Goal: Task Accomplishment & Management: Complete application form

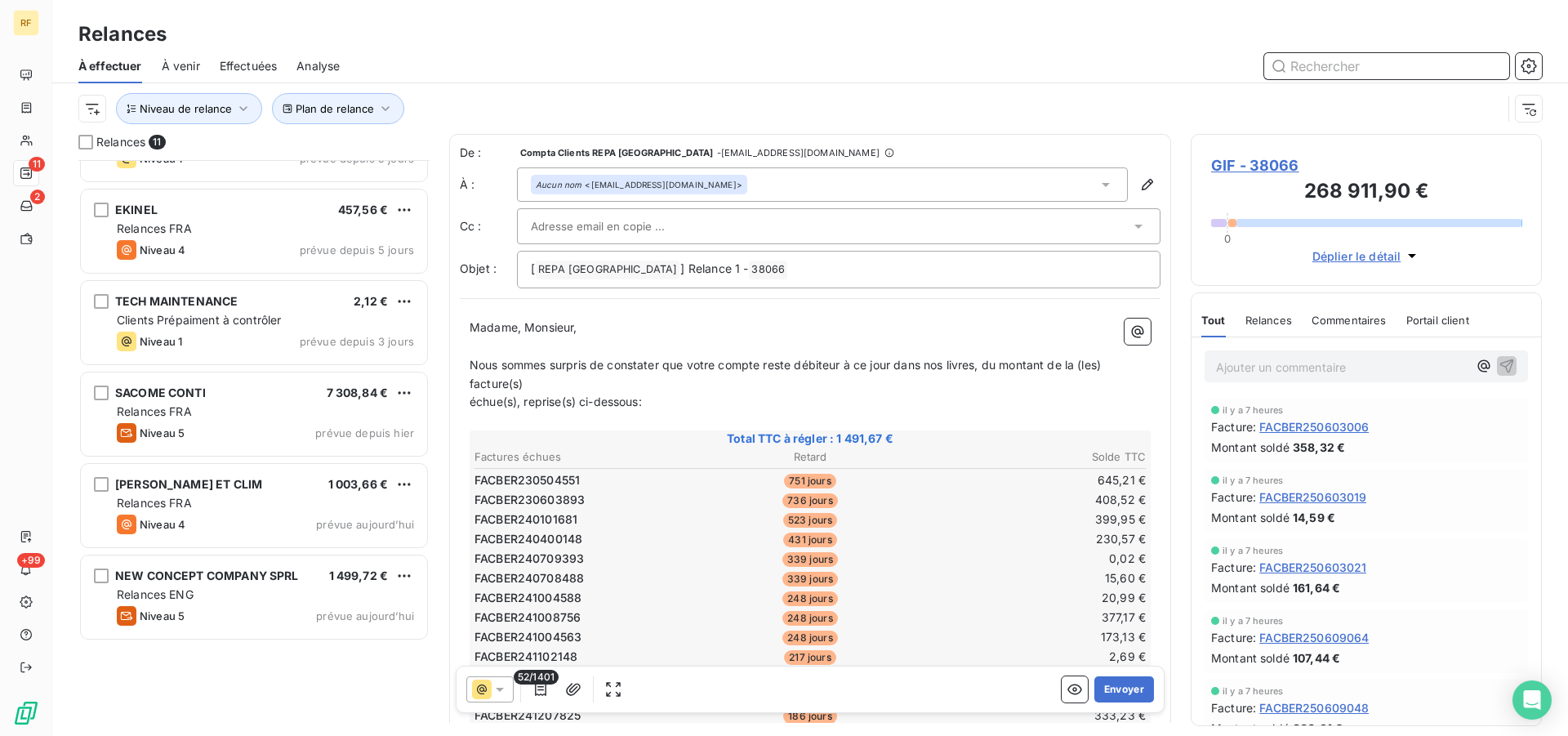
scroll to position [98, 0]
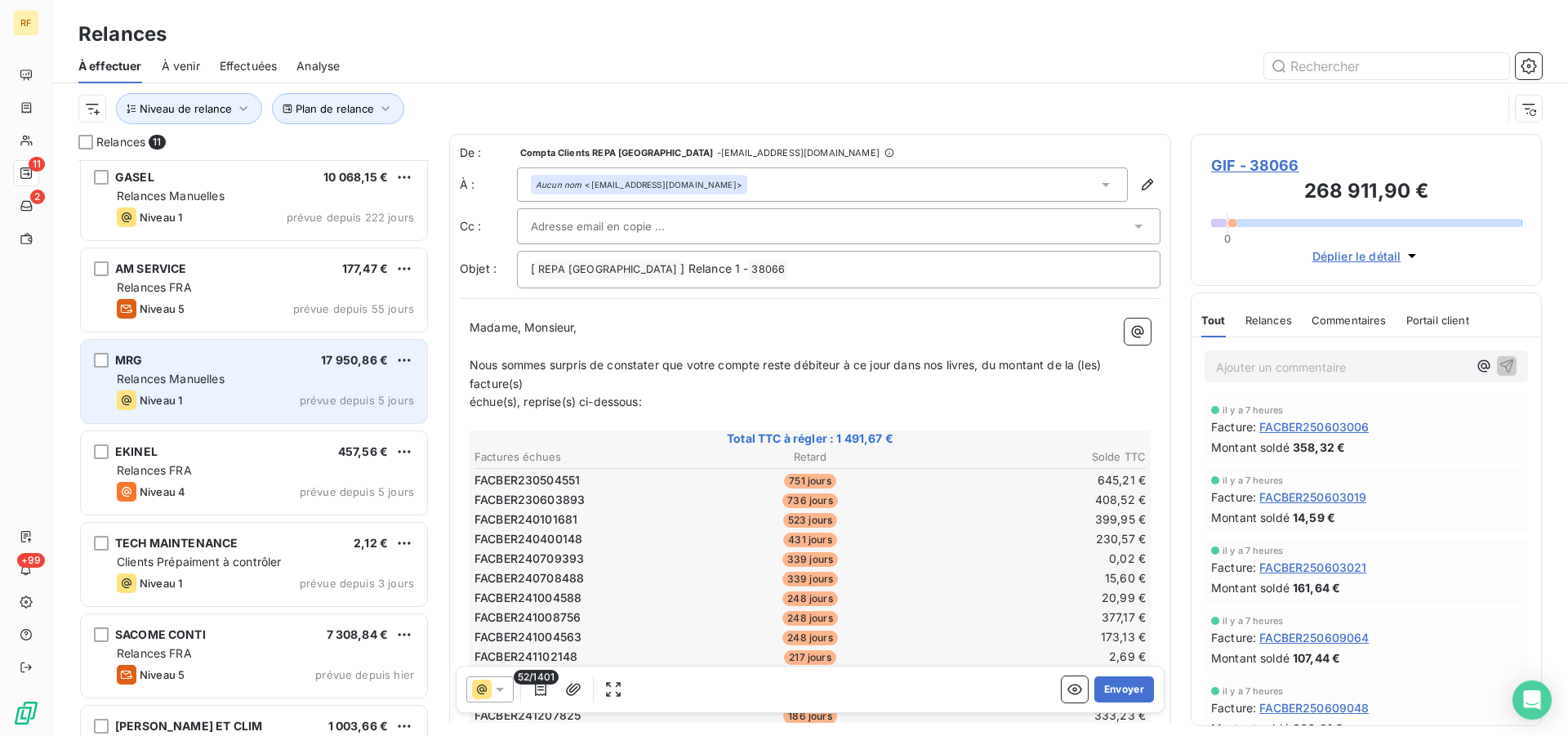
click at [209, 382] on span "Relances Manuelles" at bounding box center [170, 379] width 107 height 14
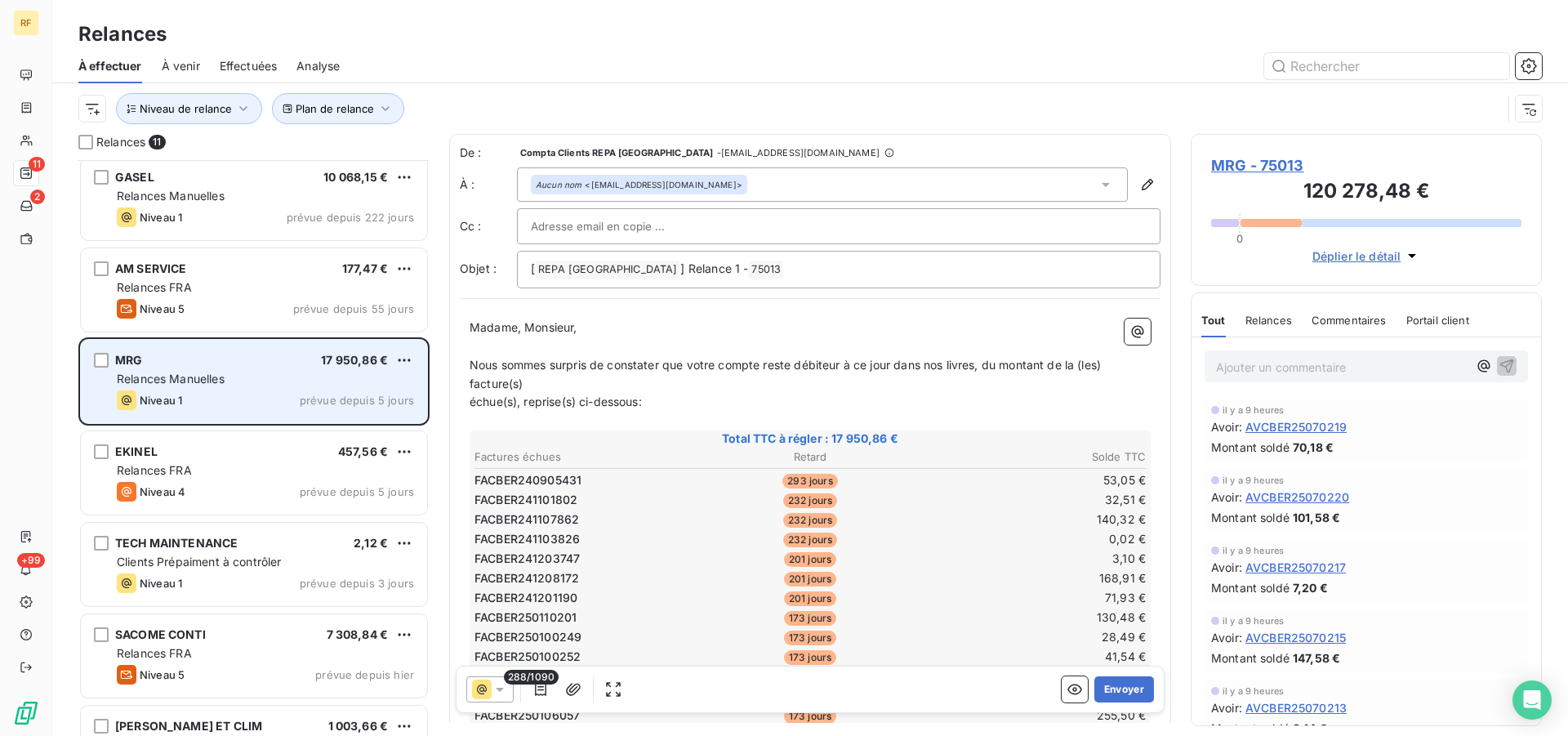
click at [188, 374] on span "Relances Manuelles" at bounding box center [170, 379] width 107 height 14
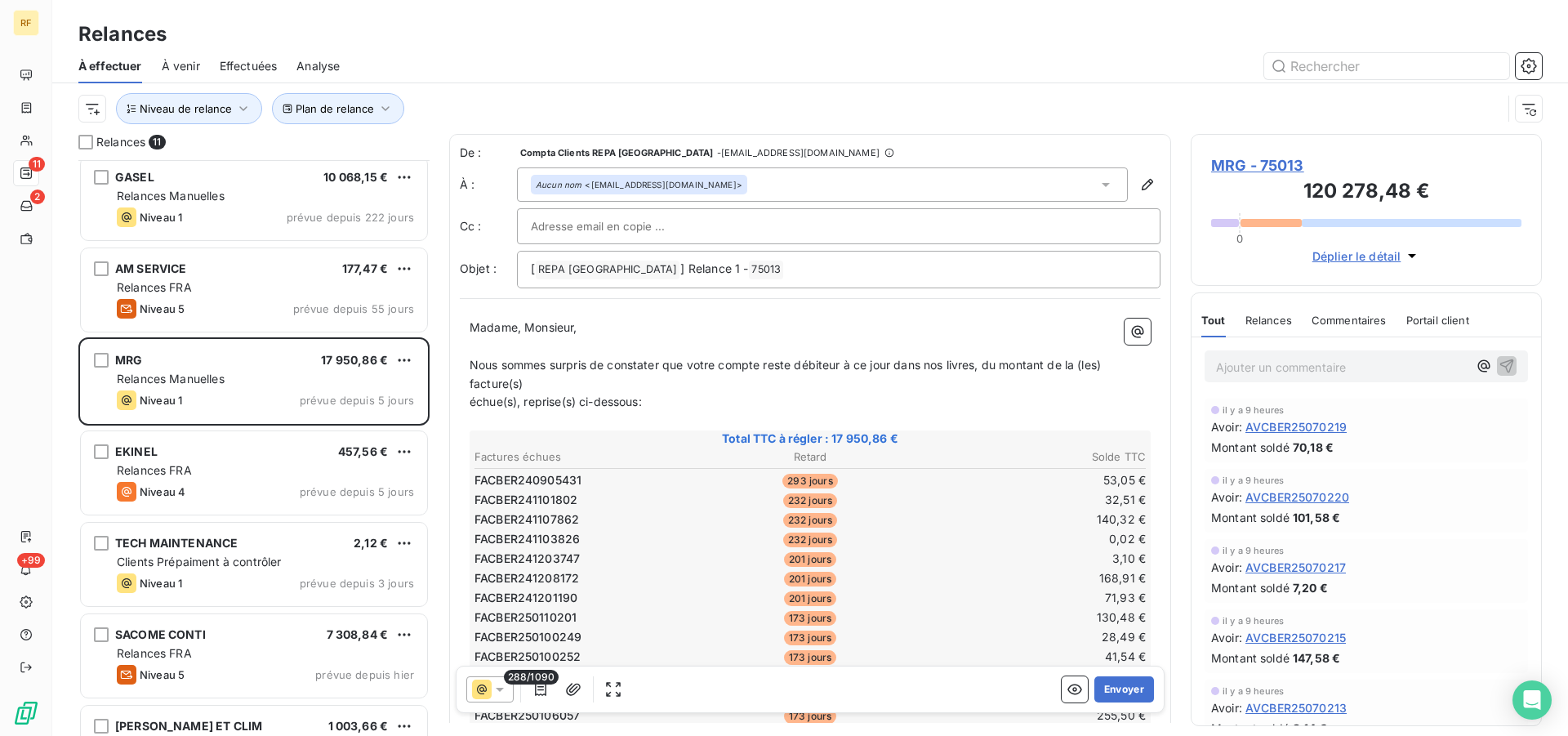
click at [970, 515] on td "140,32 €" at bounding box center [1035, 519] width 223 height 18
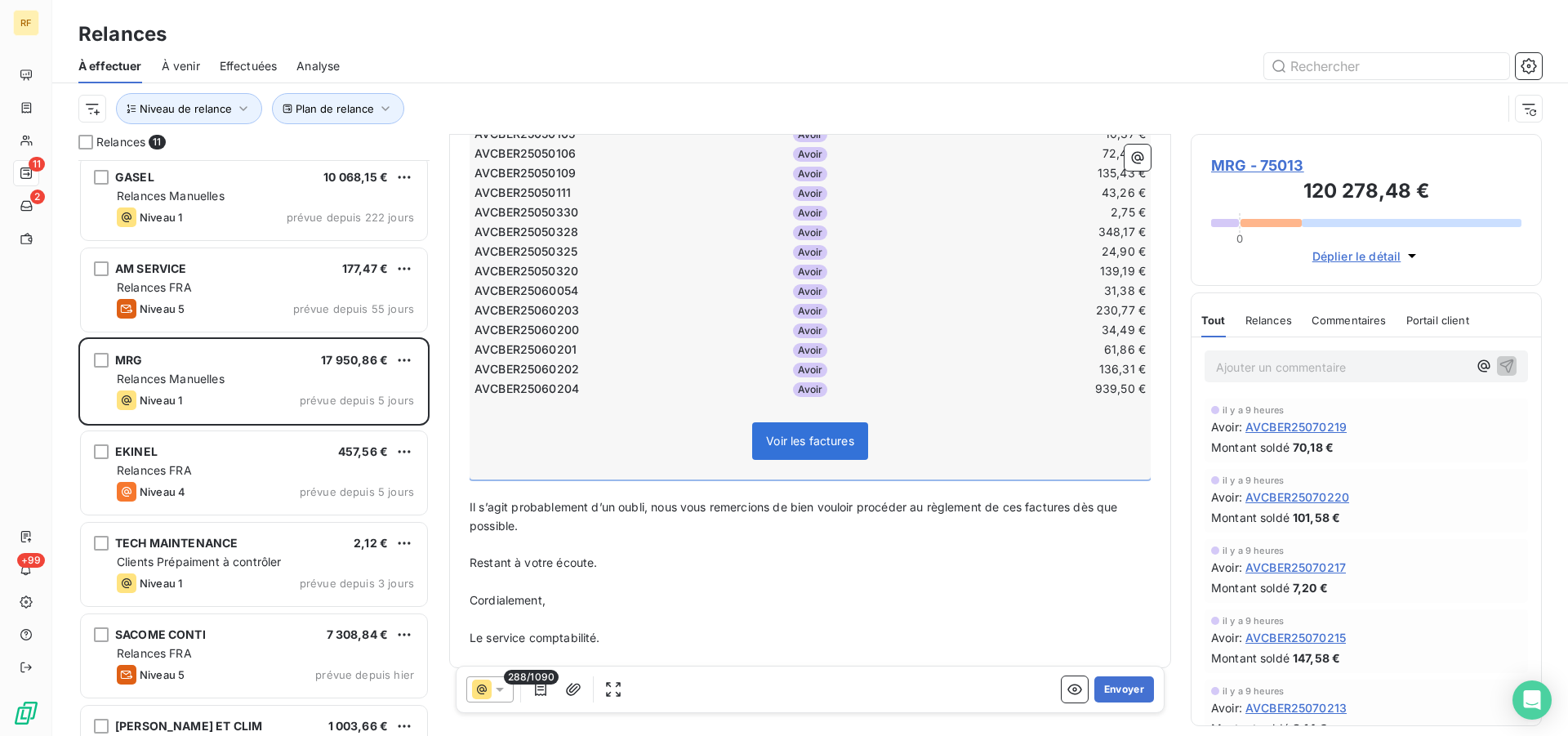
scroll to position [5167, 0]
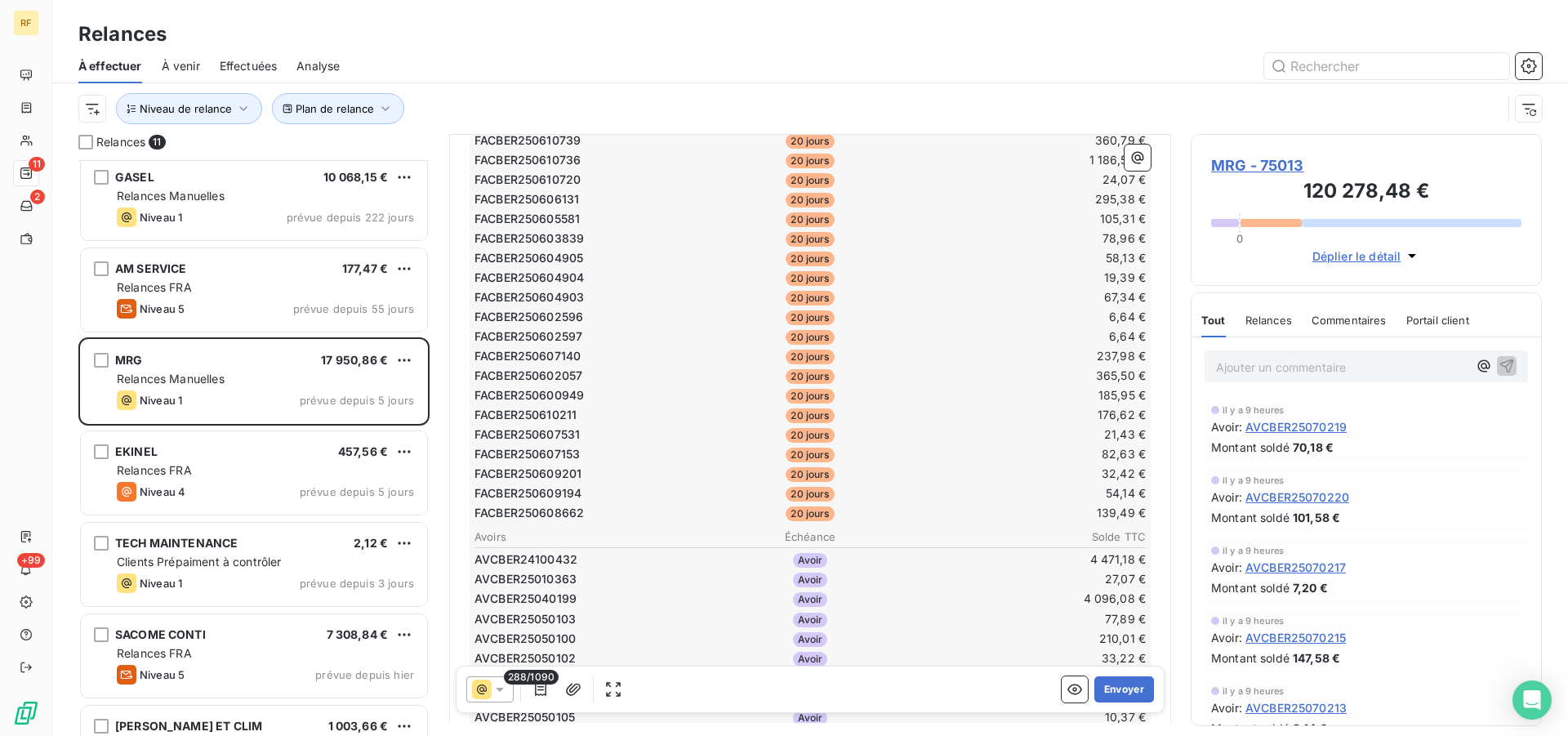
click at [926, 340] on td "6,64 €" at bounding box center [1035, 336] width 223 height 18
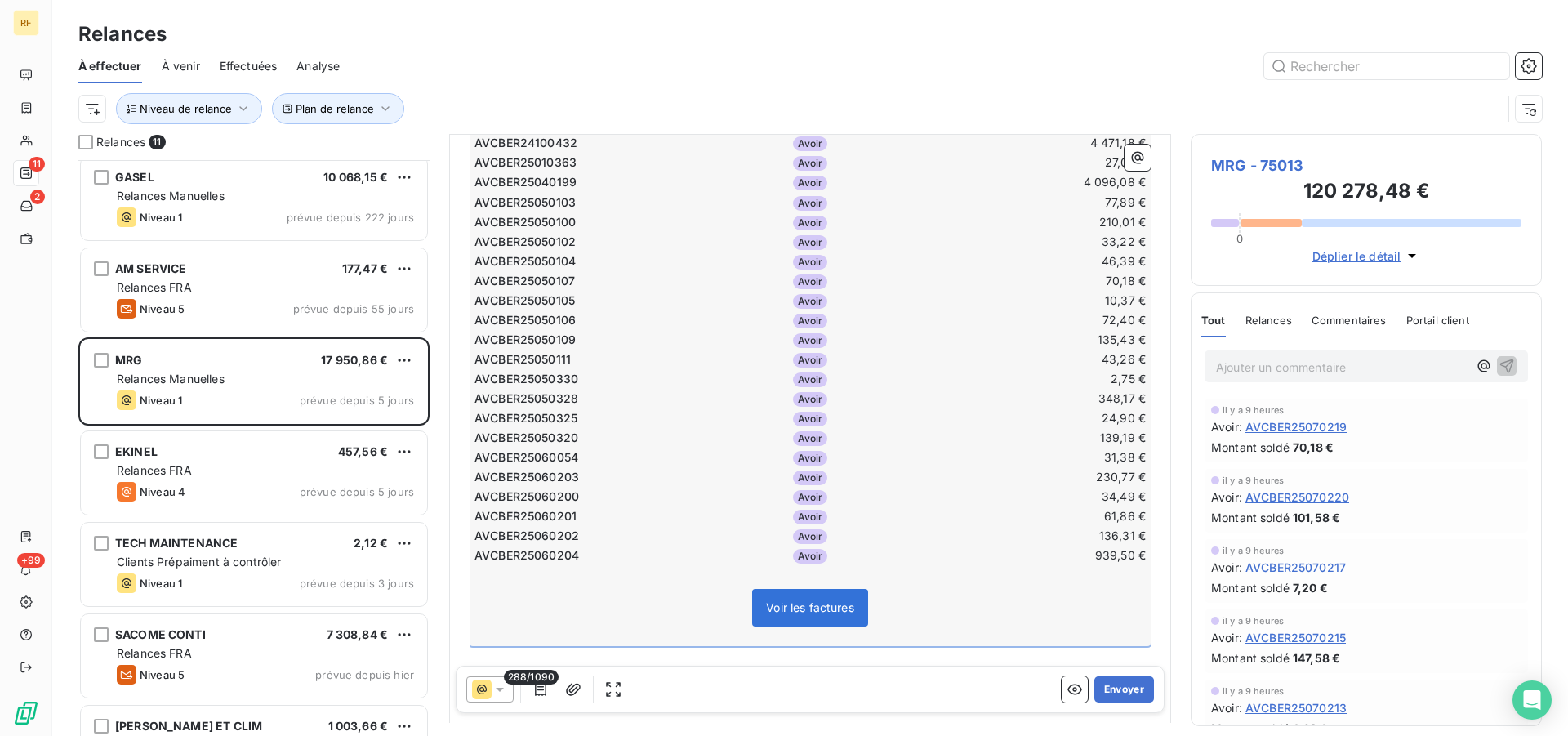
scroll to position [5763, 0]
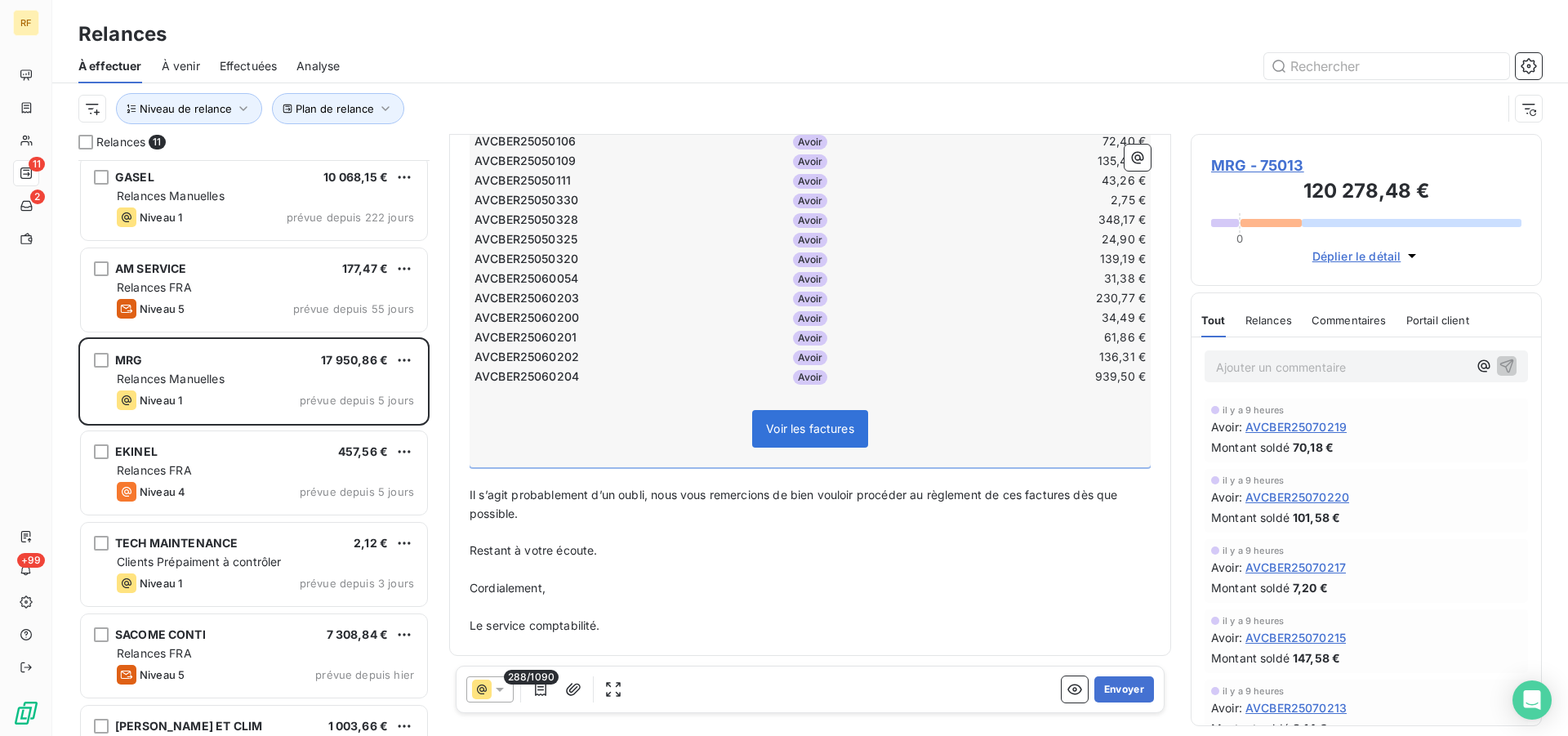
click at [1257, 169] on span "MRG - 75013" at bounding box center [1367, 165] width 311 height 22
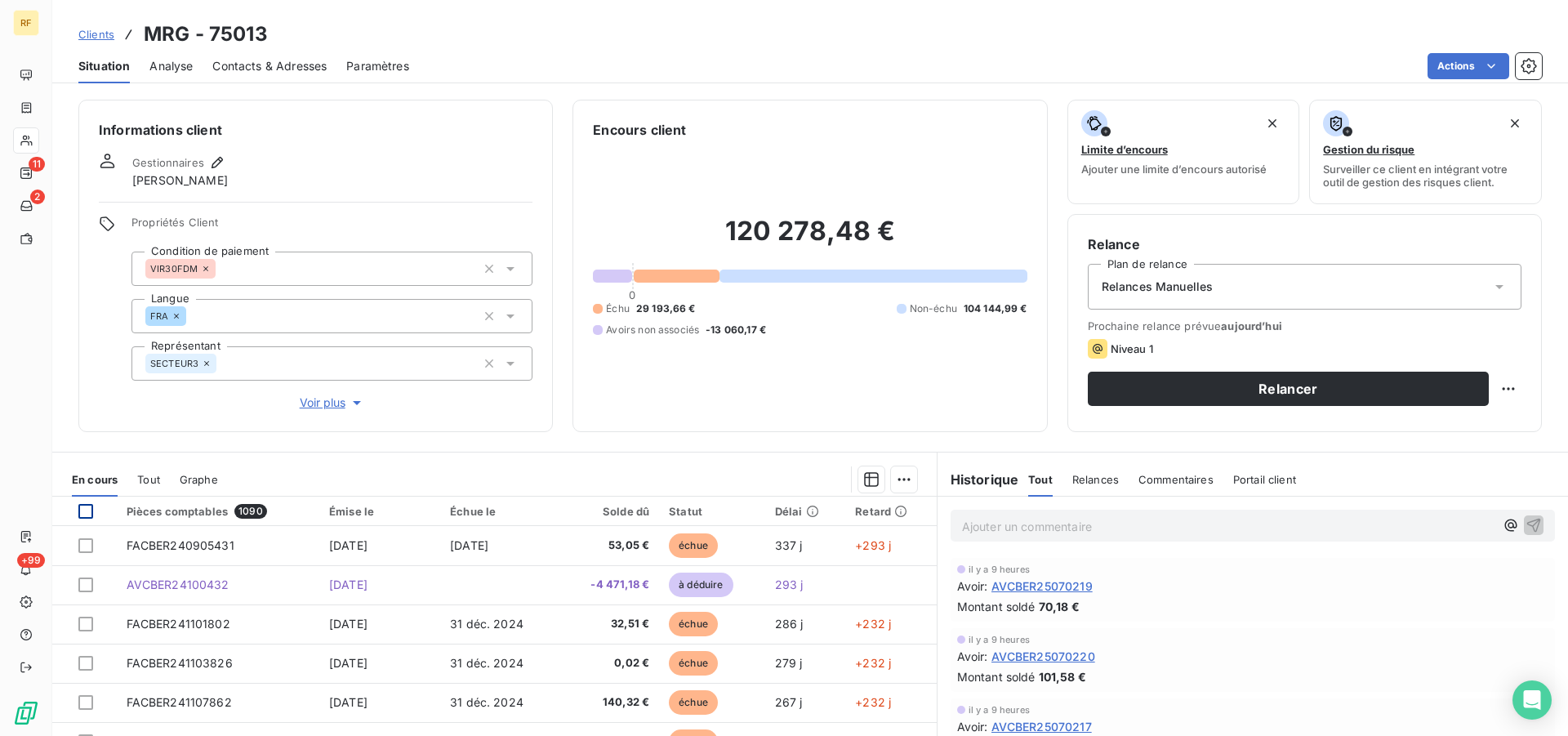
click at [87, 509] on div at bounding box center [85, 511] width 15 height 15
click at [896, 479] on html "RF 11 2 +99 Clients MRG - 75013 Situation Analyse Contacts & Adresses Paramètre…" at bounding box center [784, 368] width 1568 height 736
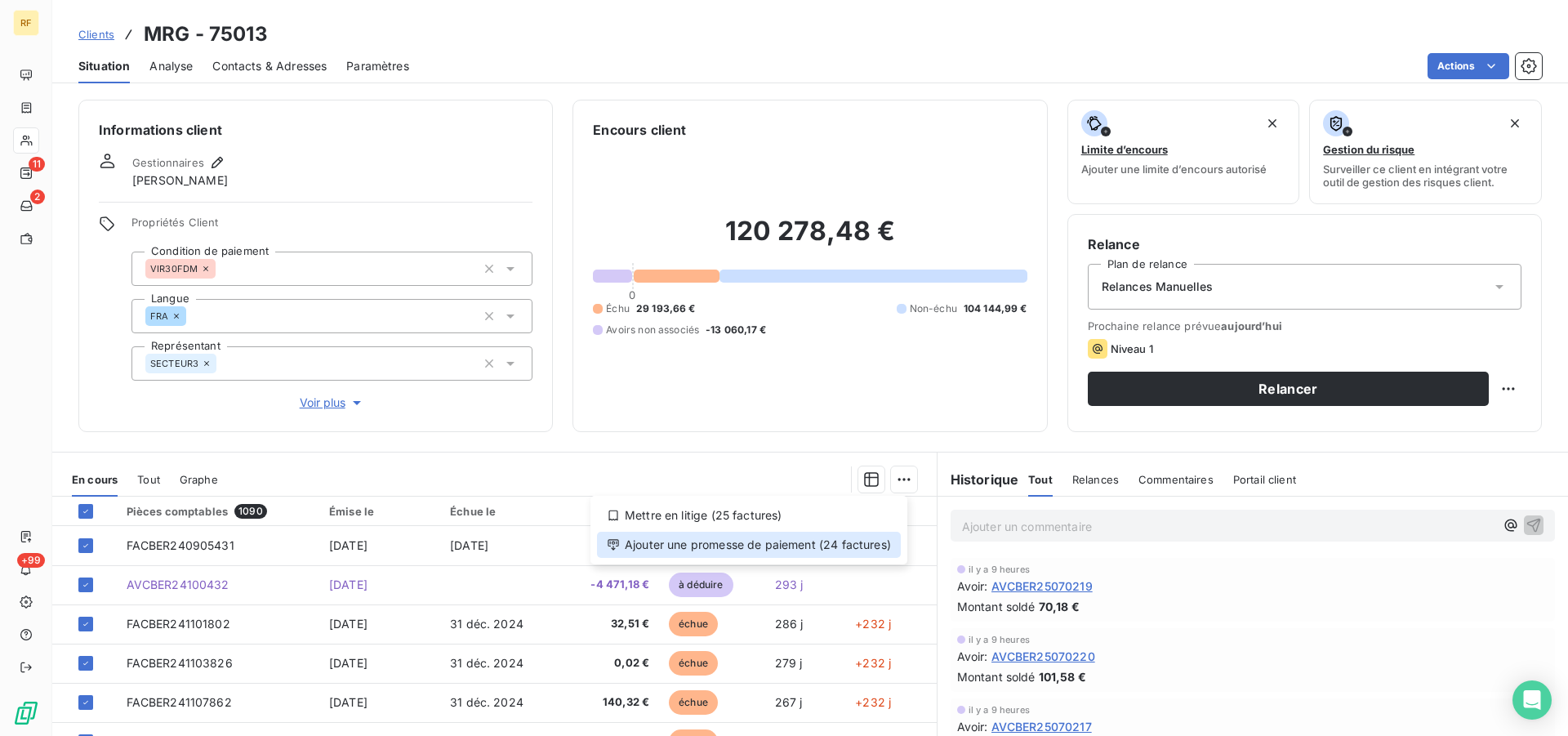
click at [839, 545] on div "Ajouter une promesse de paiement (24 factures)" at bounding box center [749, 544] width 303 height 26
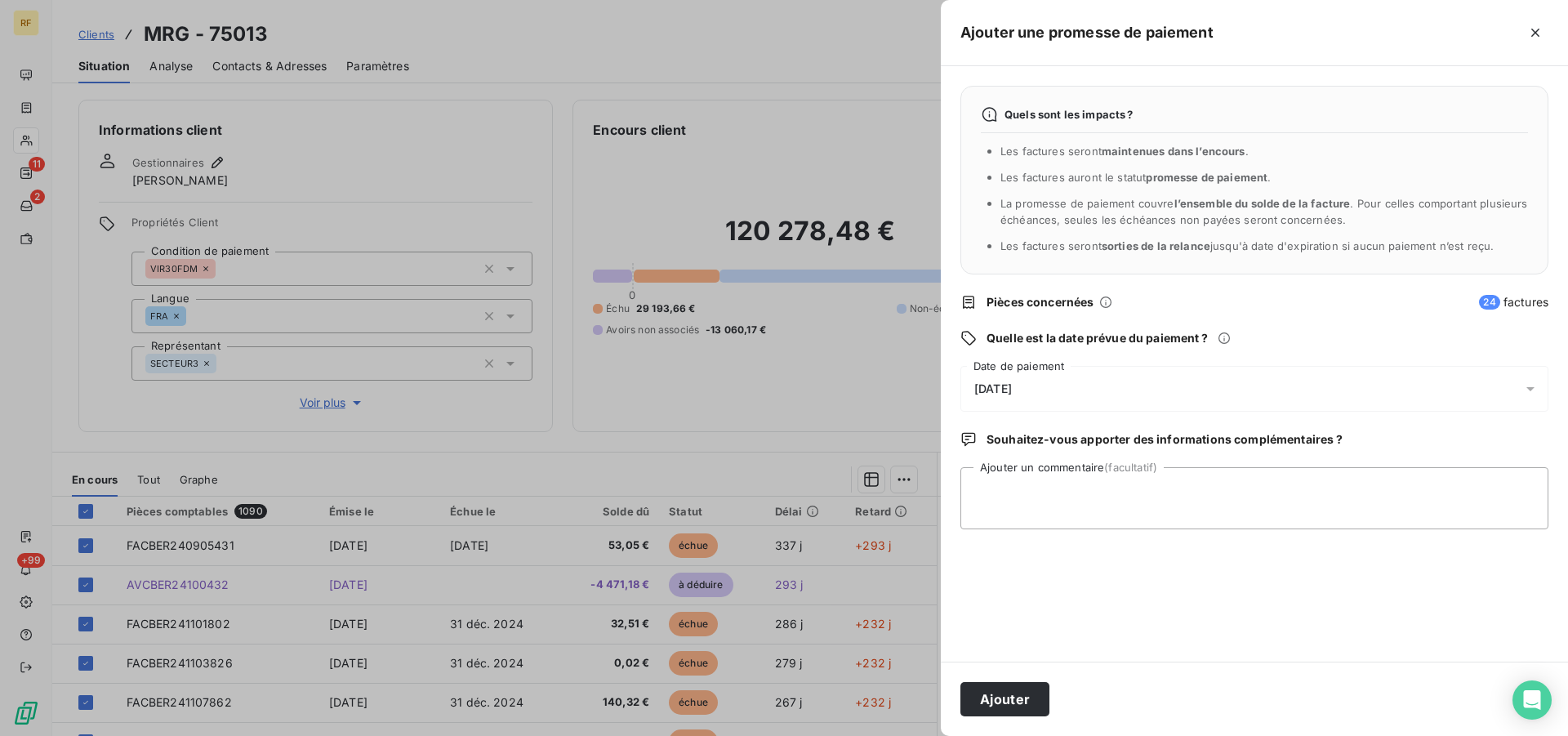
click at [1010, 391] on span "[DATE]" at bounding box center [993, 389] width 37 height 13
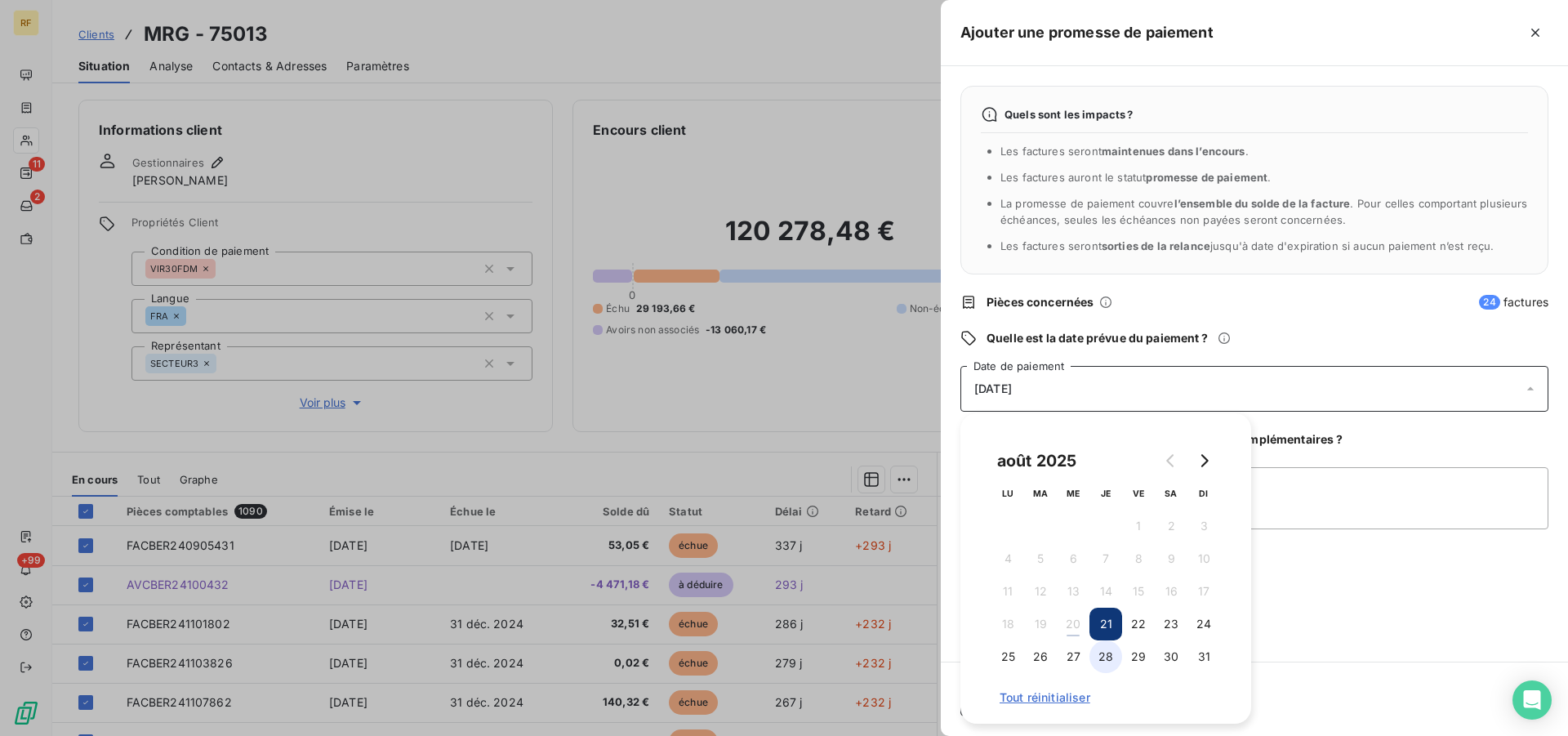
click at [1104, 659] on button "28" at bounding box center [1106, 656] width 33 height 33
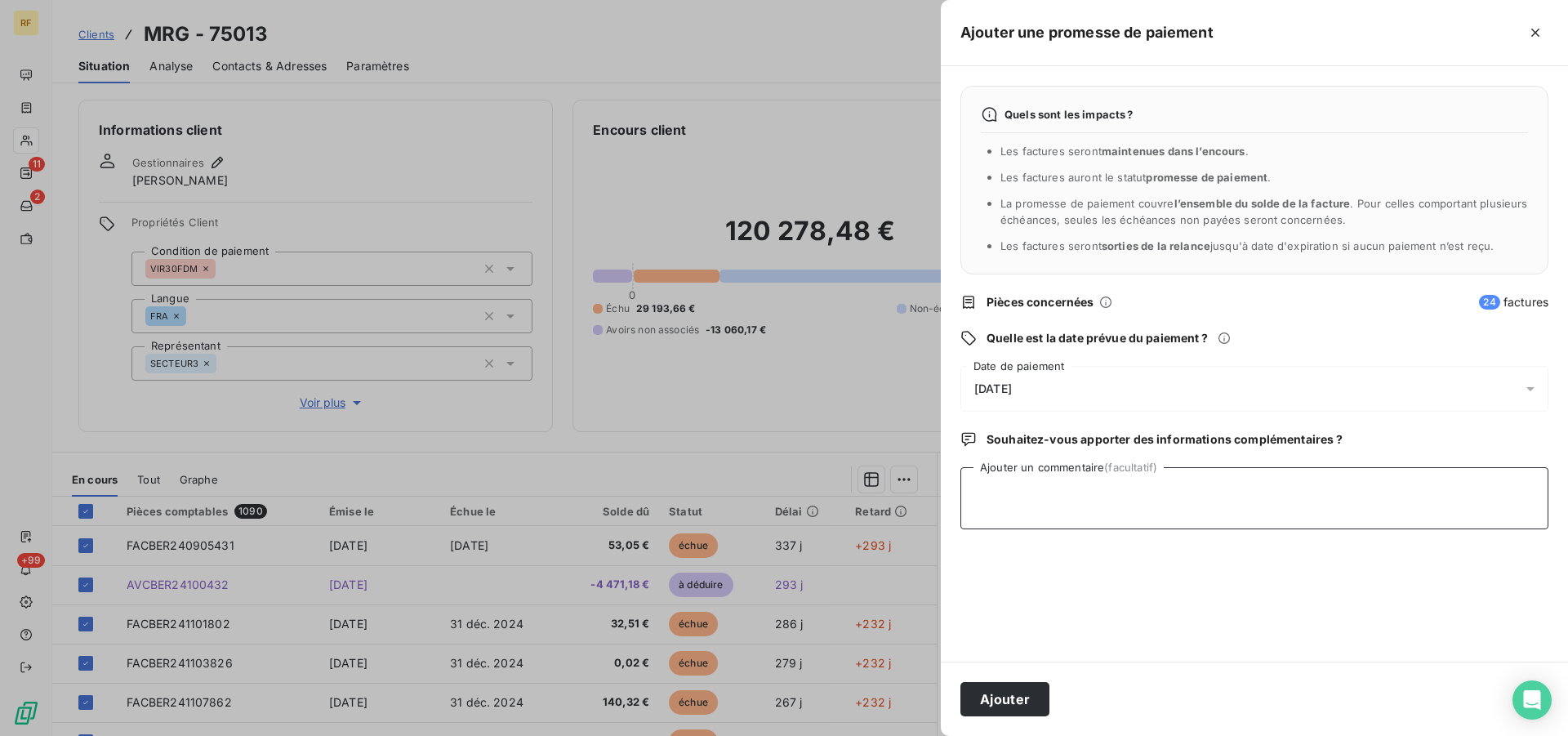
click at [1293, 495] on textarea "Ajouter un commentaire (facultatif)" at bounding box center [1254, 498] width 588 height 62
type textarea "e"
type textarea "email transmis en cours avec eux cl"
click at [1011, 693] on button "Ajouter" at bounding box center [1005, 699] width 89 height 35
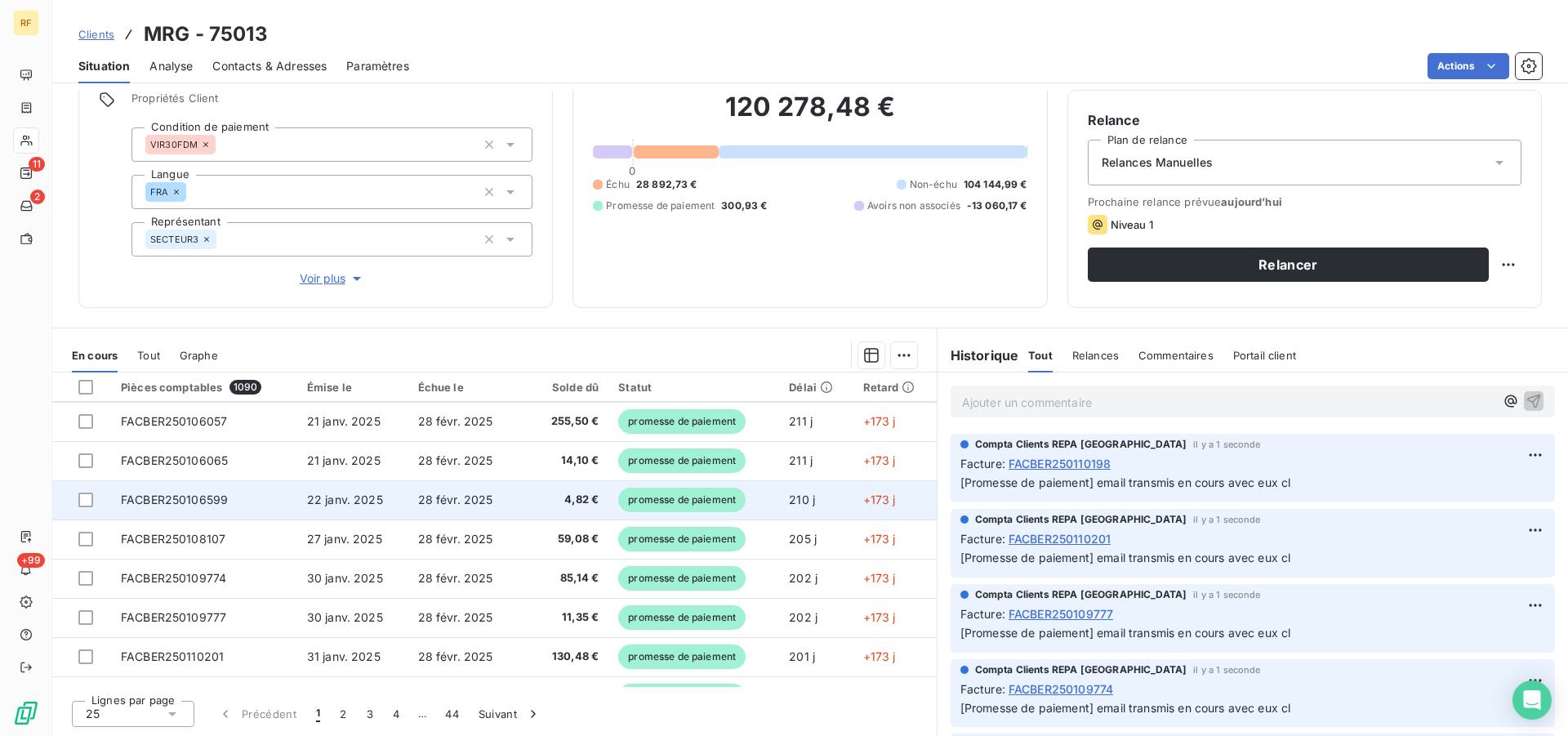
scroll to position [696, 0]
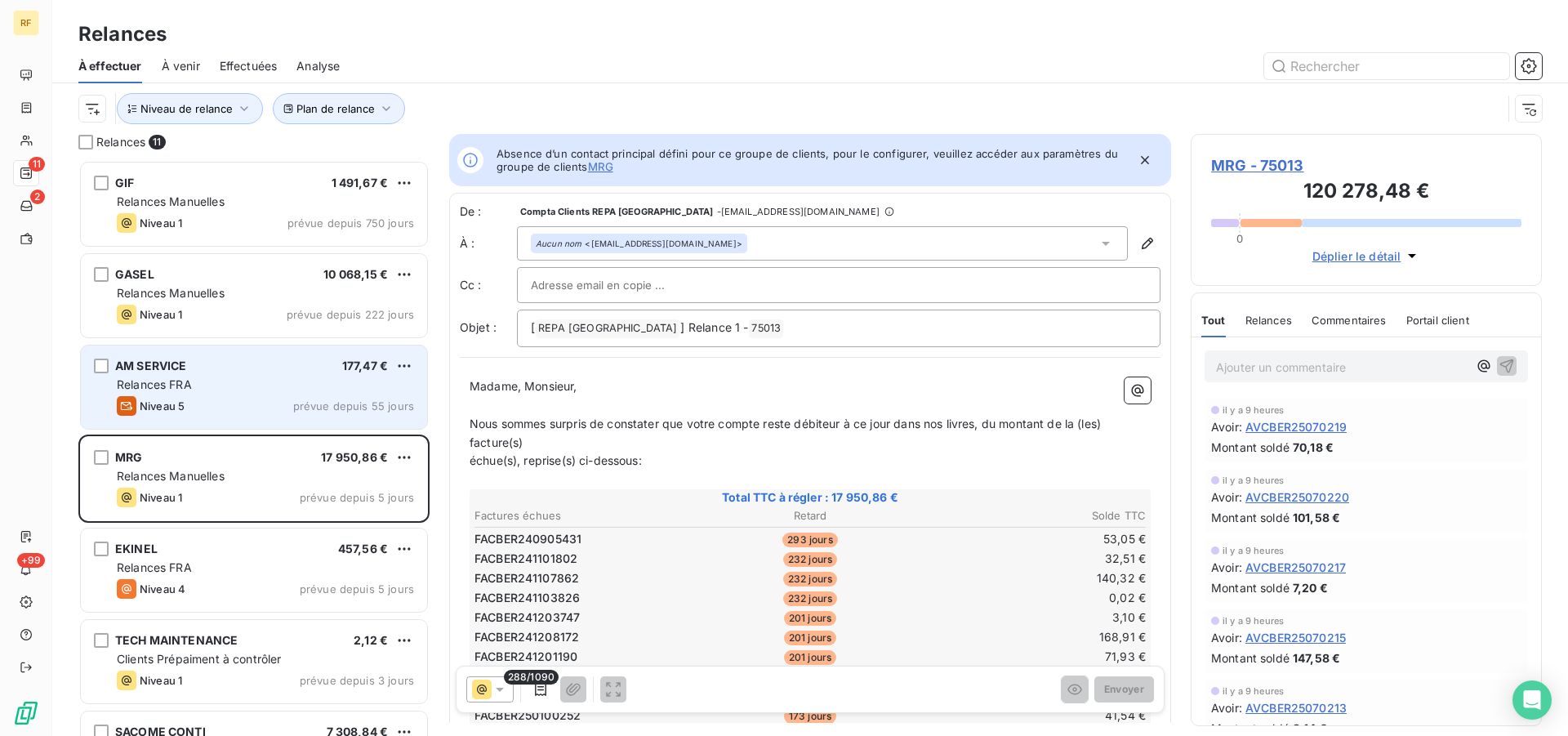
scroll to position [562, 337]
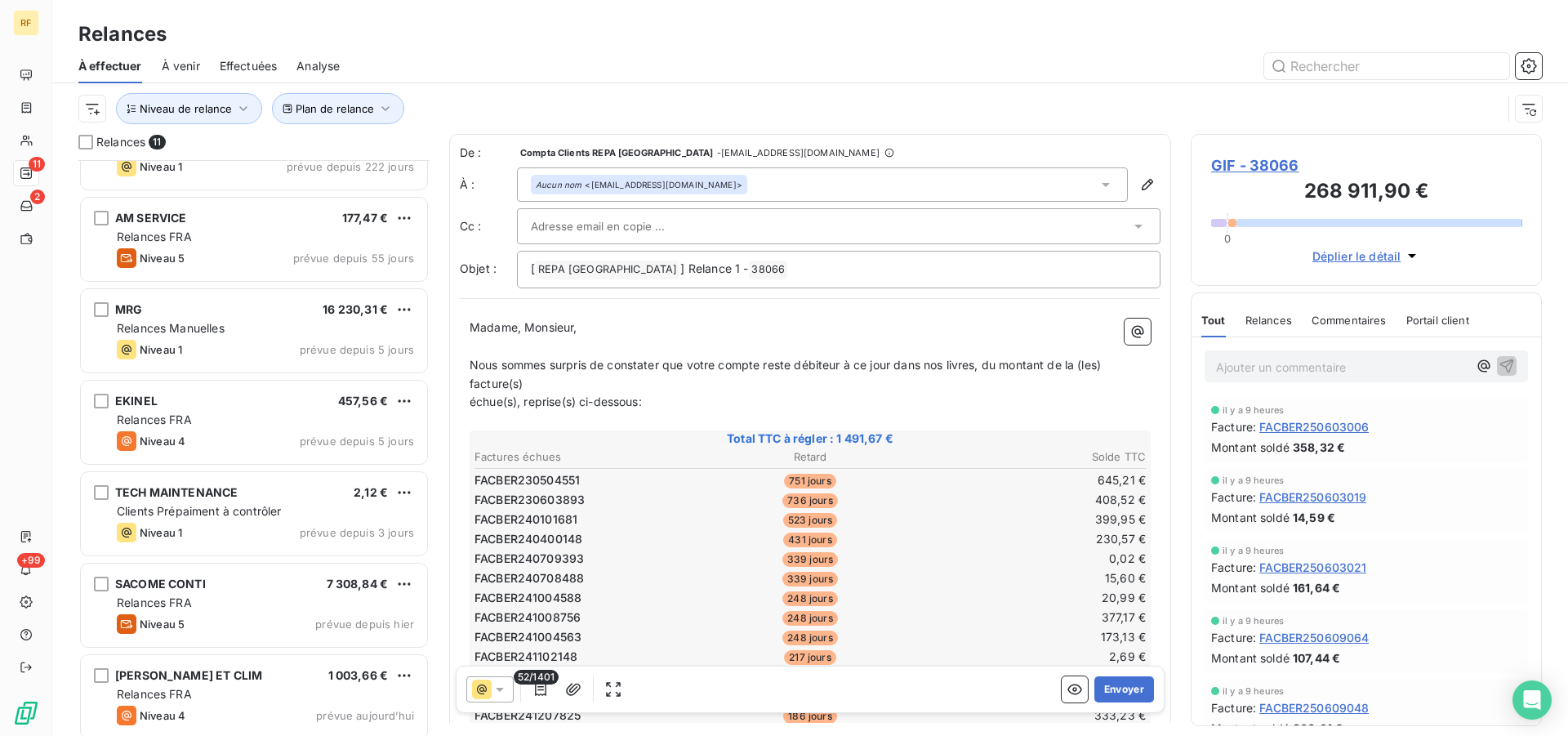
scroll to position [168, 0]
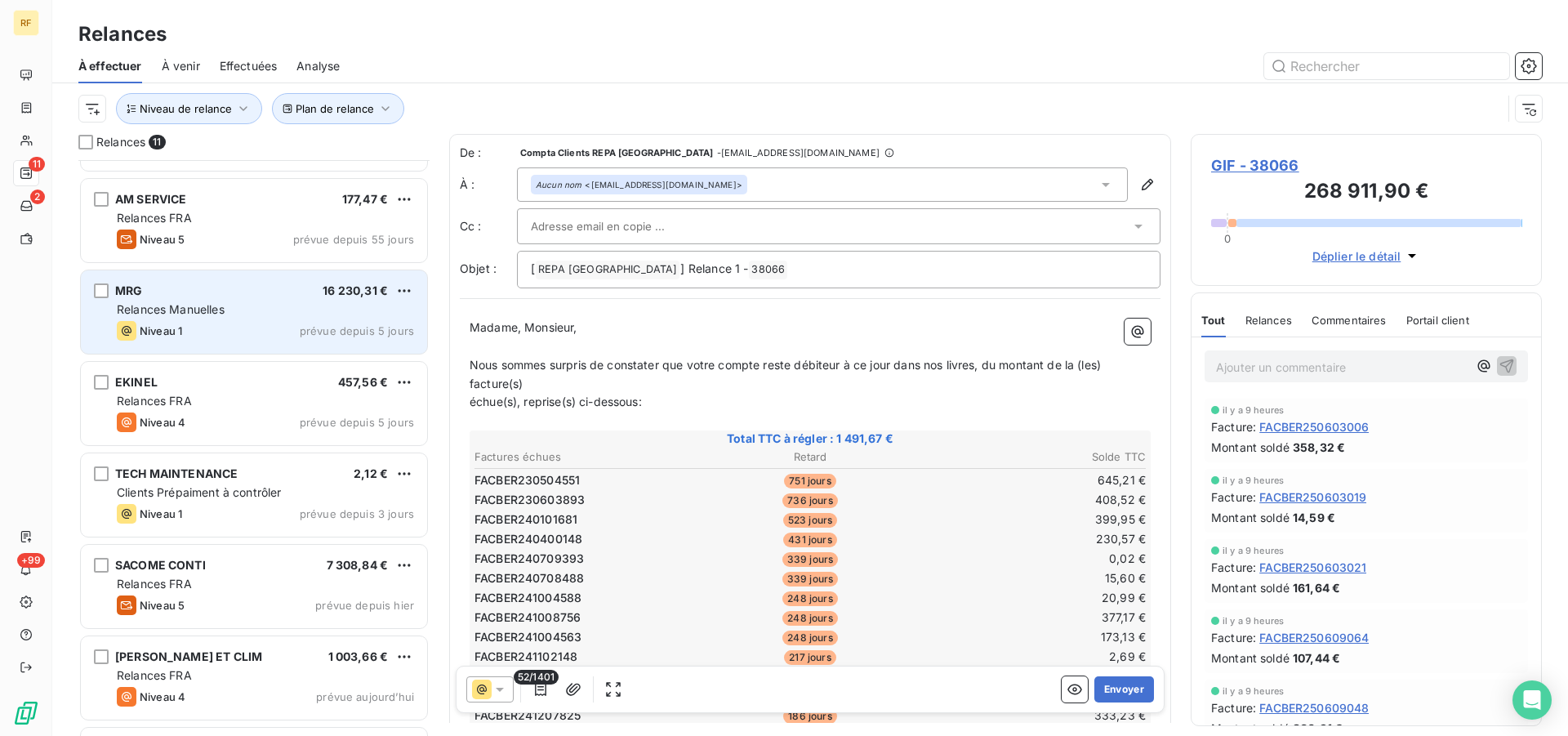
click at [288, 303] on div "Relances Manuelles" at bounding box center [265, 310] width 297 height 16
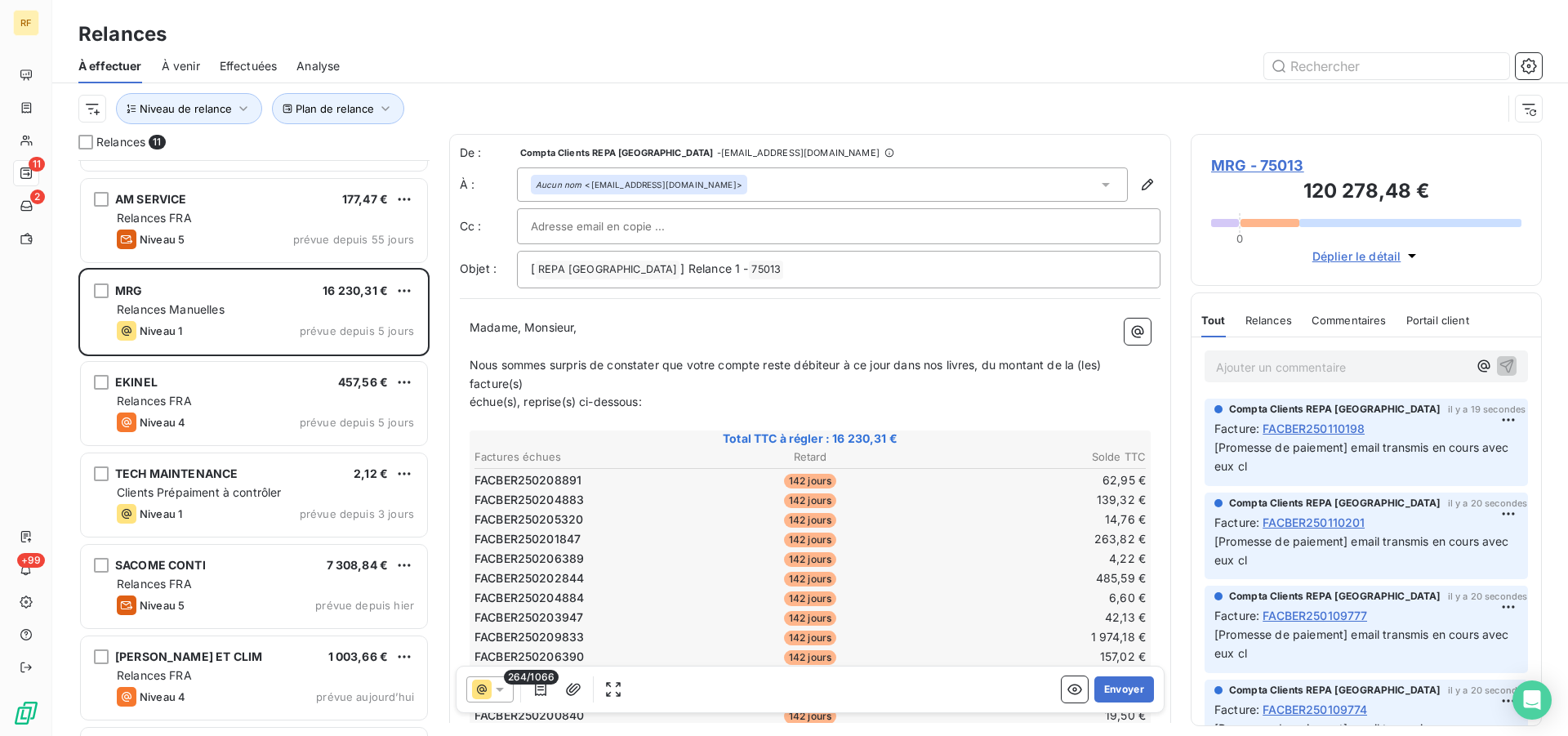
click at [1255, 166] on span "MRG - 75013" at bounding box center [1367, 165] width 311 height 22
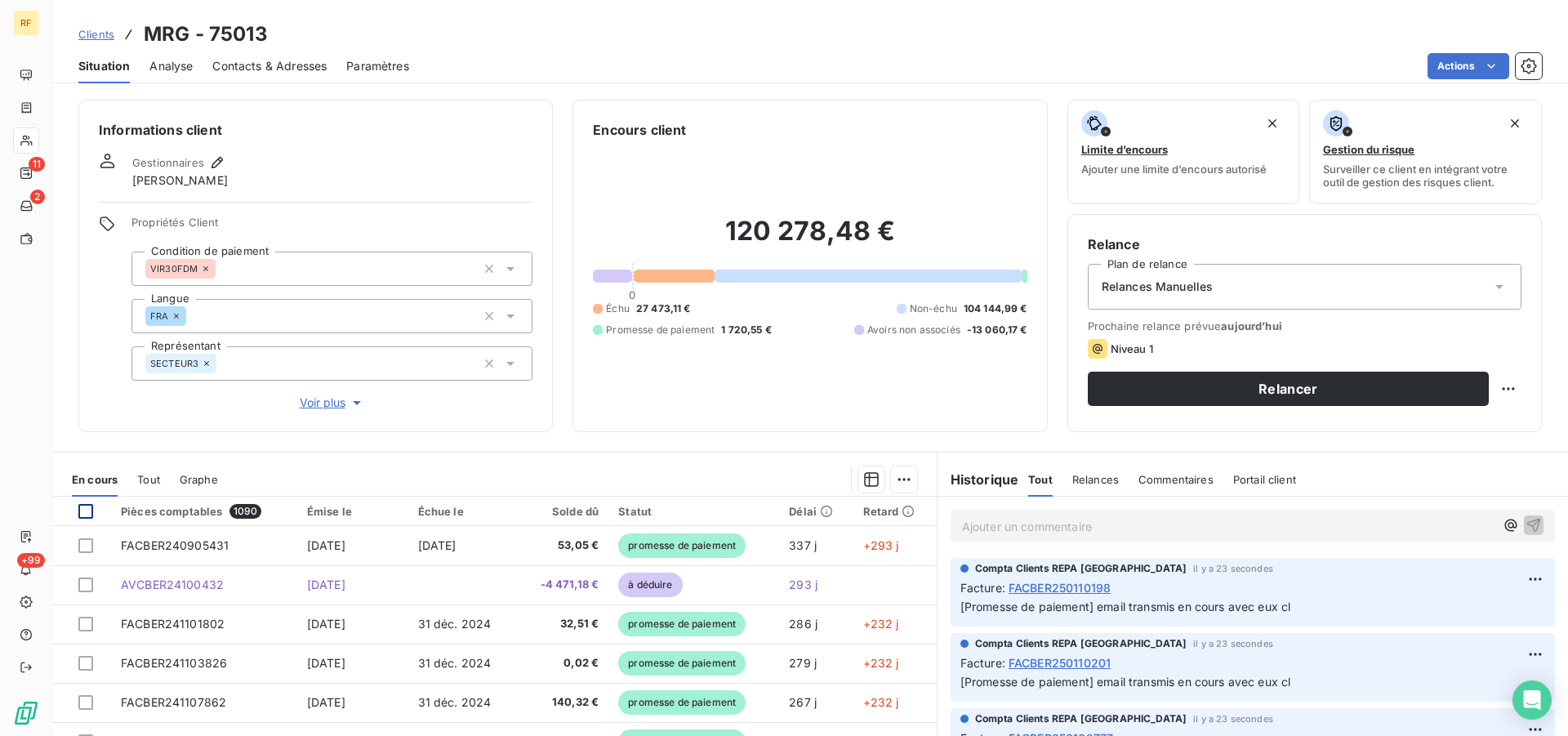
click at [84, 514] on div at bounding box center [85, 511] width 15 height 15
click at [894, 478] on html "RF 11 2 +99 Clients MRG - 75013 Situation Analyse Contacts & Adresses Paramètre…" at bounding box center [784, 368] width 1568 height 736
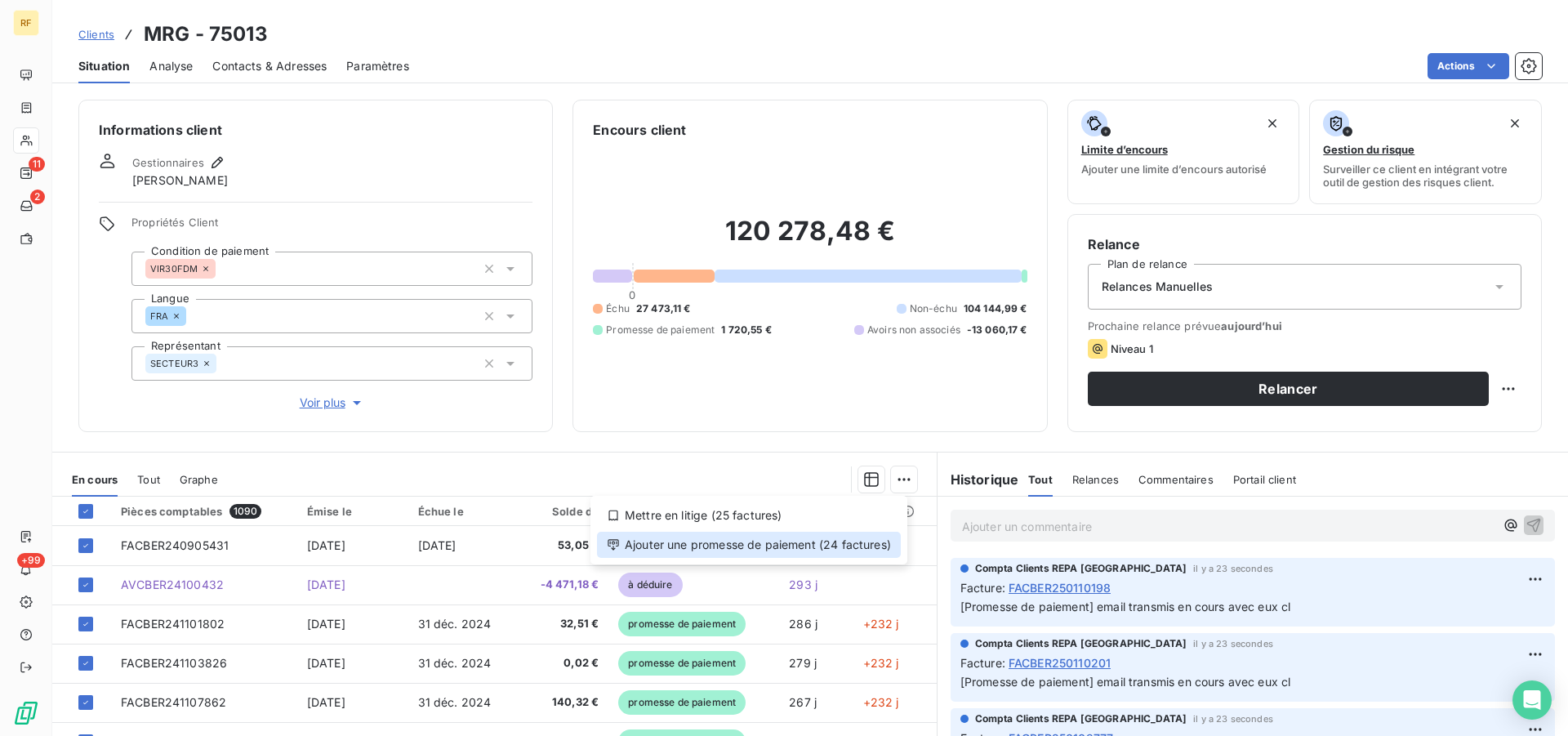
click at [832, 547] on div "Ajouter une promesse de paiement (24 factures)" at bounding box center [749, 544] width 303 height 26
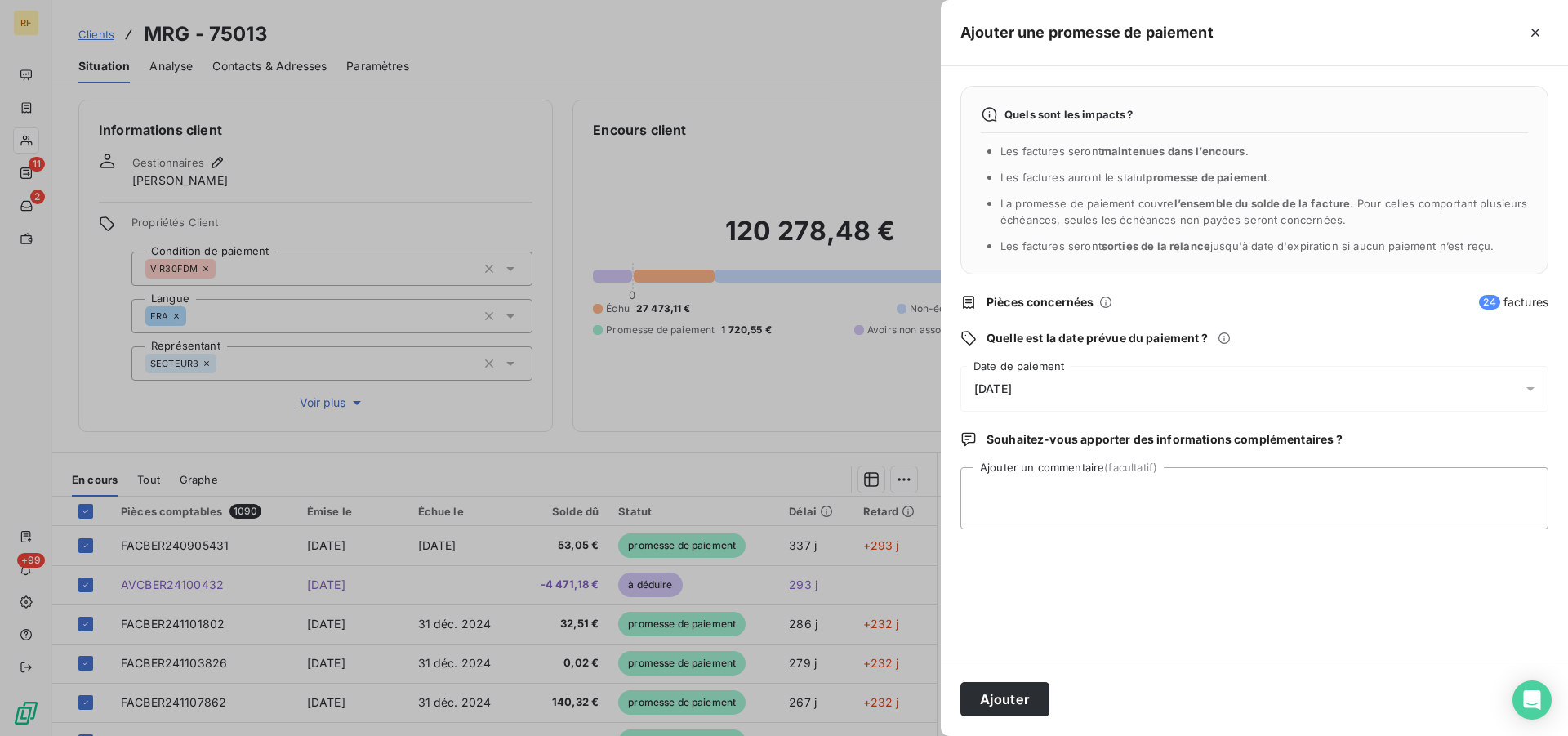
drag, startPoint x: 1028, startPoint y: 392, endPoint x: 1024, endPoint y: 405, distance: 13.6
click at [1012, 391] on span "[DATE]" at bounding box center [993, 389] width 37 height 13
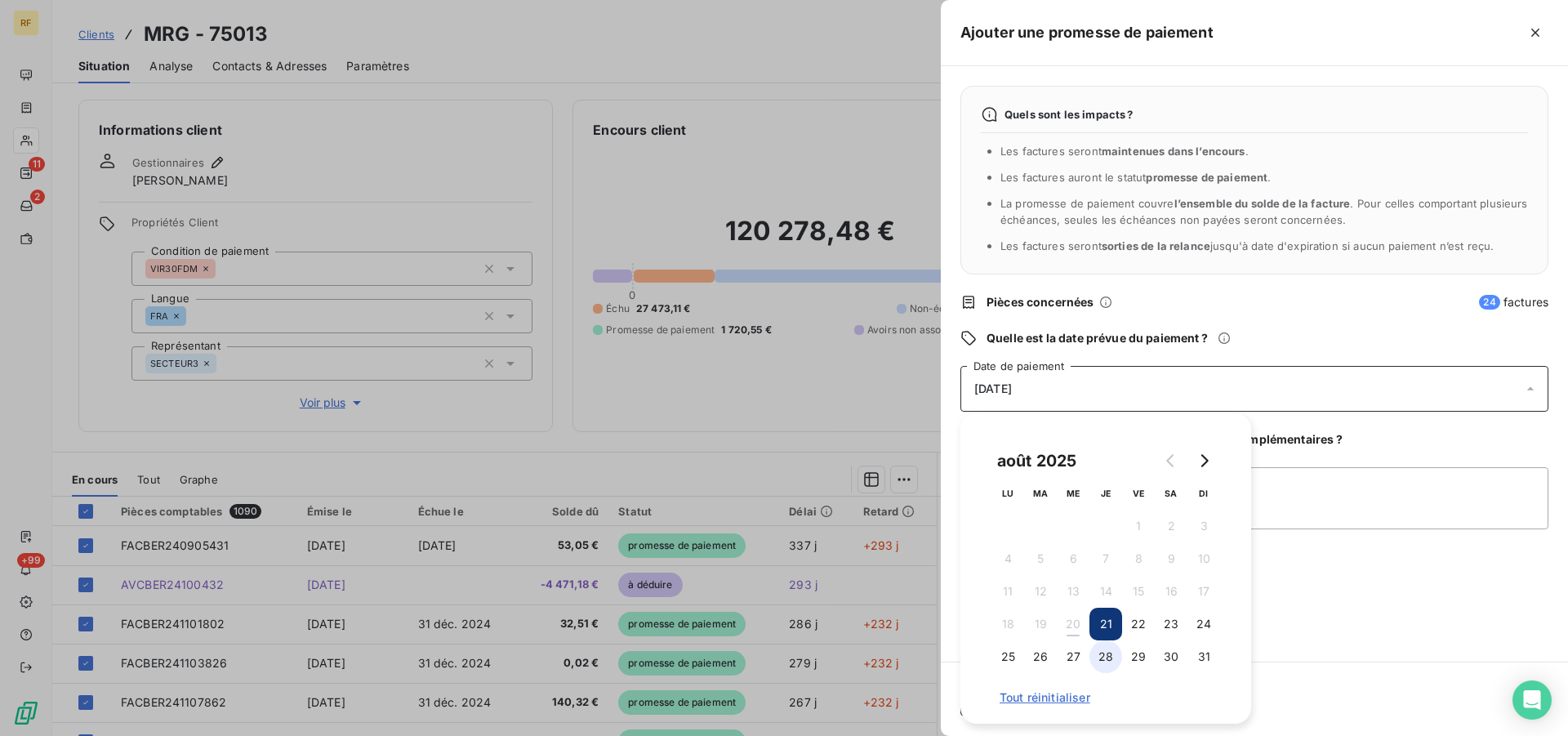
click at [1108, 652] on button "28" at bounding box center [1106, 656] width 33 height 33
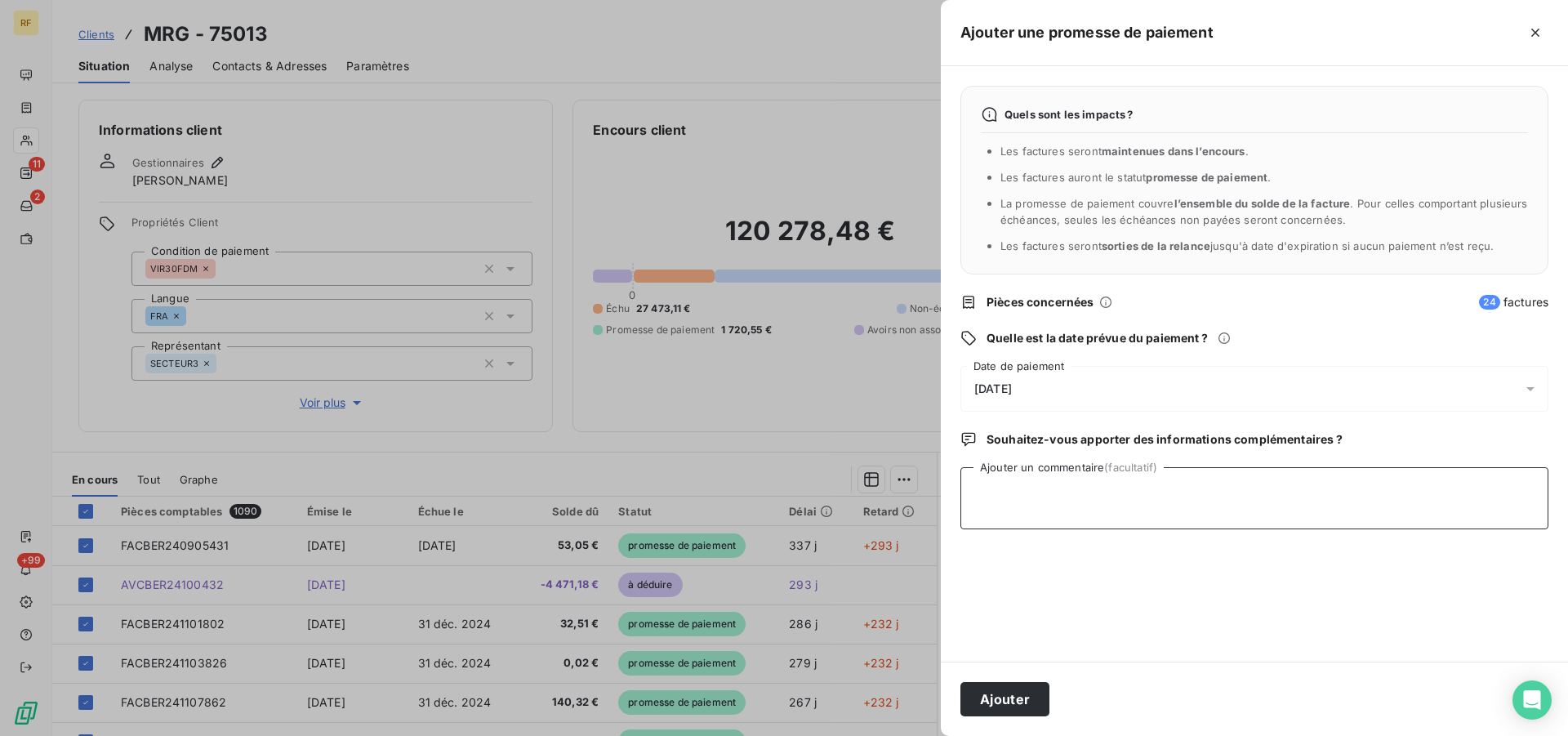
click at [1342, 500] on textarea "Ajouter un commentaire (facultatif)" at bounding box center [1254, 498] width 588 height 62
click at [1035, 694] on button "Ajouter" at bounding box center [1005, 699] width 89 height 35
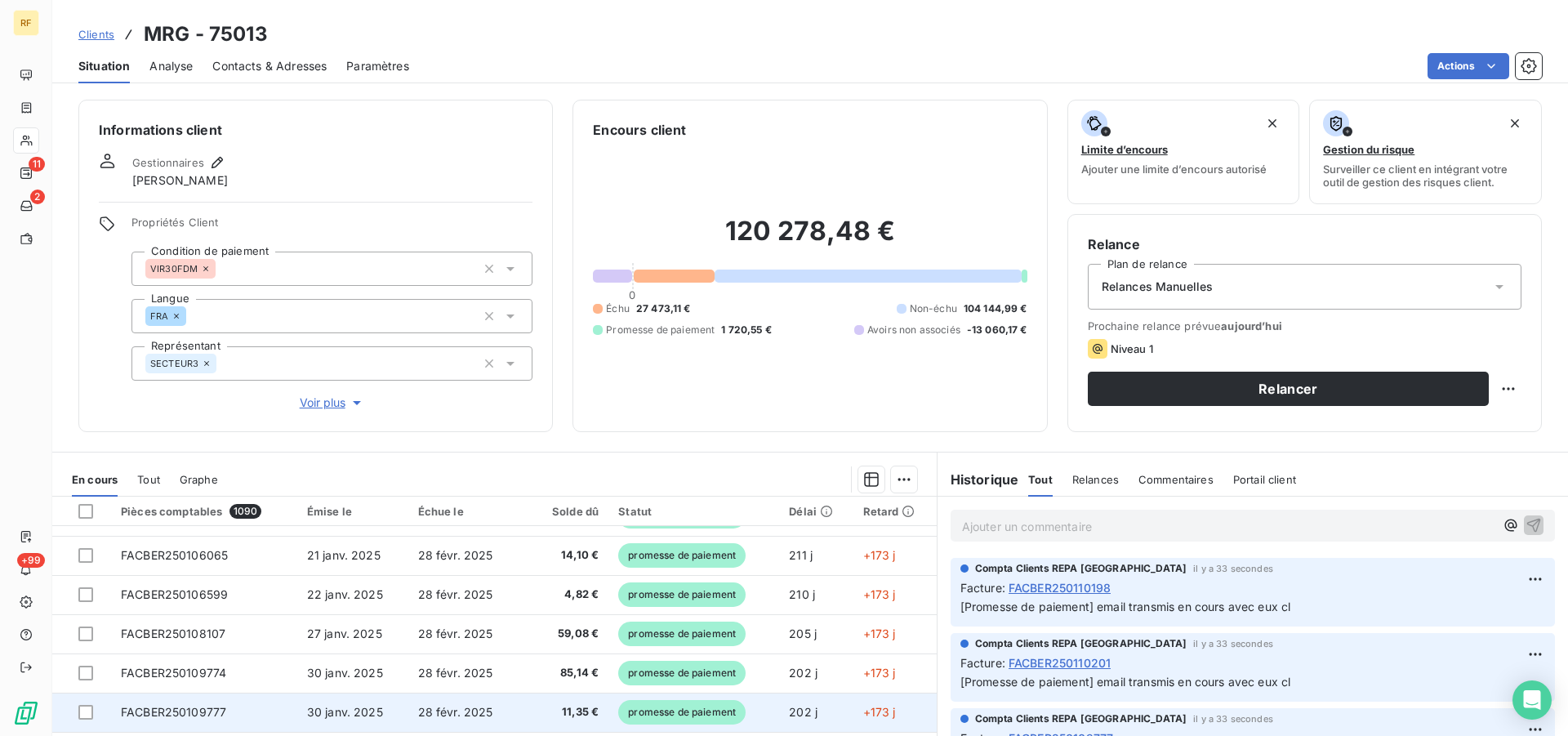
scroll to position [124, 0]
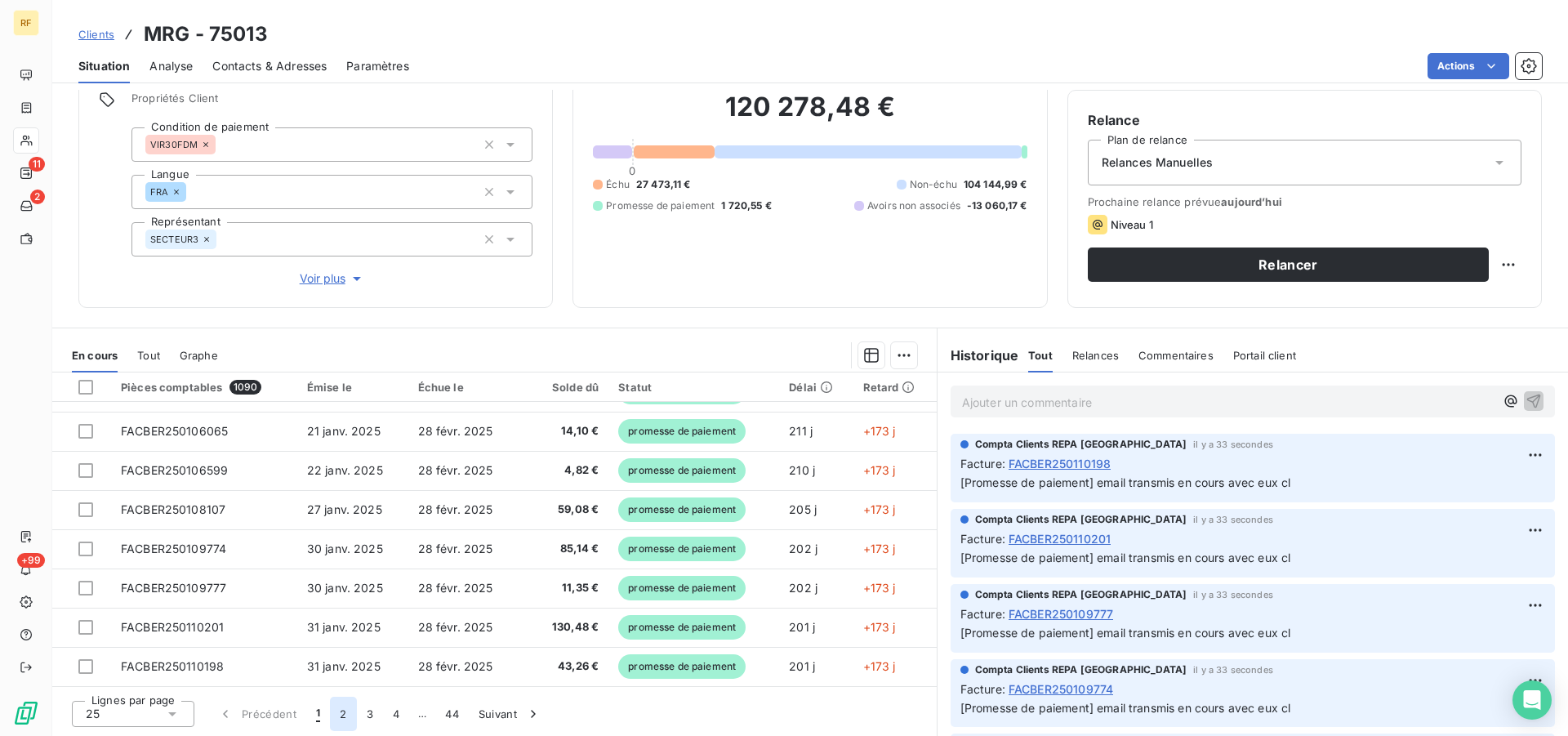
click at [344, 716] on button "2" at bounding box center [343, 714] width 26 height 35
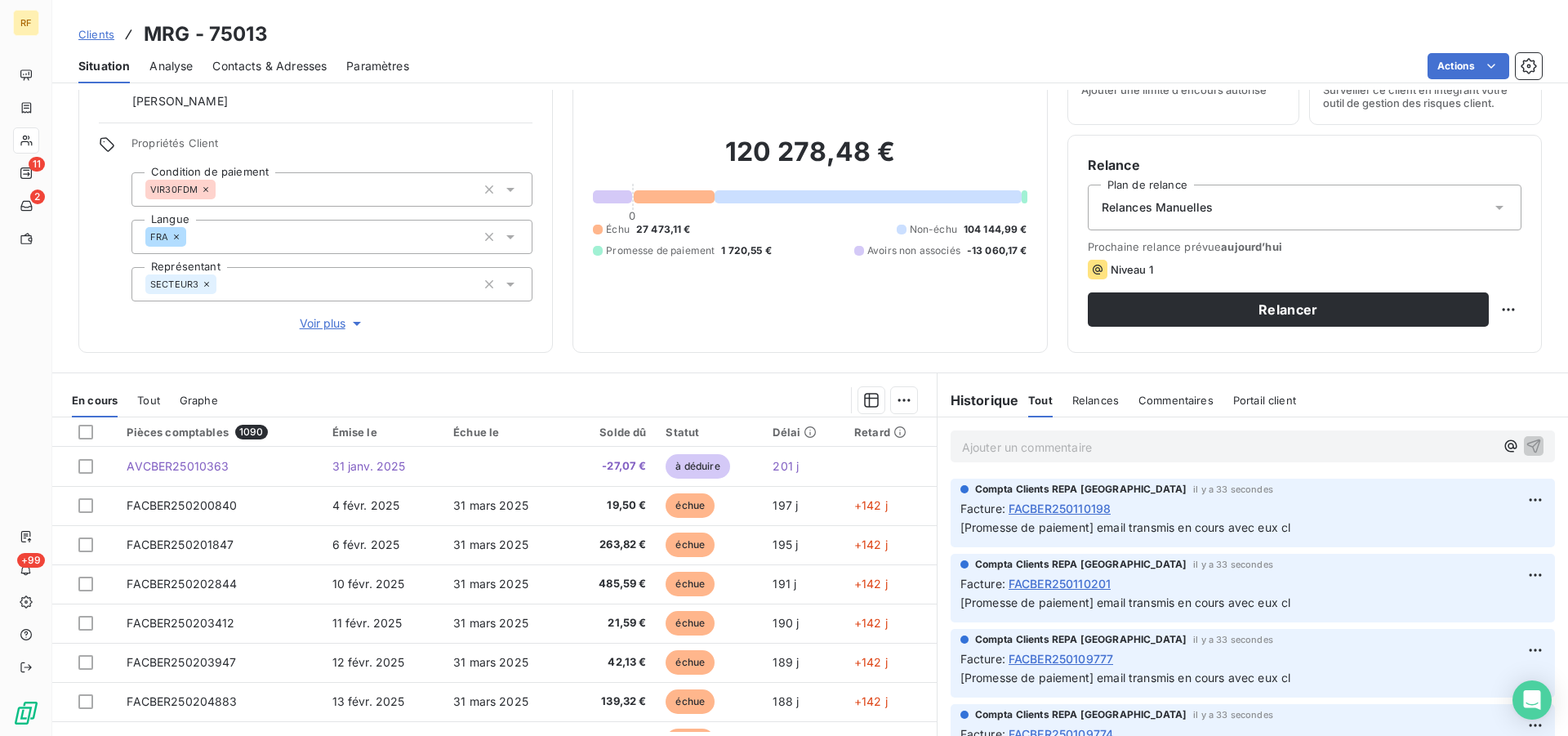
scroll to position [41, 0]
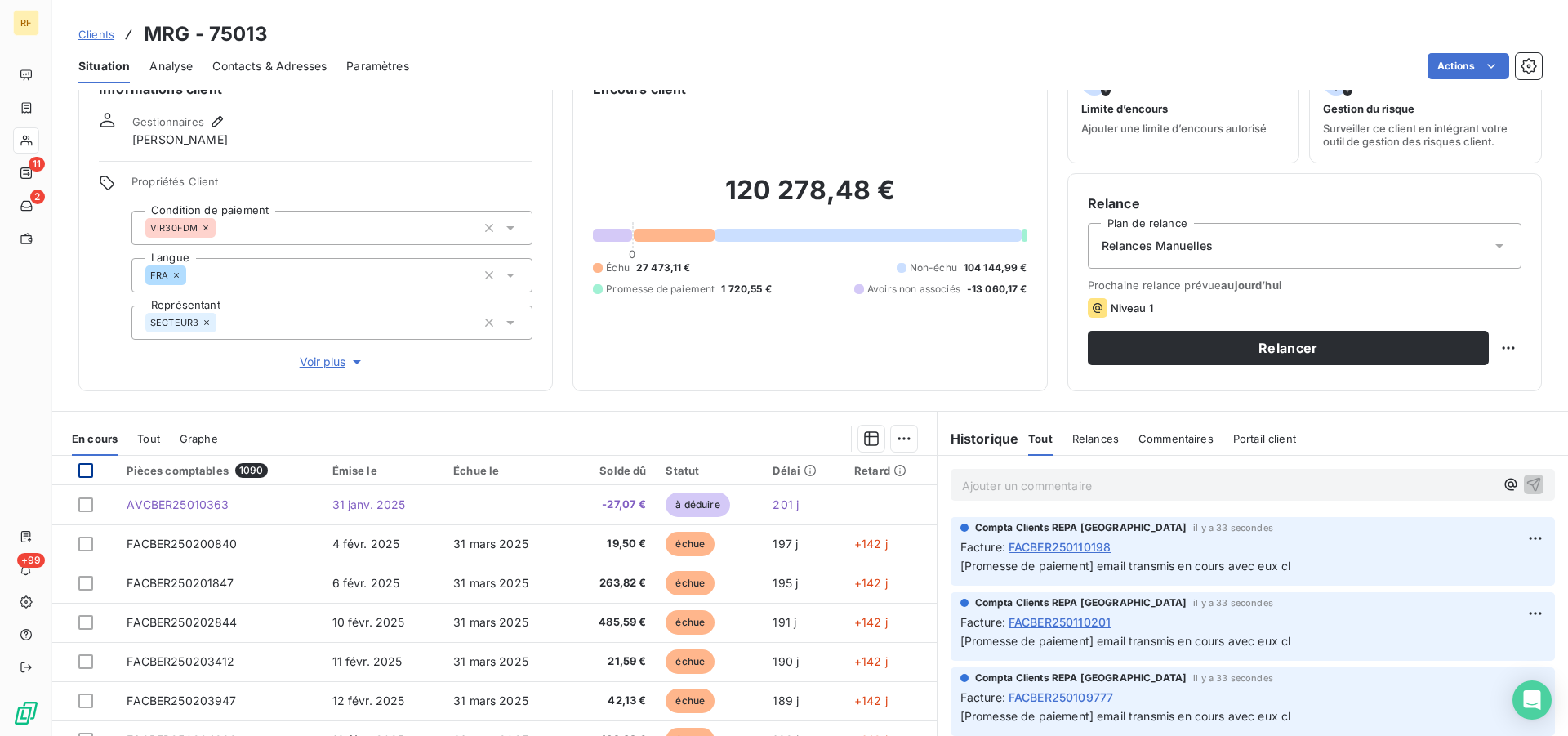
click at [85, 467] on div at bounding box center [85, 471] width 15 height 15
click at [891, 445] on html "RF 11 2 +99 Clients MRG - 75013 Situation Analyse Contacts & Adresses Paramètre…" at bounding box center [784, 368] width 1568 height 736
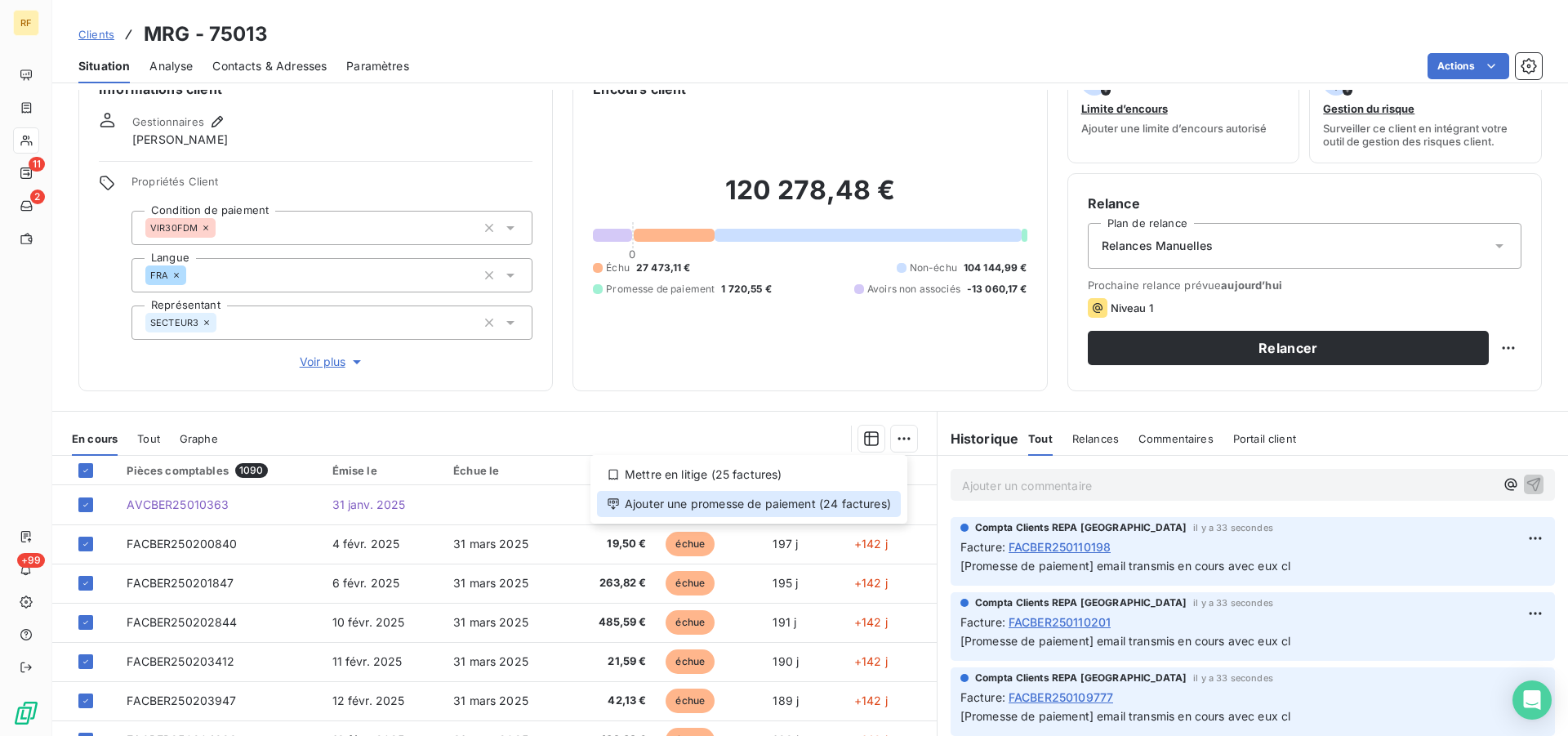
click at [823, 507] on div "Ajouter une promesse de paiement (24 factures)" at bounding box center [749, 503] width 303 height 26
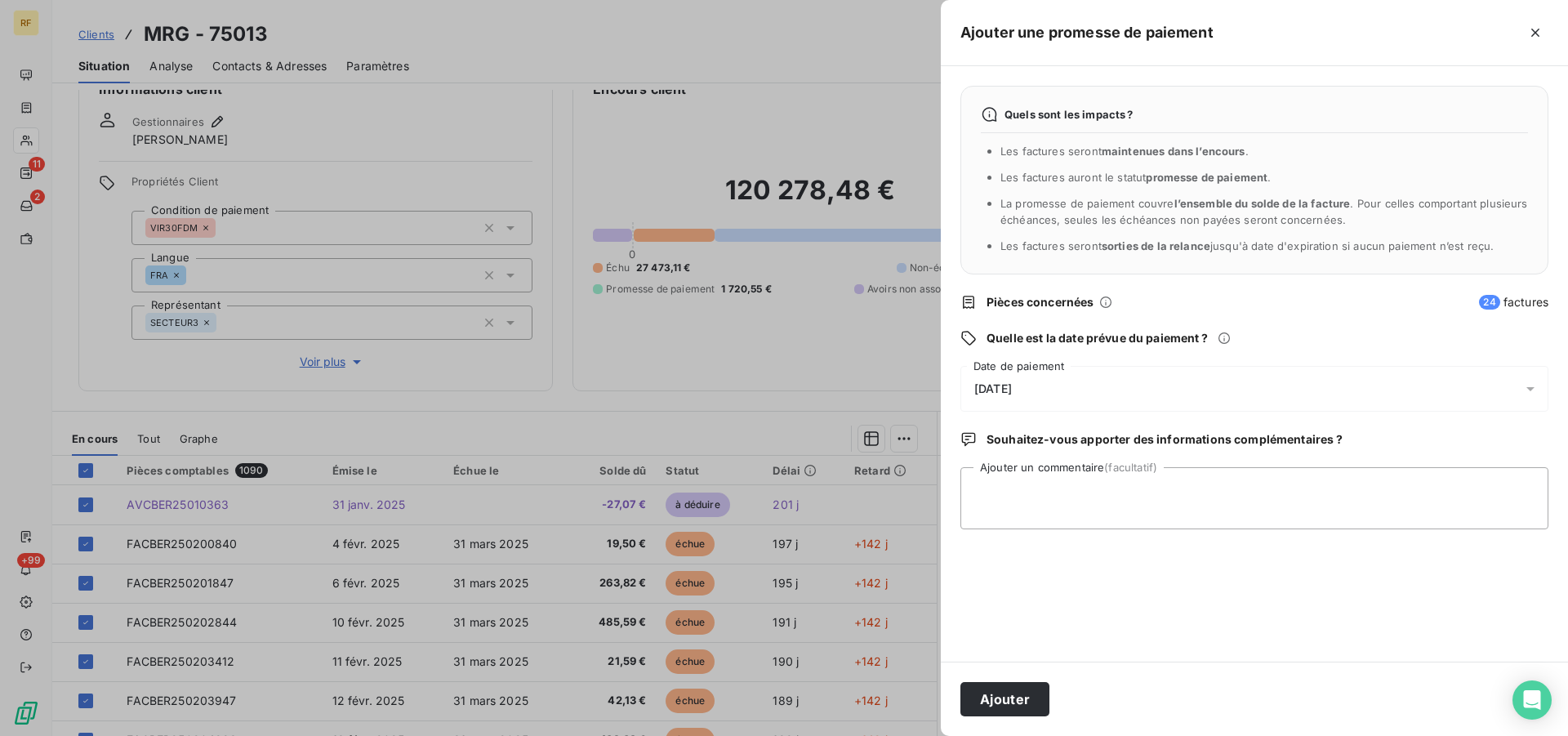
click at [1012, 392] on span "[DATE]" at bounding box center [993, 389] width 37 height 13
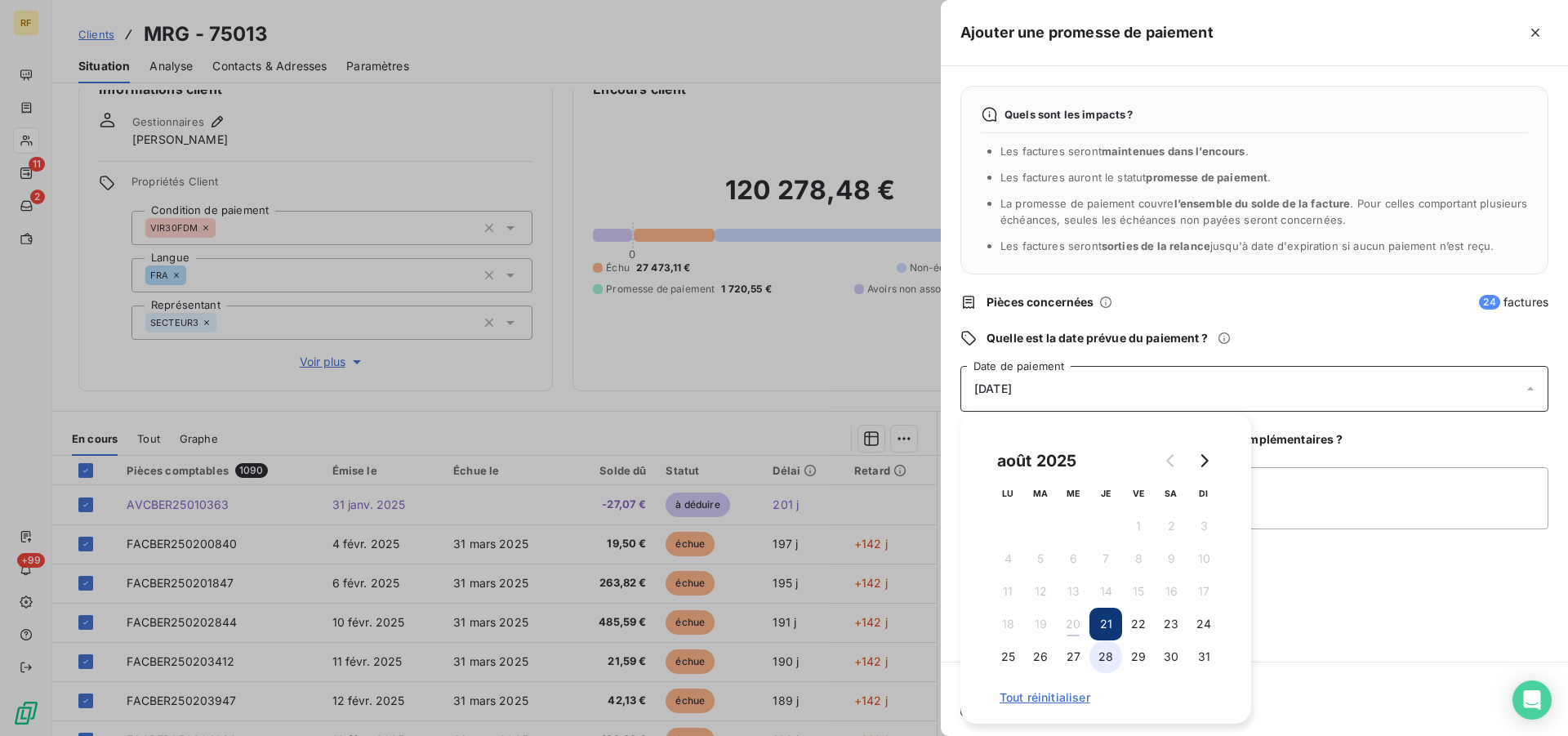
click at [1110, 654] on button "28" at bounding box center [1106, 656] width 33 height 33
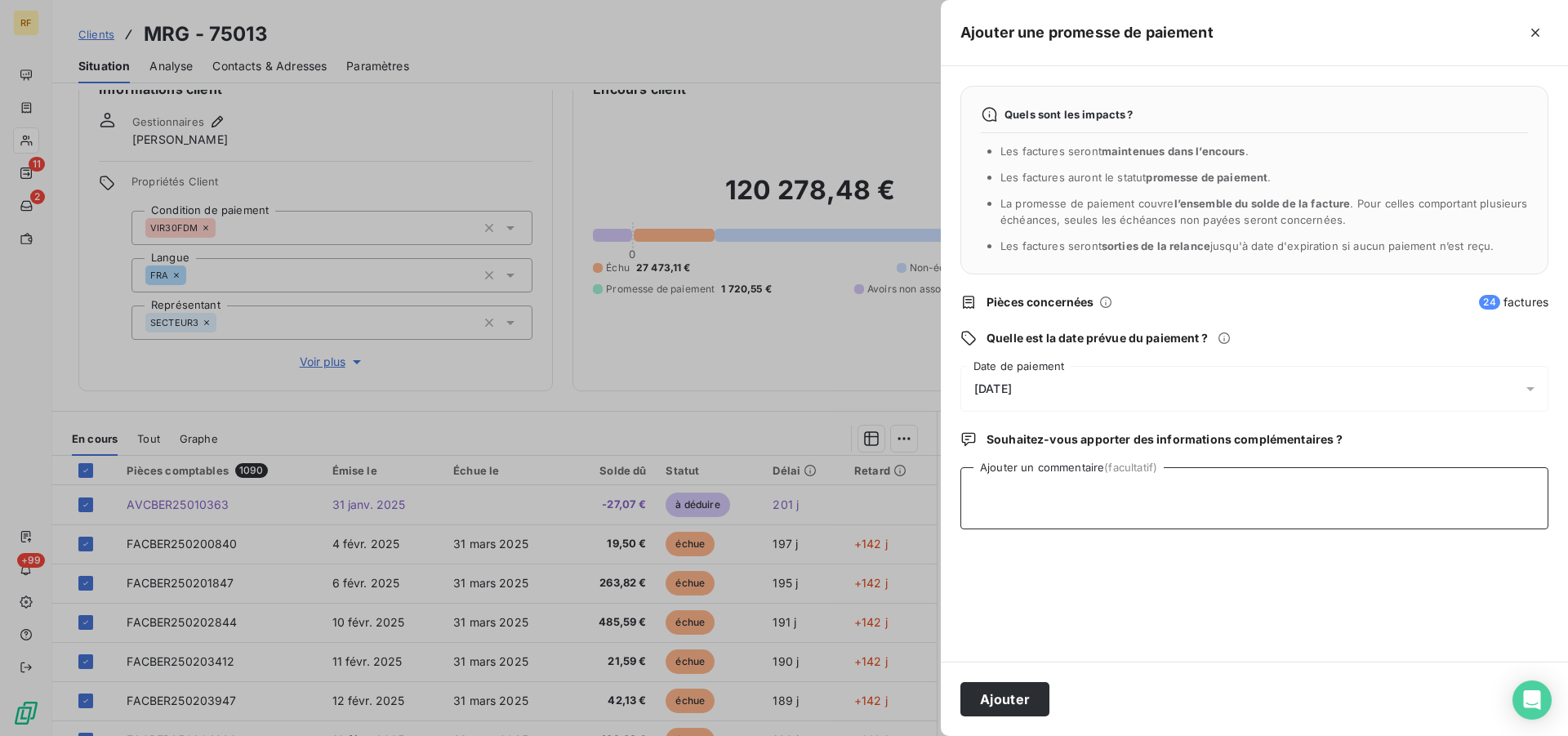
click at [1269, 509] on textarea "Ajouter un commentaire (facultatif)" at bounding box center [1254, 498] width 588 height 62
click at [1012, 698] on button "Ajouter" at bounding box center [1005, 699] width 89 height 35
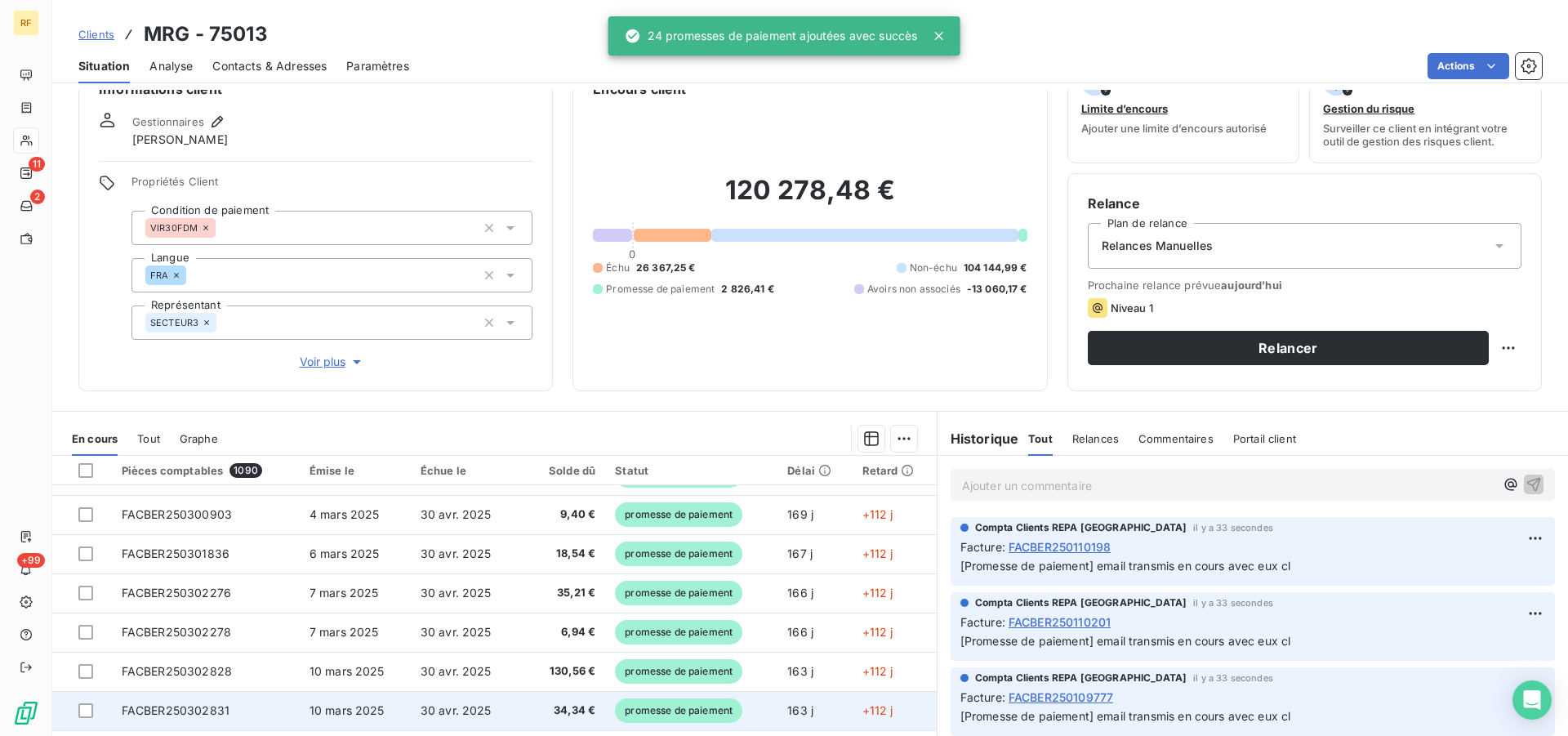
scroll to position [124, 0]
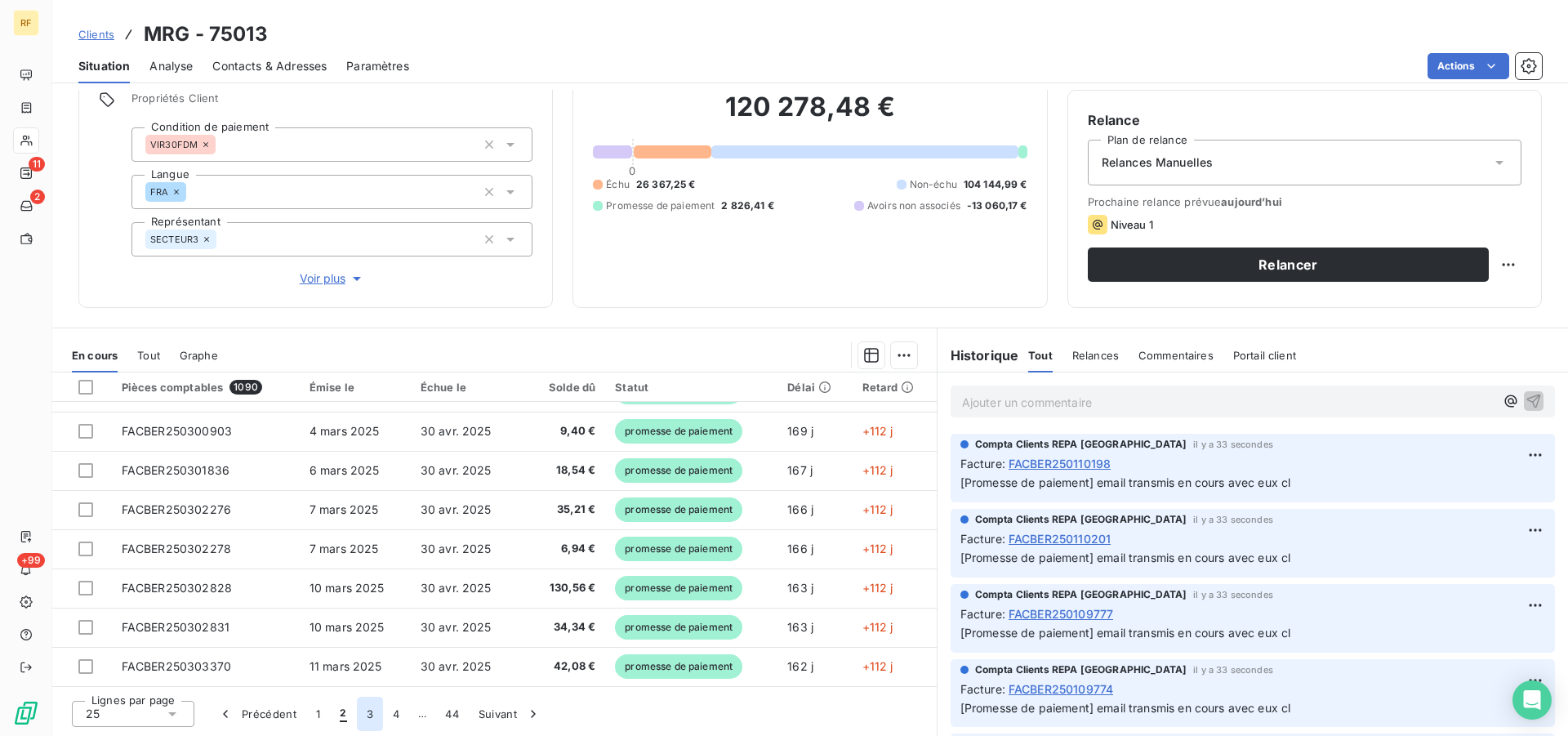
click at [367, 711] on button "3" at bounding box center [369, 714] width 26 height 35
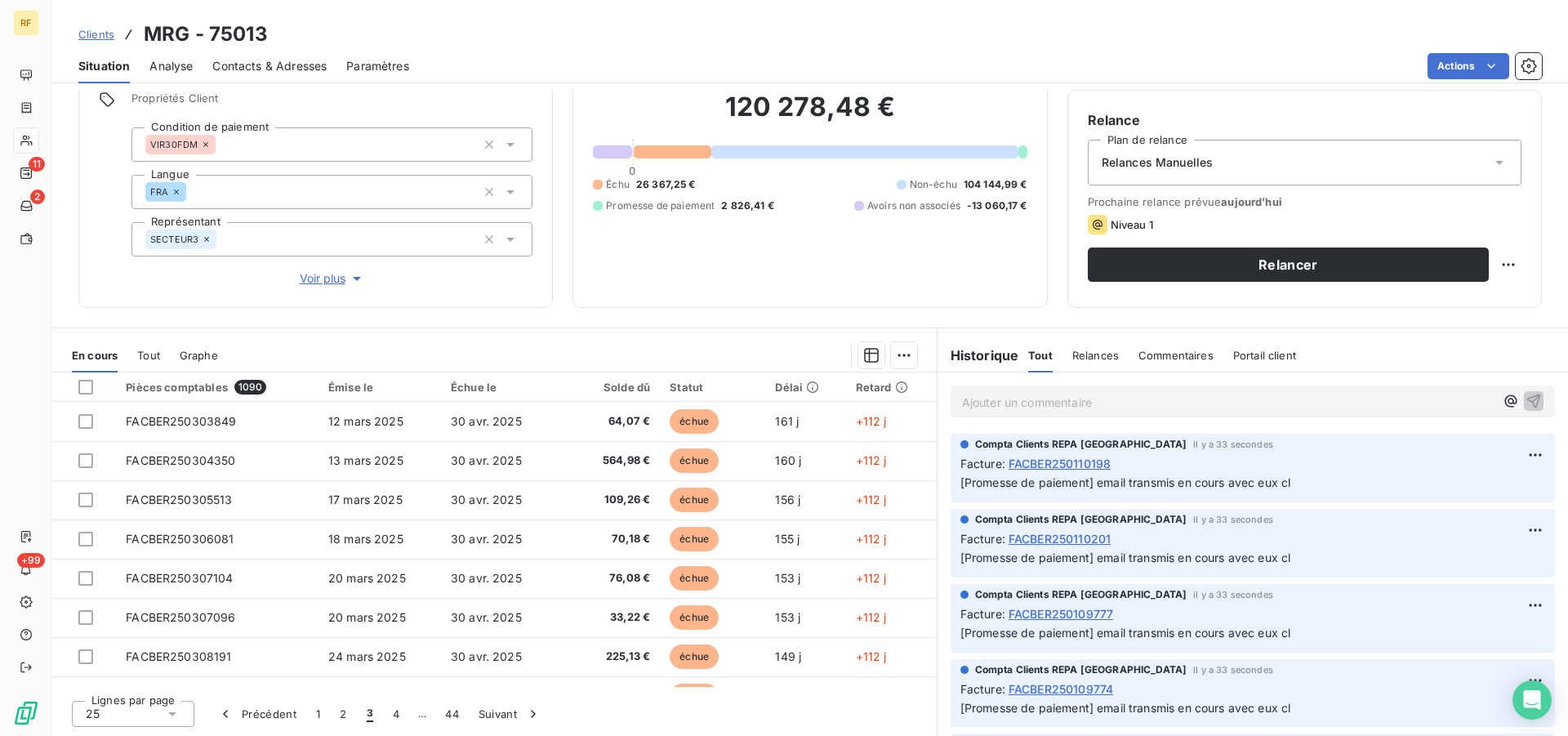
scroll to position [0, 0]
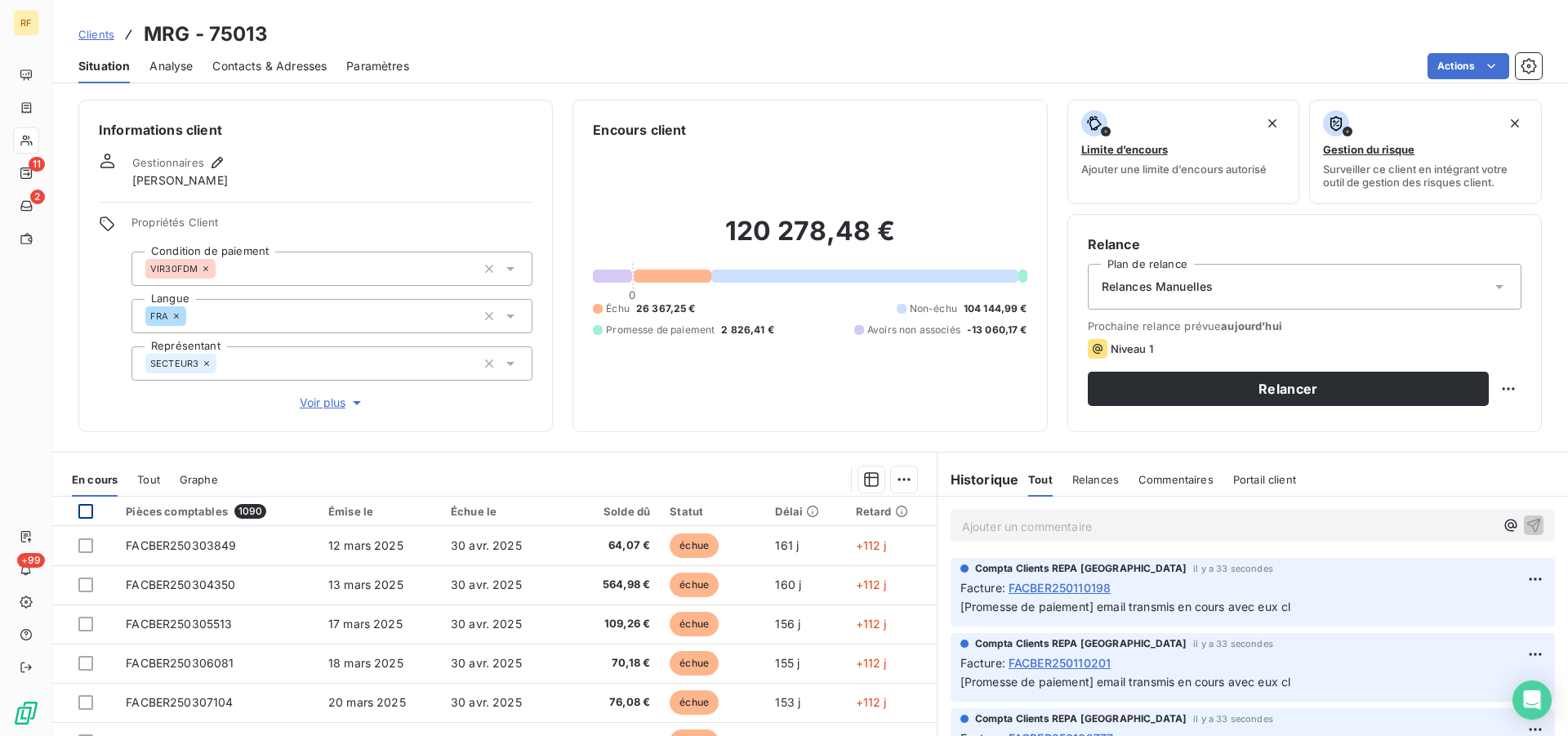
click at [83, 514] on div at bounding box center [85, 511] width 15 height 15
click at [889, 486] on html "RF 11 2 +99 Clients MRG - 75013 Situation Analyse Contacts & Adresses Paramètre…" at bounding box center [784, 368] width 1568 height 736
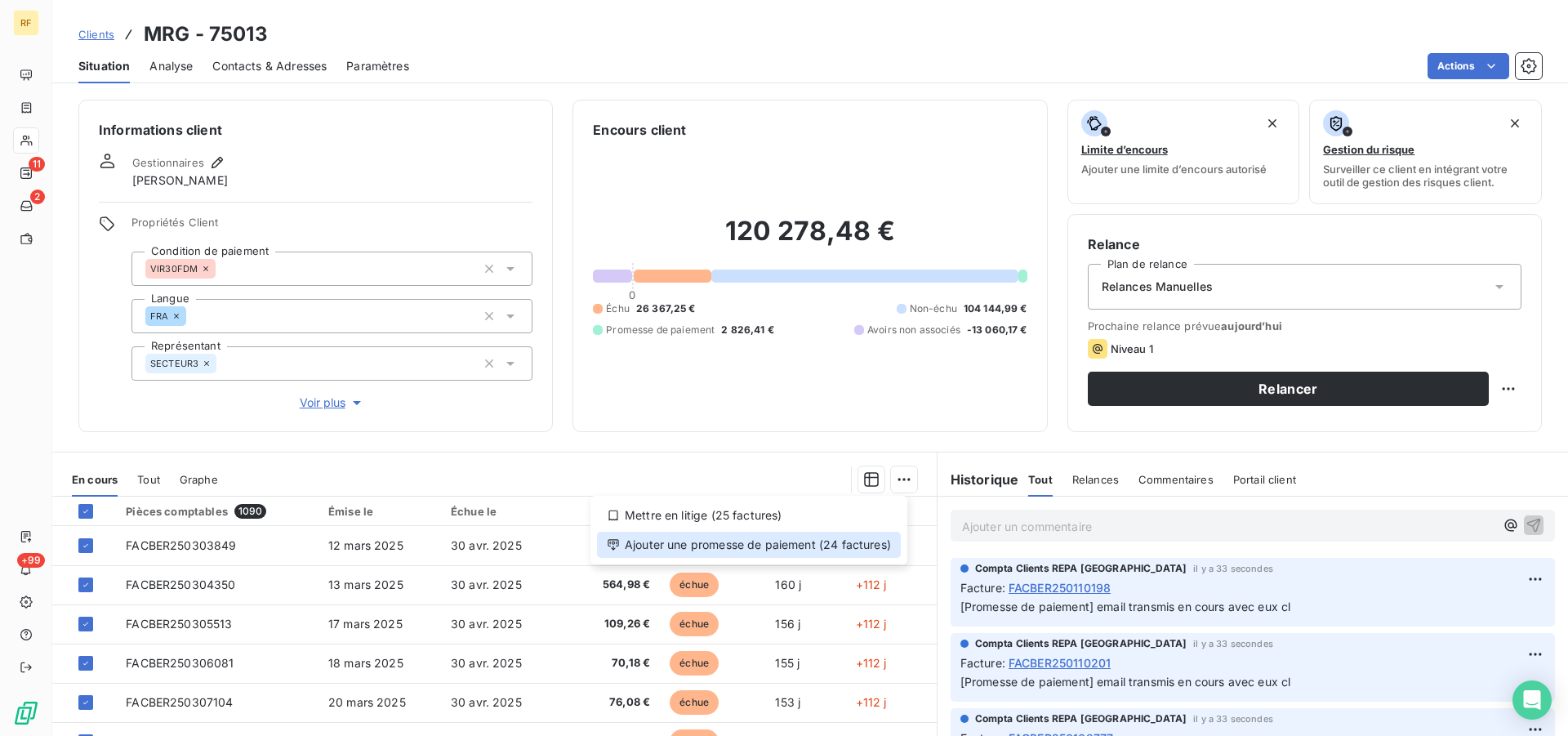
click at [807, 550] on div "Ajouter une promesse de paiement (24 factures)" at bounding box center [749, 544] width 303 height 26
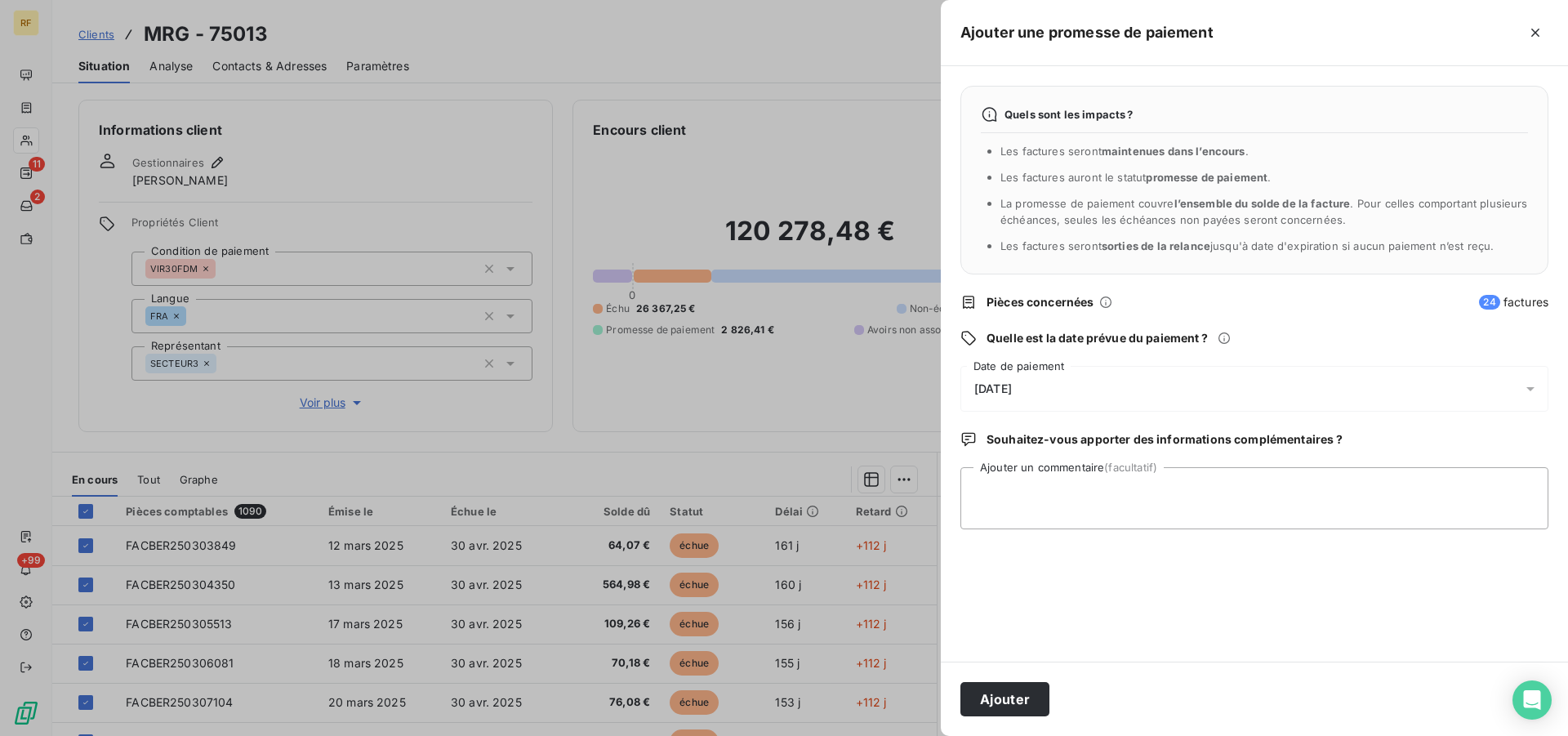
click at [1012, 388] on span "[DATE]" at bounding box center [993, 389] width 37 height 13
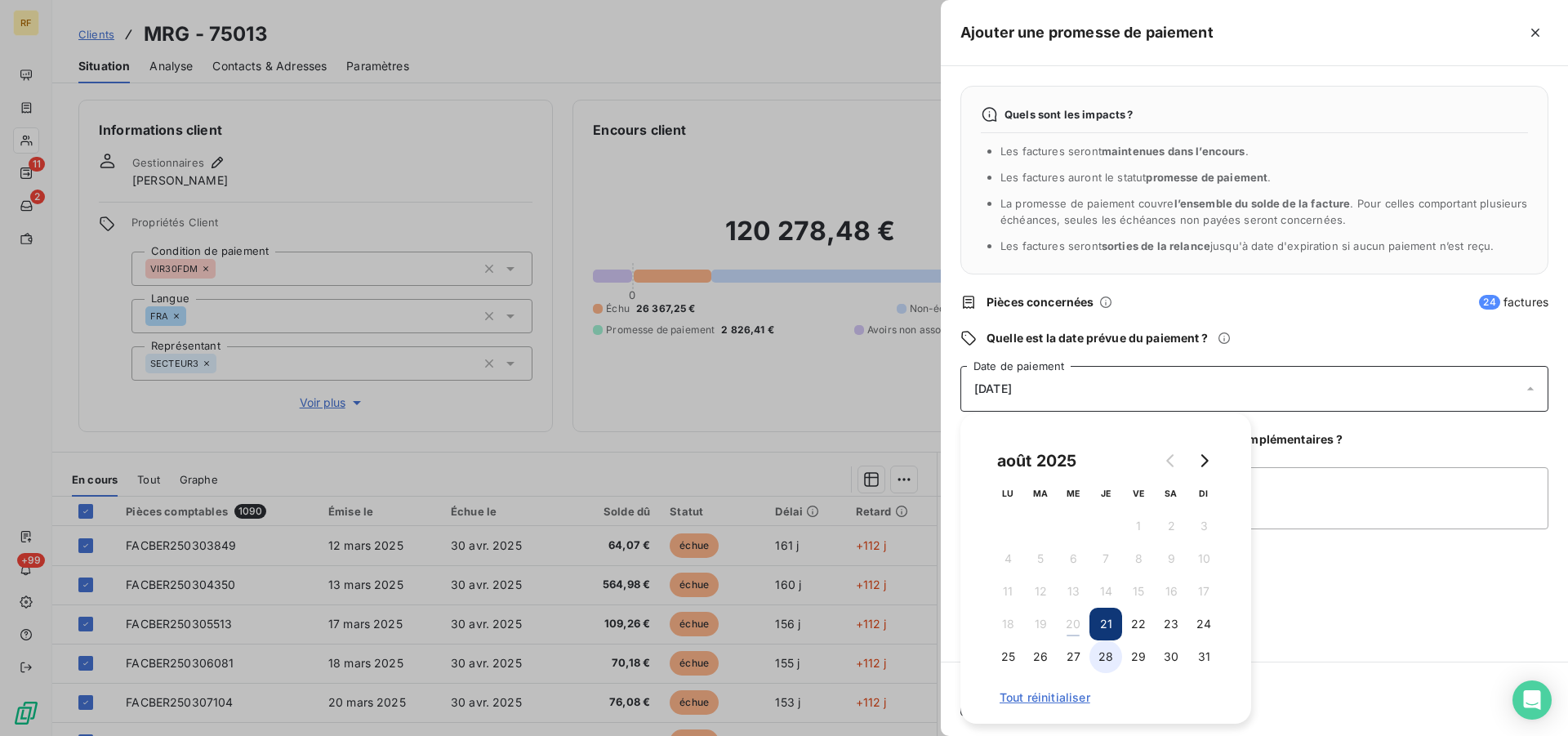
click at [1116, 656] on button "28" at bounding box center [1106, 656] width 33 height 33
click at [1293, 512] on textarea "Ajouter un commentaire (facultatif)" at bounding box center [1254, 498] width 588 height 62
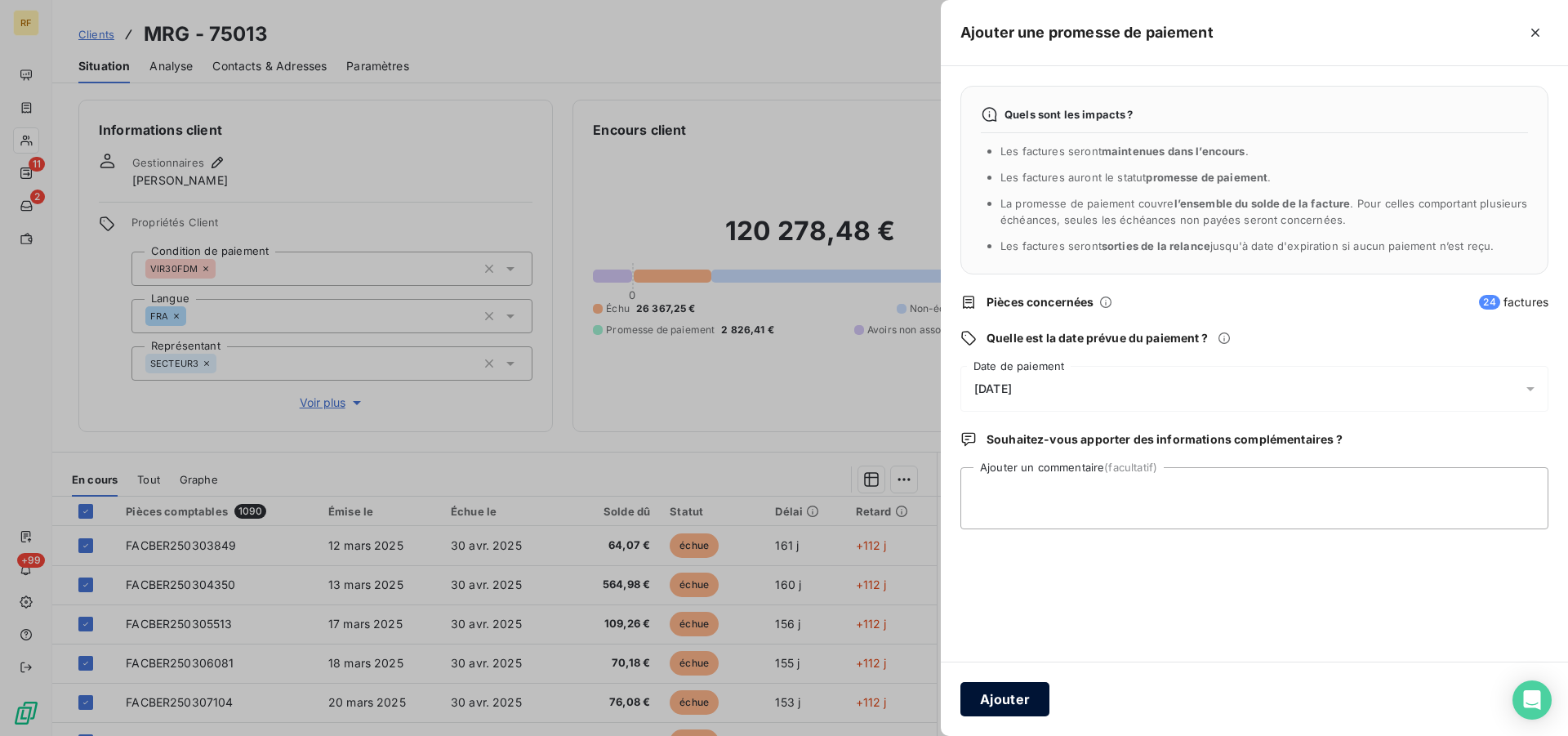
click at [1006, 707] on button "Ajouter" at bounding box center [1005, 699] width 89 height 35
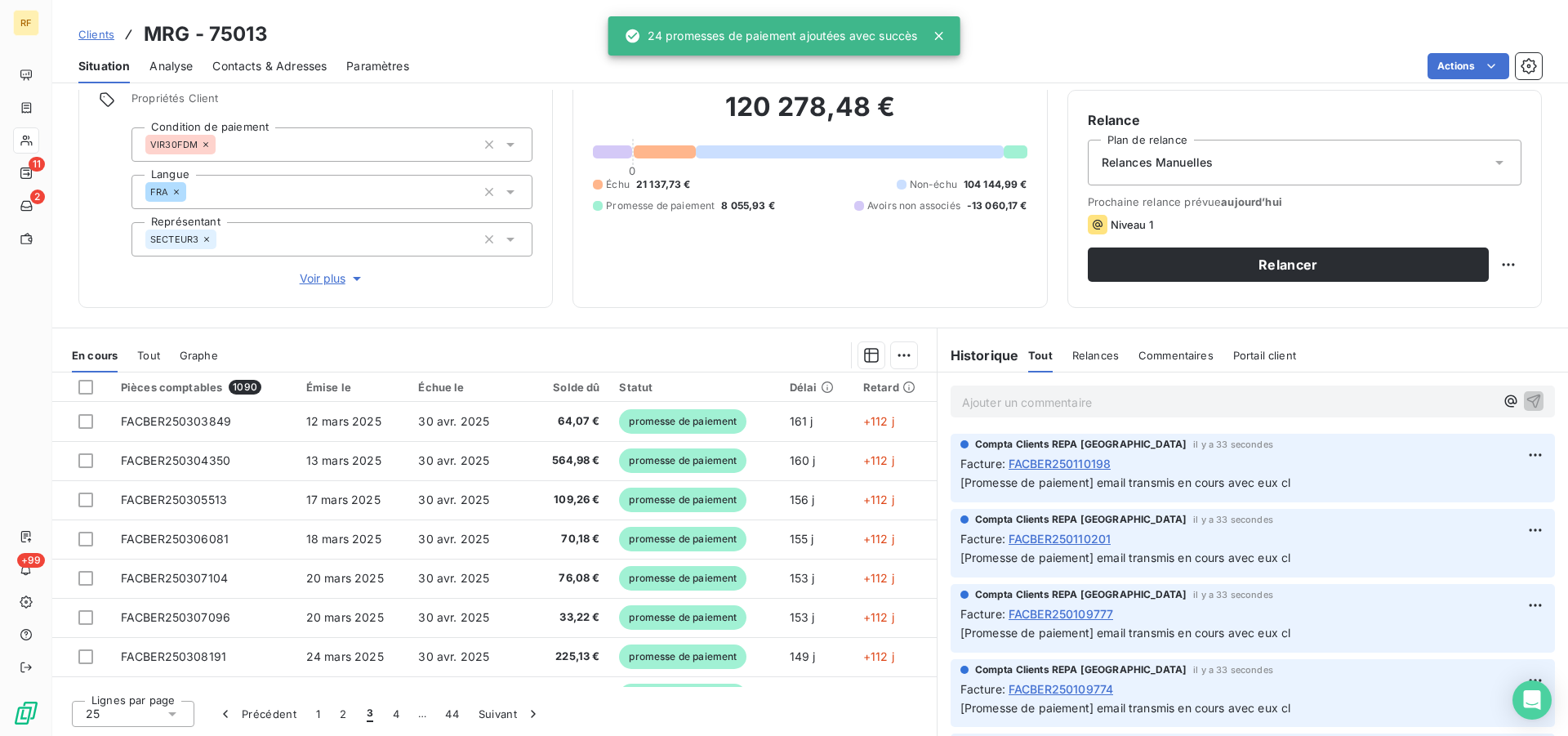
scroll to position [583, 0]
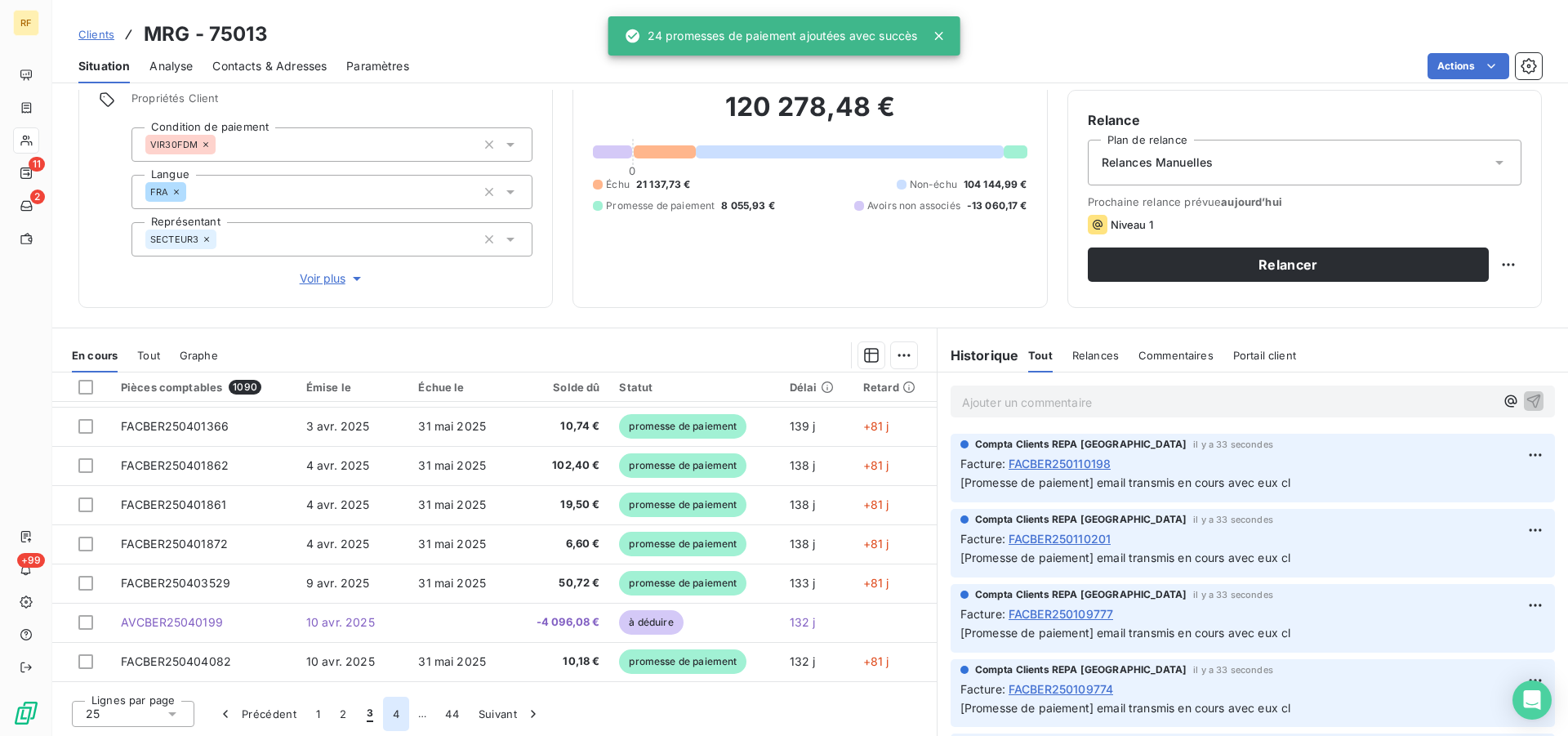
click at [394, 721] on button "4" at bounding box center [396, 714] width 26 height 35
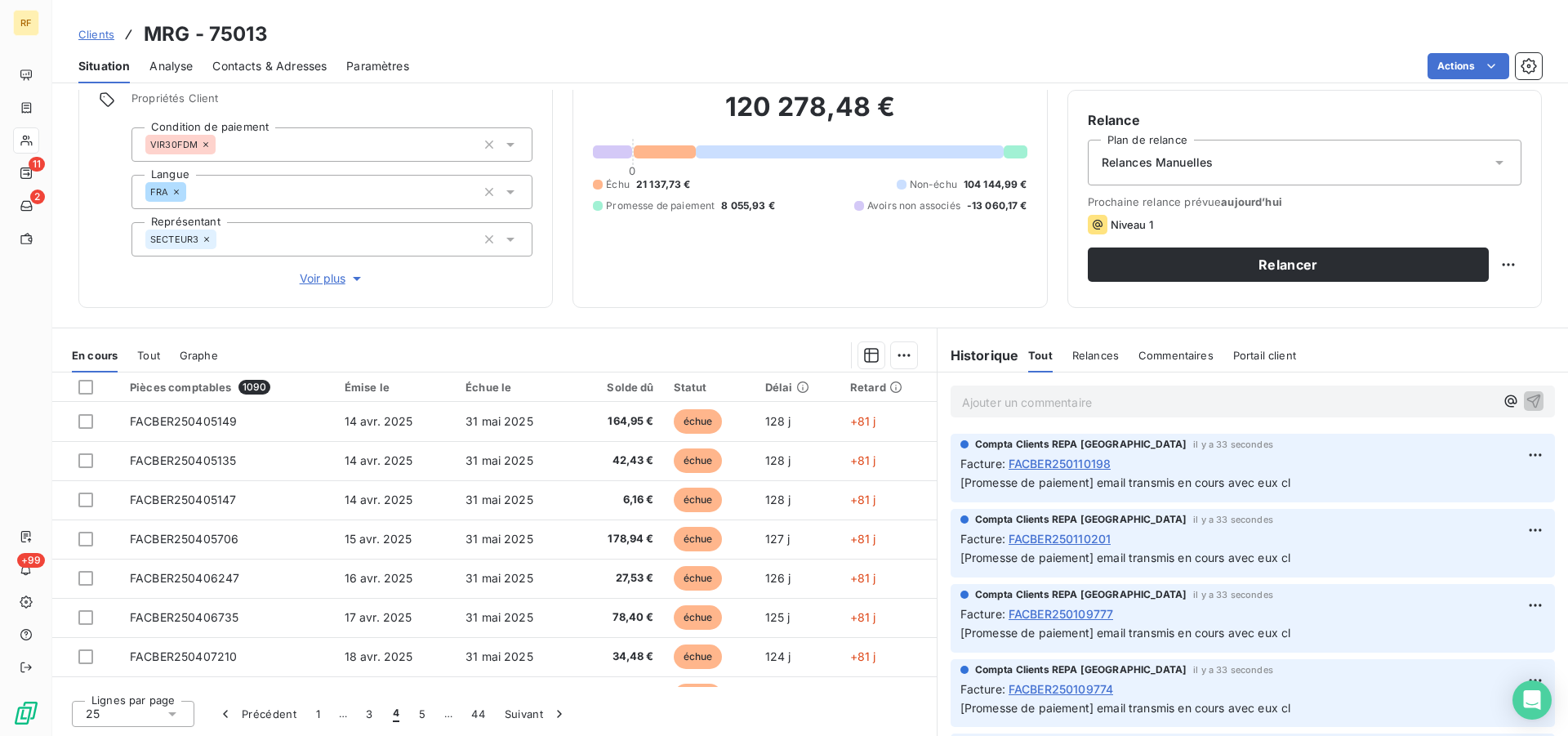
click at [85, 379] on th at bounding box center [86, 387] width 67 height 29
click at [87, 384] on div at bounding box center [85, 387] width 15 height 15
click at [895, 358] on html "RF 11 2 +99 Clients MRG - 75013 Situation Analyse Contacts & Adresses Paramètre…" at bounding box center [784, 368] width 1568 height 736
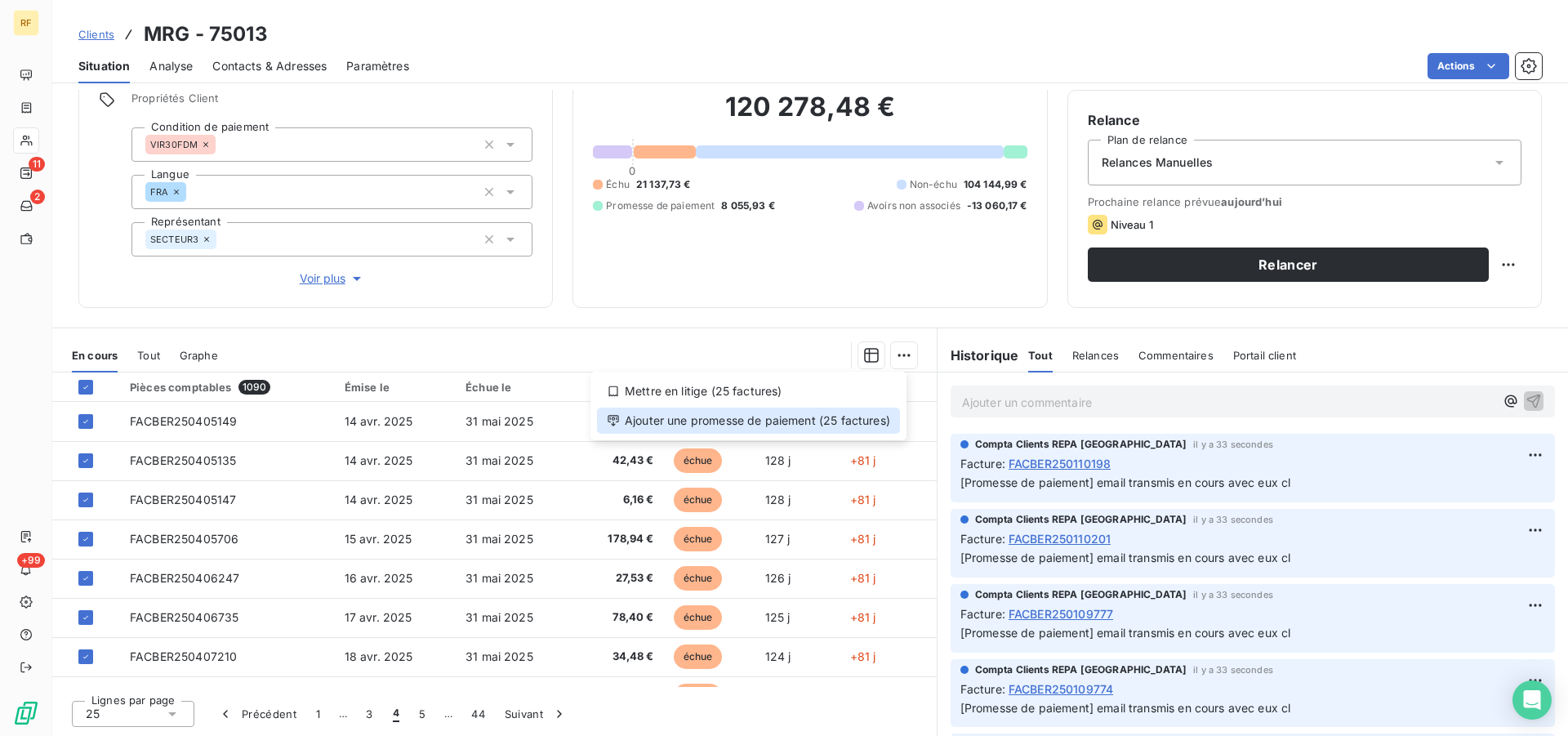
click at [822, 422] on div "Ajouter une promesse de paiement (25 factures)" at bounding box center [748, 420] width 303 height 26
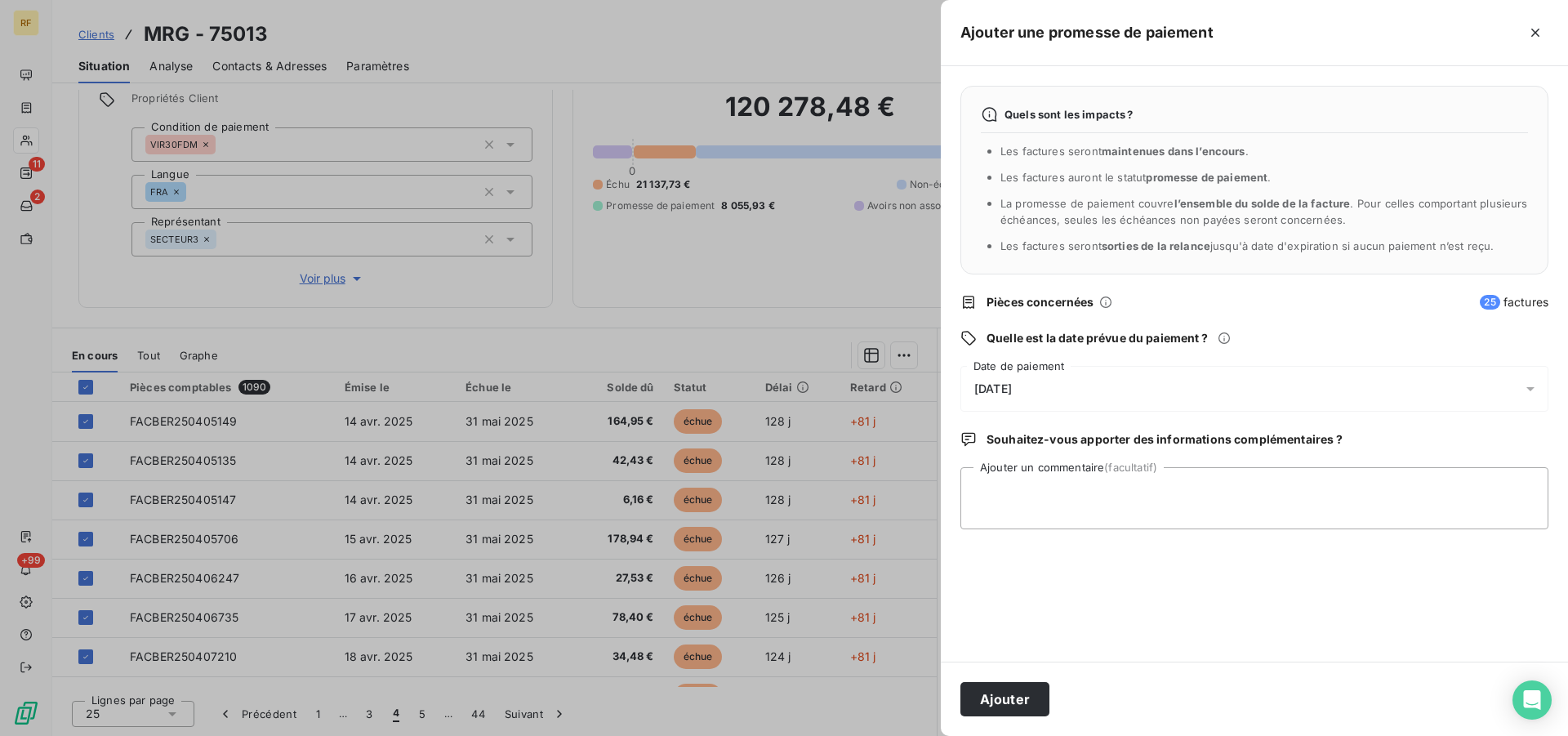
click at [1012, 389] on span "[DATE]" at bounding box center [993, 389] width 37 height 13
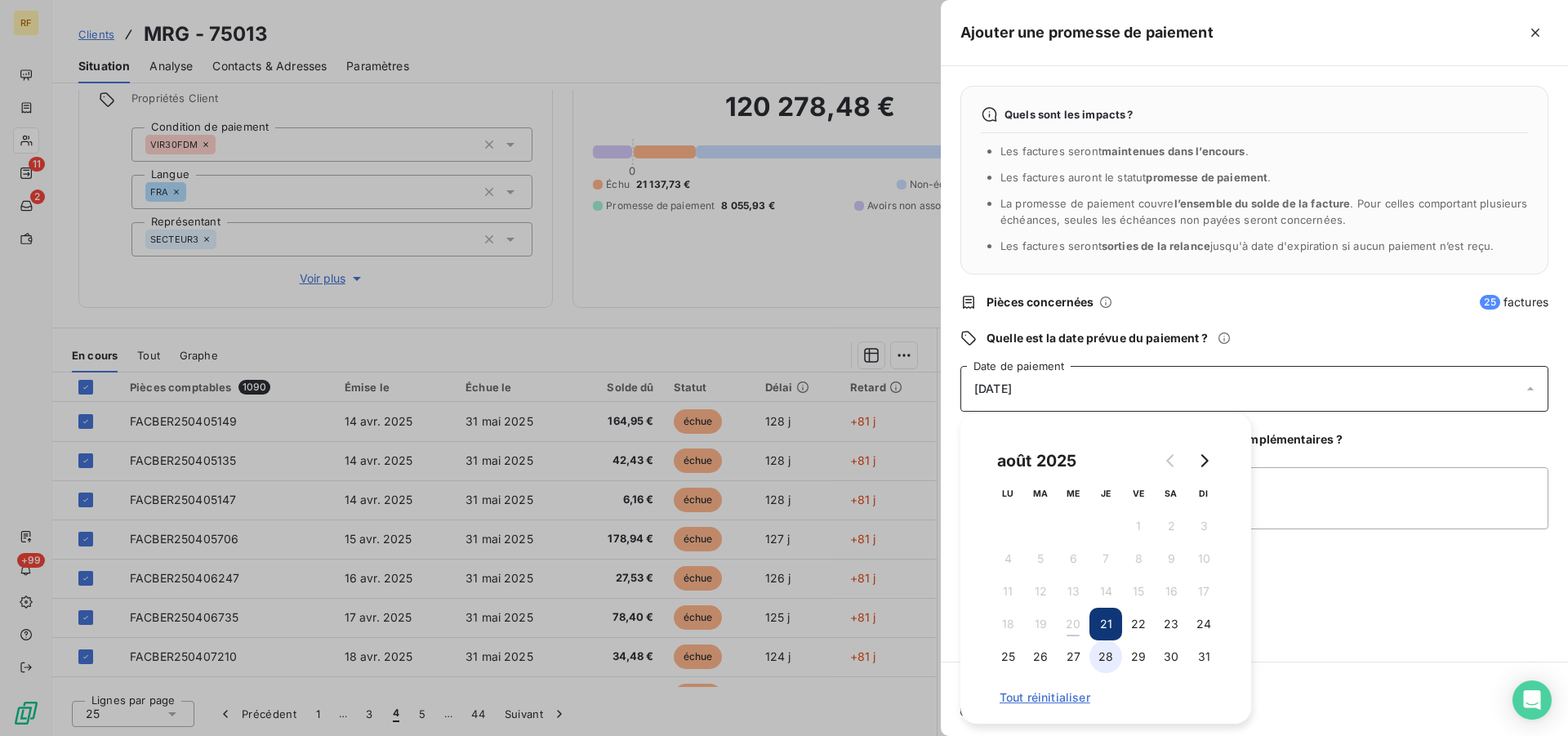
click at [1107, 659] on button "28" at bounding box center [1106, 656] width 33 height 33
click at [1292, 519] on textarea "Ajouter un commentaire (facultatif)" at bounding box center [1254, 498] width 588 height 62
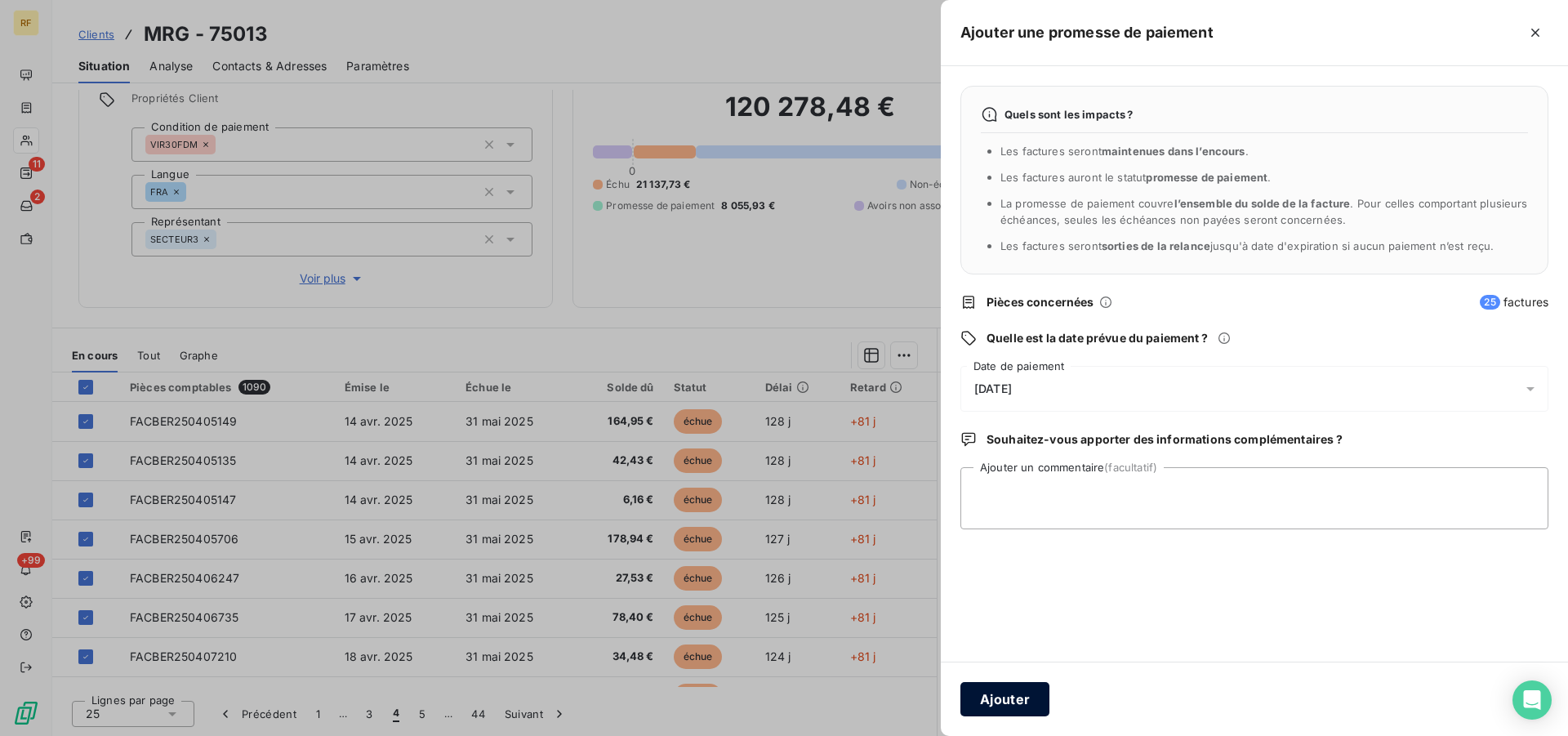
click at [1039, 698] on button "Ajouter" at bounding box center [1005, 699] width 89 height 35
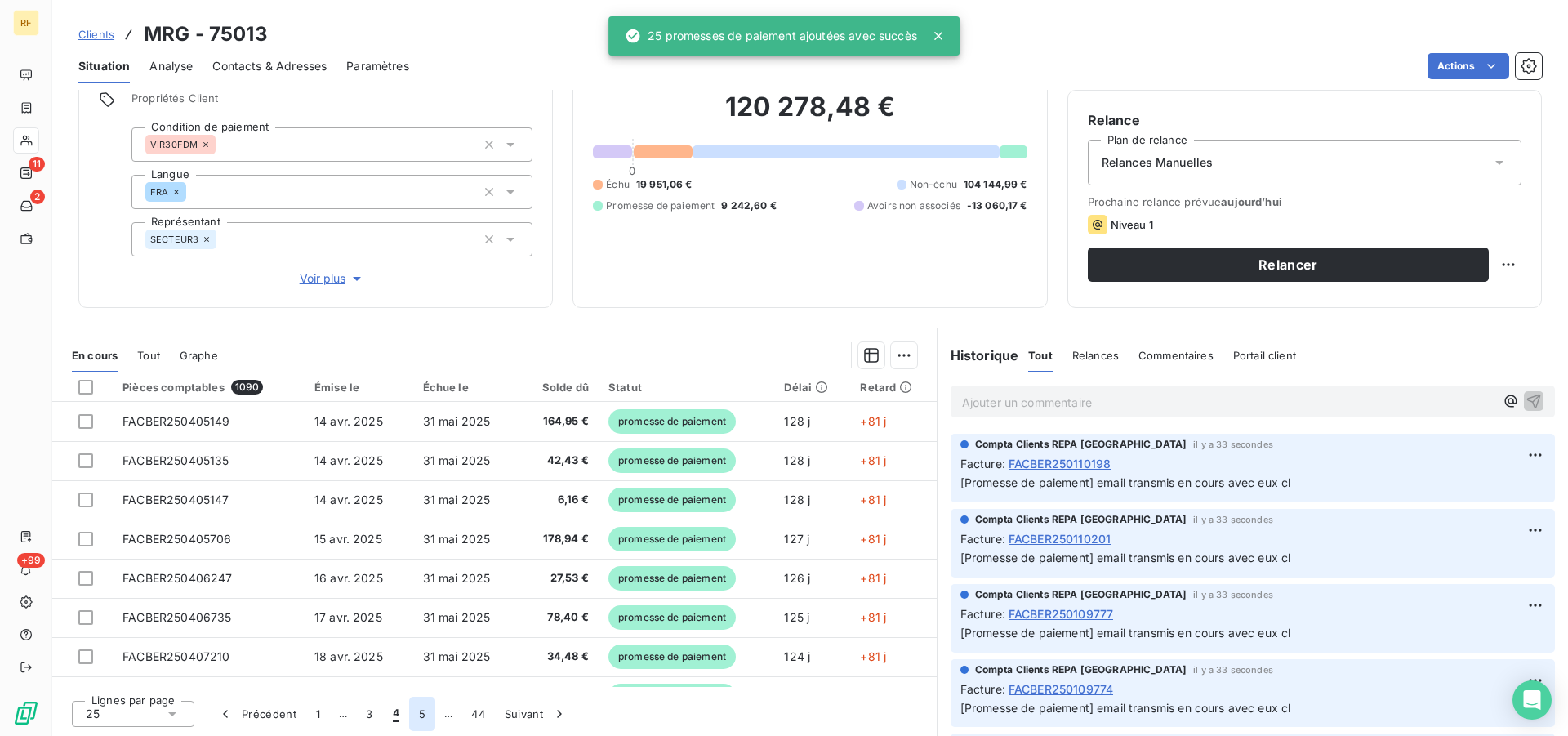
click at [421, 716] on button "5" at bounding box center [422, 714] width 26 height 35
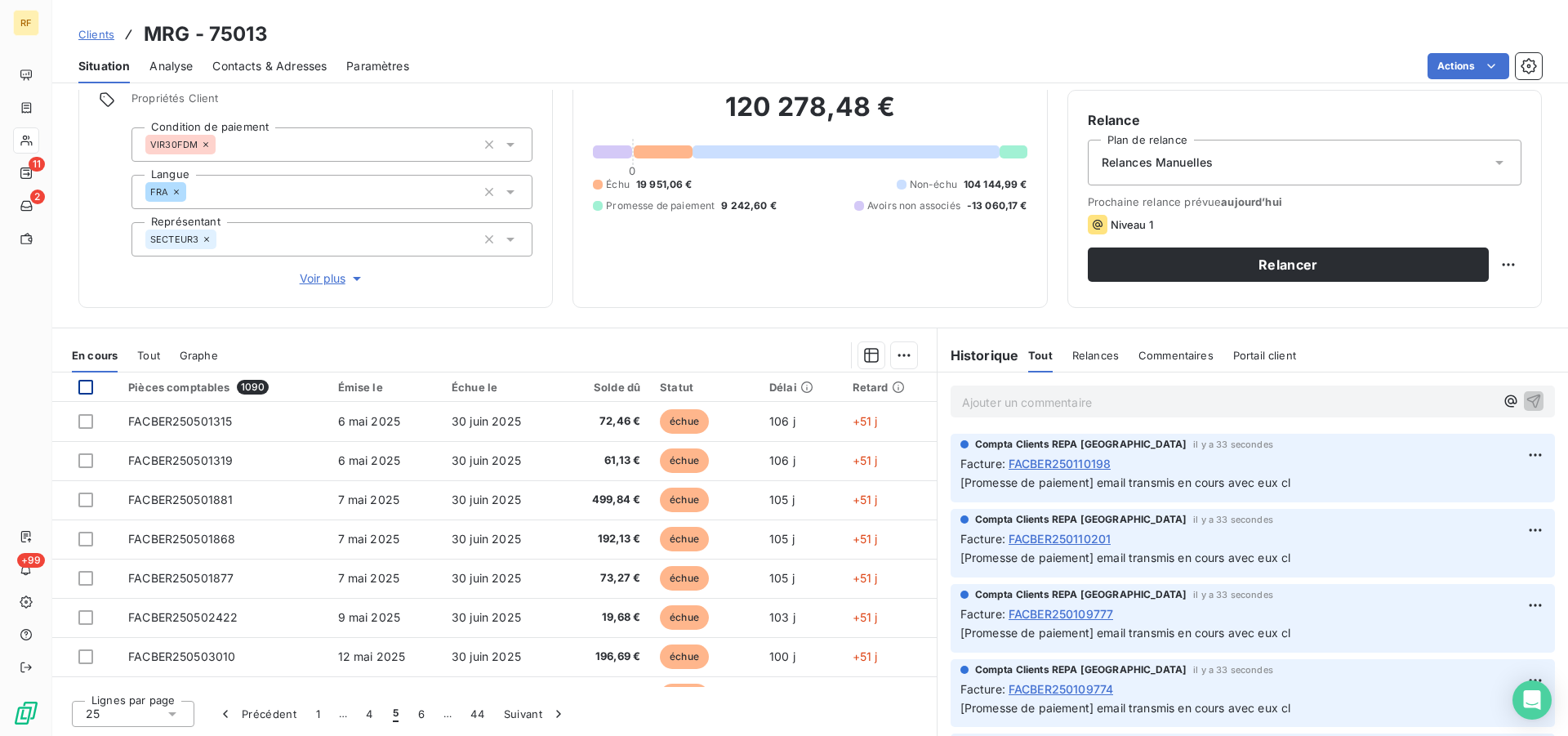
click at [86, 392] on div at bounding box center [85, 387] width 15 height 15
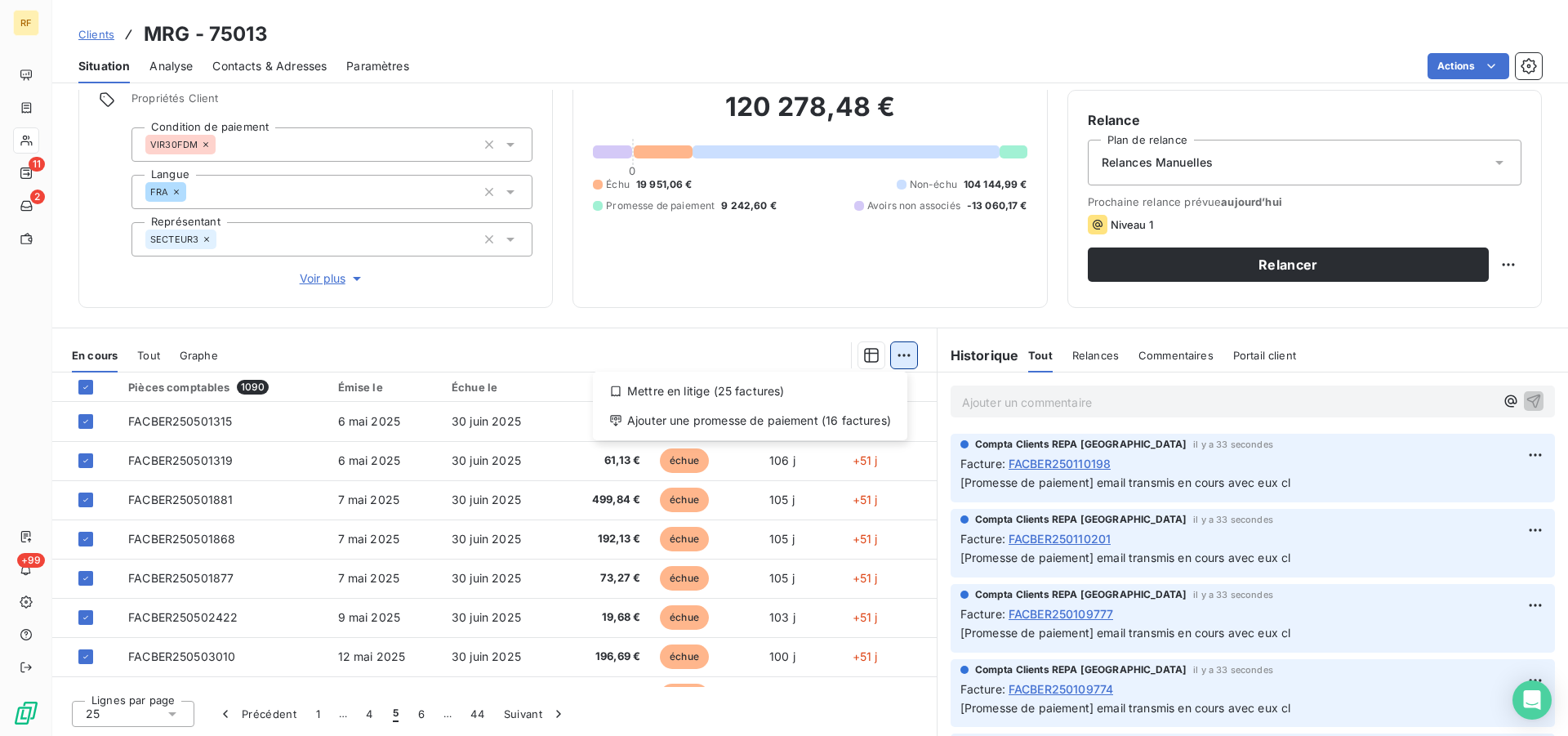
click at [903, 364] on html "RF 11 2 +99 Clients MRG - 75013 Situation Analyse Contacts & Adresses Paramètre…" at bounding box center [784, 368] width 1568 height 736
click at [833, 426] on div "Ajouter une promesse de paiement (16 factures)" at bounding box center [750, 420] width 302 height 26
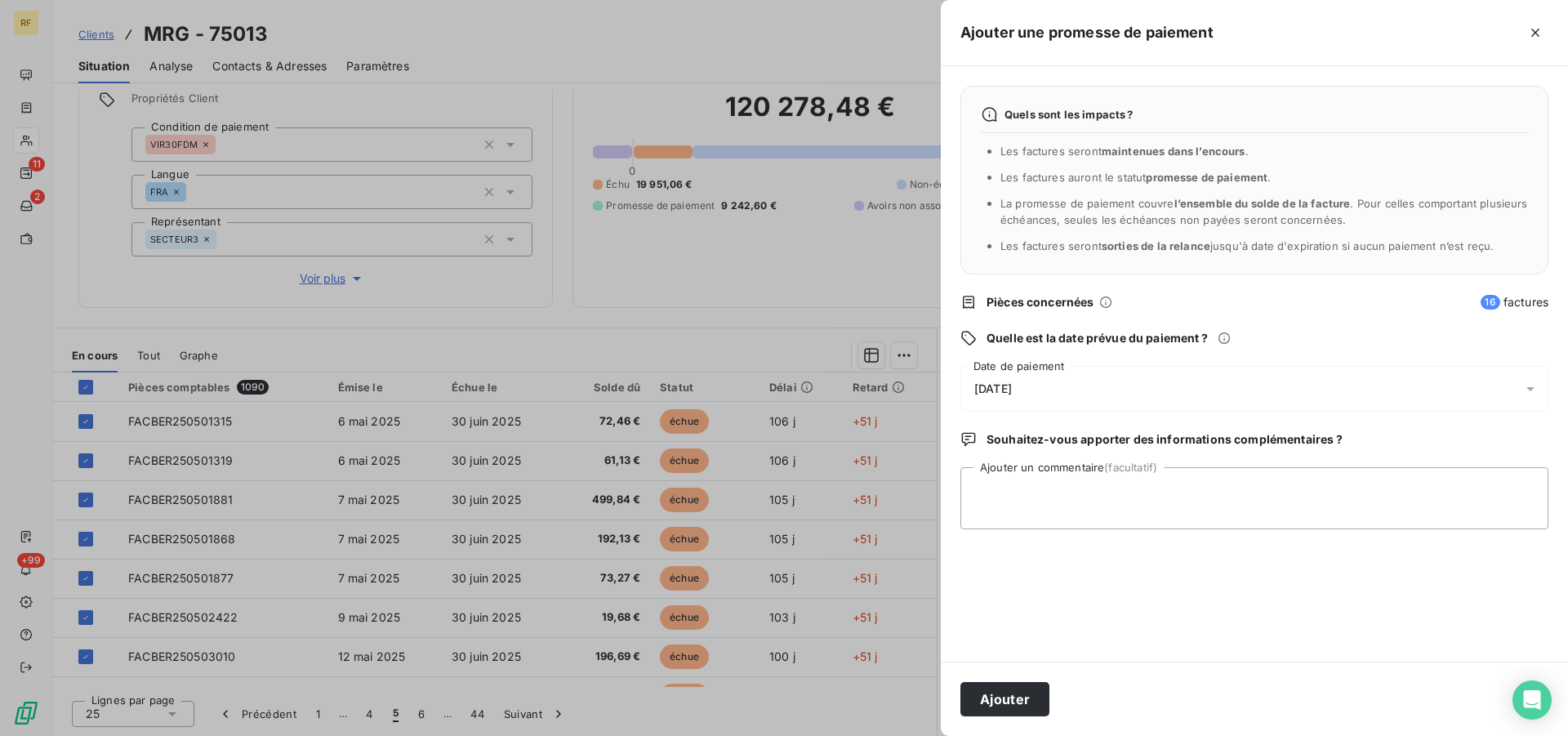
click at [1009, 394] on span "[DATE]" at bounding box center [993, 389] width 37 height 13
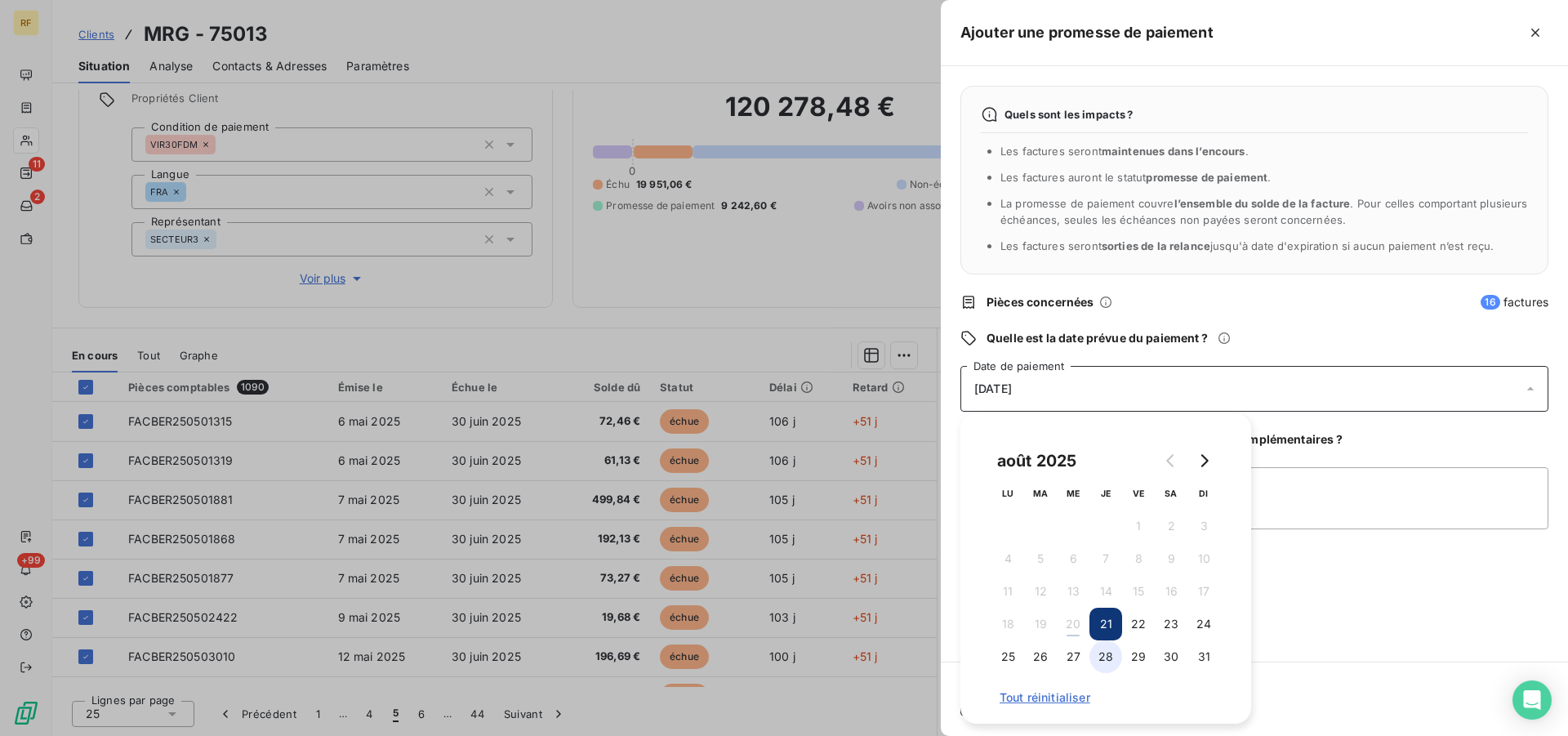
click at [1109, 656] on button "28" at bounding box center [1106, 656] width 33 height 33
click at [1336, 525] on textarea "Ajouter un commentaire (facultatif)" at bounding box center [1254, 498] width 588 height 62
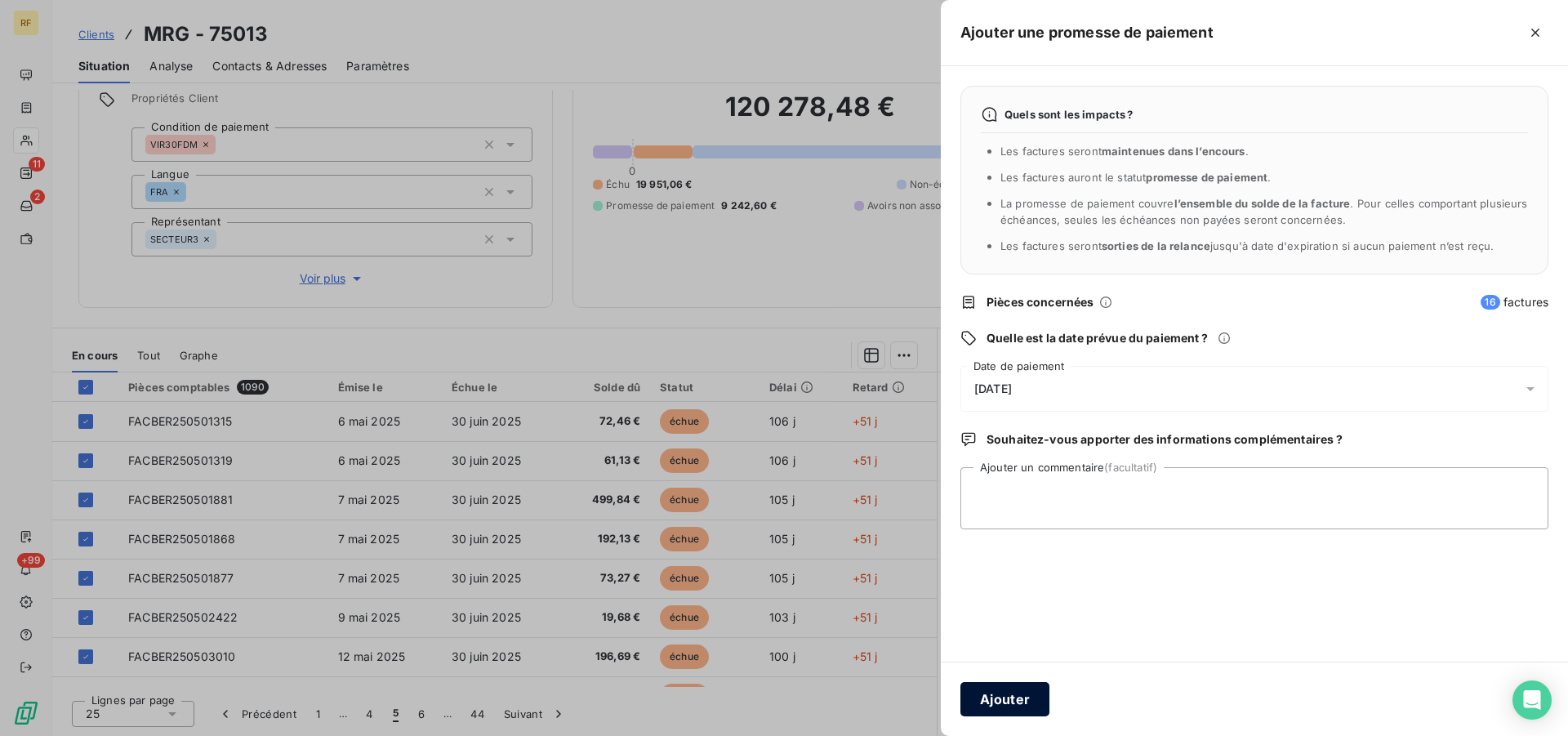
click at [997, 705] on button "Ajouter" at bounding box center [1005, 699] width 89 height 35
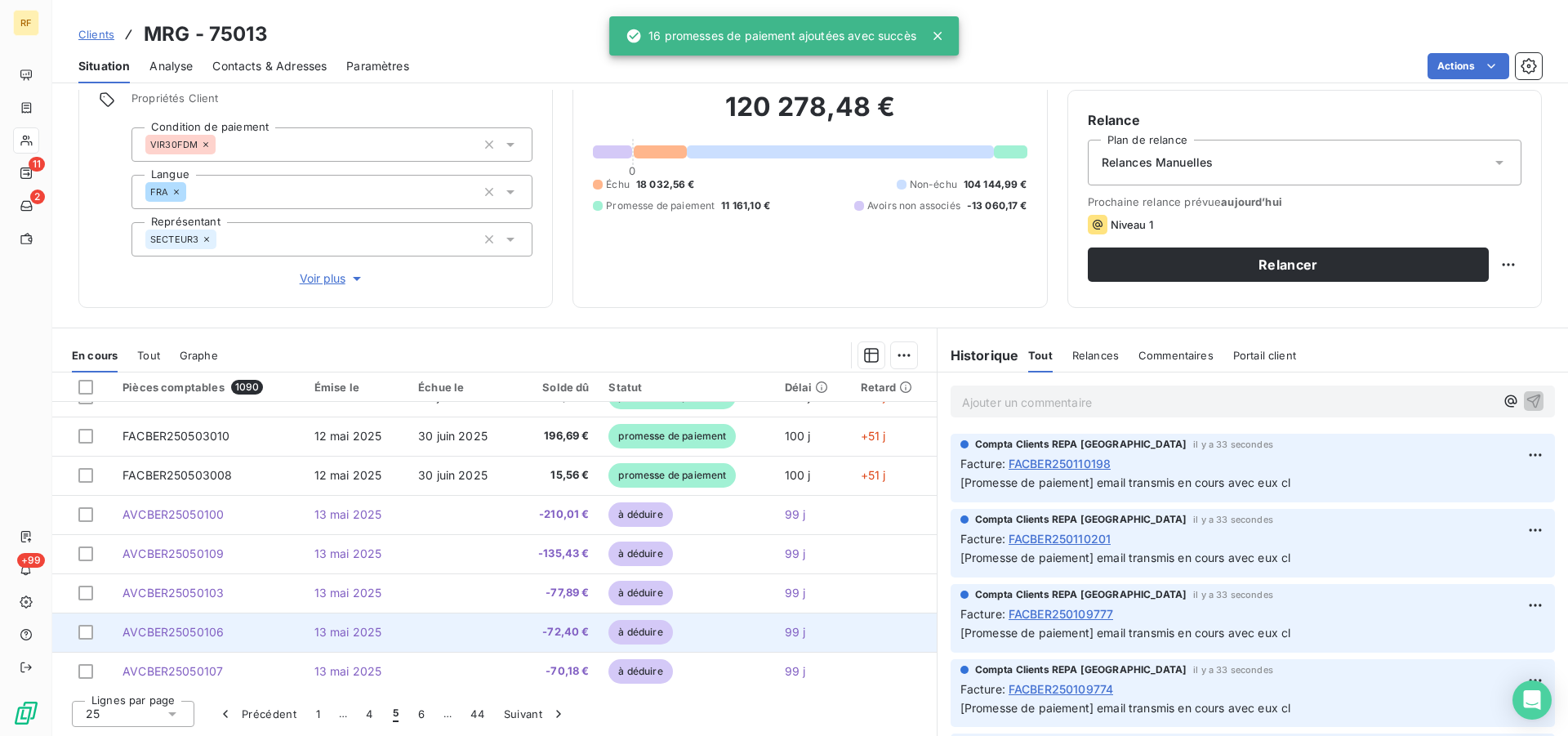
scroll to position [250, 0]
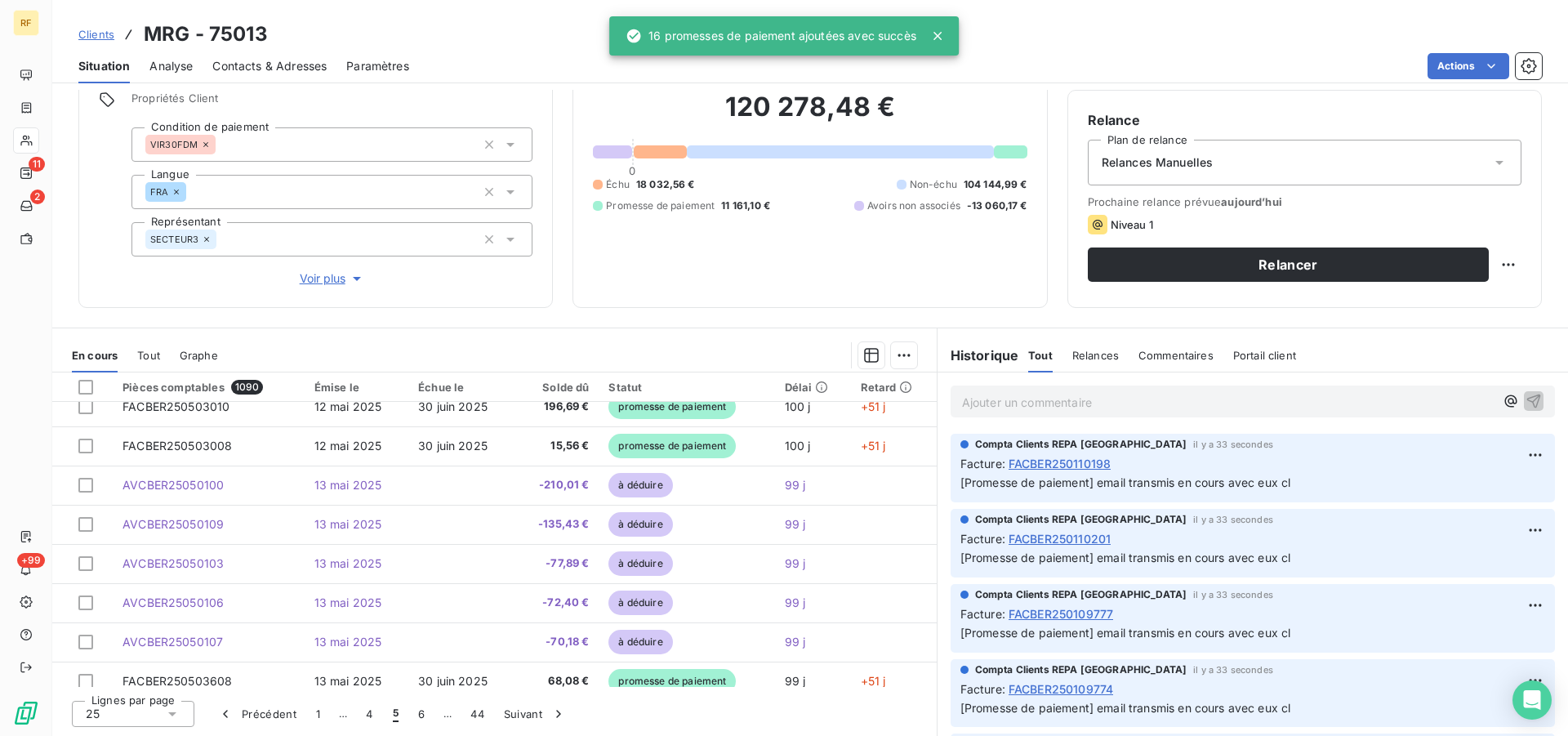
drag, startPoint x: 413, startPoint y: 712, endPoint x: 422, endPoint y: 716, distance: 9.8
click at [414, 712] on button "6" at bounding box center [421, 714] width 26 height 35
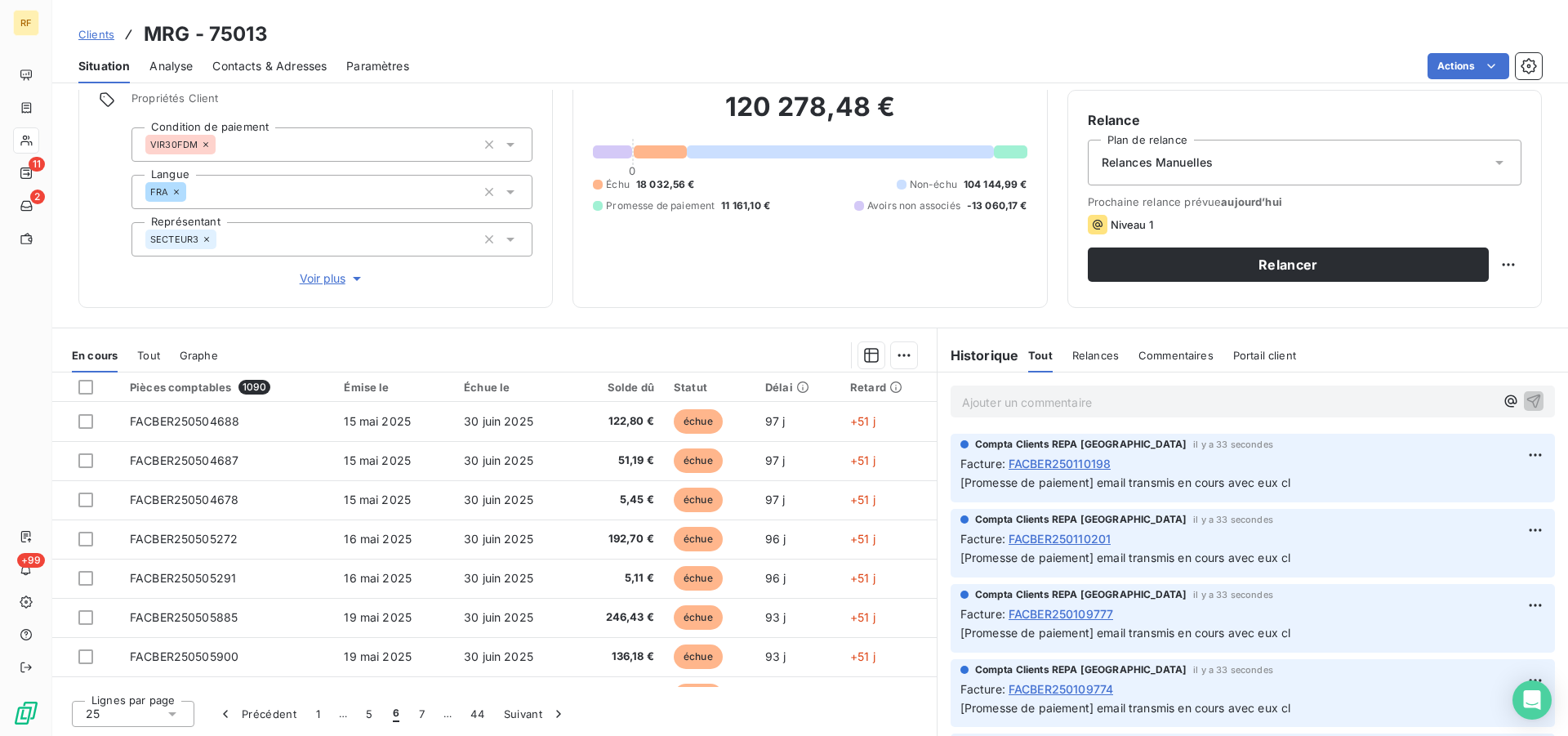
scroll to position [0, 0]
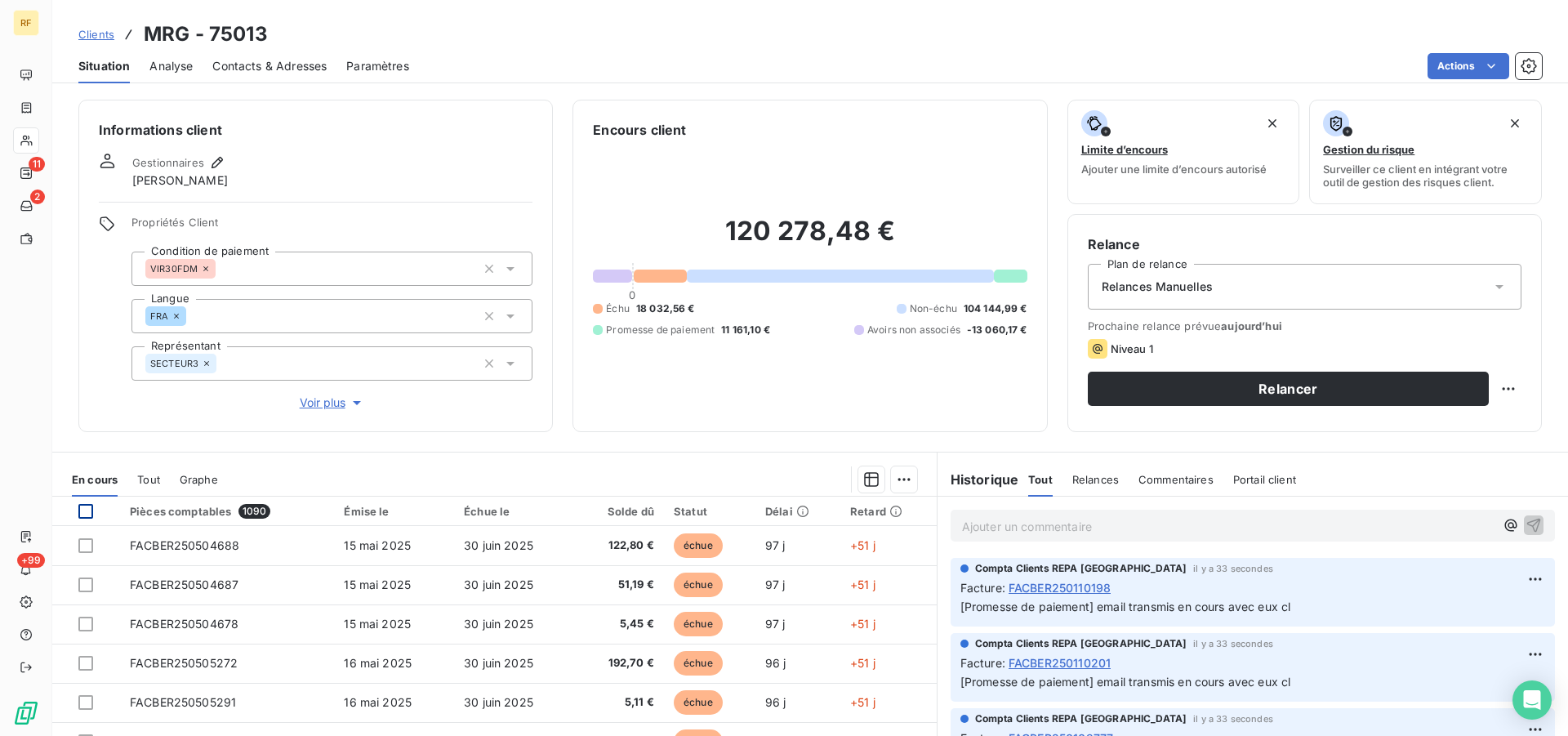
click at [85, 511] on div at bounding box center [85, 511] width 15 height 15
click at [900, 480] on html "RF 11 2 +99 Clients MRG - 75013 Situation Analyse Contacts & Adresses Paramètre…" at bounding box center [784, 368] width 1568 height 736
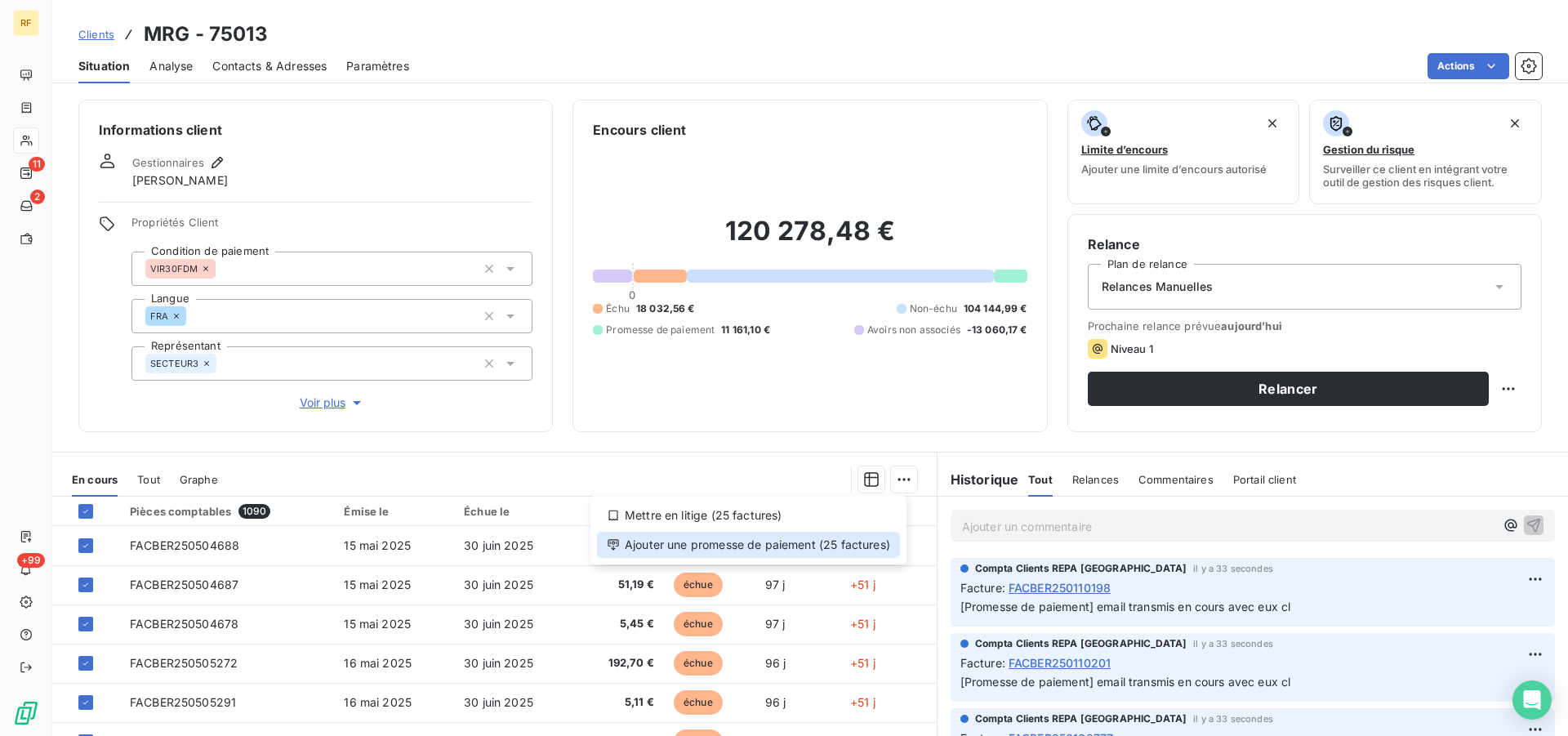
click at [811, 549] on div "Ajouter une promesse de paiement (25 factures)" at bounding box center [748, 544] width 303 height 26
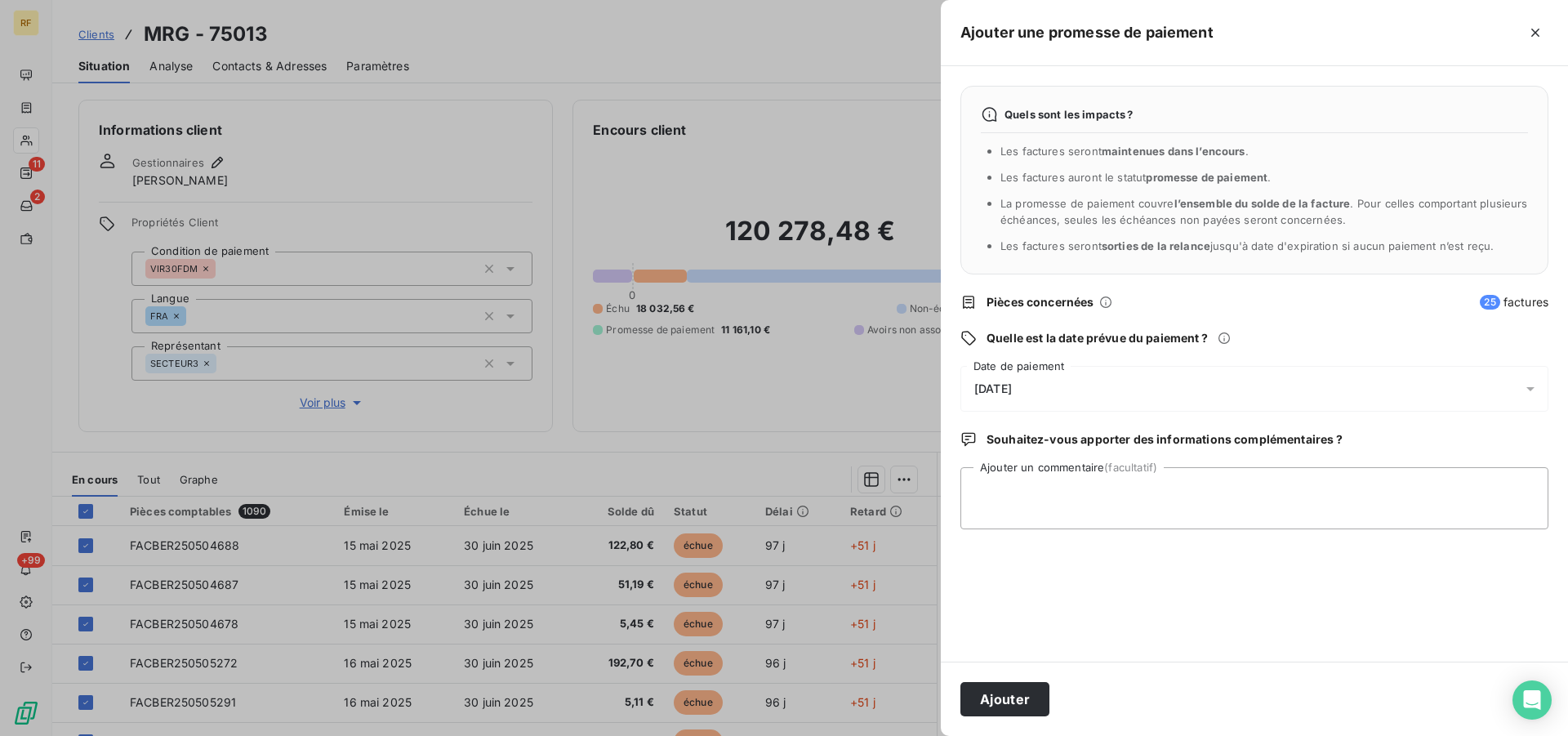
click at [1025, 384] on div "[DATE]" at bounding box center [1254, 389] width 588 height 46
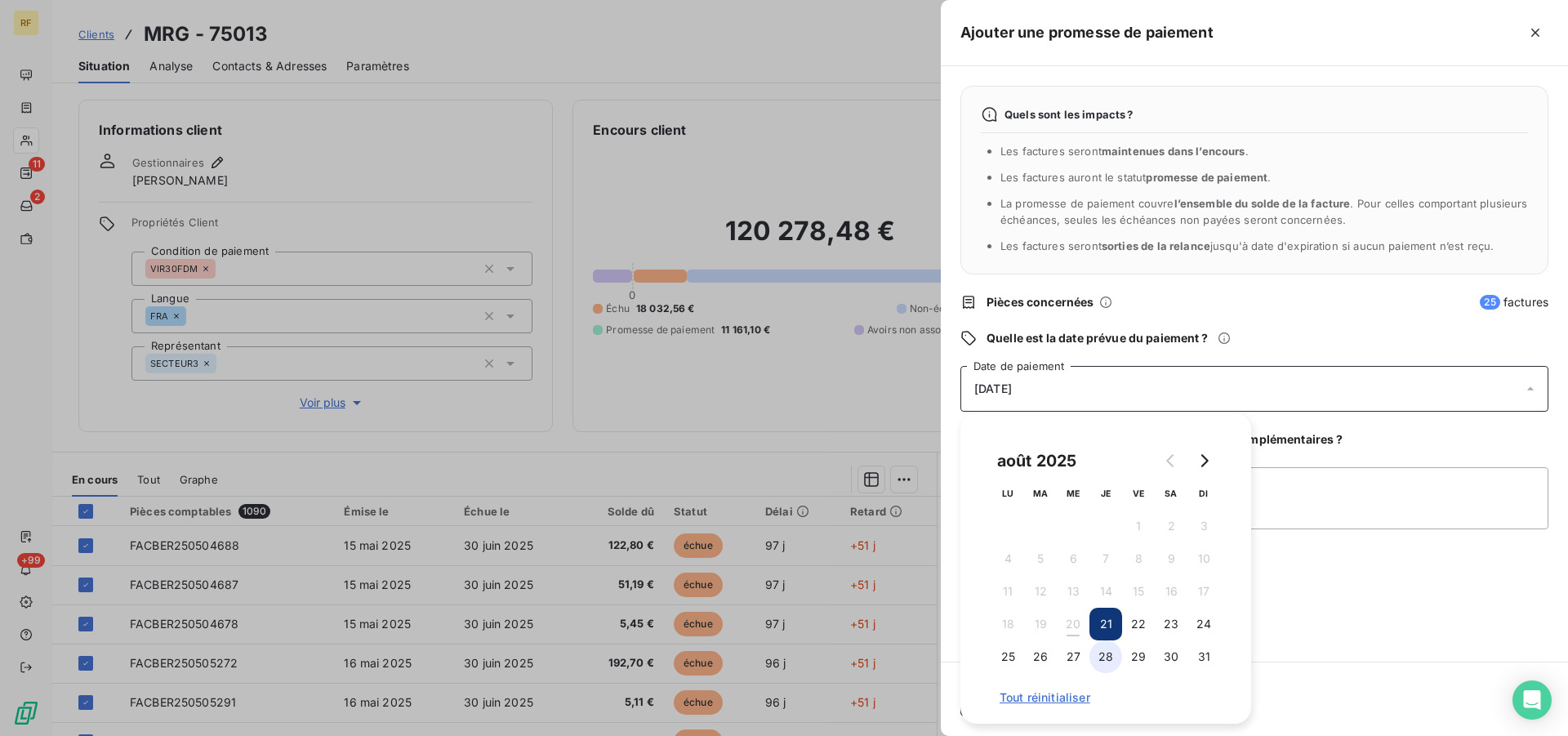
click at [1112, 657] on button "28" at bounding box center [1106, 656] width 33 height 33
click at [1063, 702] on span "Tout réinitialiser" at bounding box center [1105, 697] width 212 height 13
click at [1115, 651] on button "28" at bounding box center [1106, 656] width 33 height 33
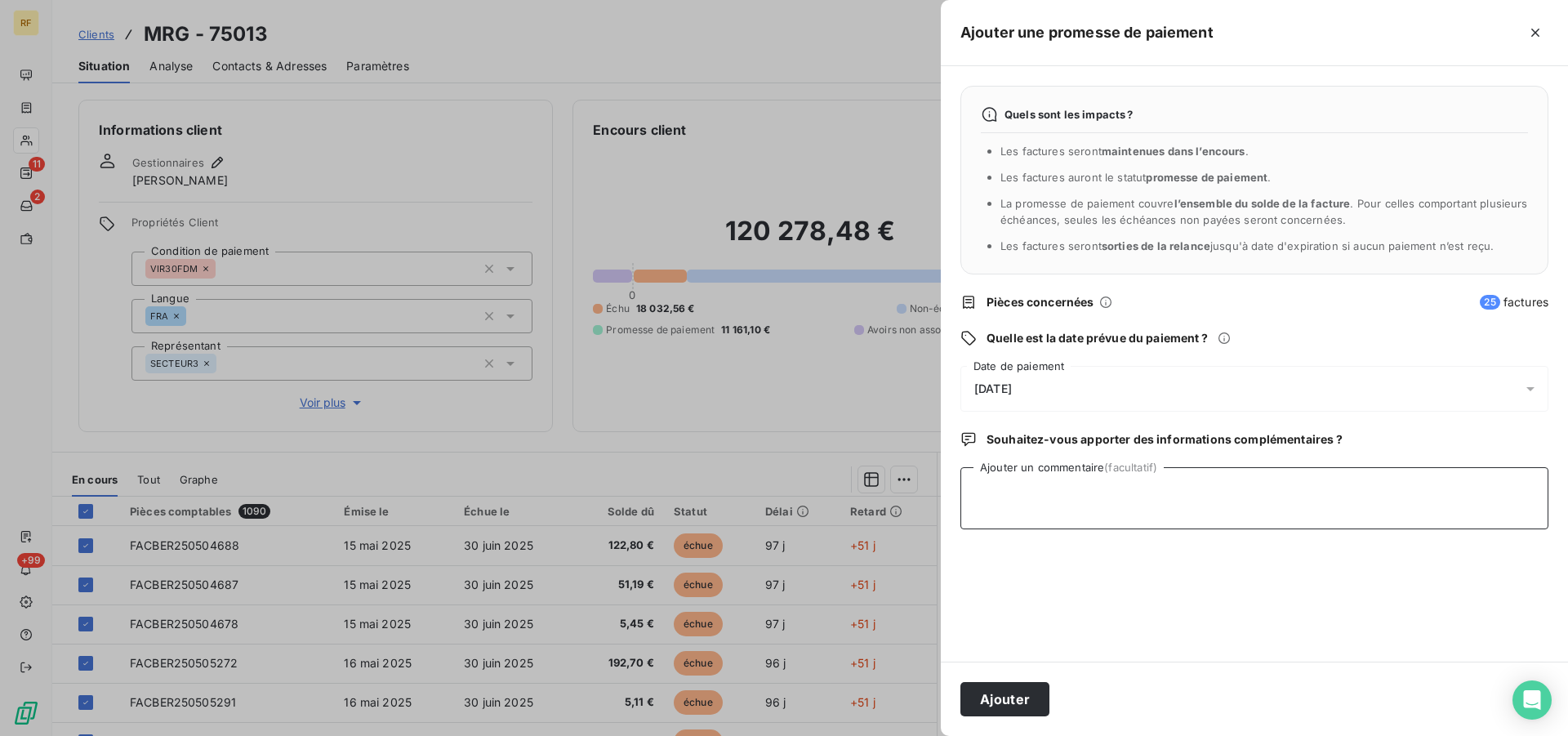
click at [1295, 505] on textarea "Ajouter un commentaire (facultatif)" at bounding box center [1254, 498] width 588 height 62
click at [1026, 701] on button "Ajouter" at bounding box center [1005, 699] width 89 height 35
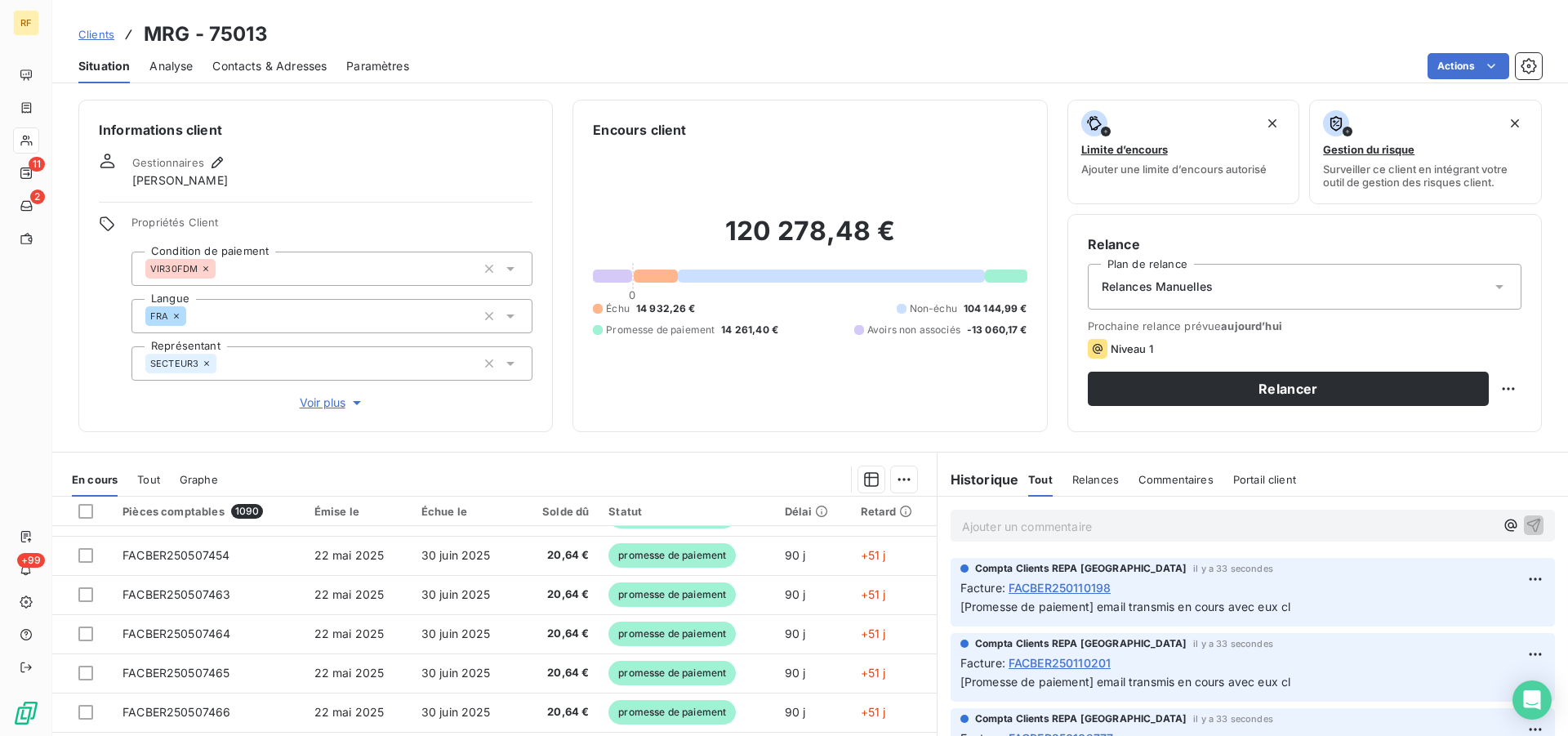
scroll to position [124, 0]
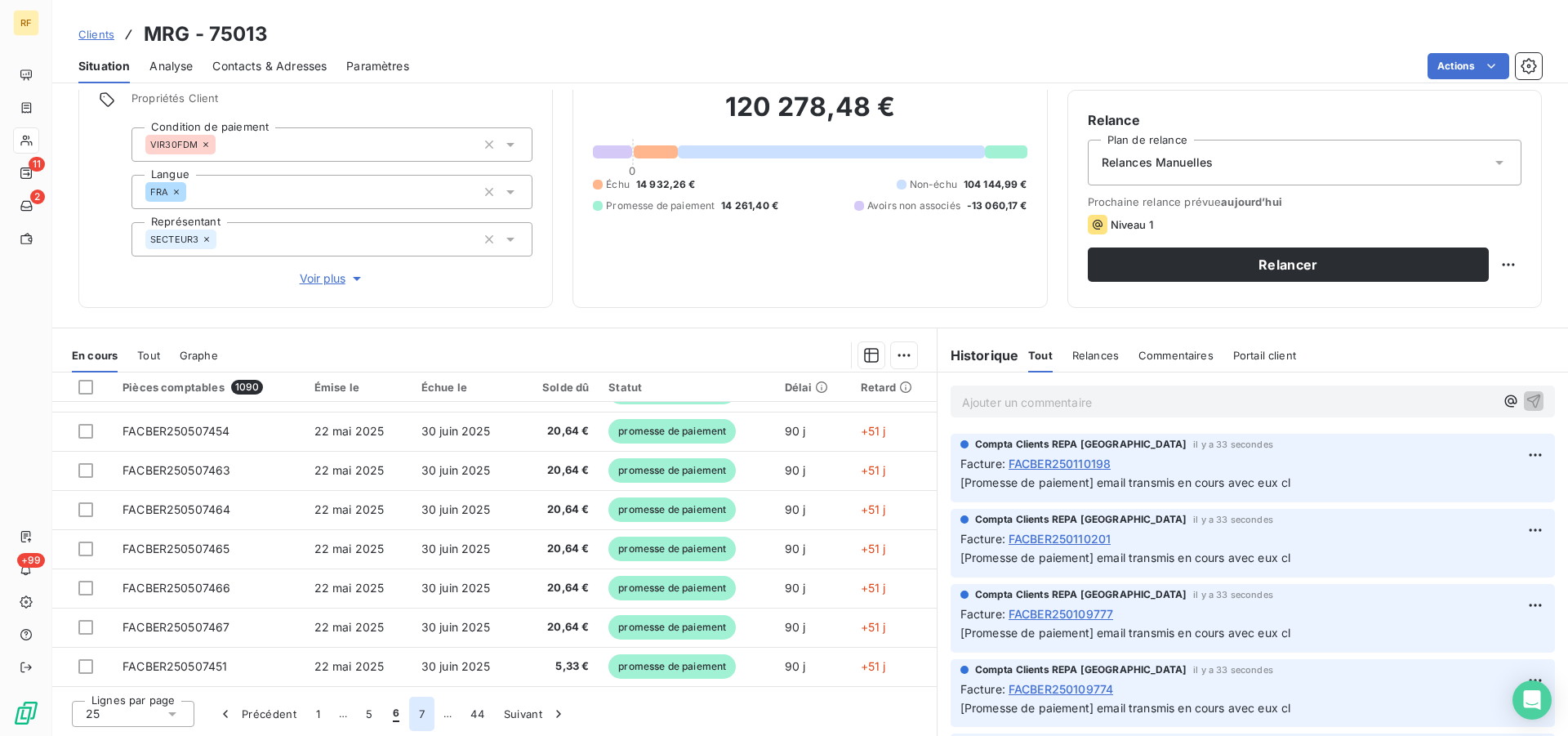
click at [425, 716] on button "7" at bounding box center [422, 714] width 26 height 35
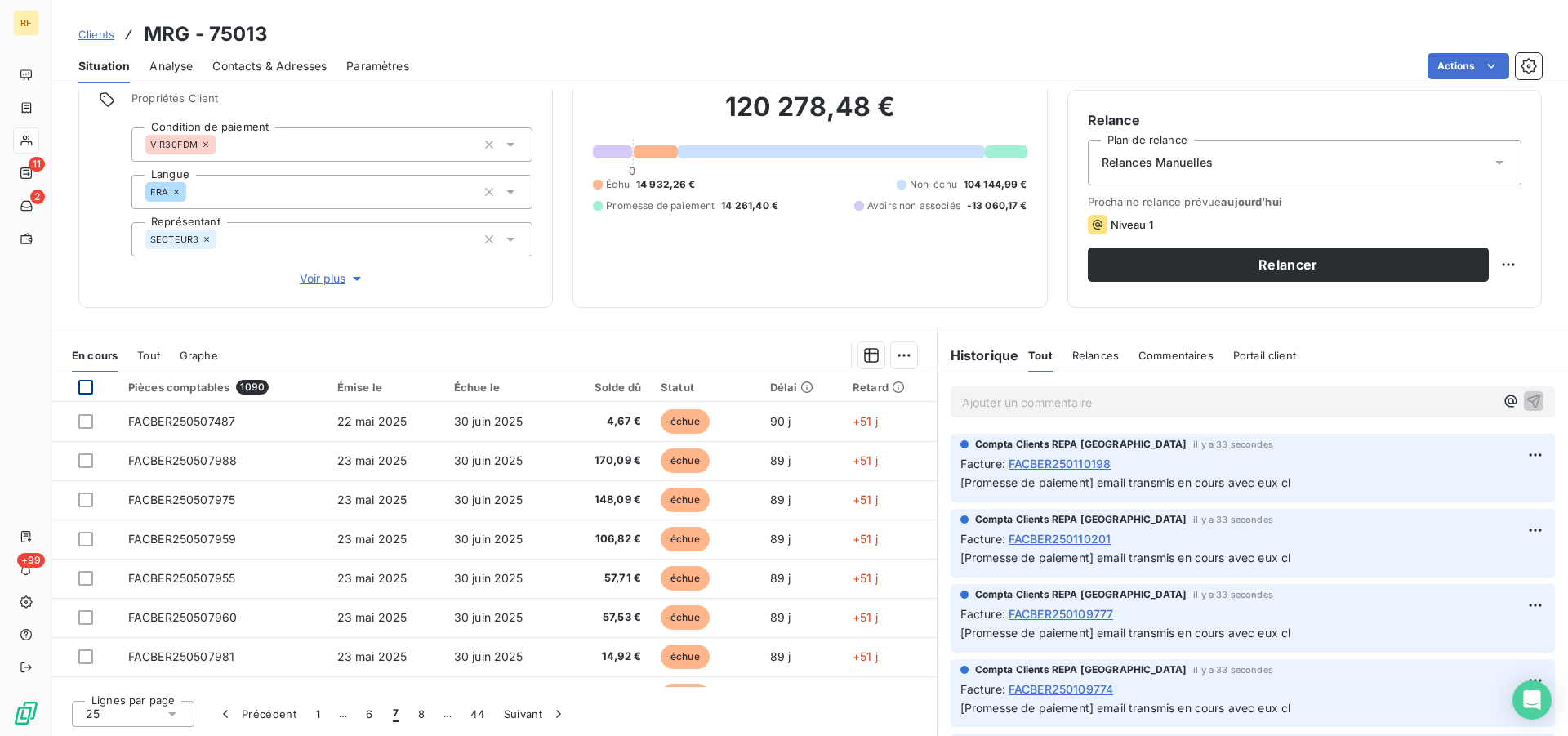
click at [87, 386] on div at bounding box center [85, 387] width 15 height 15
click at [895, 353] on html "RF 11 2 +99 Clients MRG - 75013 Situation Analyse Contacts & Adresses Paramètre…" at bounding box center [784, 368] width 1568 height 736
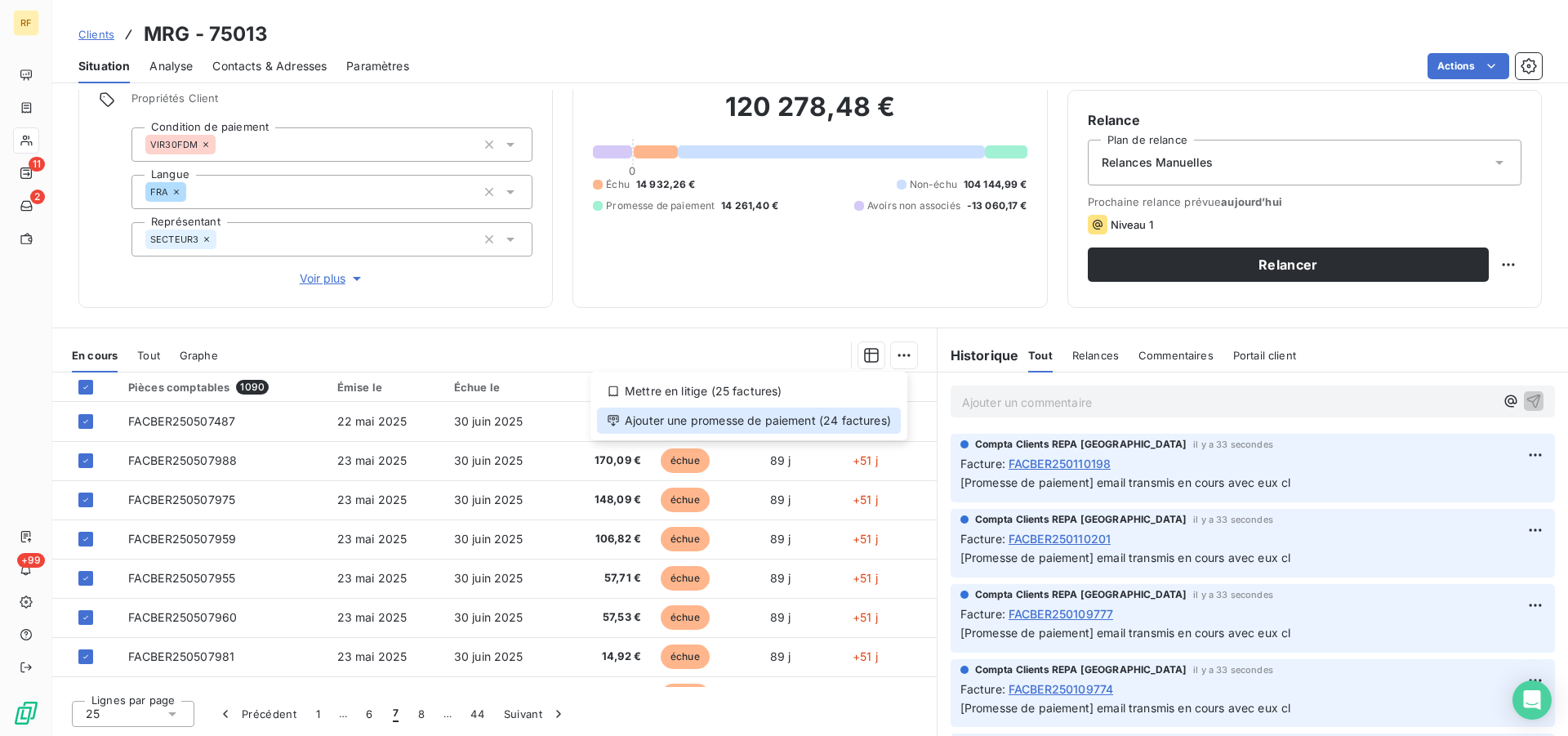
click at [845, 411] on div "Ajouter une promesse de paiement (24 factures)" at bounding box center [749, 420] width 303 height 26
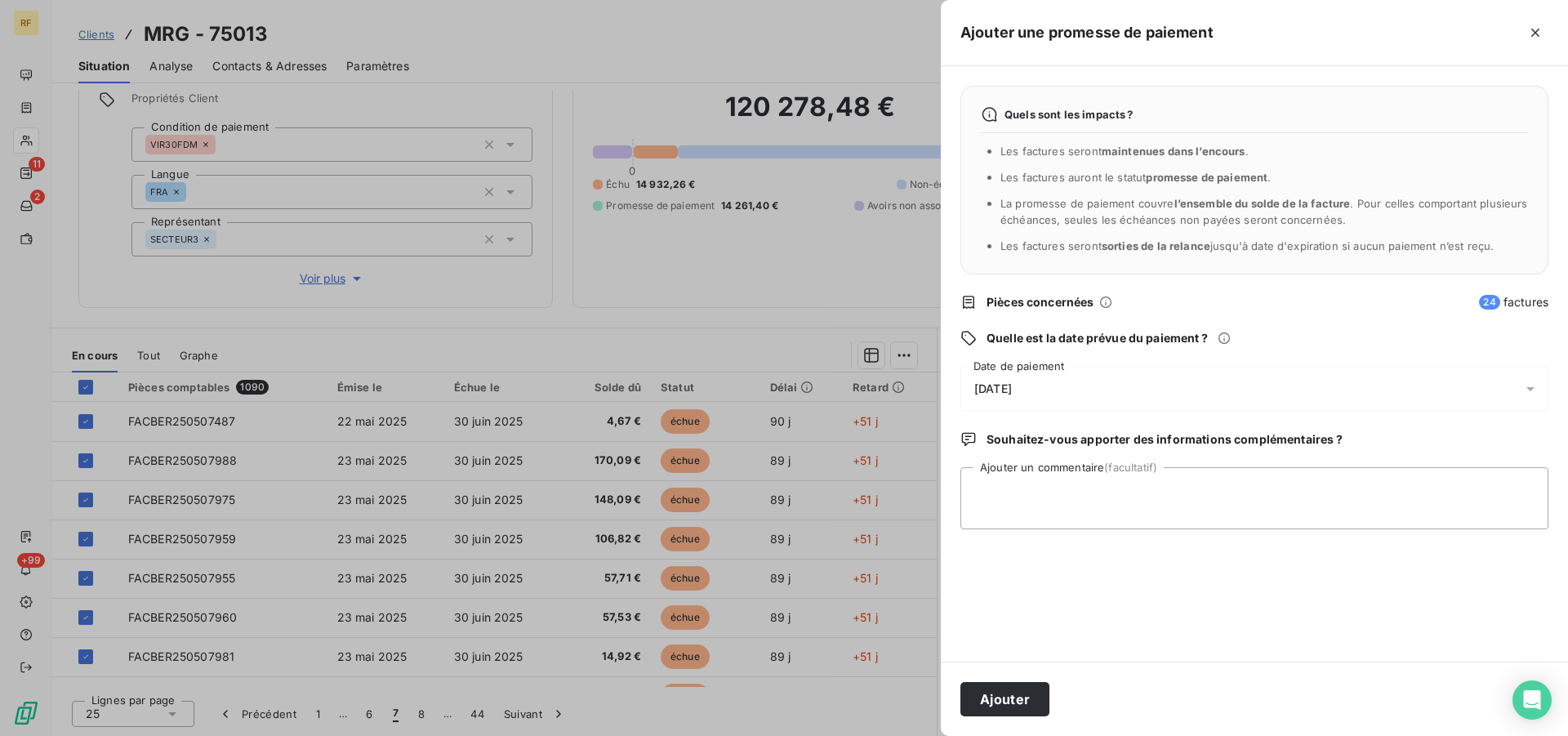
click at [1008, 388] on span "[DATE]" at bounding box center [993, 389] width 37 height 13
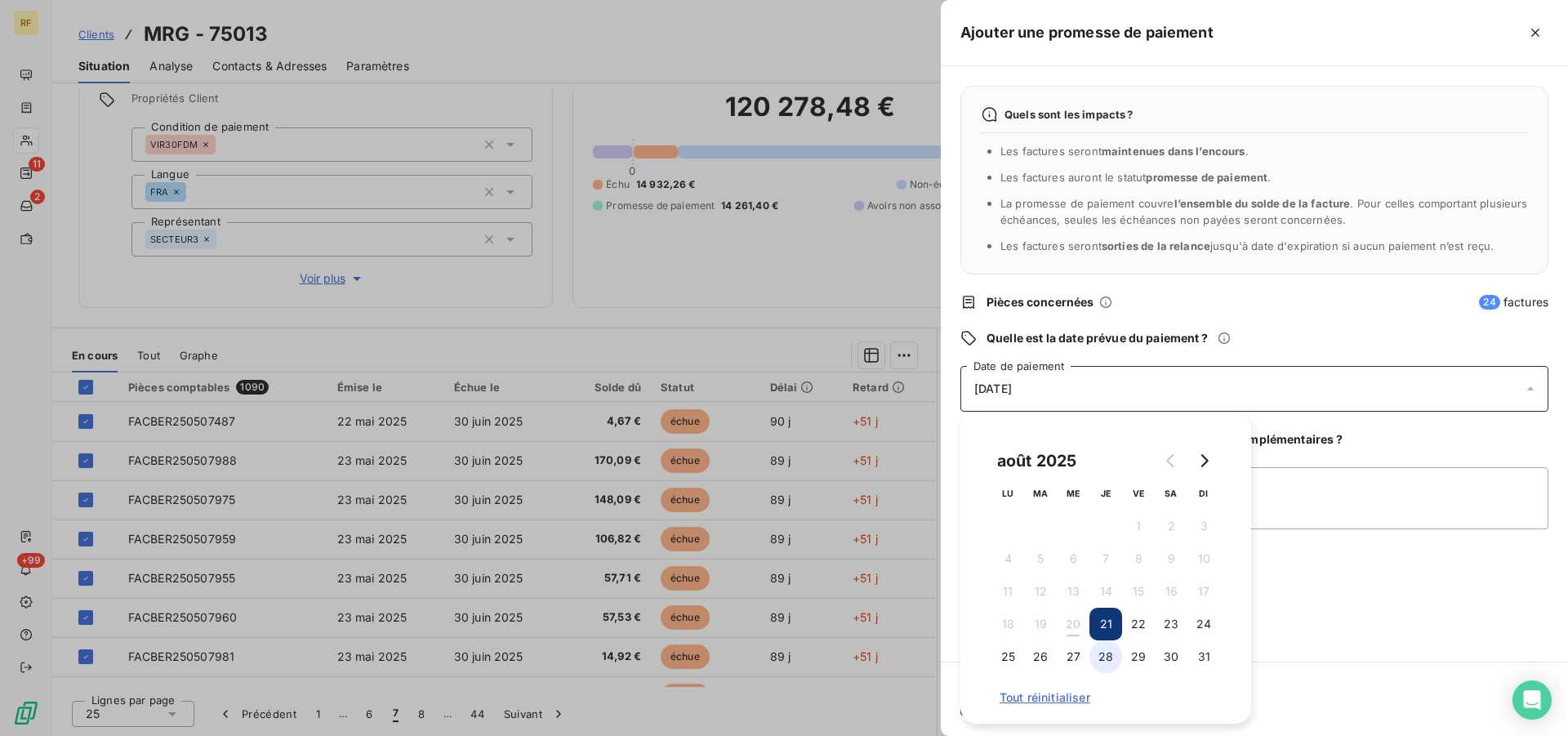
click at [1106, 661] on button "28" at bounding box center [1106, 656] width 33 height 33
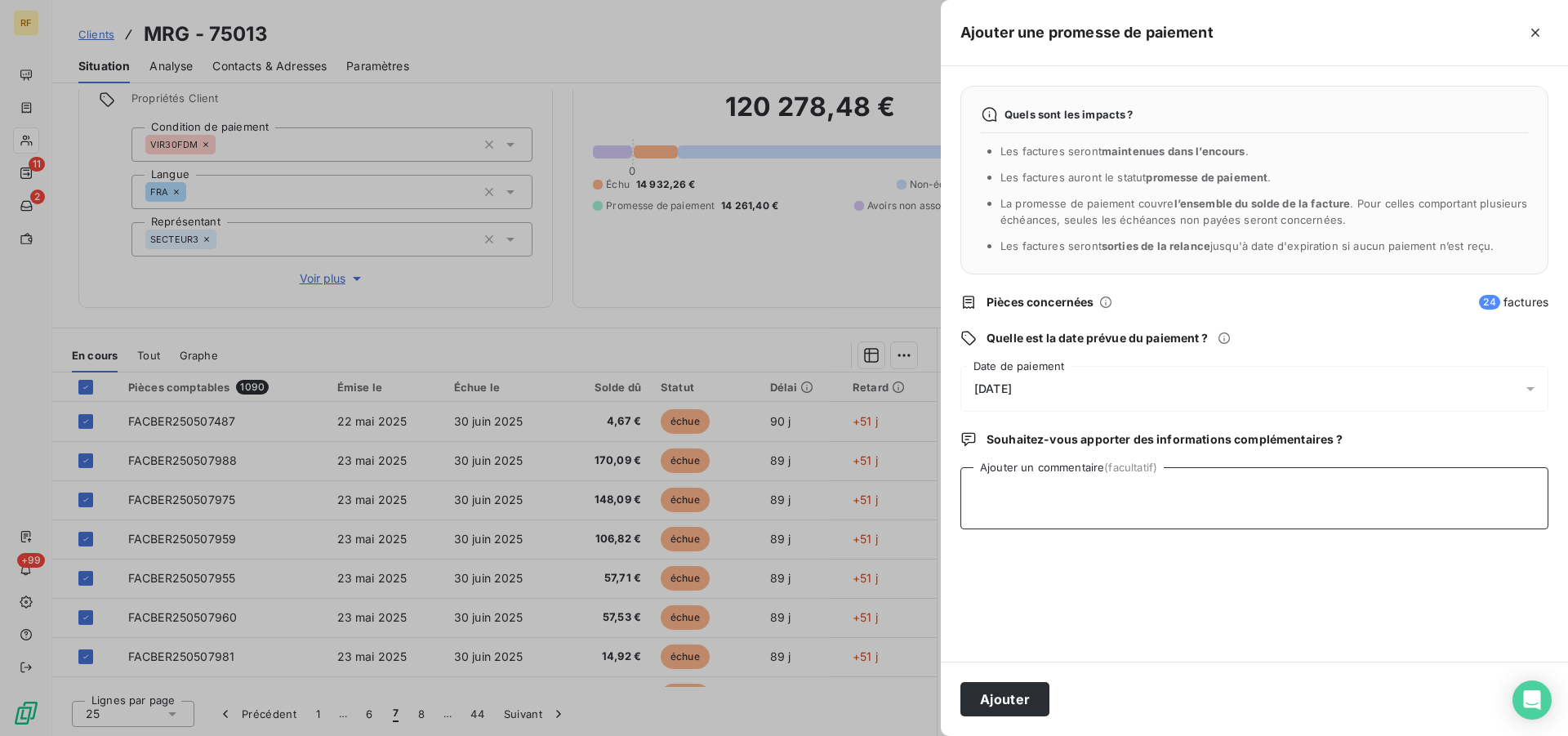
click at [1294, 504] on textarea "Ajouter un commentaire (facultatif)" at bounding box center [1254, 498] width 588 height 62
click at [1019, 692] on button "Ajouter" at bounding box center [1005, 699] width 89 height 35
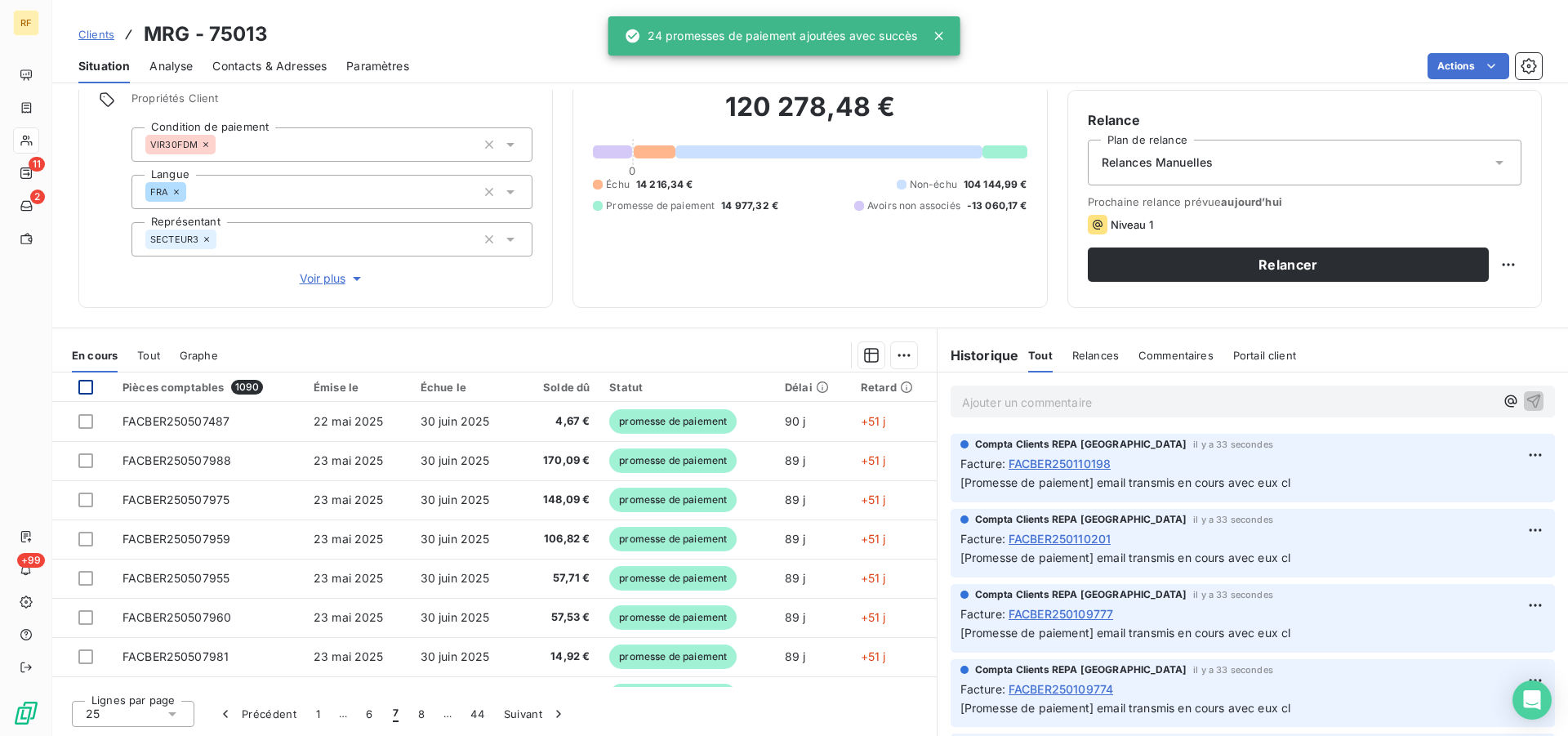
click at [86, 384] on div at bounding box center [85, 387] width 15 height 15
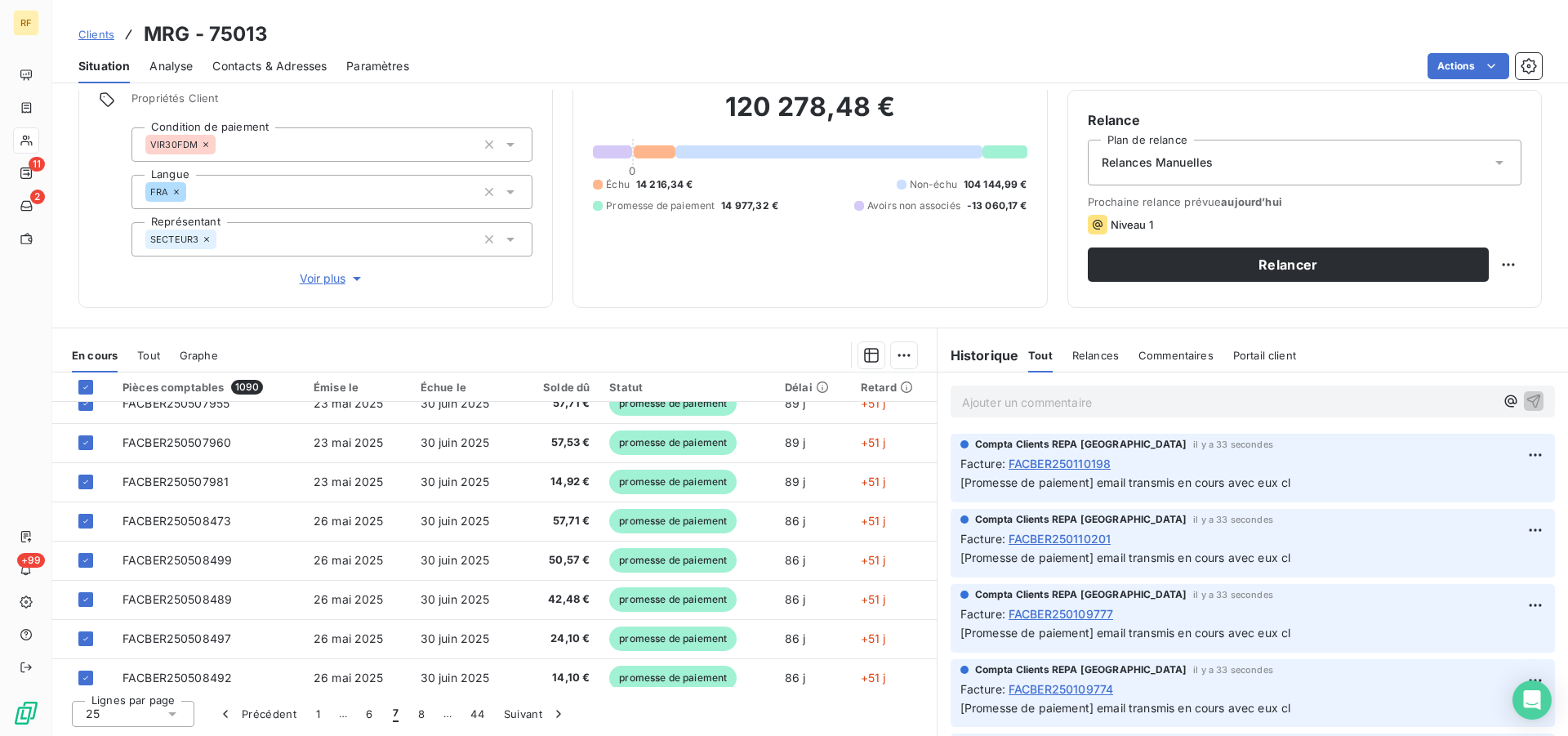
scroll to position [333, 0]
click at [420, 721] on button "8" at bounding box center [421, 714] width 26 height 35
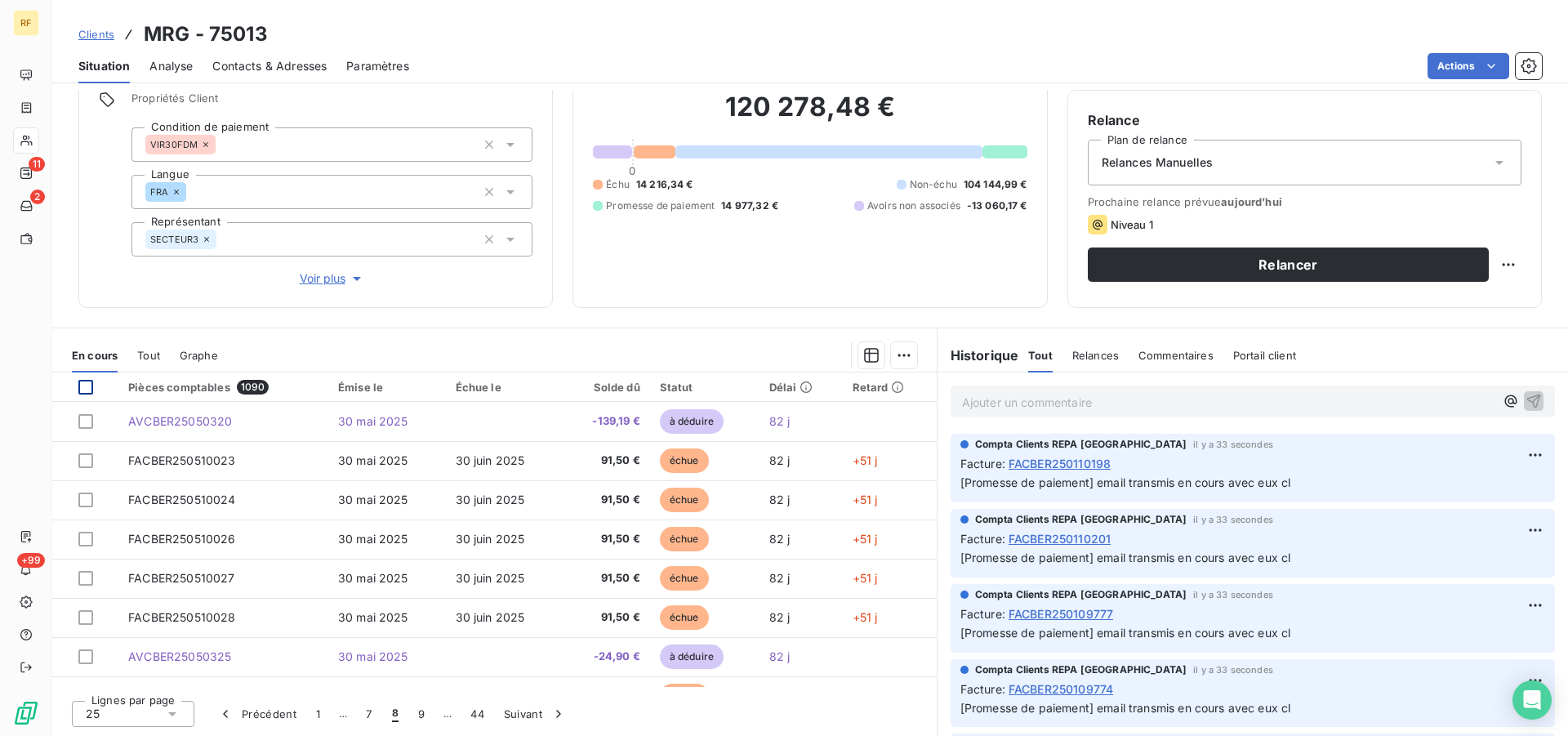
click at [81, 388] on div at bounding box center [85, 387] width 15 height 15
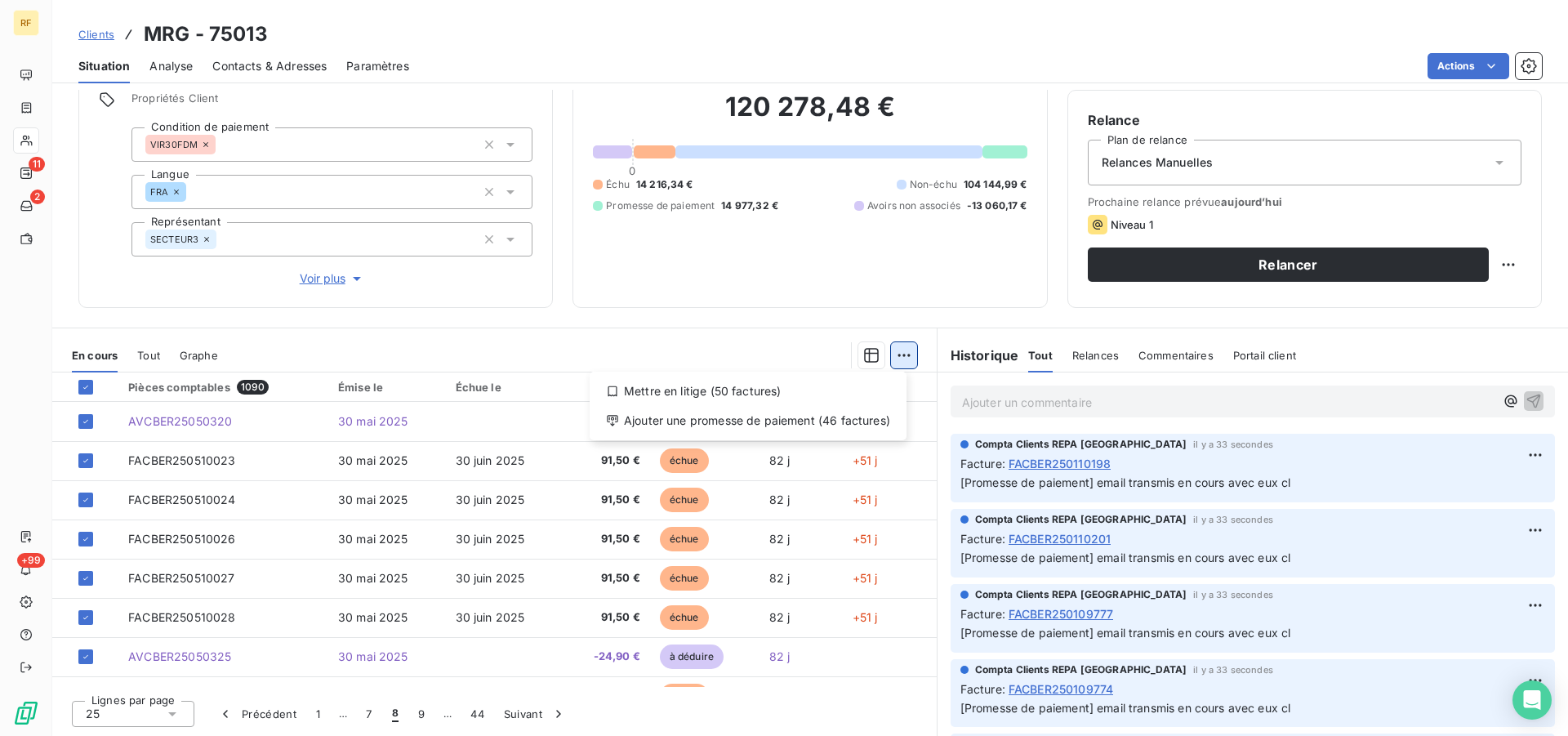
click at [895, 360] on html "RF 11 2 +99 Clients MRG - 75013 Situation Analyse Contacts & Adresses Paramètre…" at bounding box center [784, 368] width 1568 height 736
click at [791, 424] on div "Ajouter une promesse de paiement (46 factures)" at bounding box center [748, 420] width 303 height 26
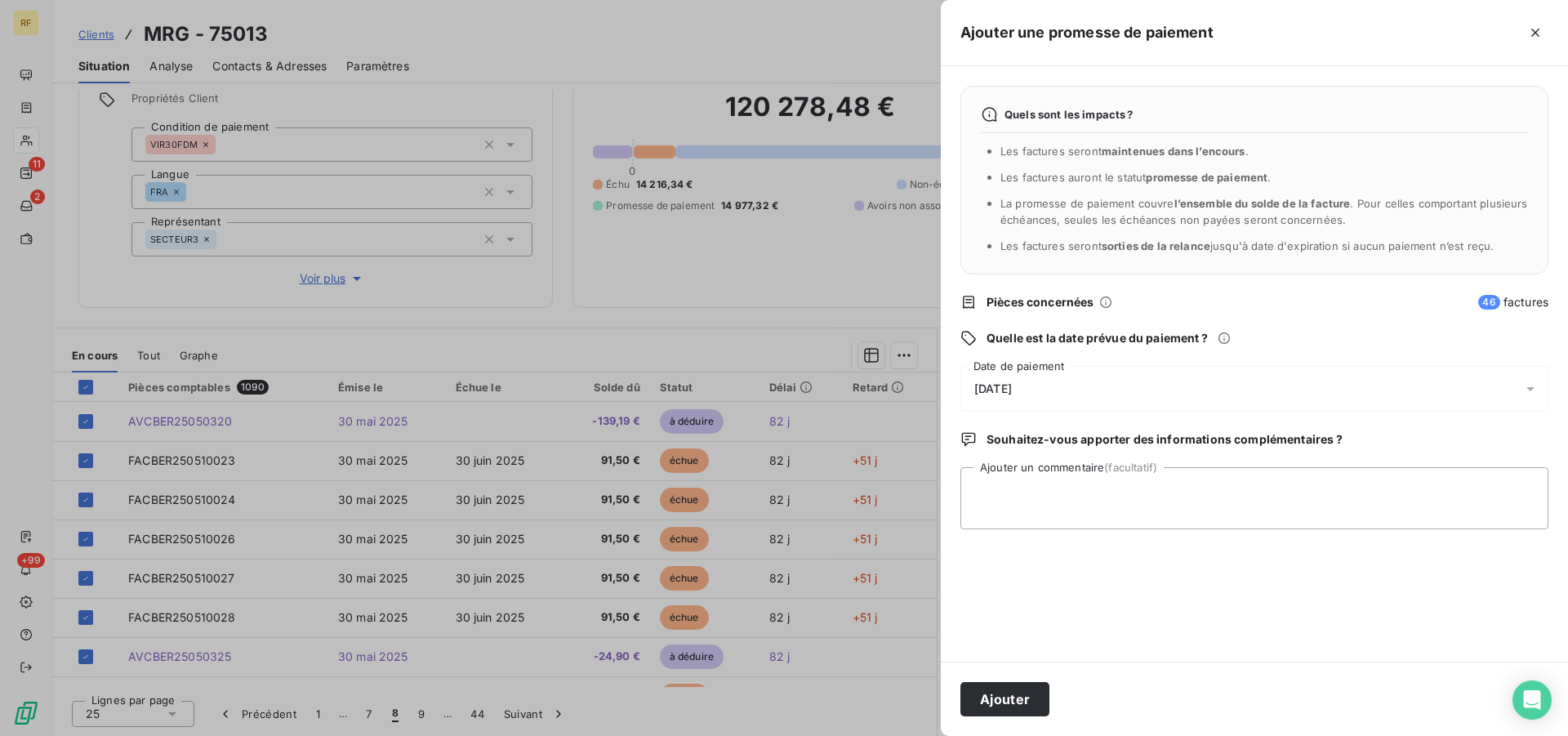
click at [1012, 395] on span "[DATE]" at bounding box center [993, 389] width 37 height 13
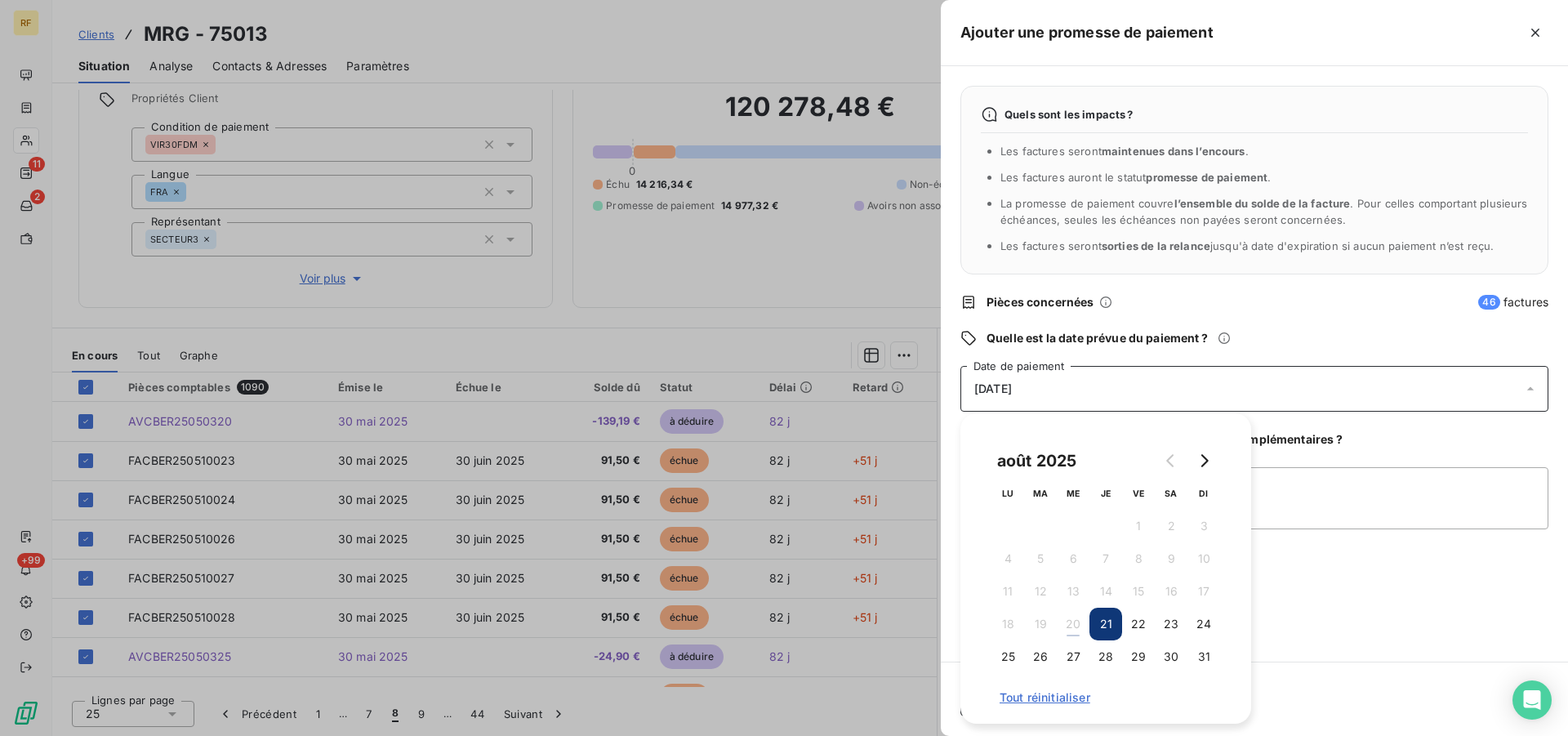
click at [1108, 648] on button "28" at bounding box center [1106, 656] width 33 height 33
click at [1304, 507] on textarea "Ajouter un commentaire (facultatif)" at bounding box center [1254, 498] width 588 height 62
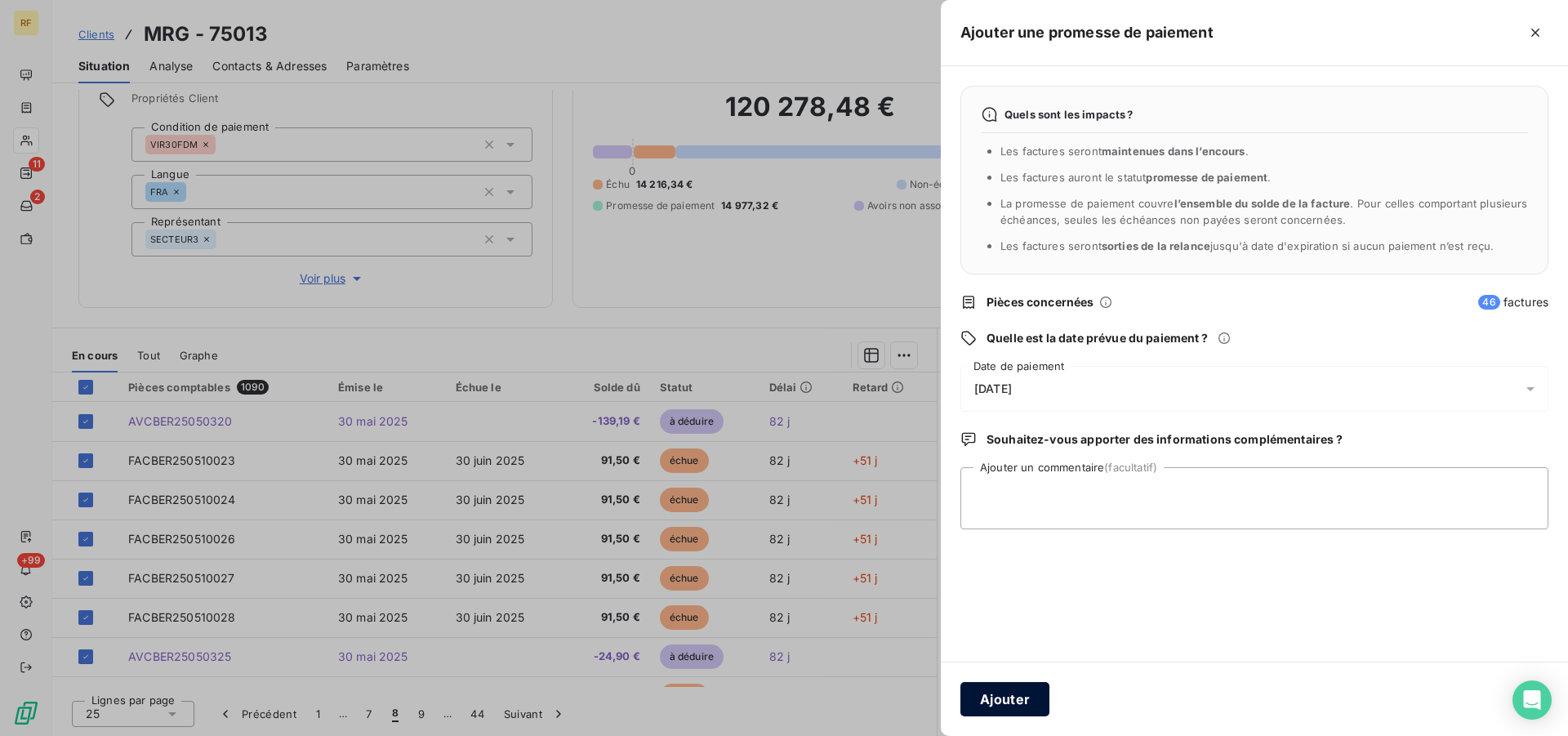
click at [1030, 695] on button "Ajouter" at bounding box center [1005, 699] width 89 height 35
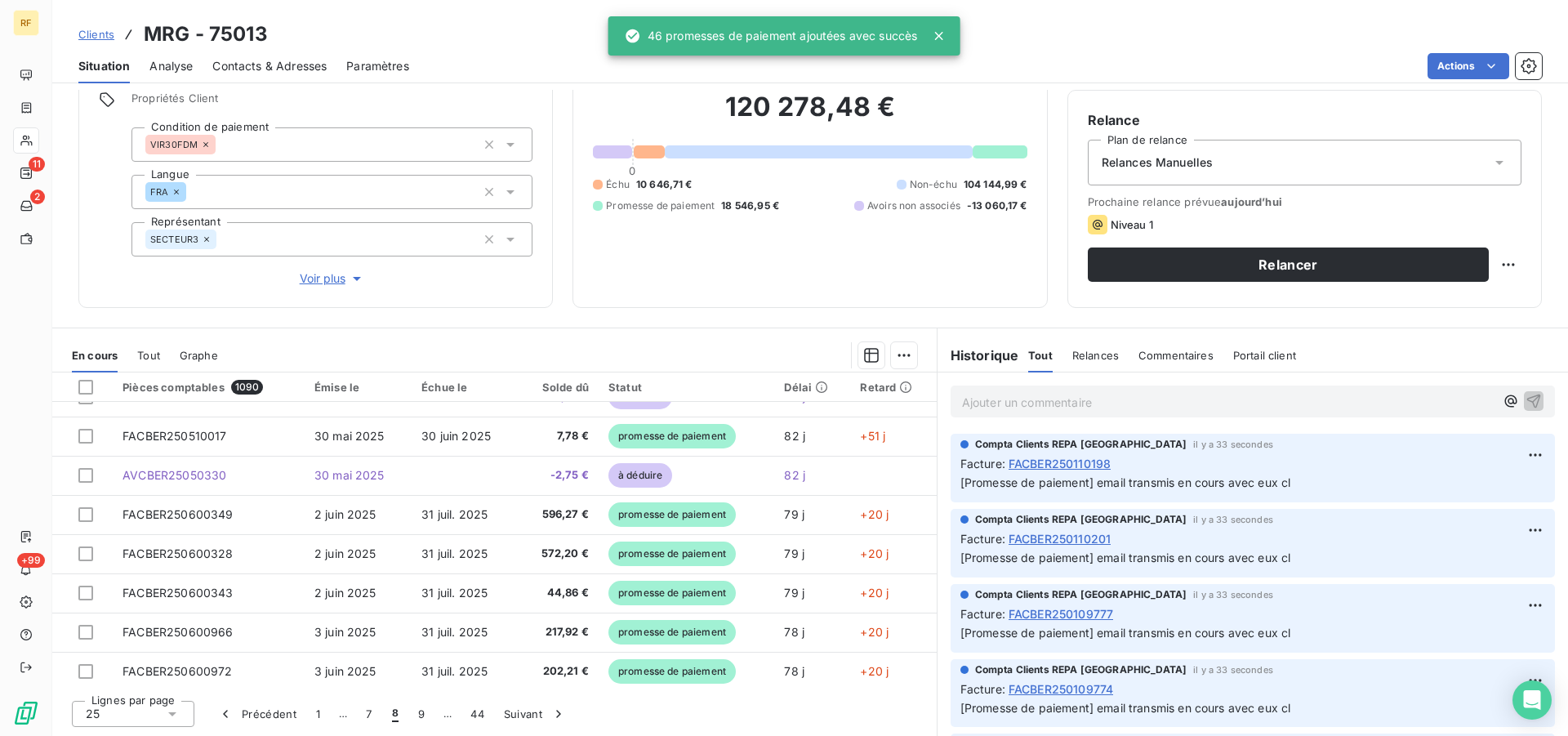
scroll to position [333, 0]
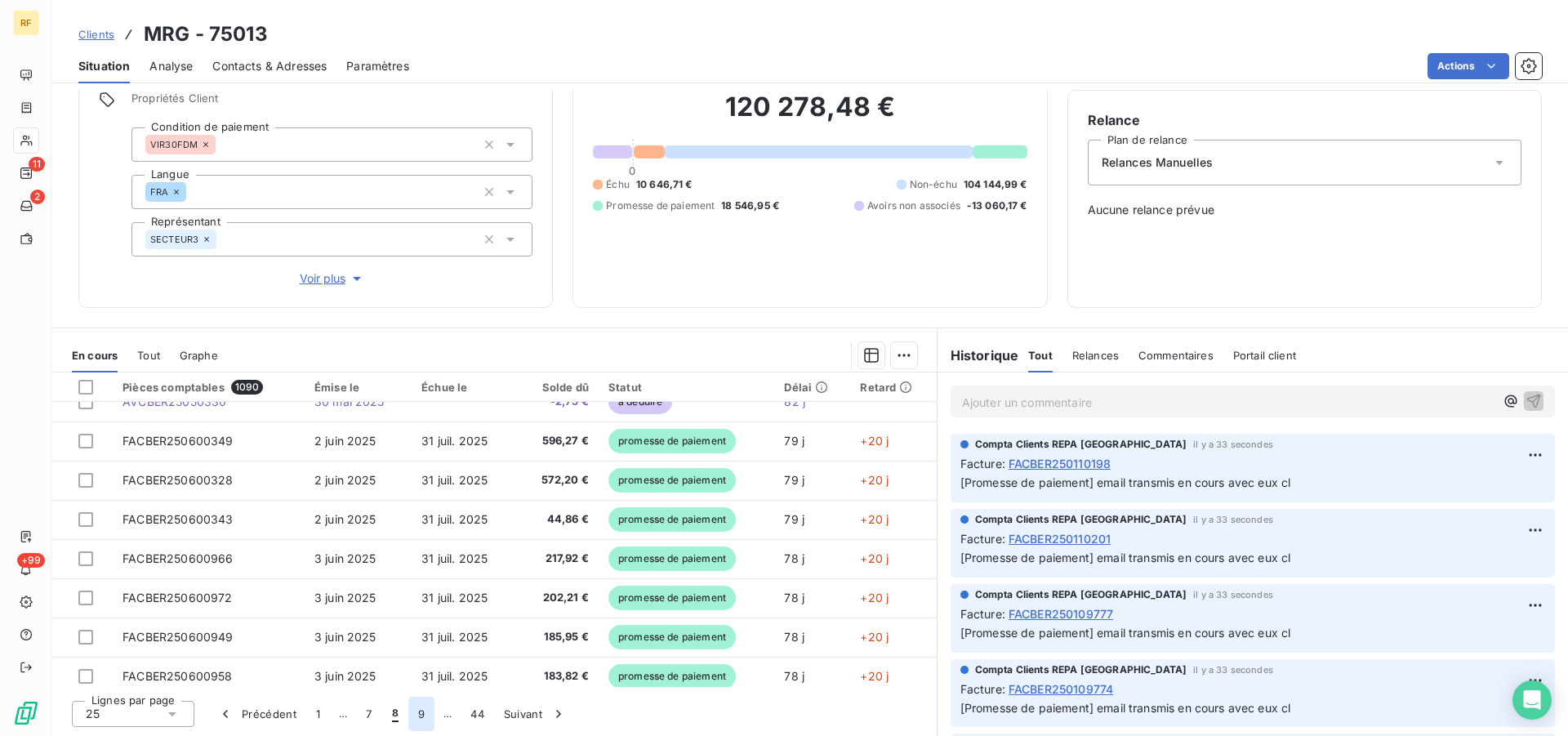
click at [427, 716] on button "9" at bounding box center [421, 714] width 26 height 35
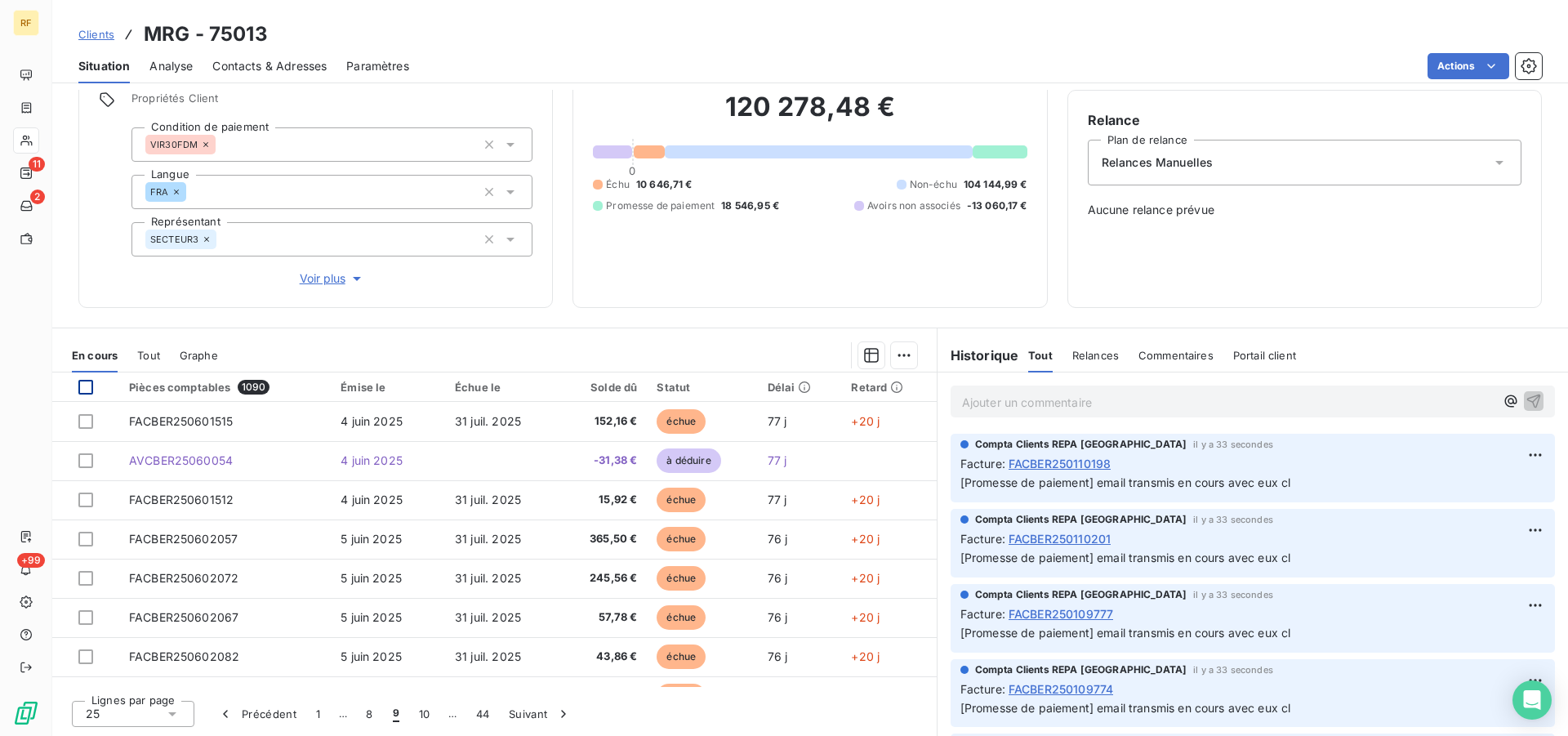
click at [91, 388] on div at bounding box center [93, 387] width 31 height 15
click at [88, 387] on div at bounding box center [85, 387] width 15 height 15
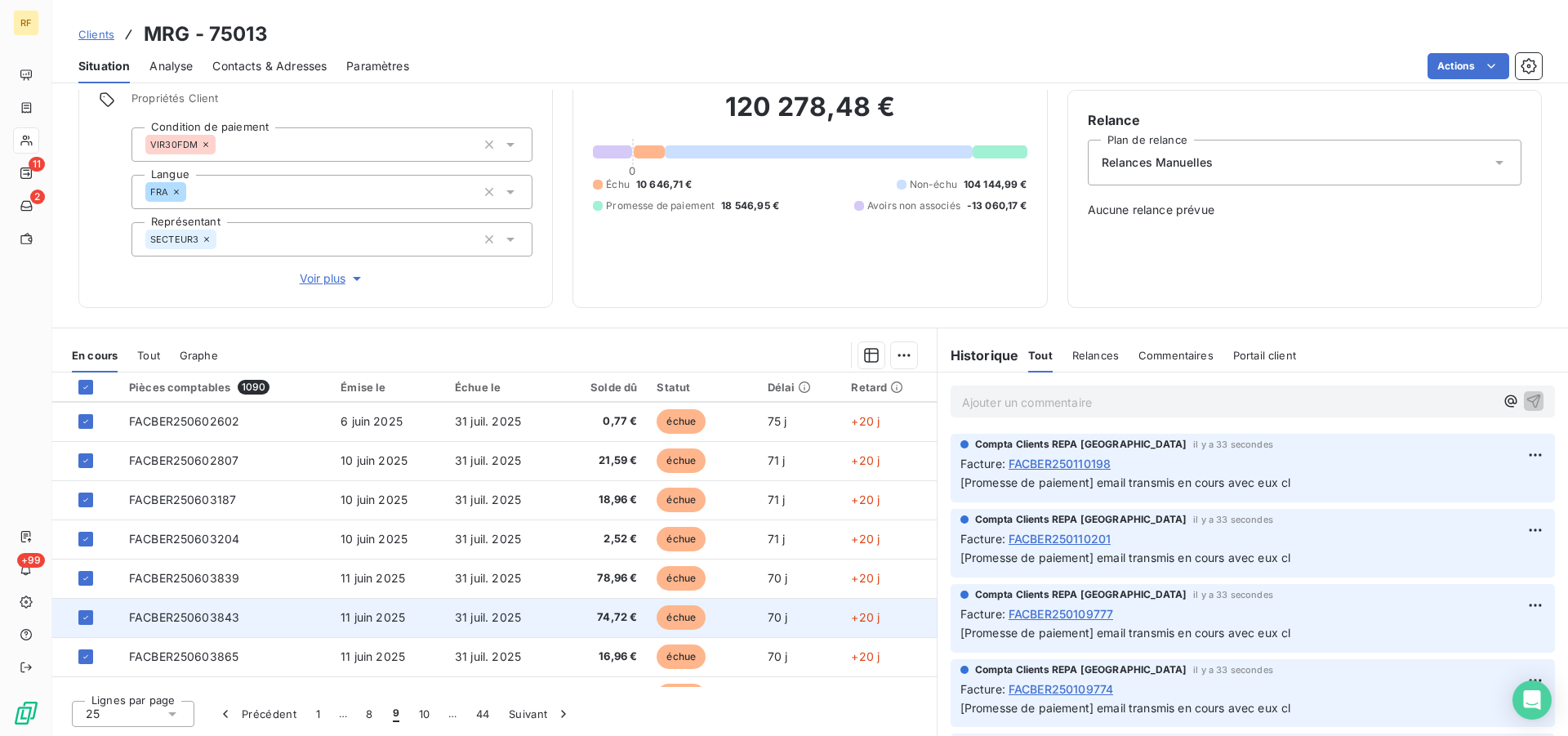
scroll to position [696, 0]
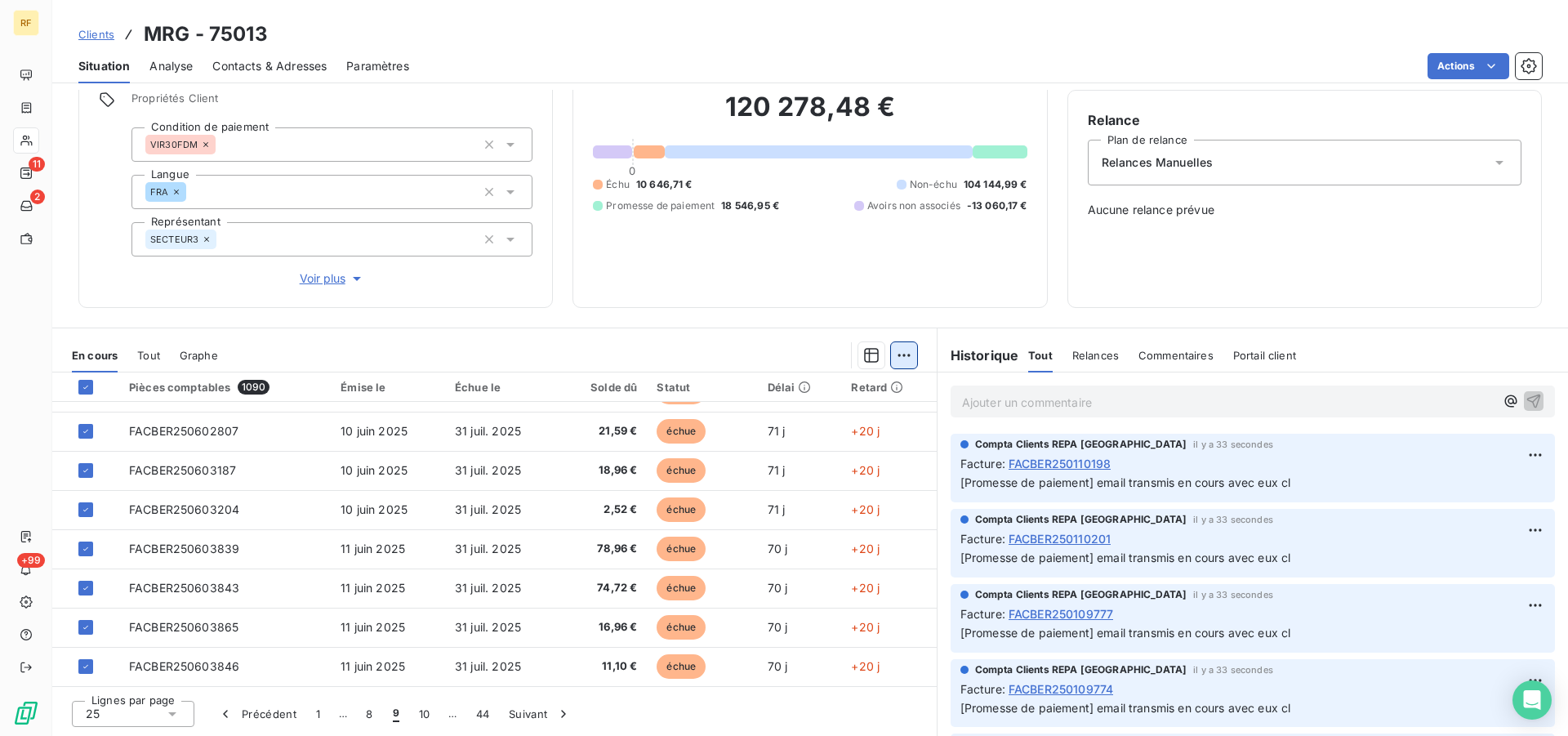
click at [896, 363] on html "RF 11 2 +99 Clients MRG - 75013 Situation Analyse Contacts & Adresses Paramètre…" at bounding box center [784, 368] width 1568 height 736
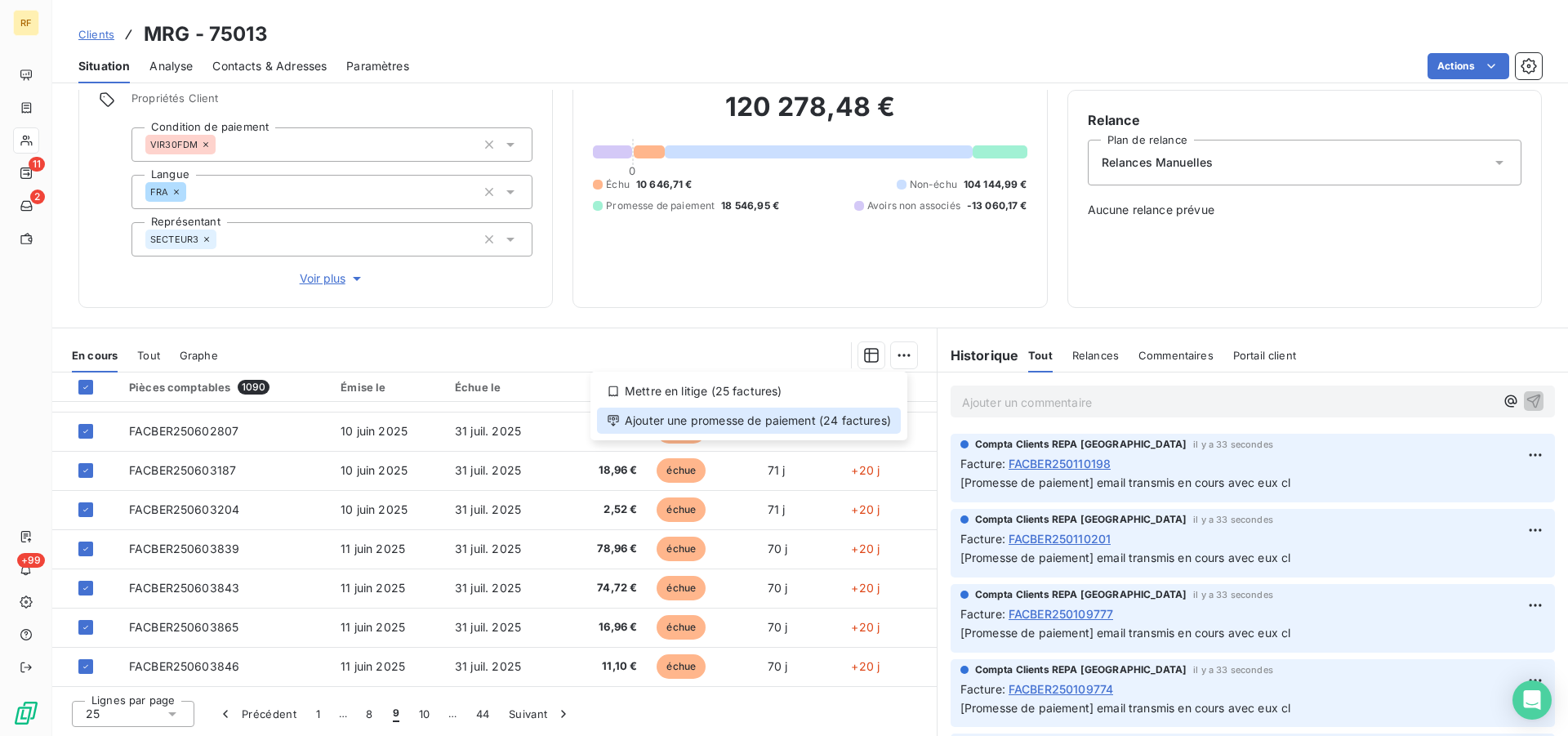
click at [782, 419] on div "Ajouter une promesse de paiement (24 factures)" at bounding box center [749, 420] width 303 height 26
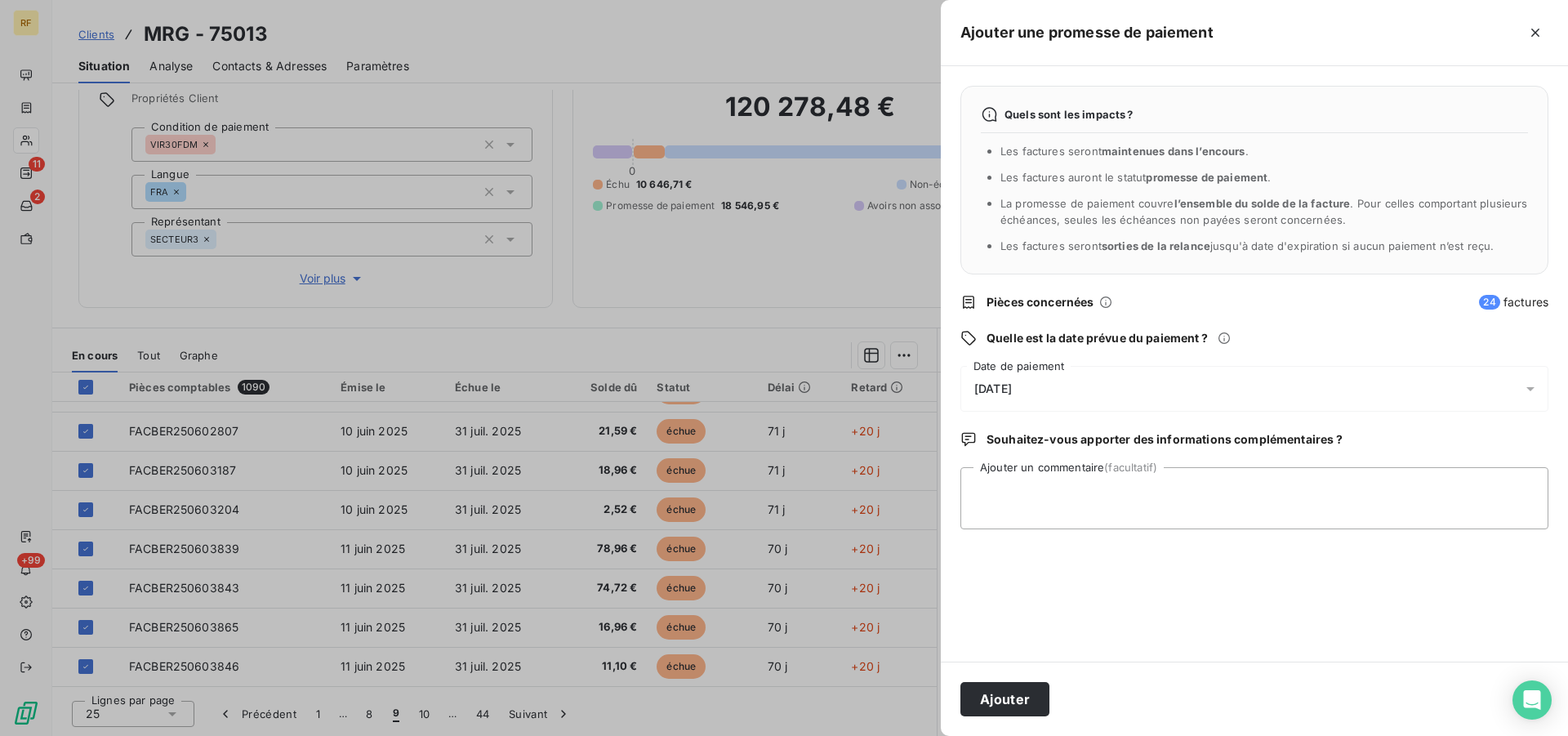
click at [1012, 392] on span "[DATE]" at bounding box center [993, 389] width 37 height 13
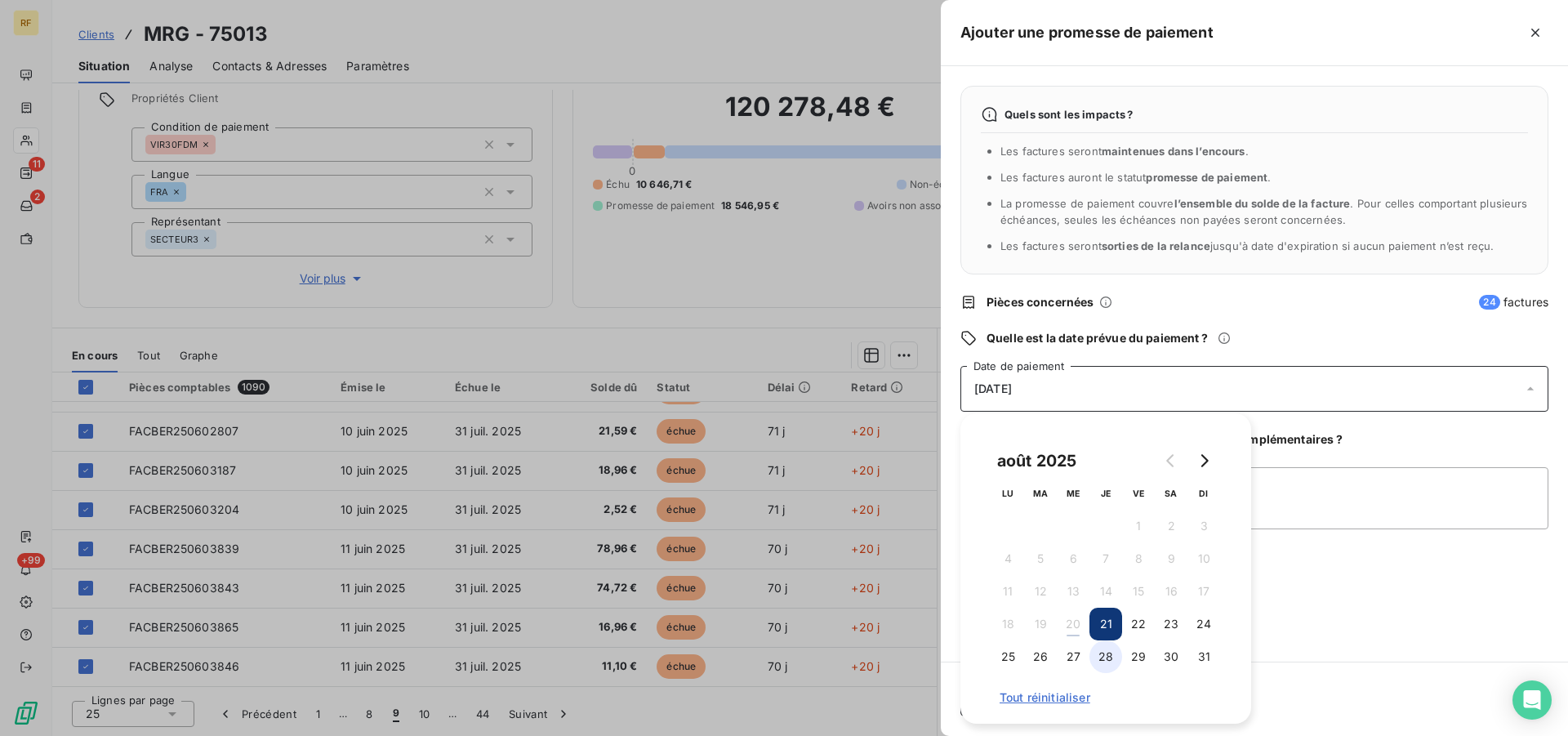
click at [1107, 660] on button "28" at bounding box center [1106, 656] width 33 height 33
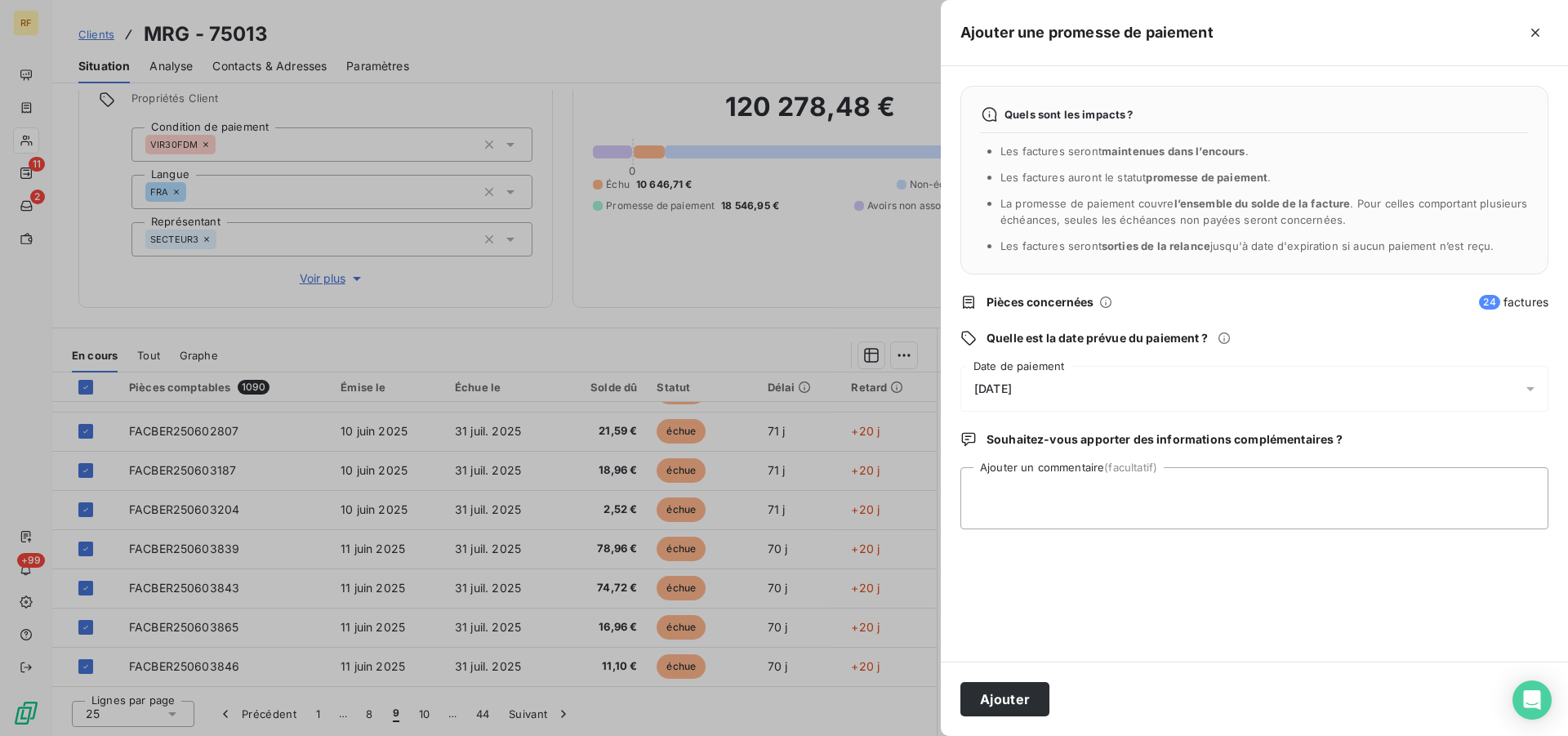
click at [1336, 469] on div "Quels sont les impacts ? Les factures seront maintenues dans l’encours . Les fa…" at bounding box center [1254, 364] width 627 height 596
click at [1006, 707] on button "Ajouter" at bounding box center [1005, 699] width 89 height 35
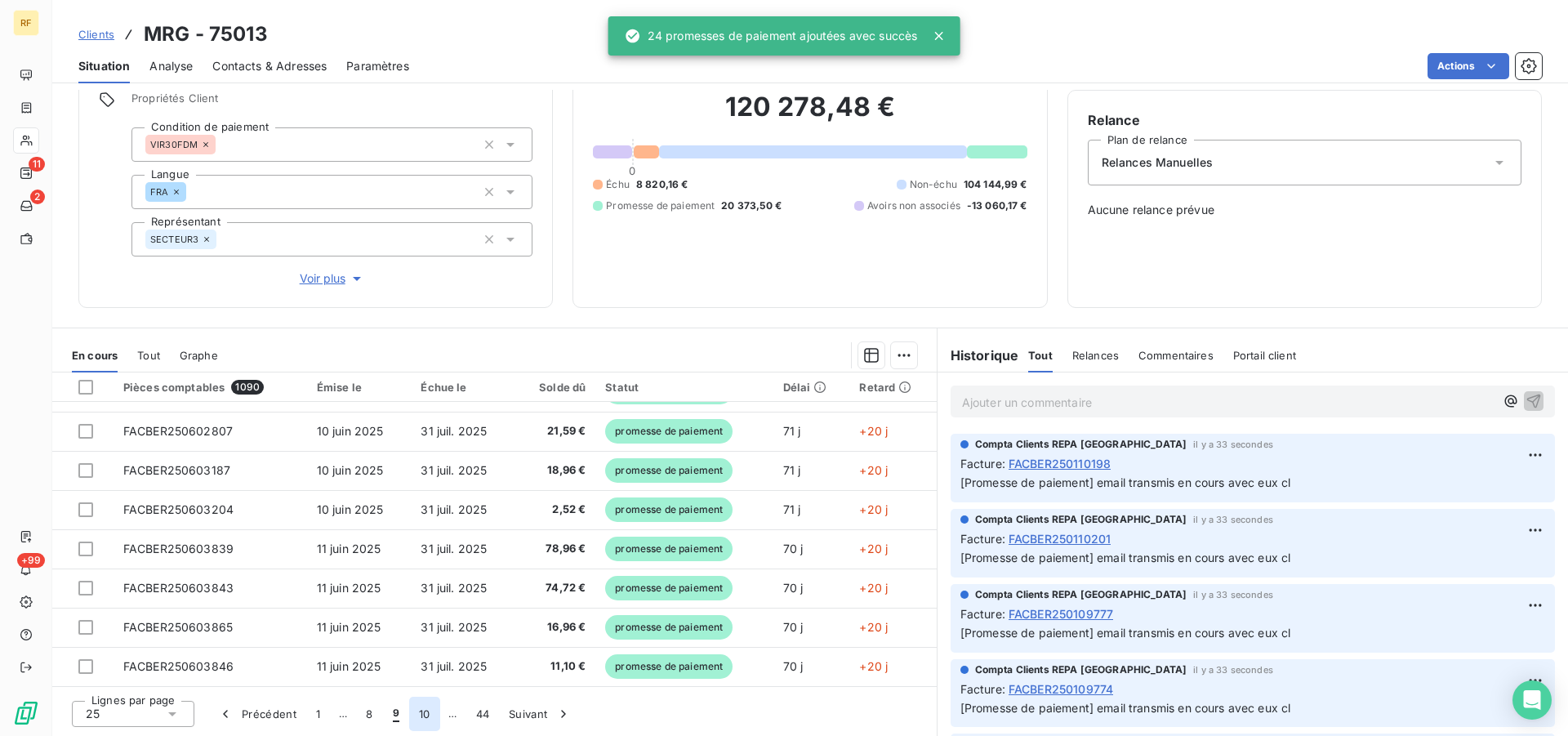
click at [420, 713] on button "10" at bounding box center [424, 714] width 31 height 35
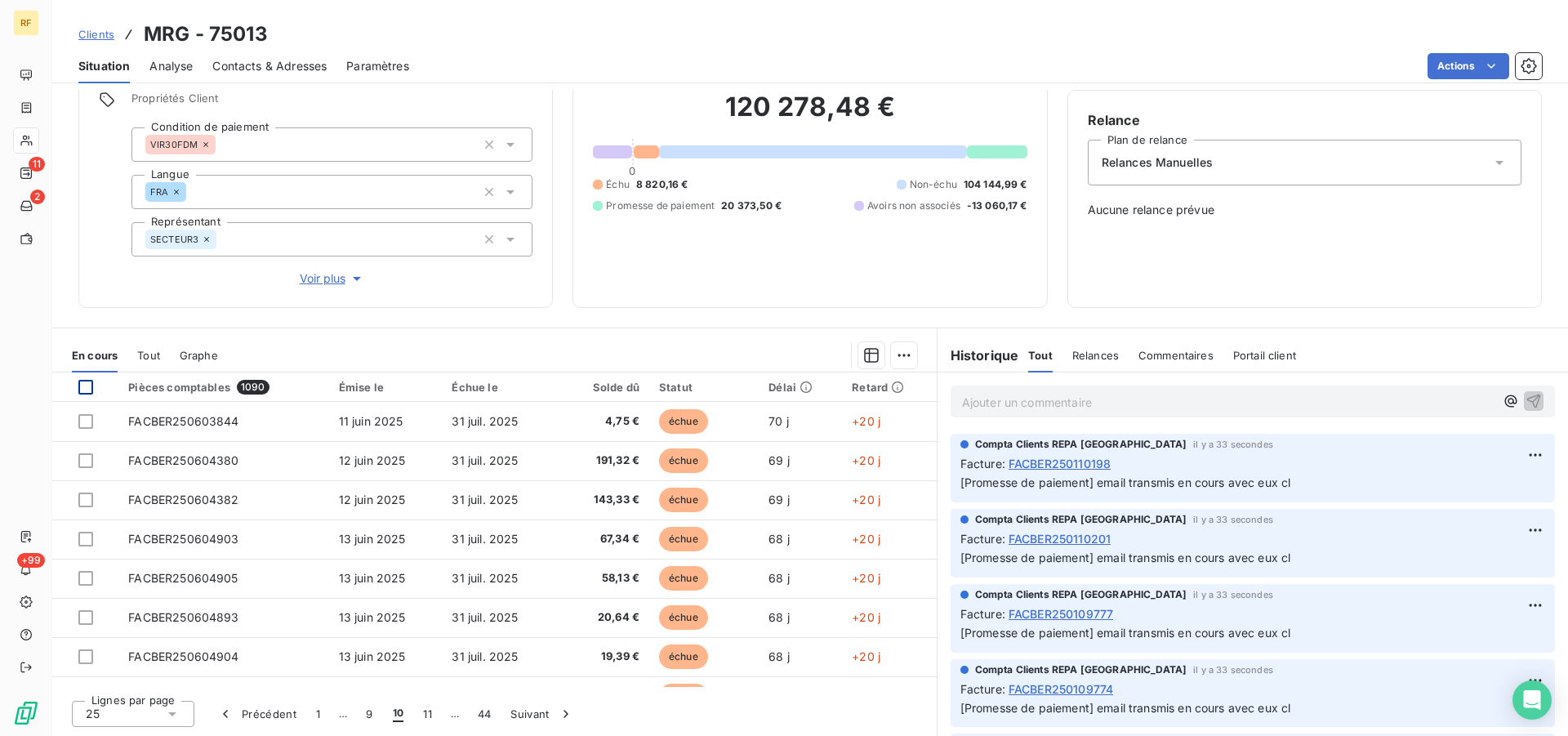
click at [83, 384] on div at bounding box center [85, 387] width 15 height 15
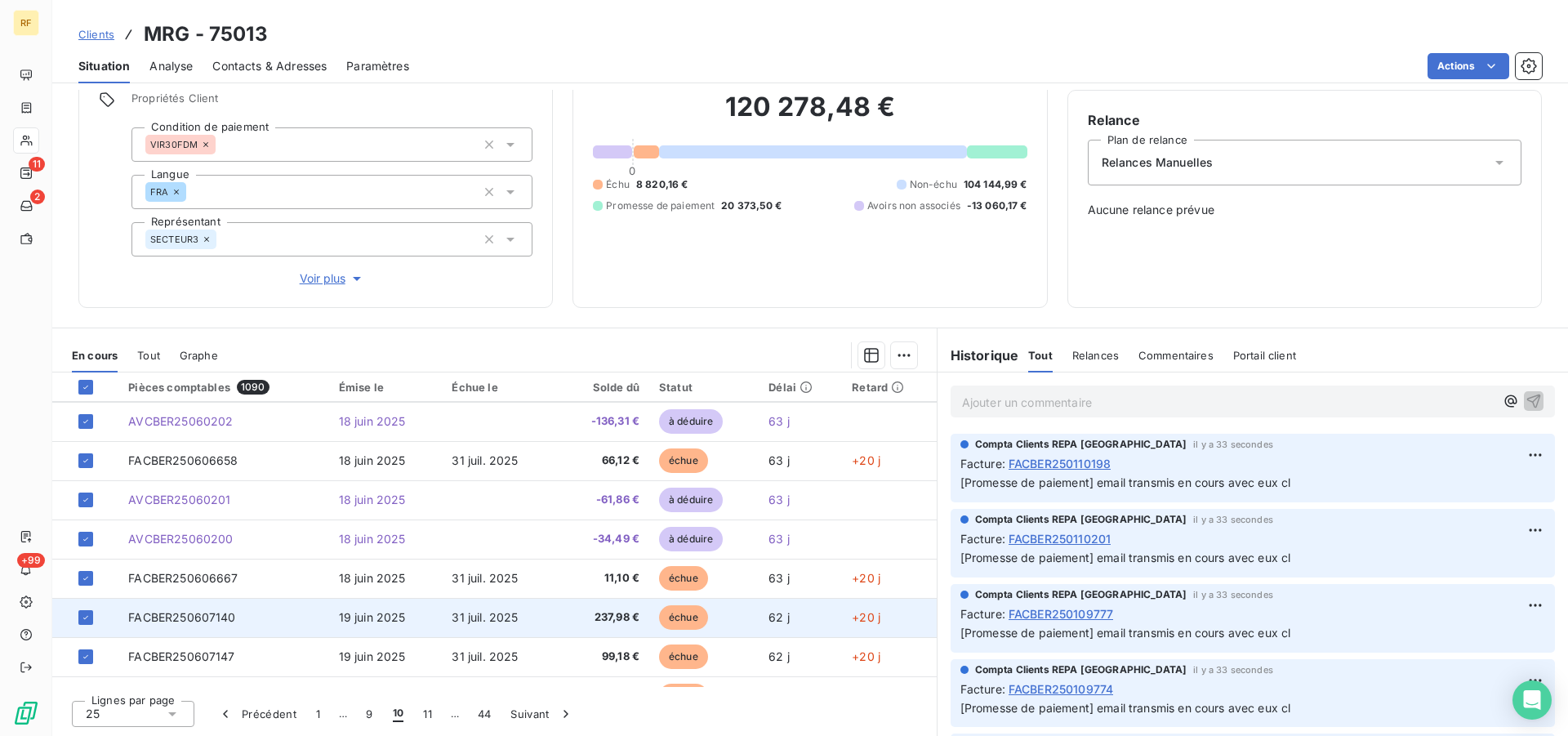
scroll to position [696, 0]
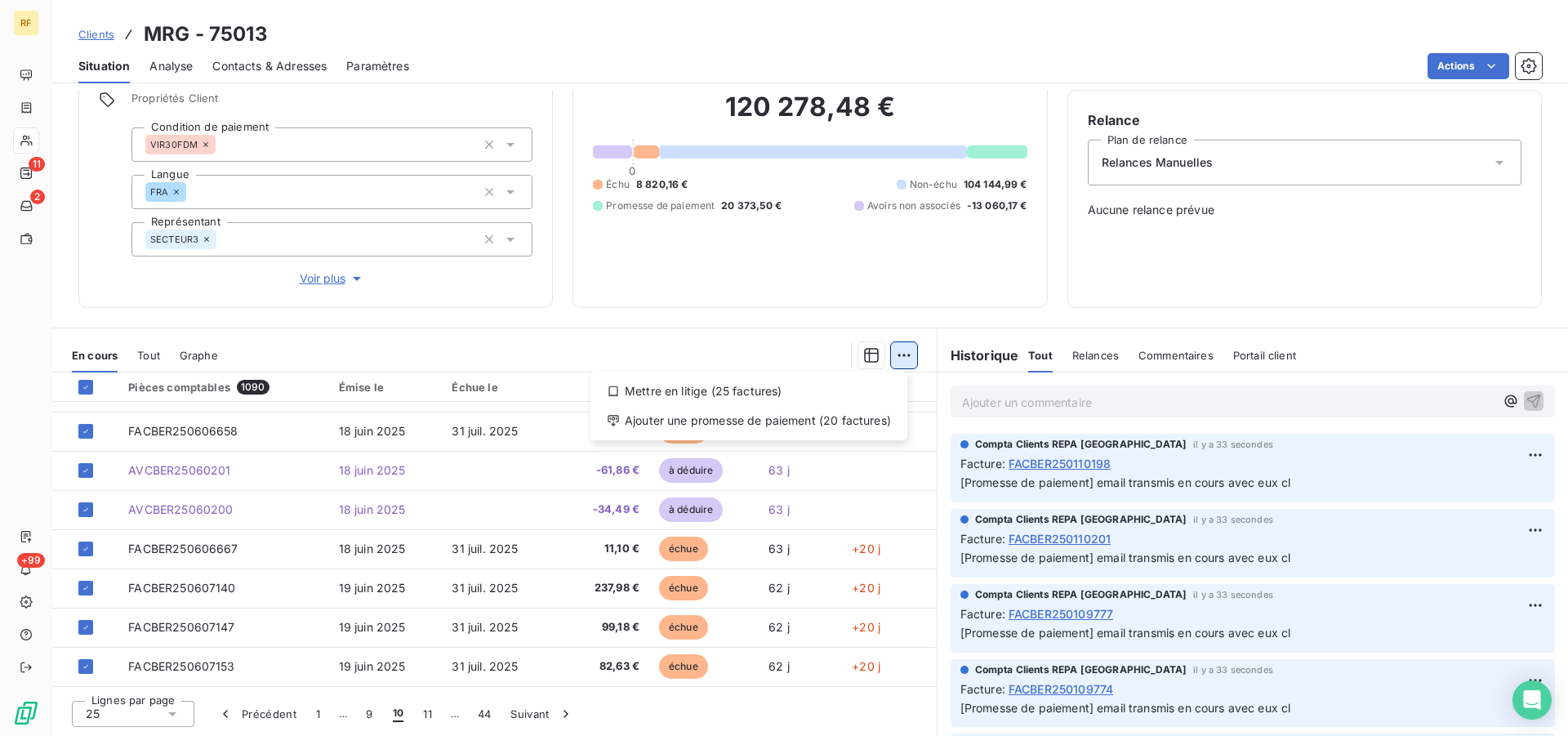
click at [902, 353] on html "RF 11 2 +99 Clients MRG - 75013 Situation Analyse Contacts & Adresses Paramètre…" at bounding box center [784, 368] width 1568 height 736
click at [828, 423] on div "Ajouter une promesse de paiement (20 factures)" at bounding box center [749, 420] width 303 height 26
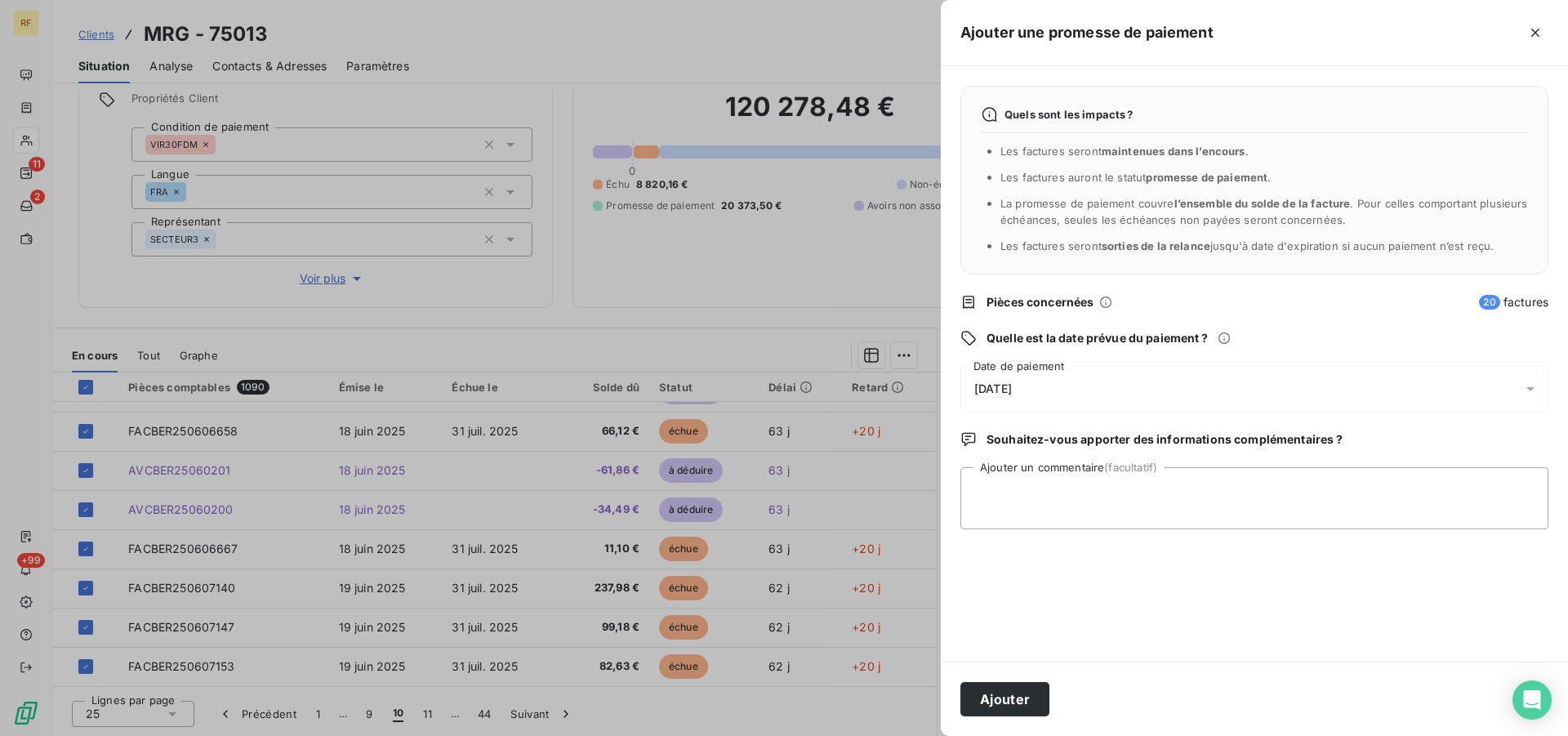
click at [1012, 394] on span "[DATE]" at bounding box center [993, 389] width 37 height 13
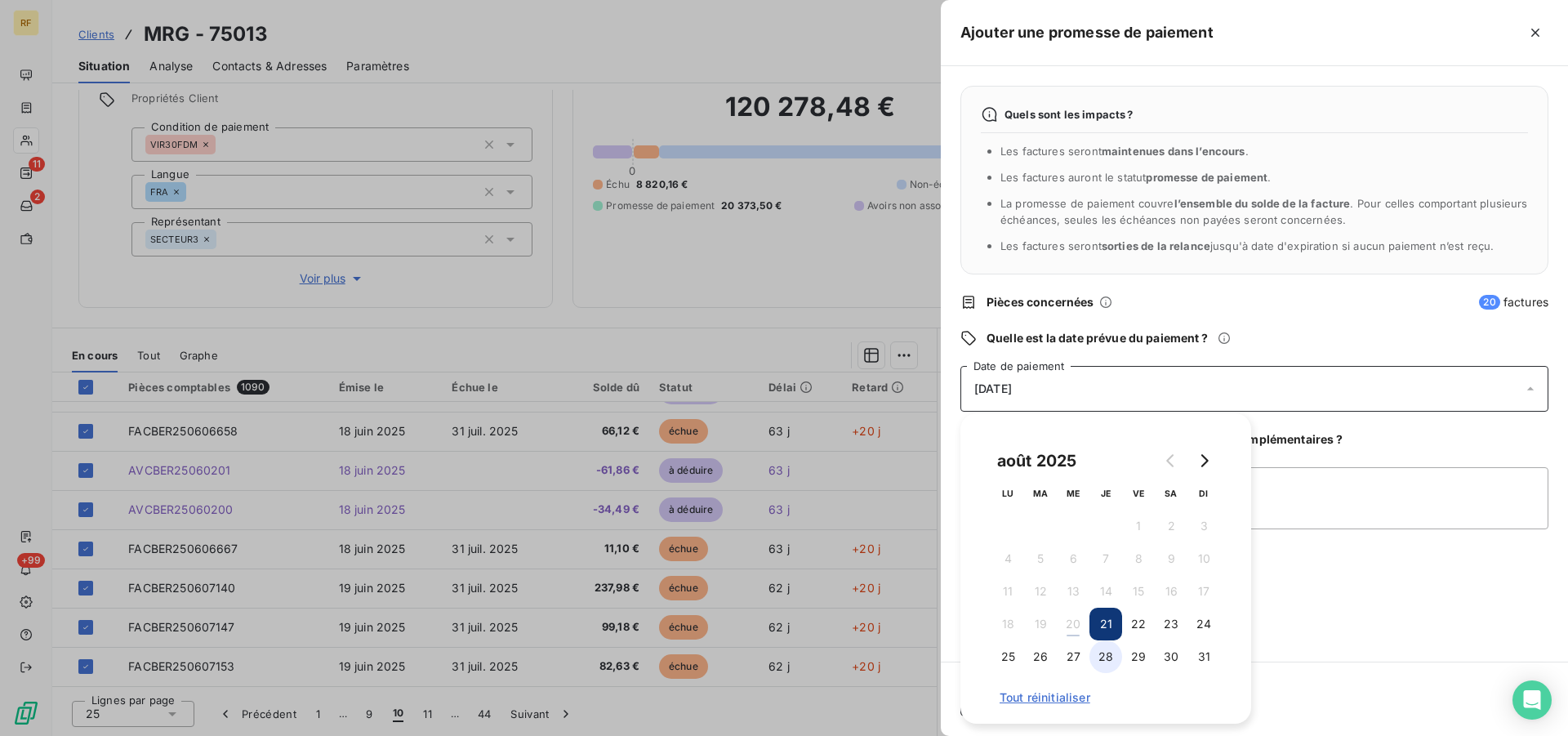
click at [1108, 651] on button "28" at bounding box center [1106, 656] width 33 height 33
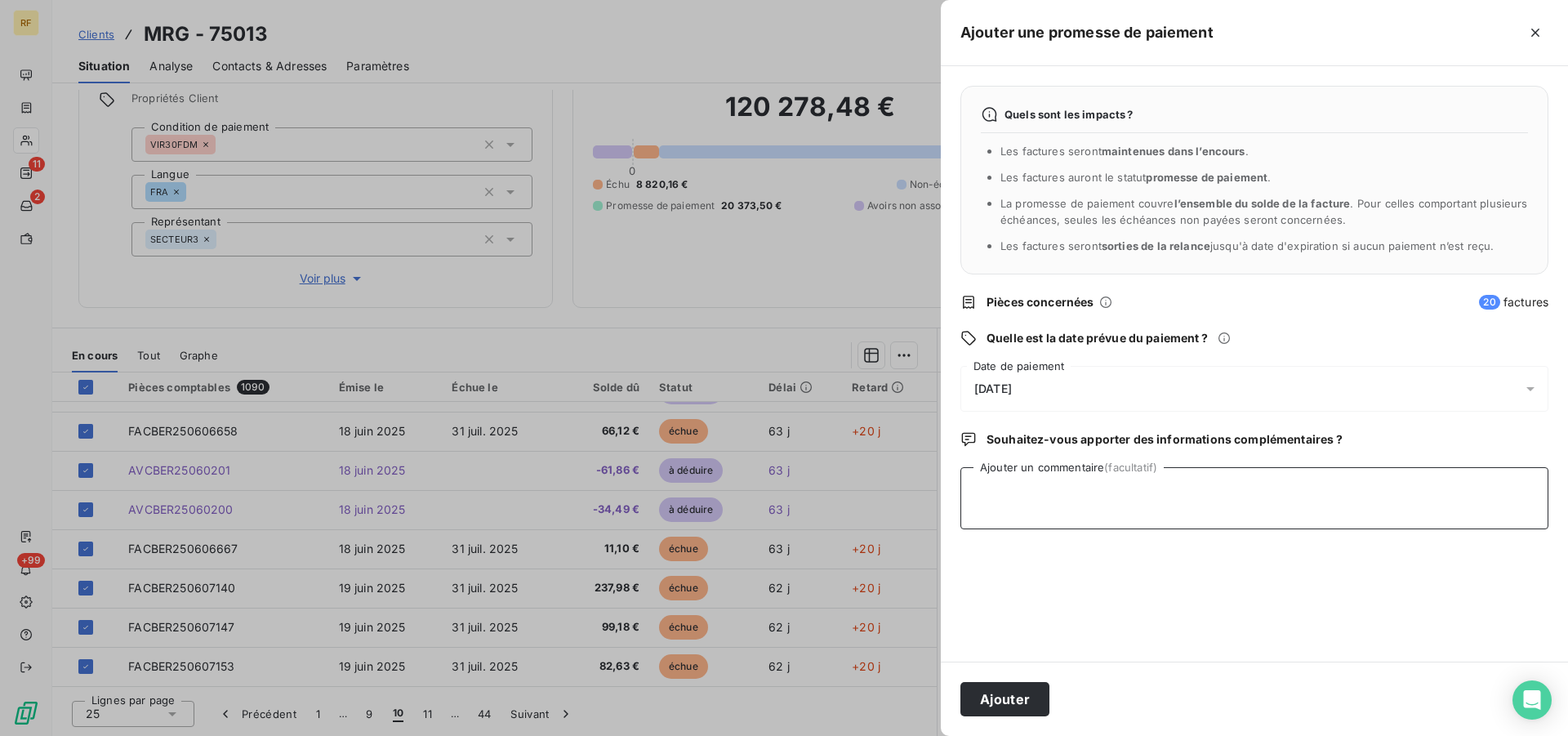
click at [1328, 482] on textarea "Ajouter un commentaire (facultatif)" at bounding box center [1254, 498] width 588 height 62
click at [1026, 701] on button "Ajouter" at bounding box center [1005, 699] width 89 height 35
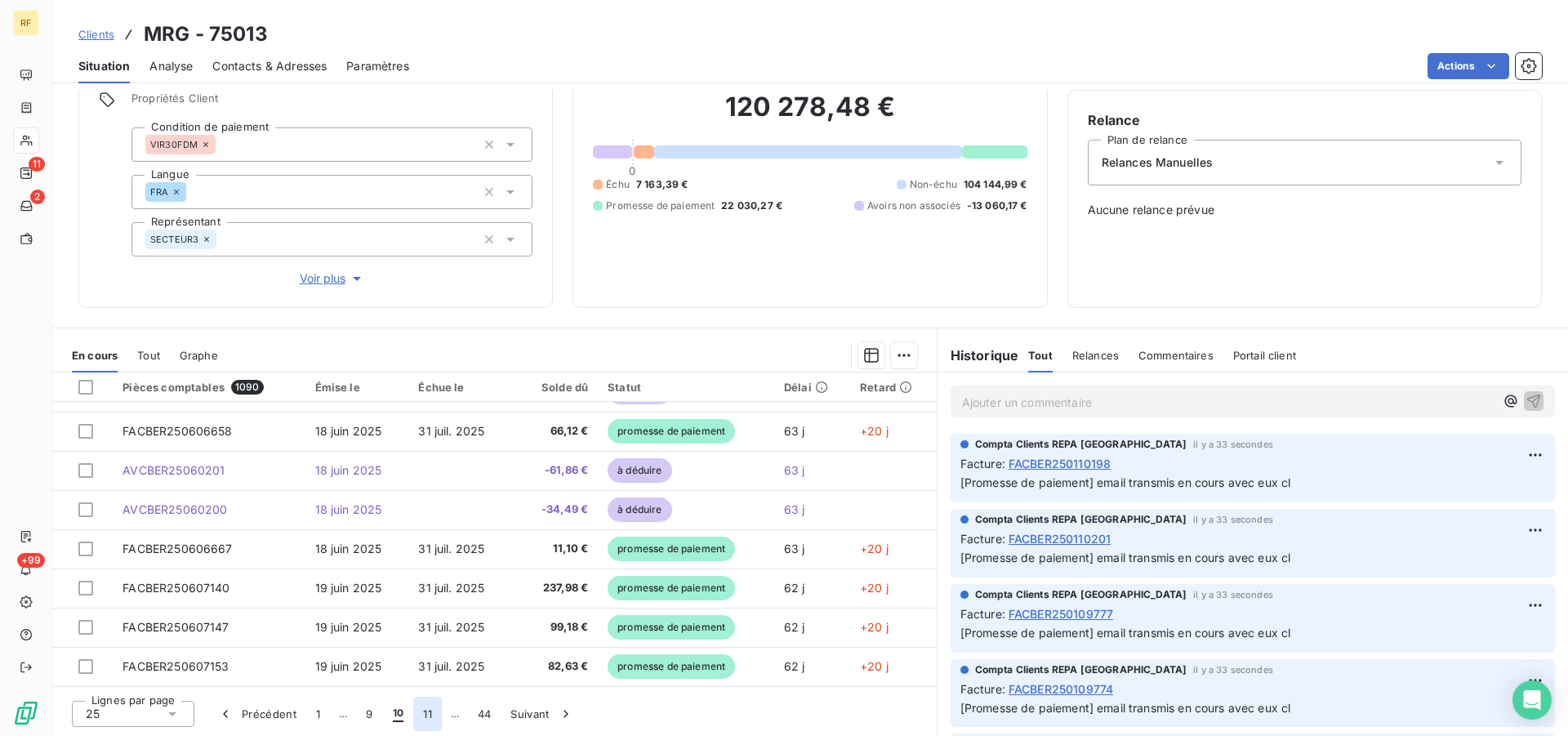
click at [429, 716] on button "11" at bounding box center [428, 714] width 28 height 35
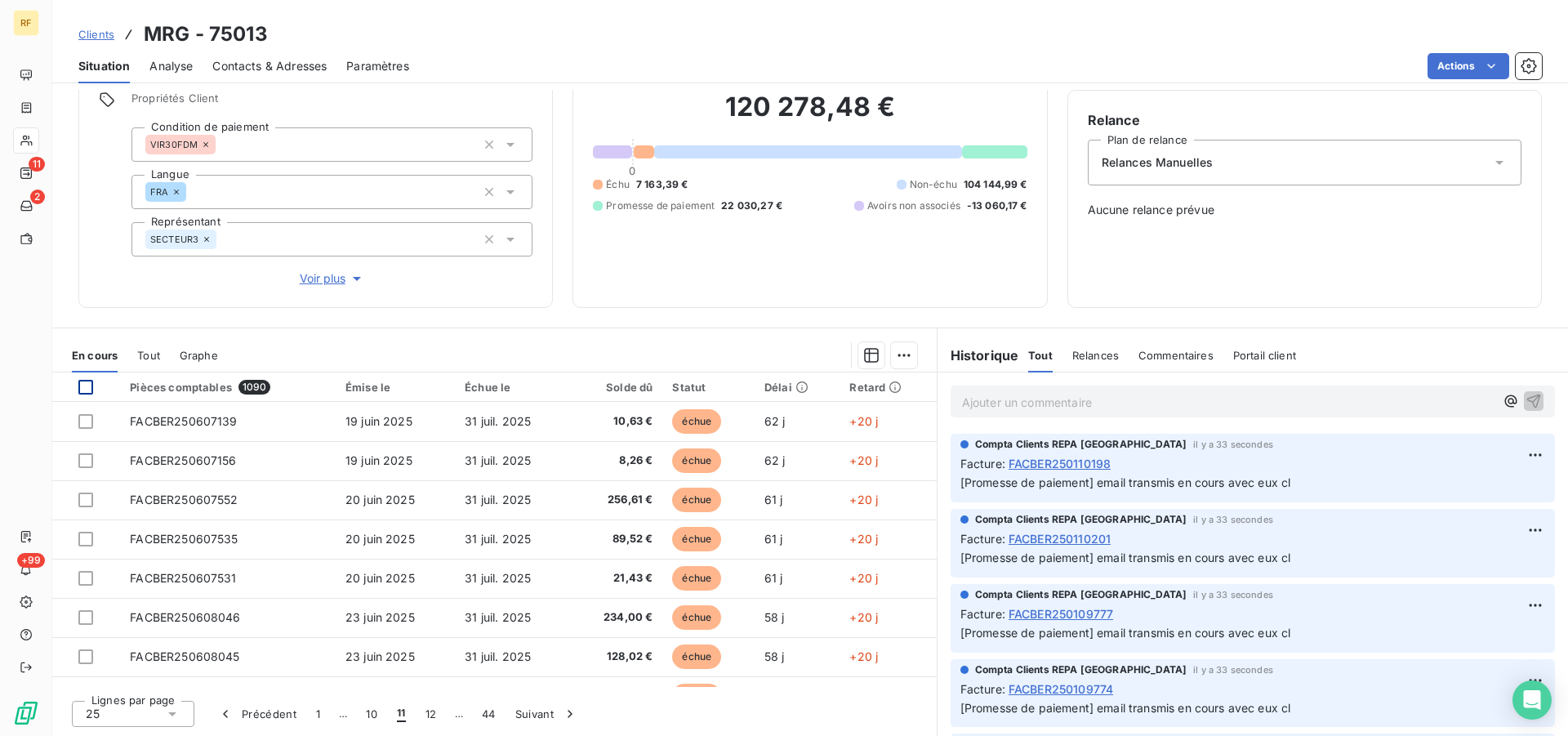
click at [86, 390] on div at bounding box center [85, 387] width 15 height 15
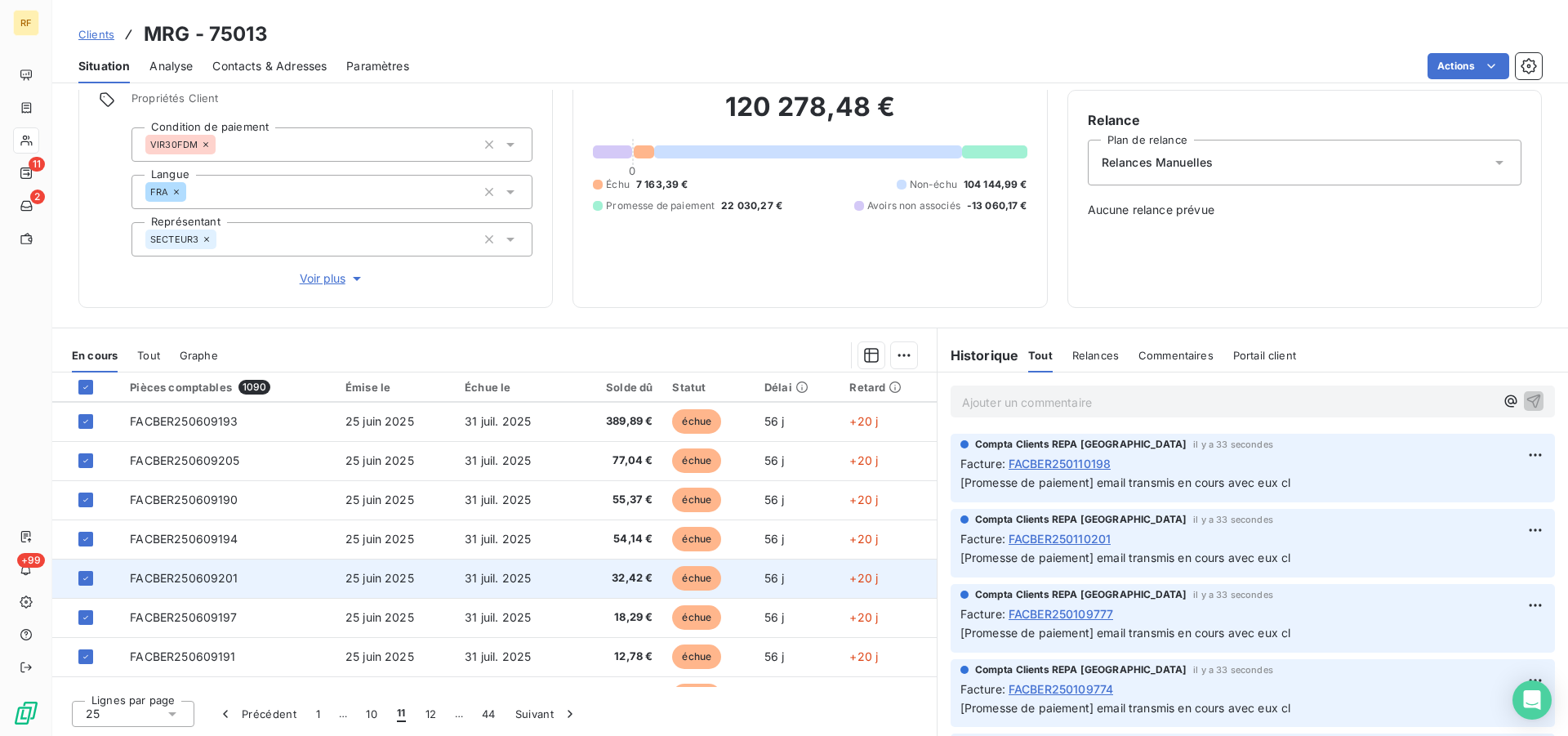
scroll to position [696, 0]
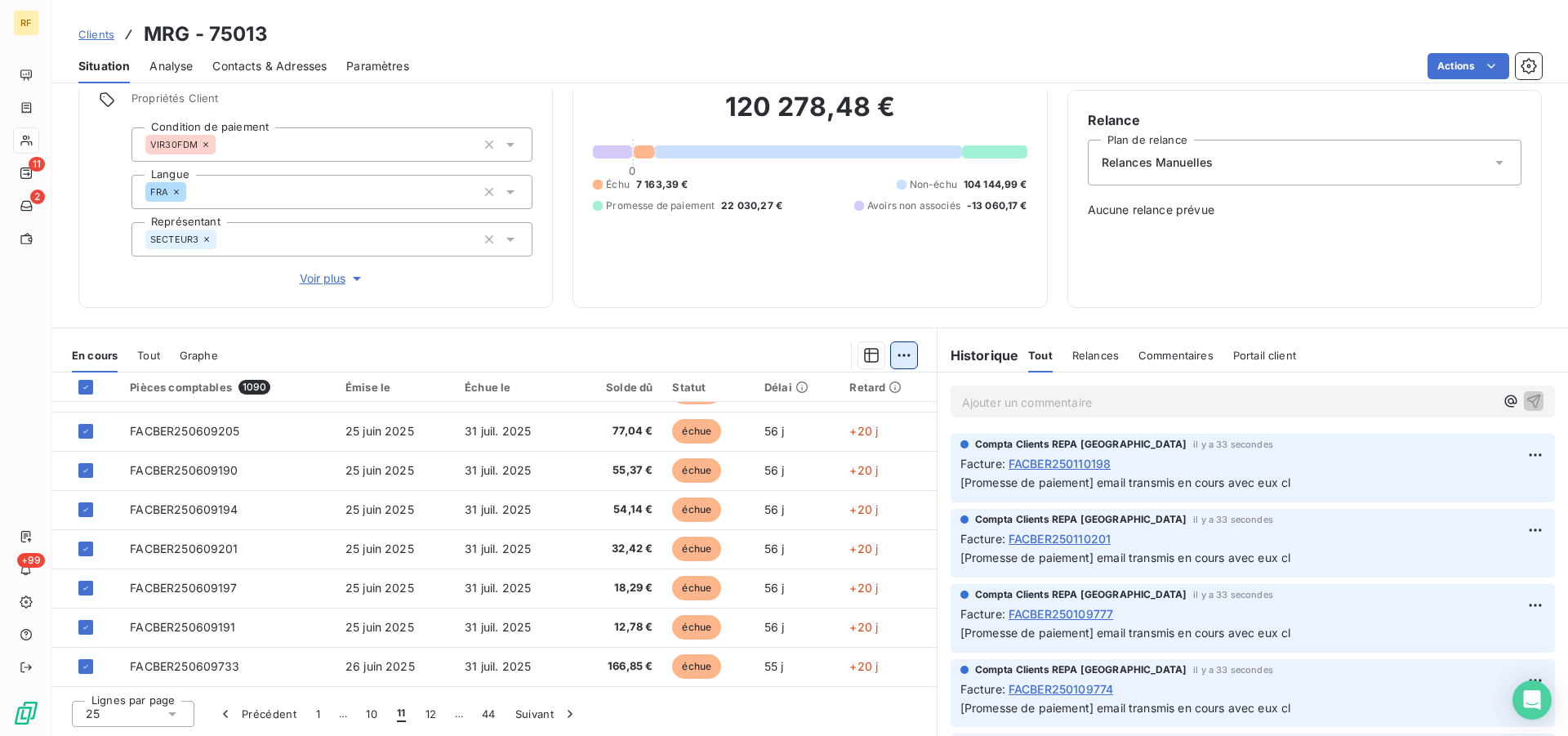
click at [898, 363] on html "RF 11 2 +99 Clients MRG - 75013 Situation Analyse Contacts & Adresses Paramètre…" at bounding box center [784, 368] width 1568 height 736
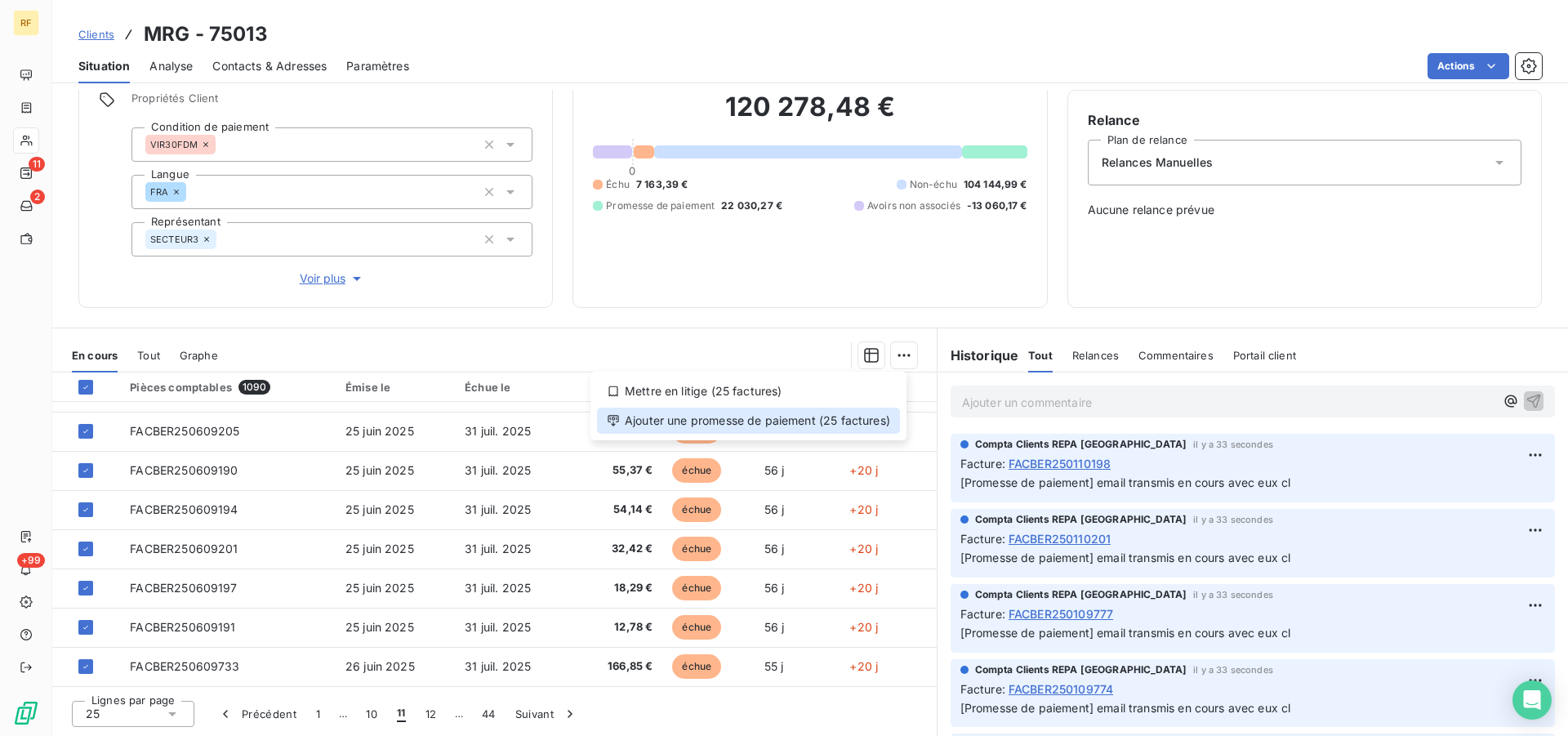
click at [814, 426] on div "Ajouter une promesse de paiement (25 factures)" at bounding box center [748, 420] width 303 height 26
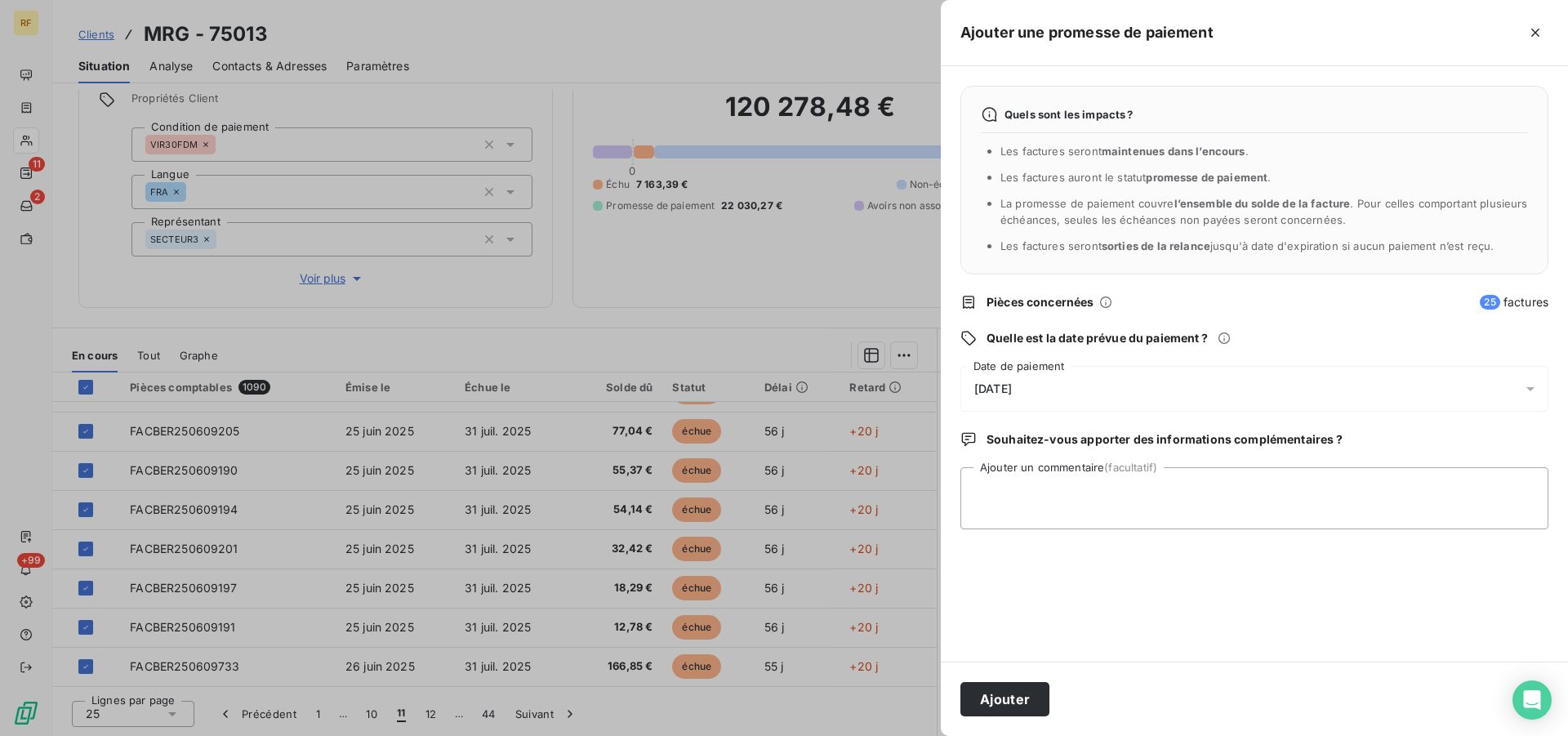
click at [1010, 392] on span "[DATE]" at bounding box center [993, 389] width 37 height 13
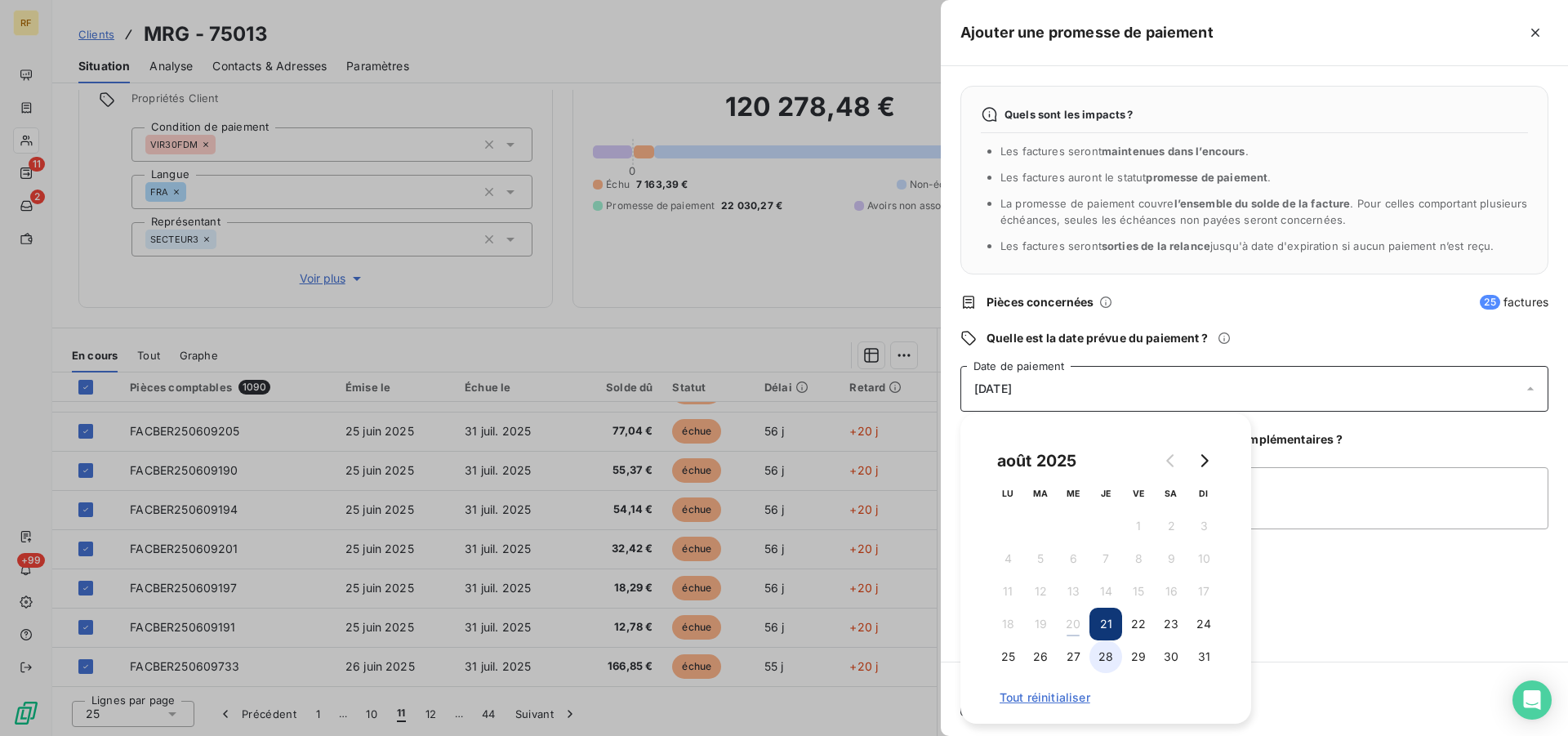
click at [1112, 654] on button "28" at bounding box center [1106, 656] width 33 height 33
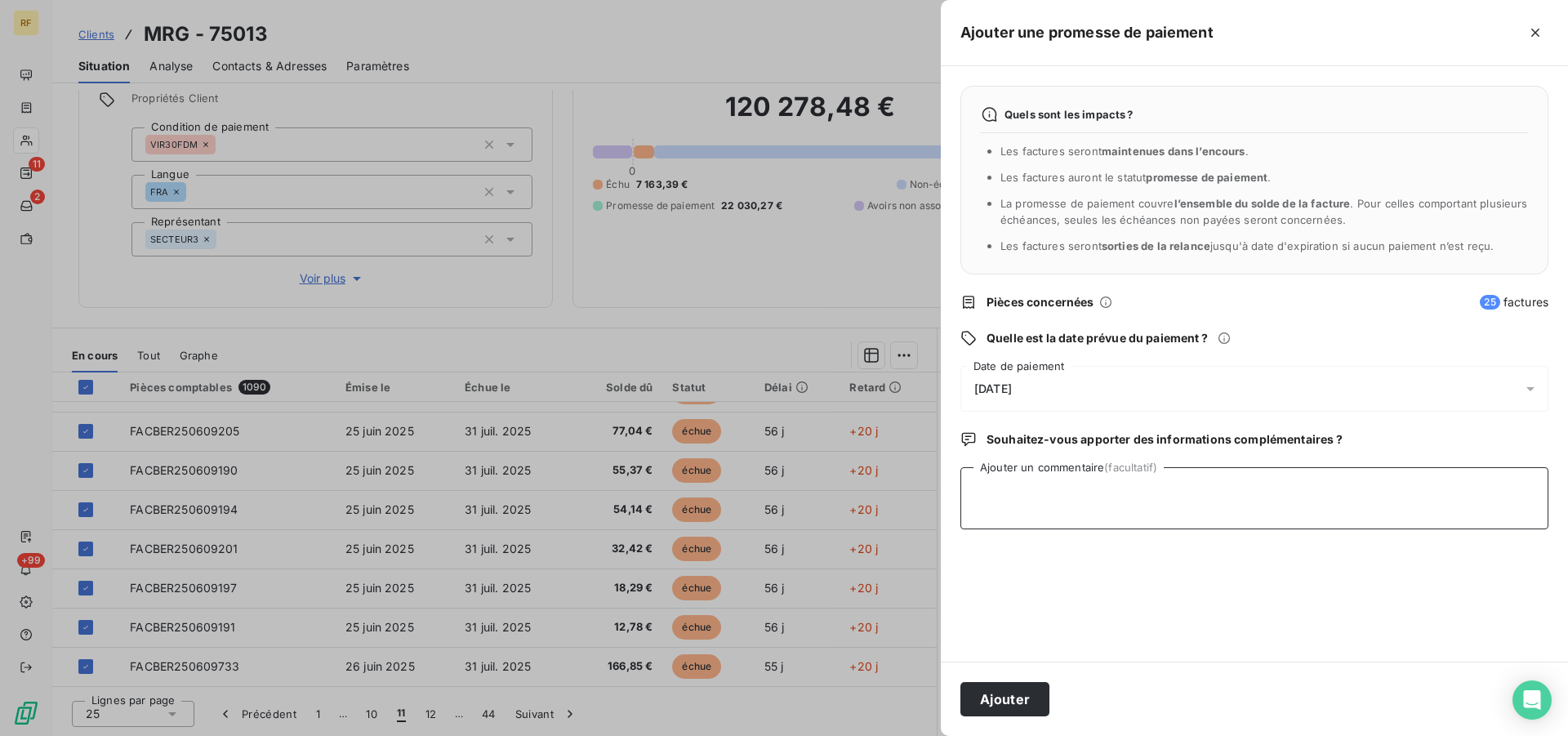
click at [1309, 490] on textarea "Ajouter un commentaire (facultatif)" at bounding box center [1254, 498] width 588 height 62
click at [1005, 701] on button "Ajouter" at bounding box center [1005, 699] width 89 height 35
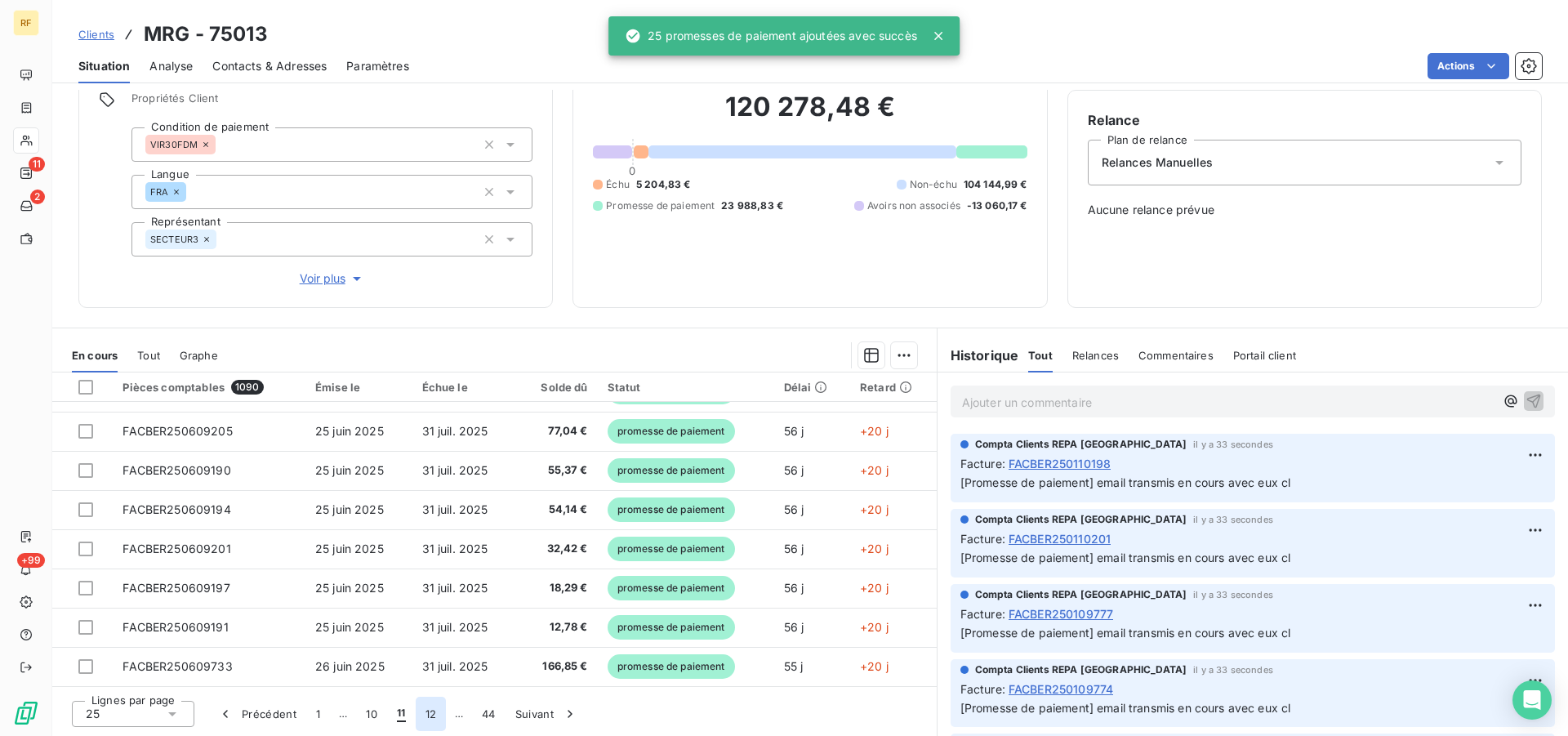
click at [427, 714] on button "12" at bounding box center [430, 714] width 31 height 35
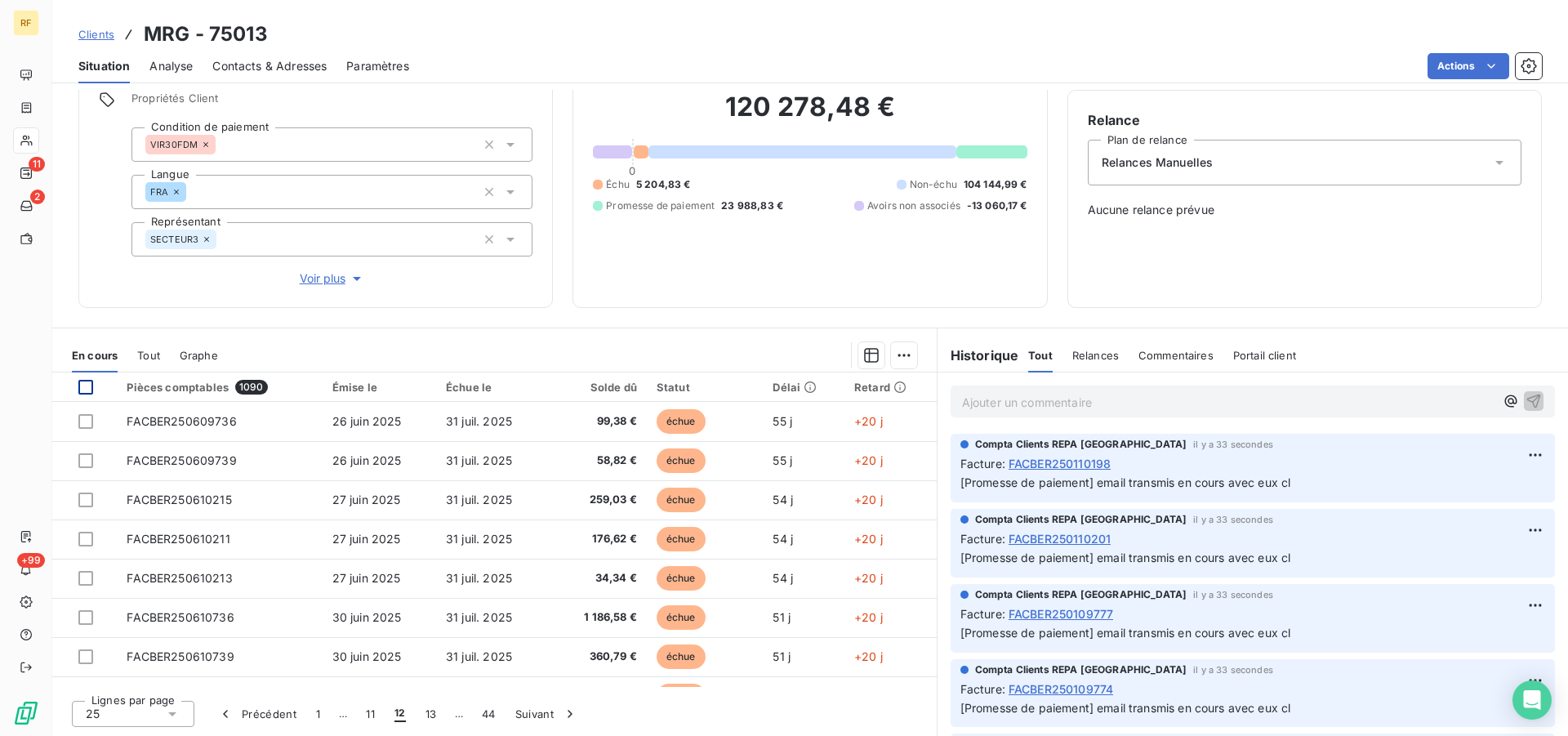
click at [84, 386] on div at bounding box center [85, 387] width 15 height 15
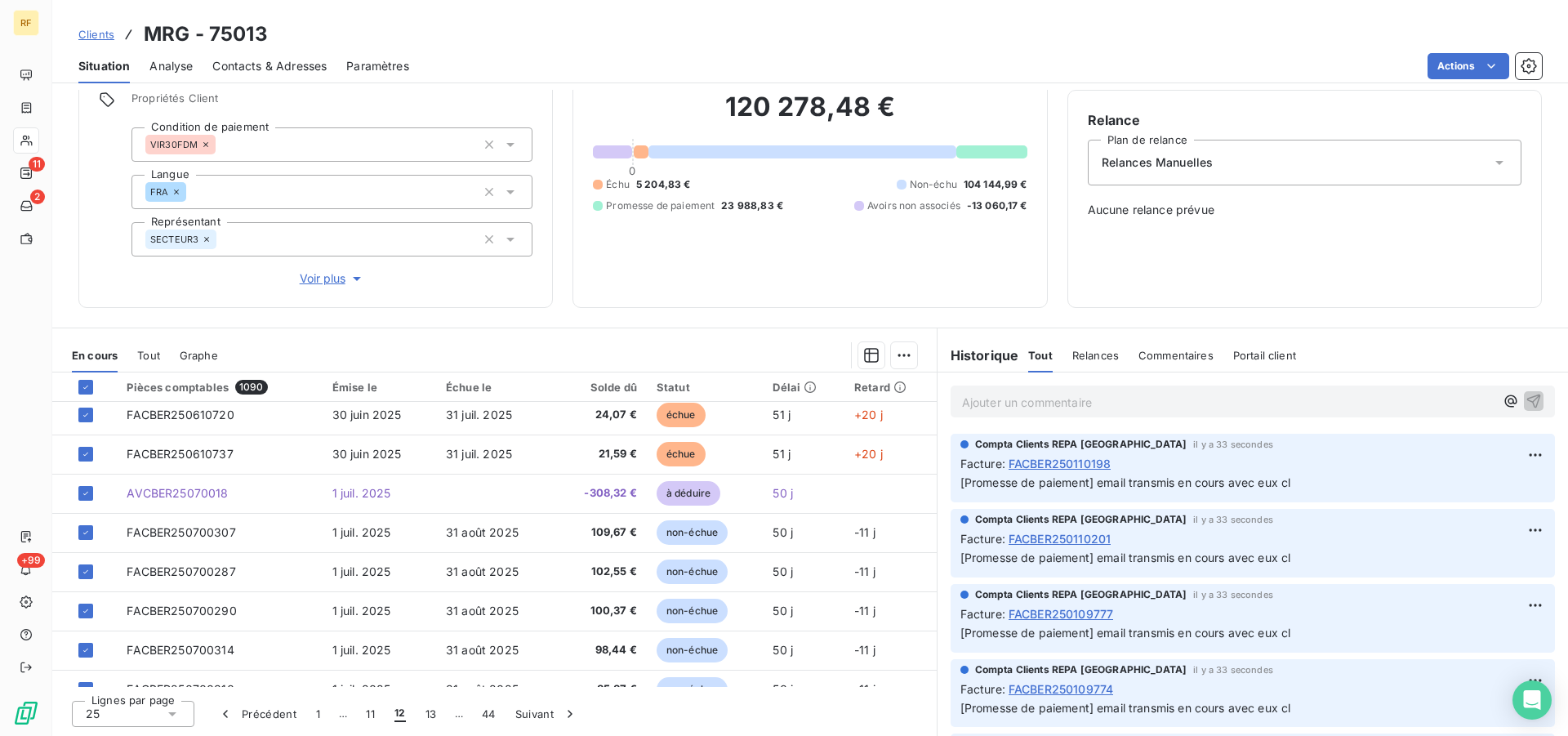
scroll to position [363, 0]
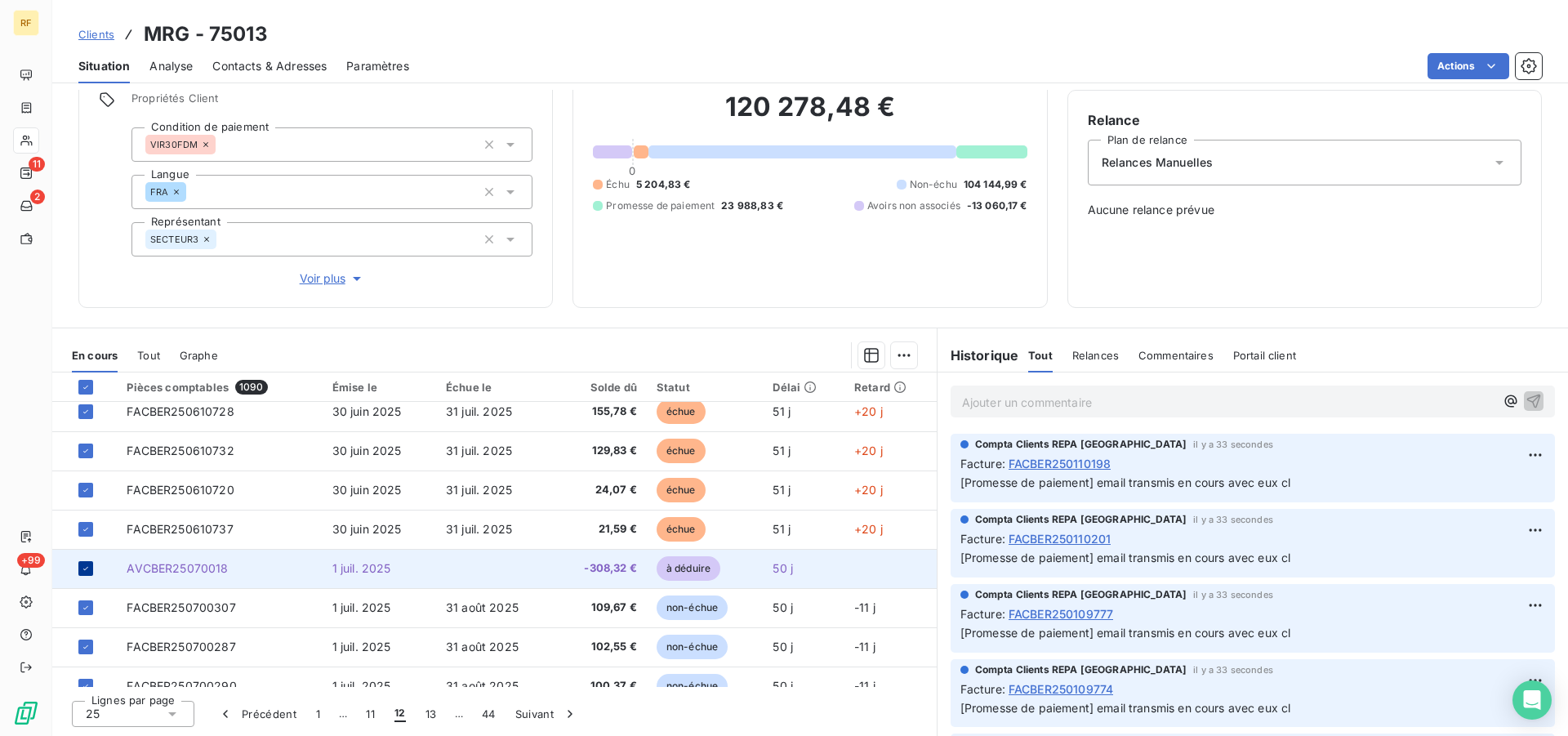
click at [85, 570] on icon at bounding box center [86, 569] width 5 height 4
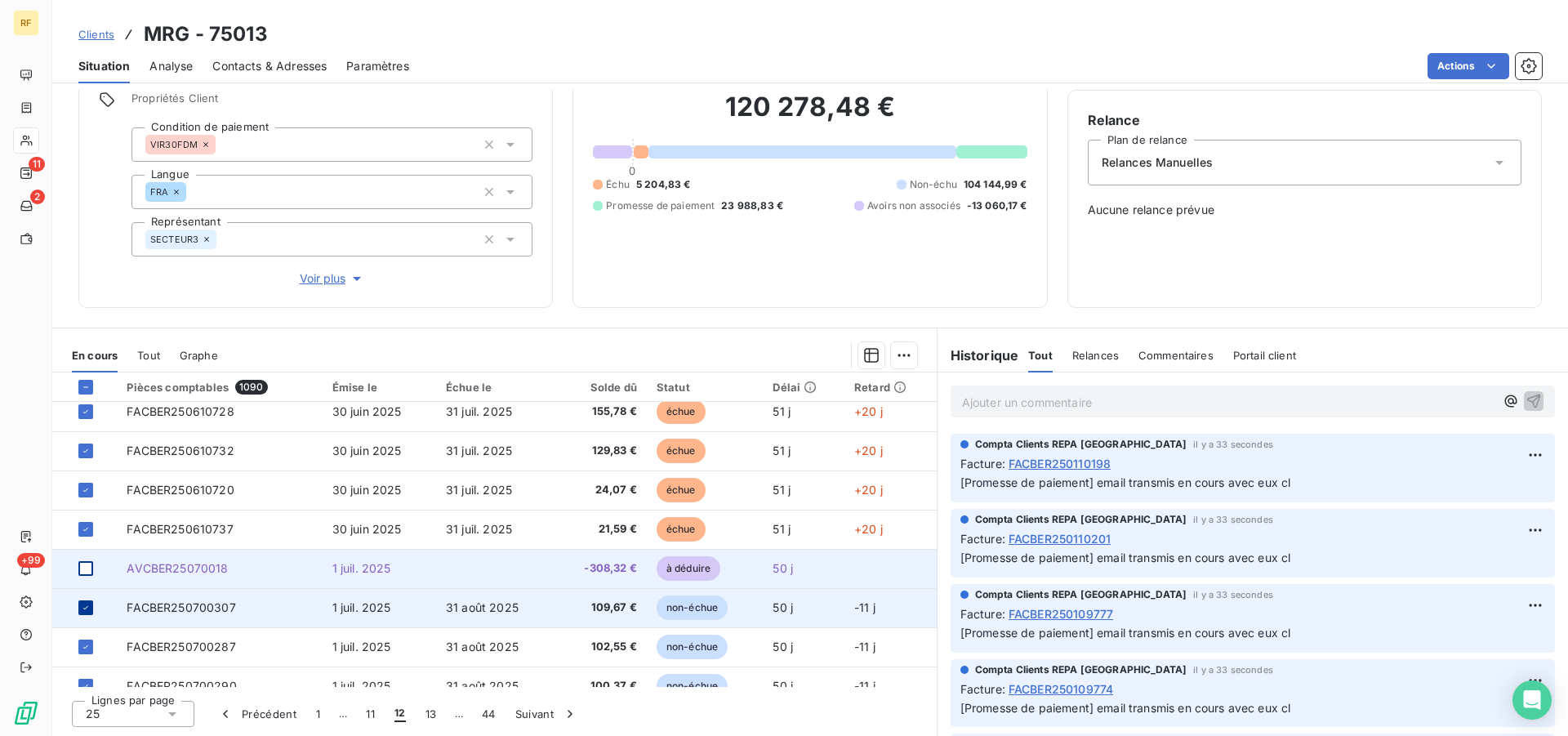
click at [86, 609] on icon at bounding box center [85, 607] width 10 height 10
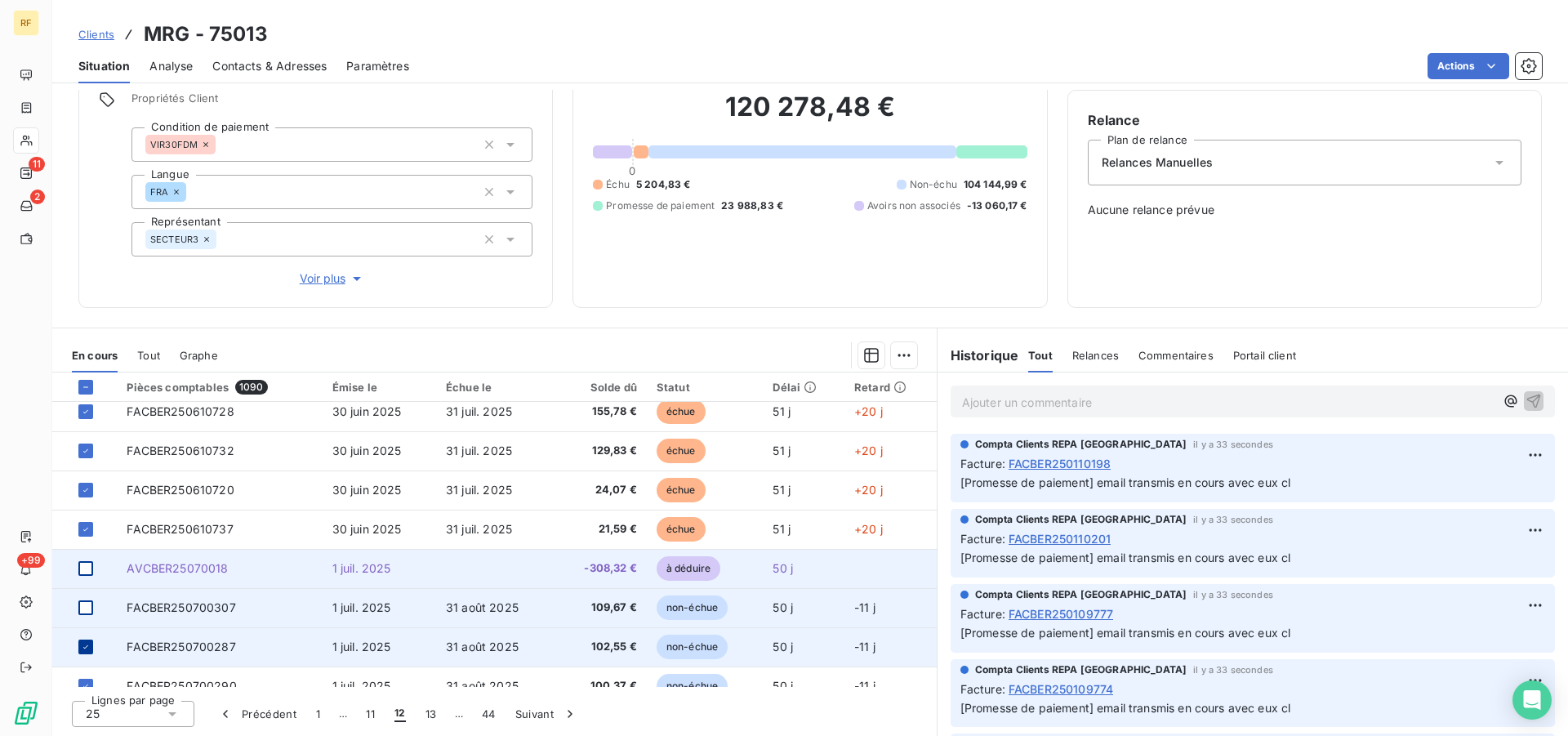
click at [85, 645] on icon at bounding box center [85, 646] width 10 height 10
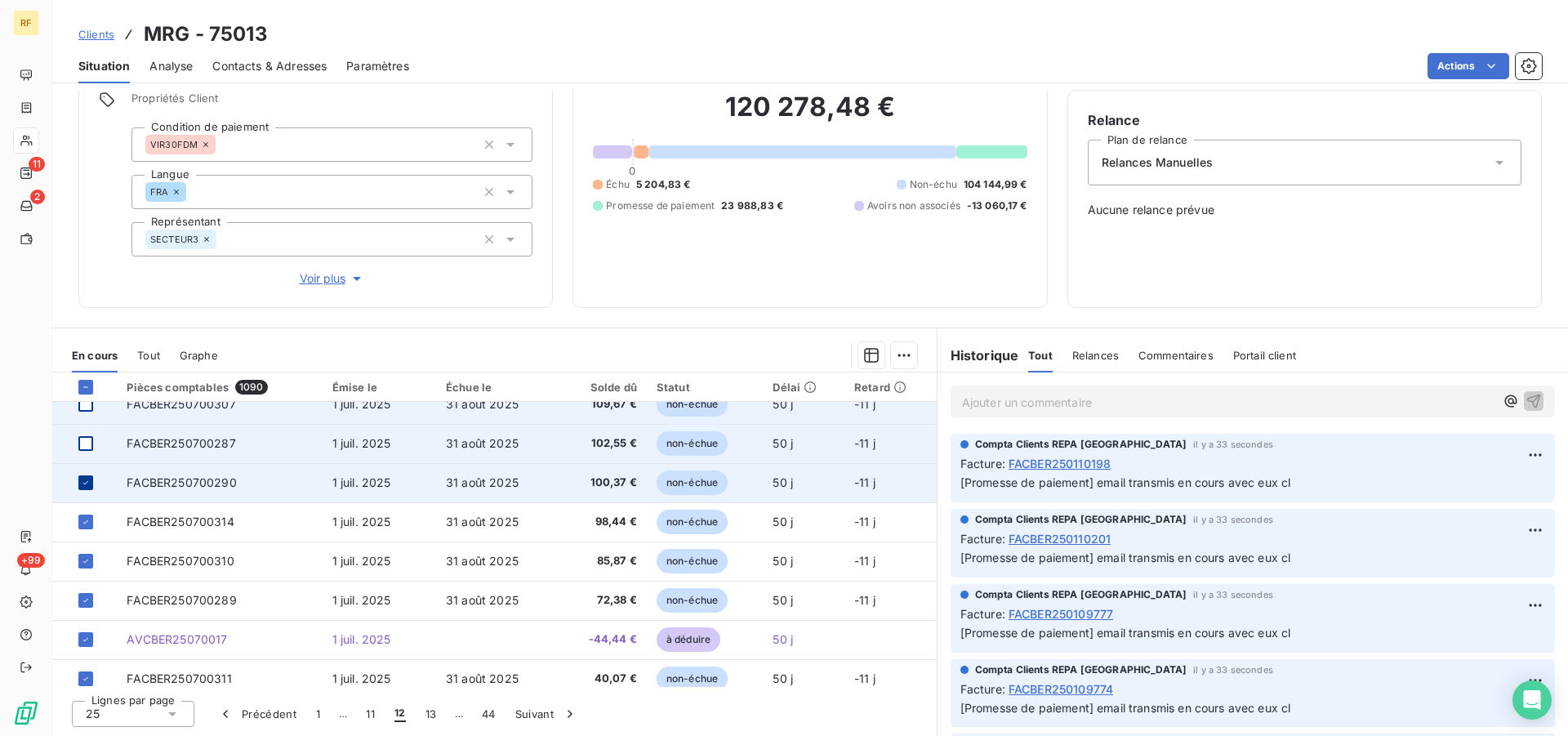
scroll to position [529, 0]
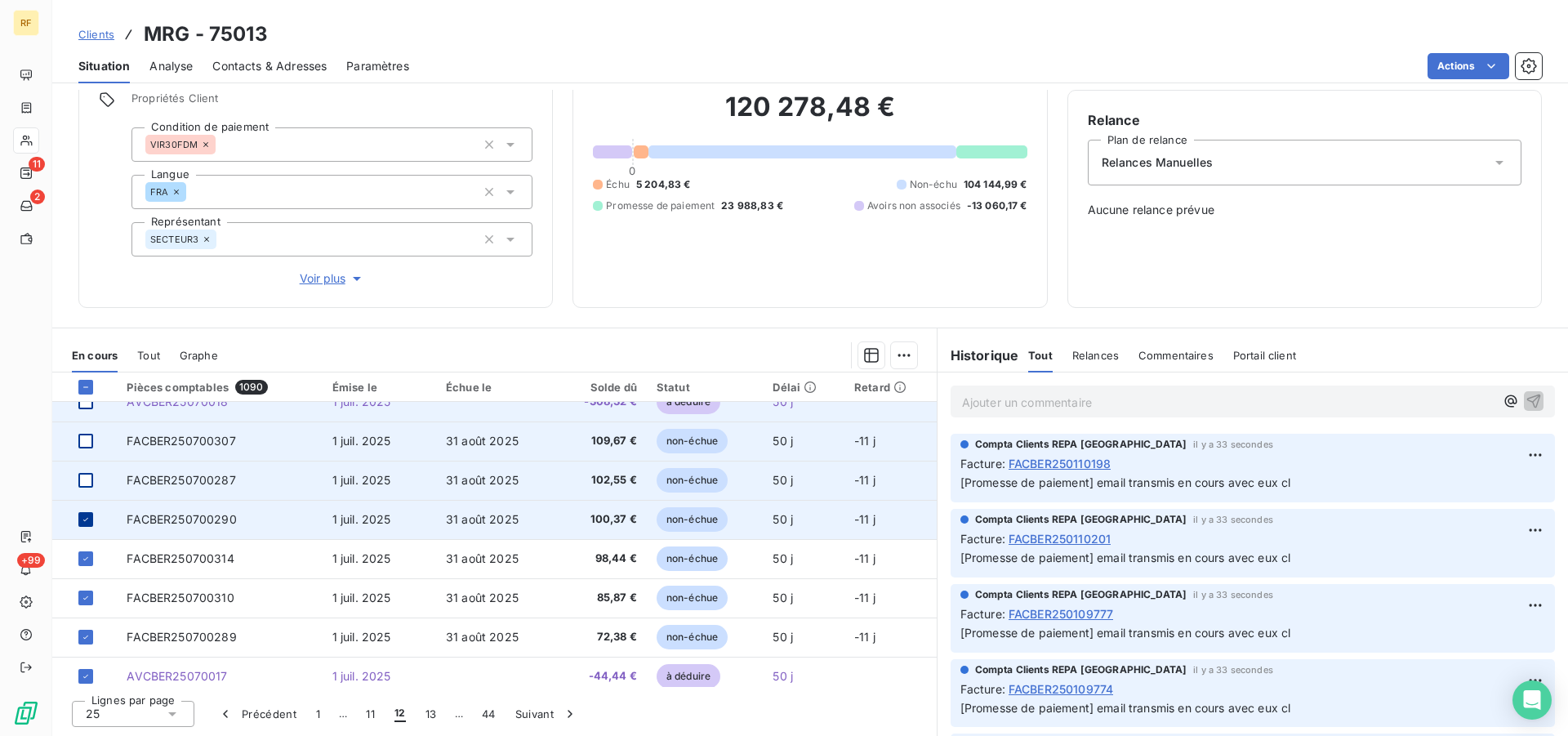
click at [86, 522] on icon at bounding box center [85, 519] width 10 height 10
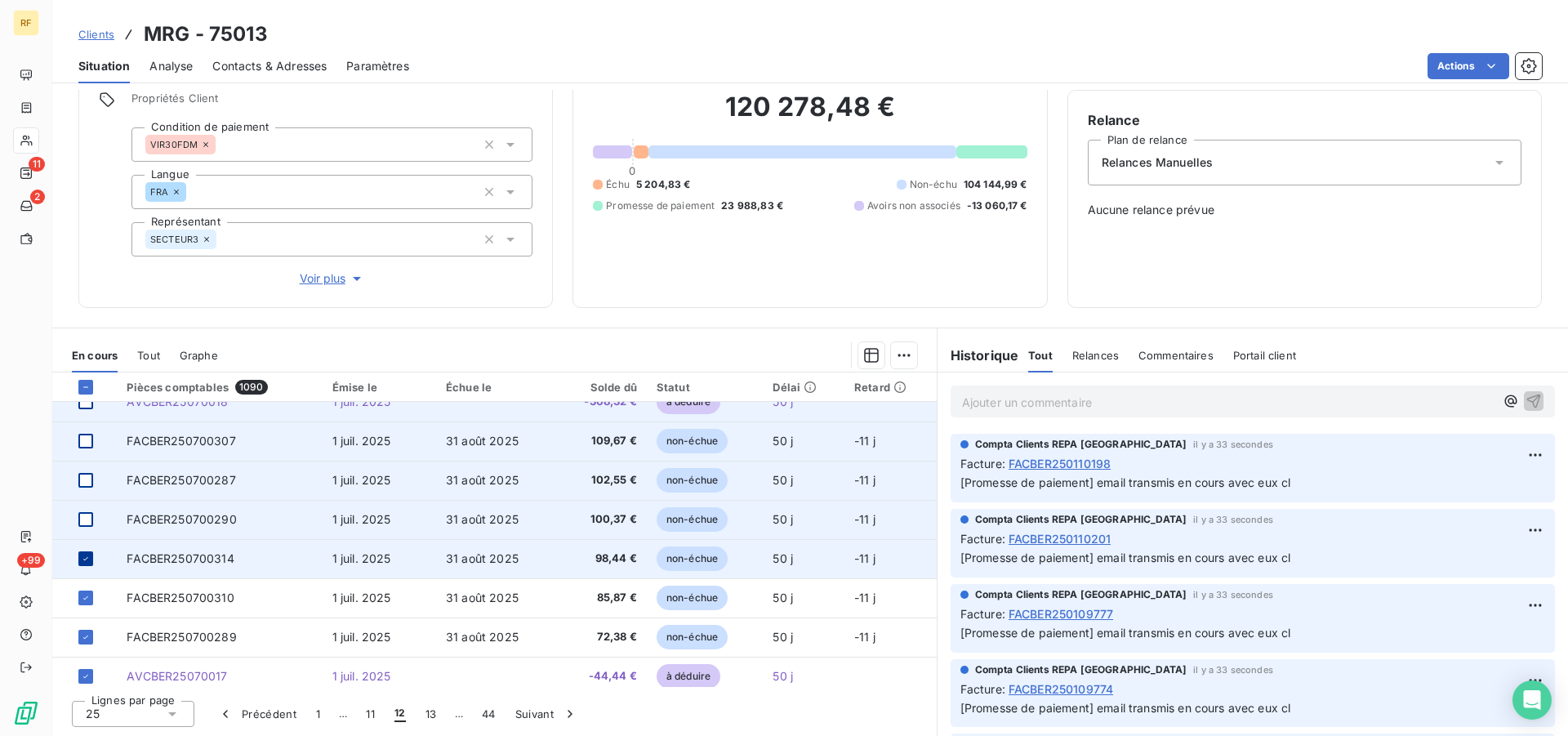
click at [87, 555] on icon at bounding box center [85, 558] width 10 height 10
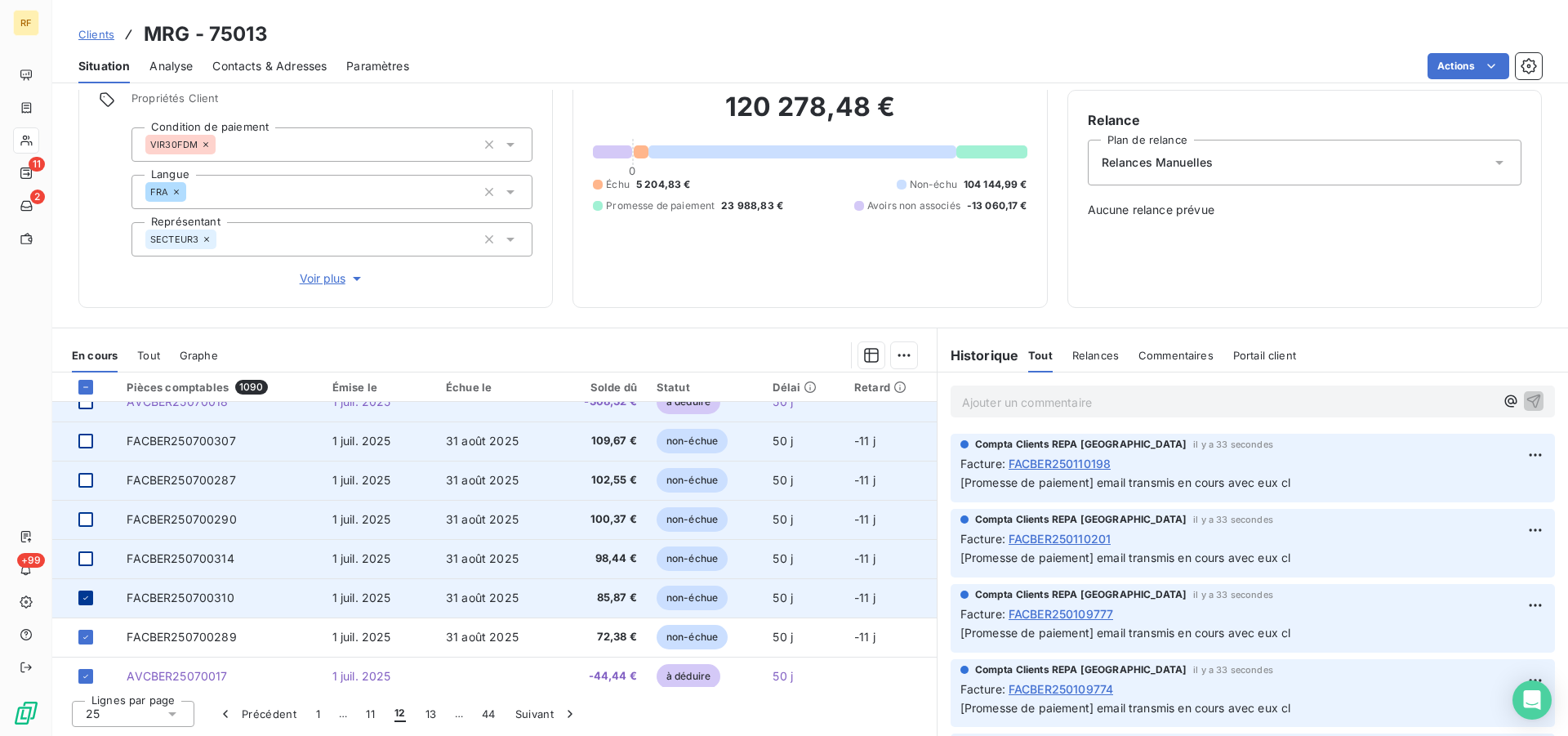
click at [87, 598] on icon at bounding box center [86, 598] width 5 height 4
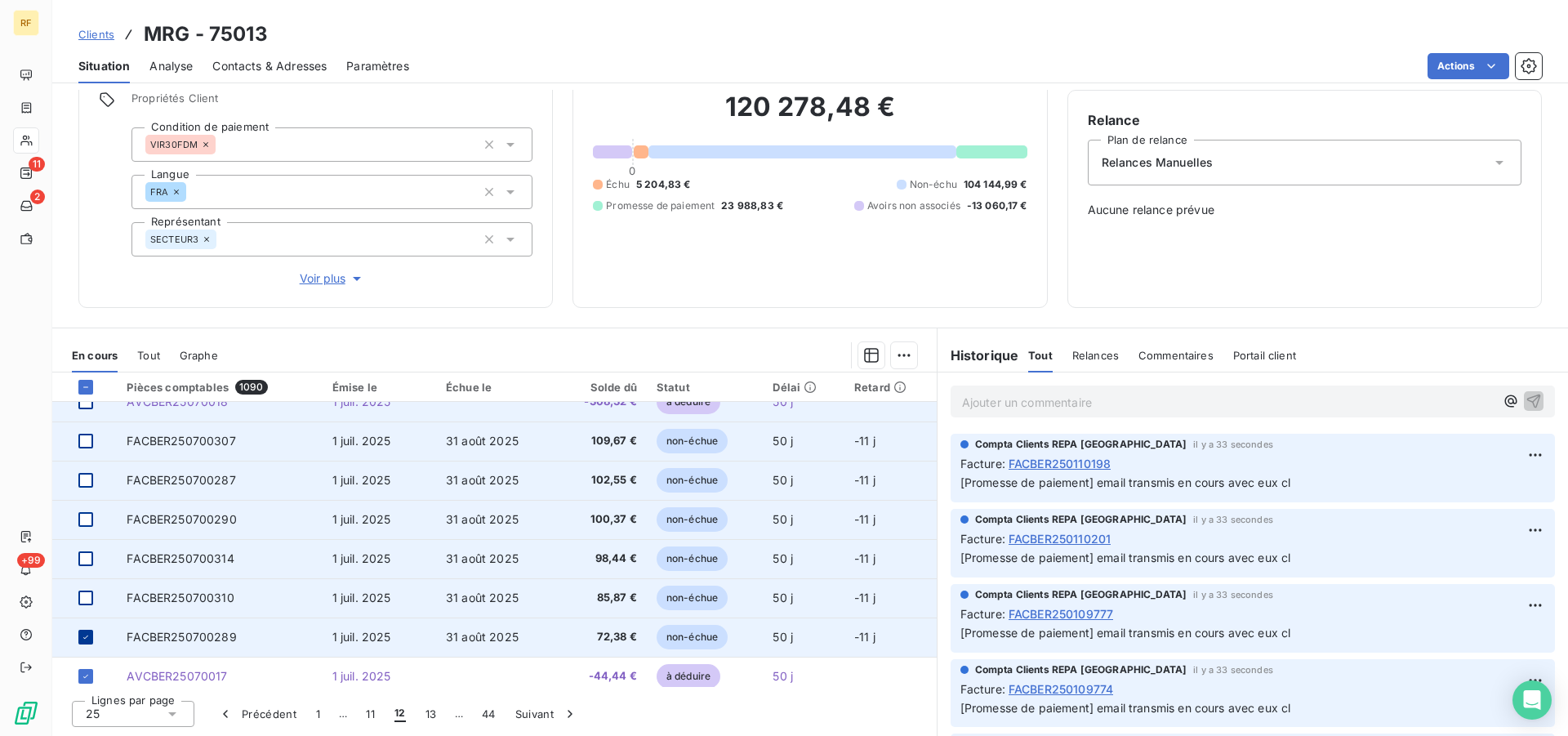
click at [83, 638] on icon at bounding box center [85, 637] width 10 height 10
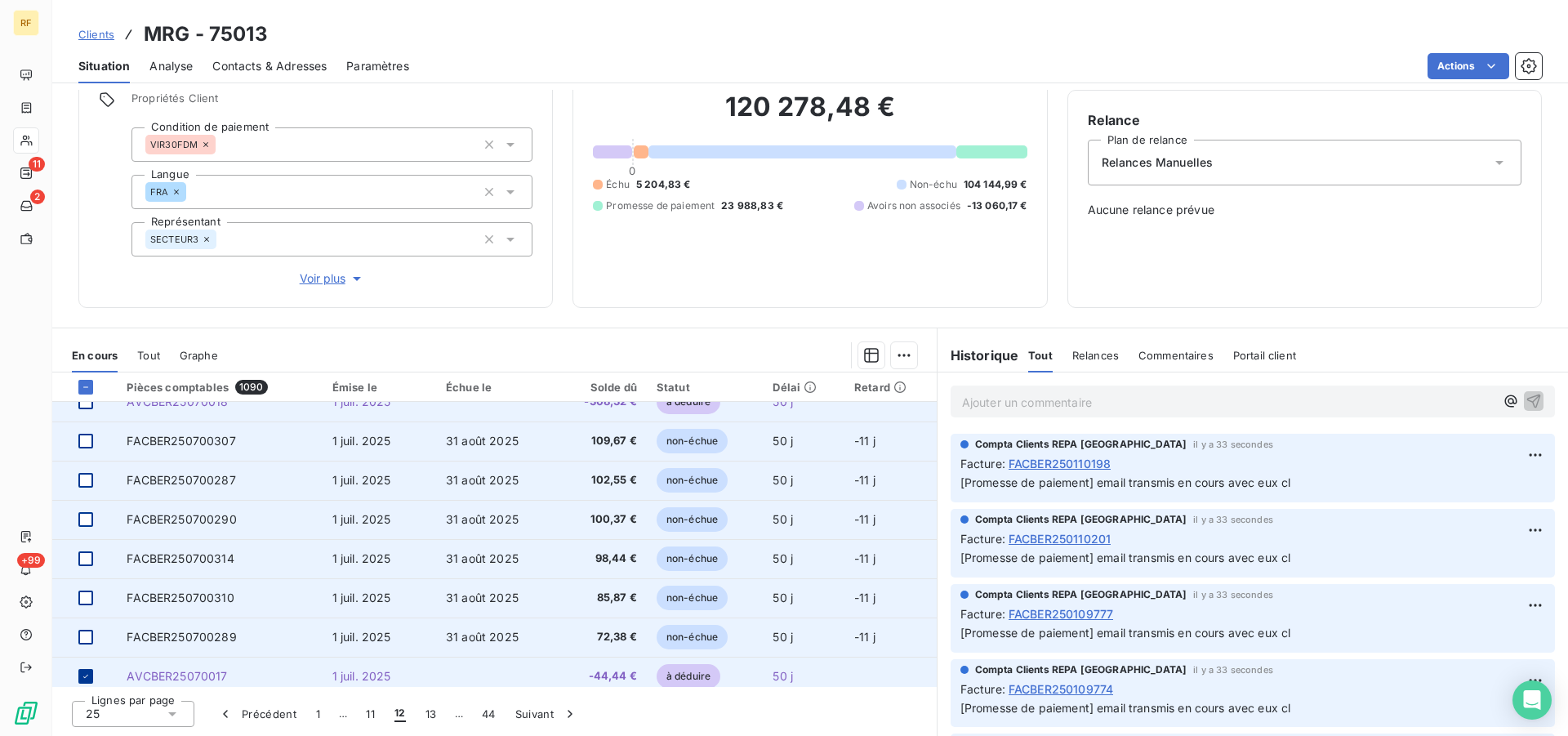
click at [88, 675] on icon at bounding box center [85, 676] width 10 height 10
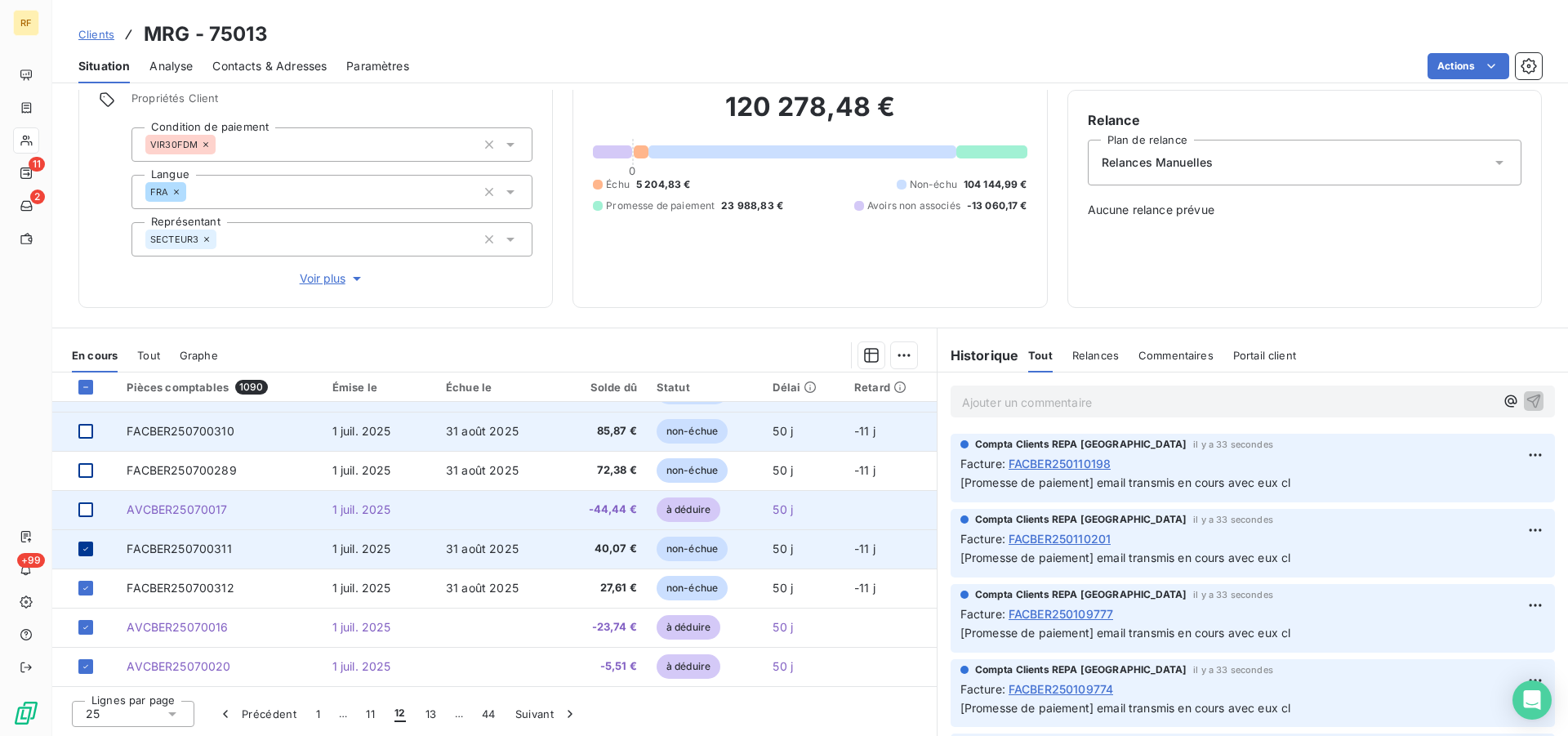
click at [83, 550] on icon at bounding box center [85, 549] width 10 height 10
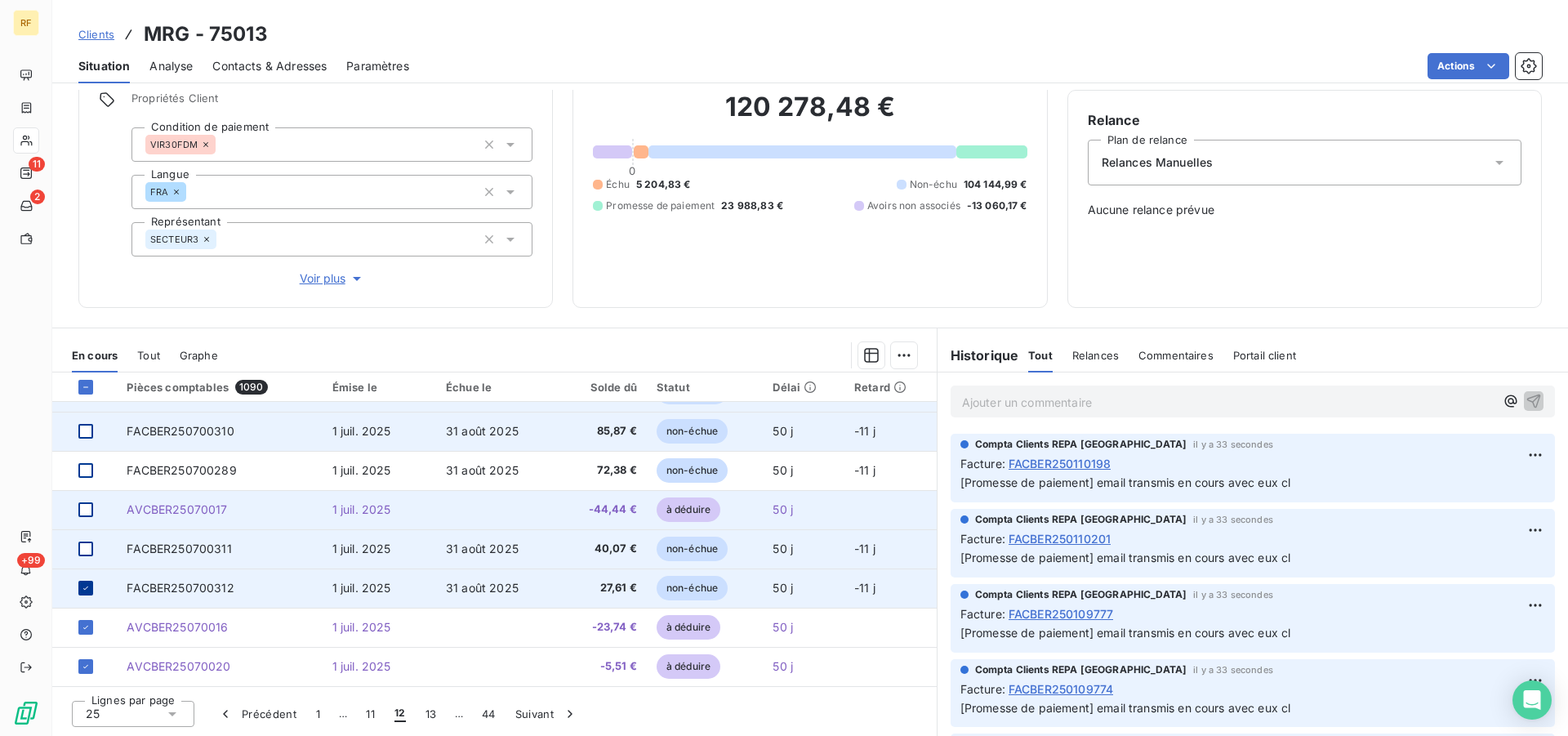
click at [88, 589] on icon at bounding box center [85, 588] width 10 height 10
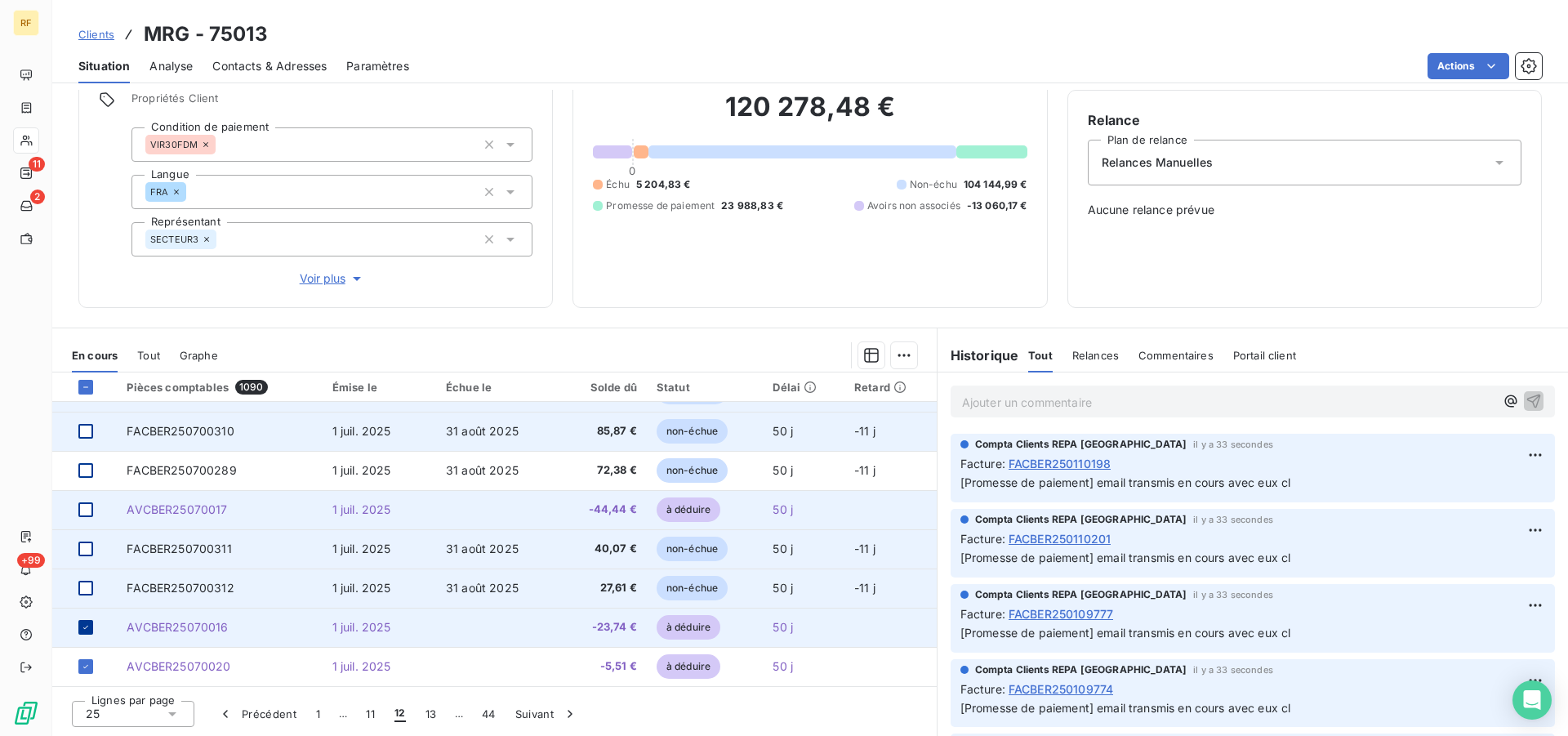
click at [86, 623] on icon at bounding box center [85, 627] width 10 height 10
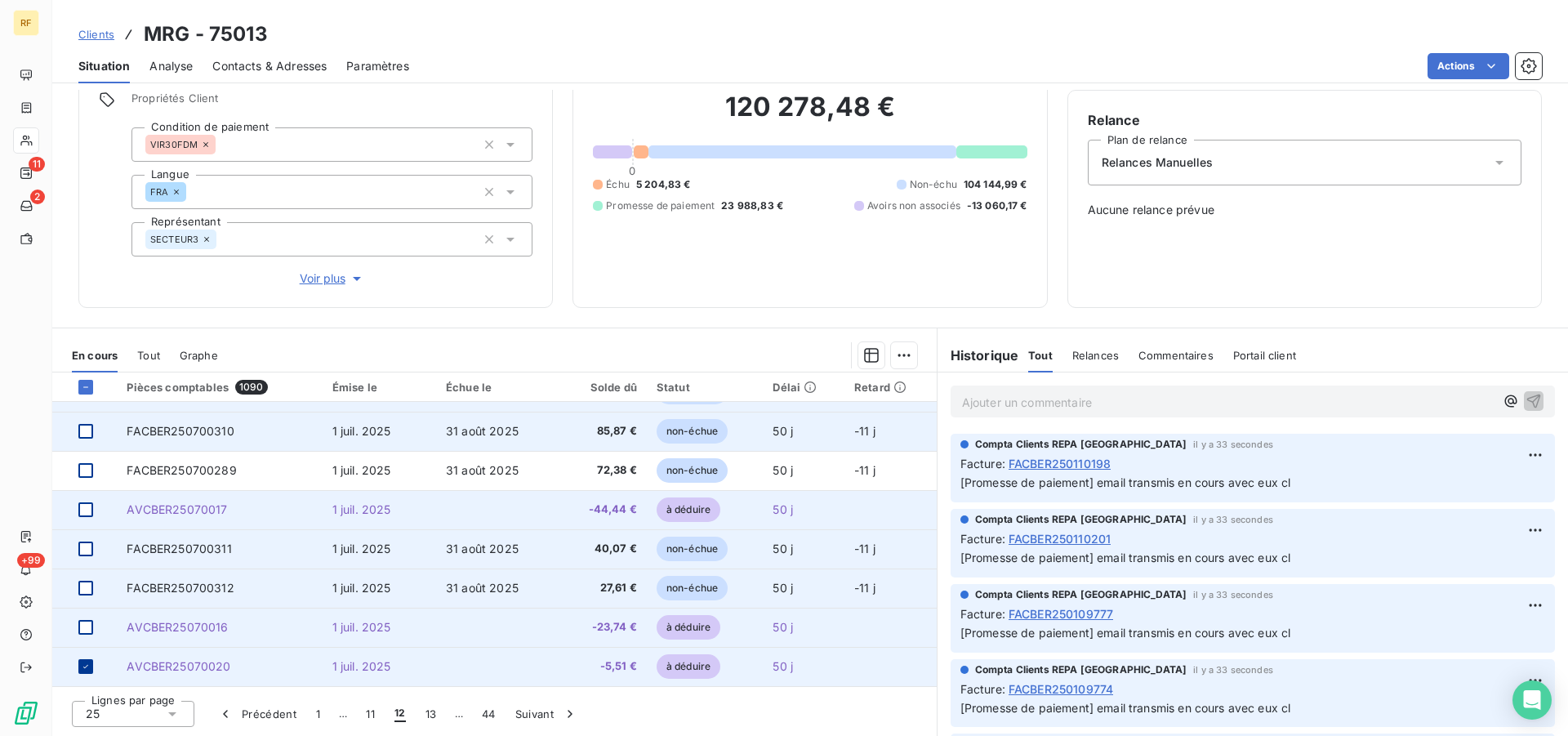
click at [86, 669] on icon at bounding box center [85, 666] width 10 height 10
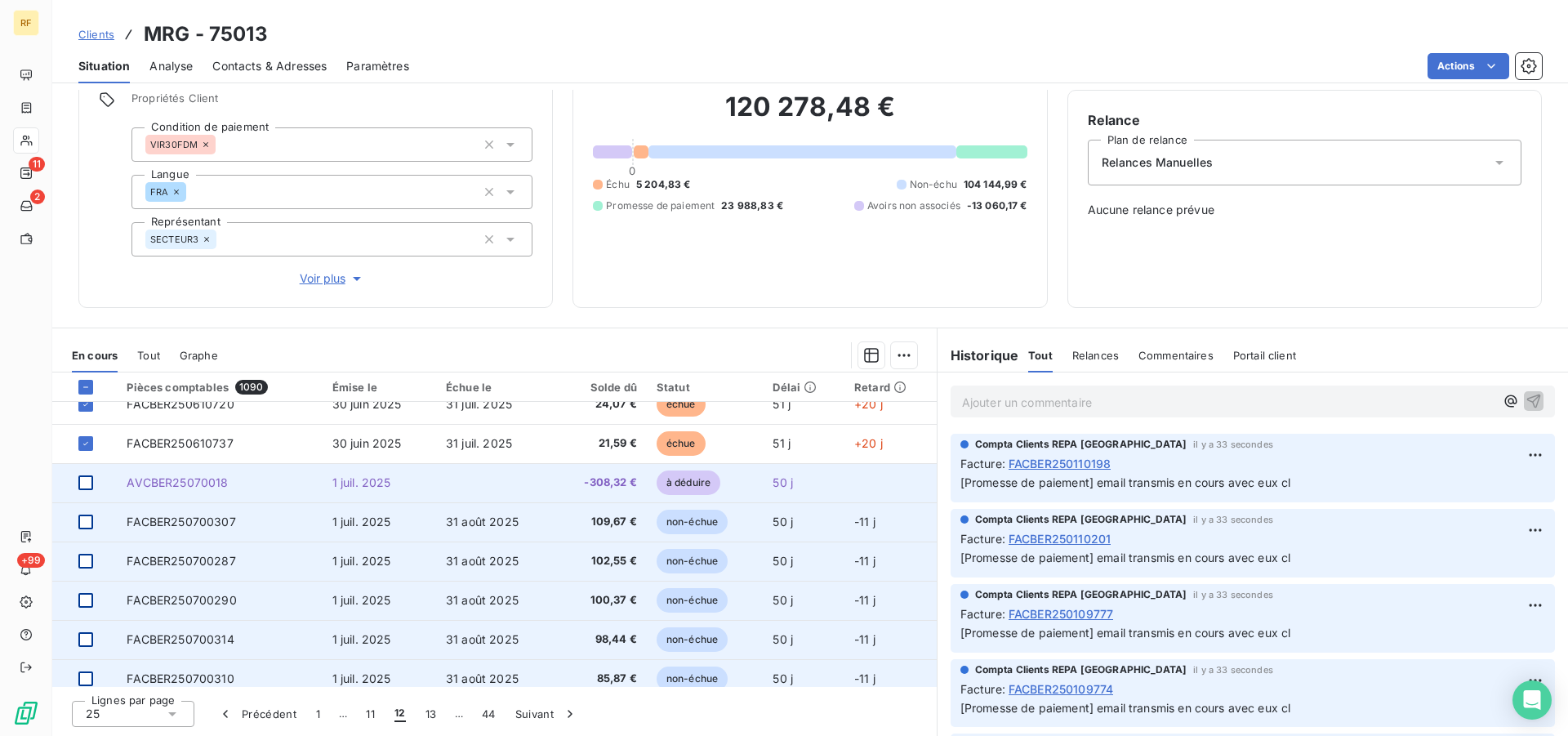
scroll to position [446, 0]
click at [899, 353] on html "RF 11 2 +99 Clients MRG - 75013 Situation Analyse Contacts & Adresses Paramètre…" at bounding box center [784, 368] width 1568 height 736
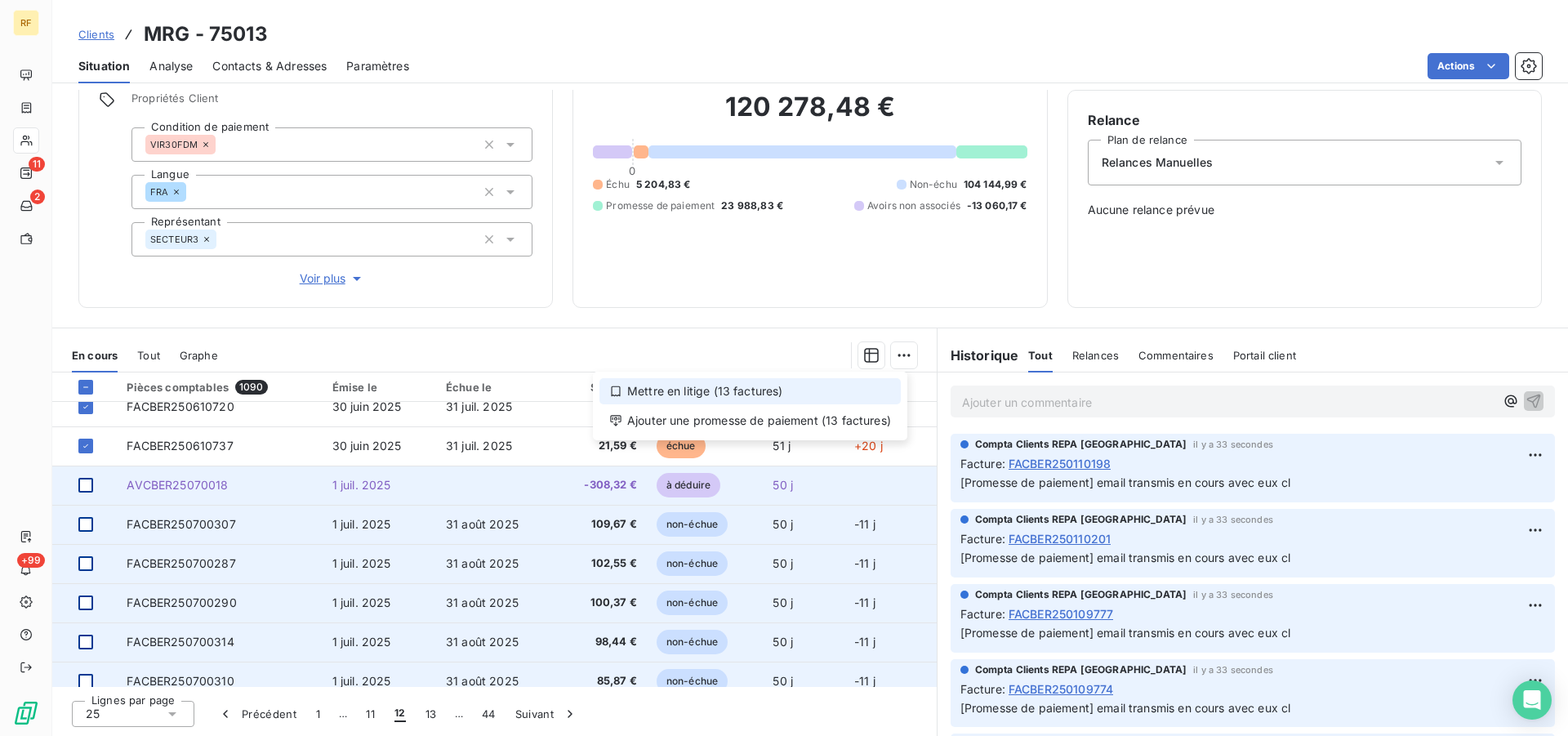
scroll to position [124, 0]
click at [840, 415] on div "Ajouter une promesse de paiement (13 factures)" at bounding box center [750, 420] width 302 height 26
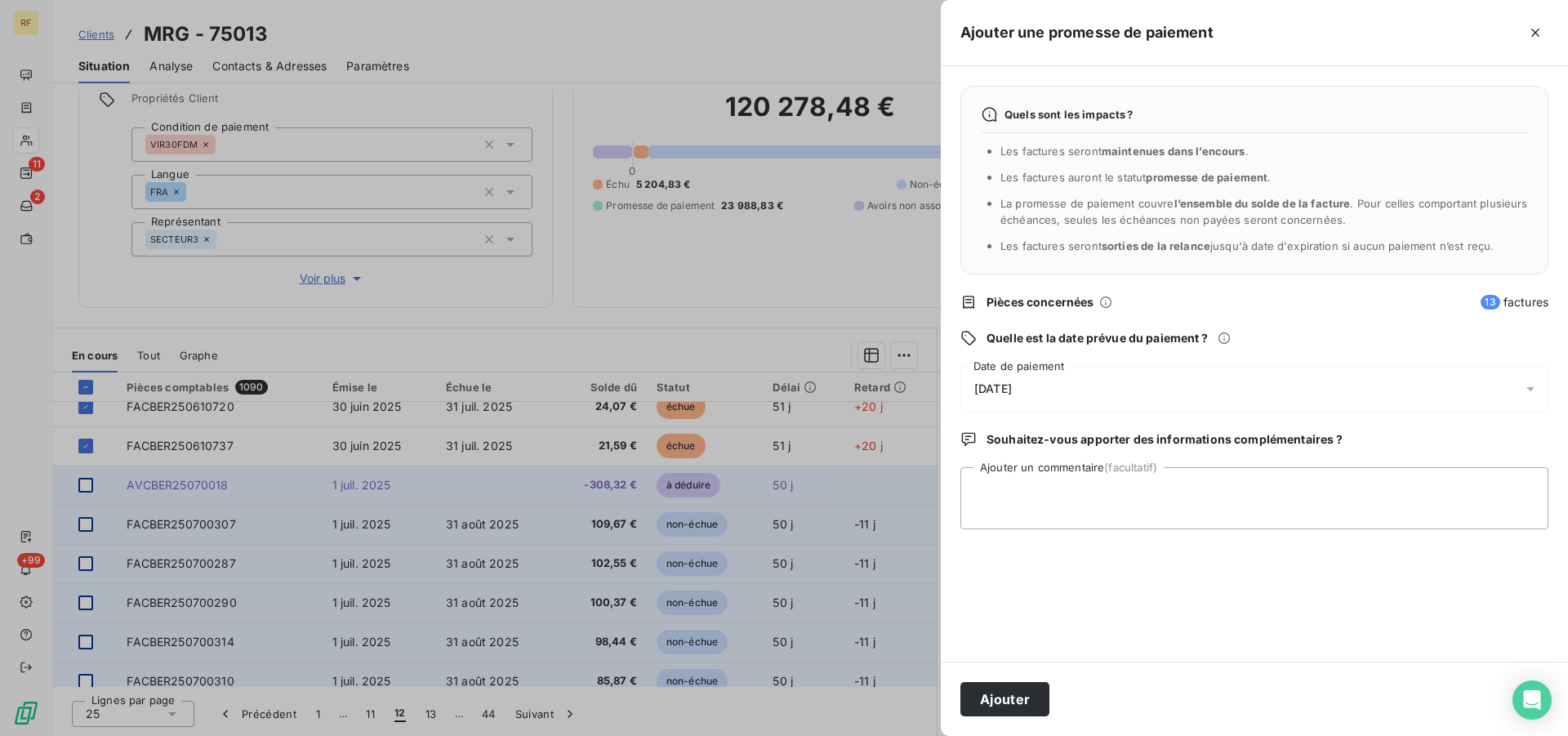
click at [1012, 386] on span "[DATE]" at bounding box center [993, 389] width 37 height 13
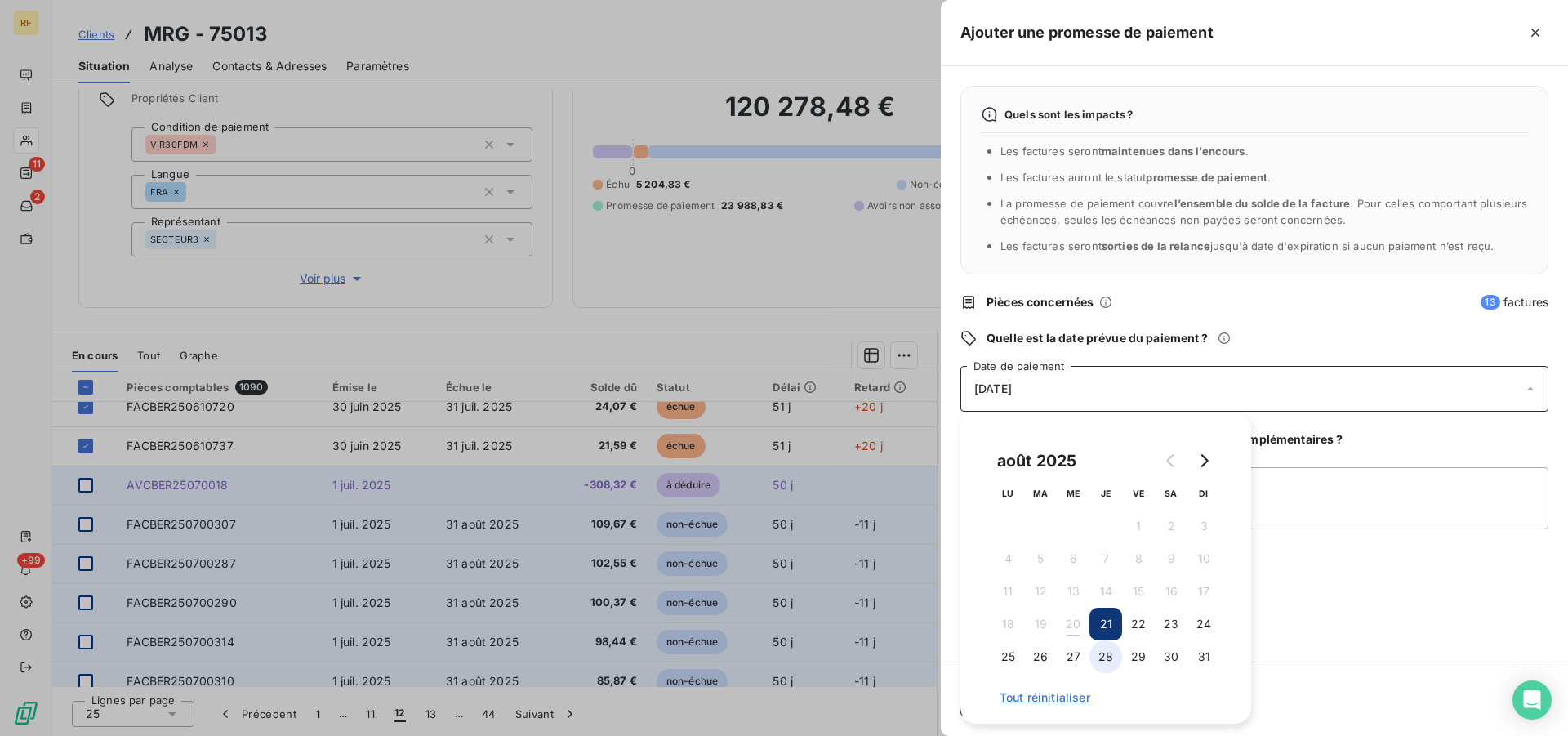
click at [1105, 648] on button "28" at bounding box center [1106, 656] width 33 height 33
click at [1365, 502] on textarea "Ajouter un commentaire (facultatif)" at bounding box center [1254, 498] width 588 height 62
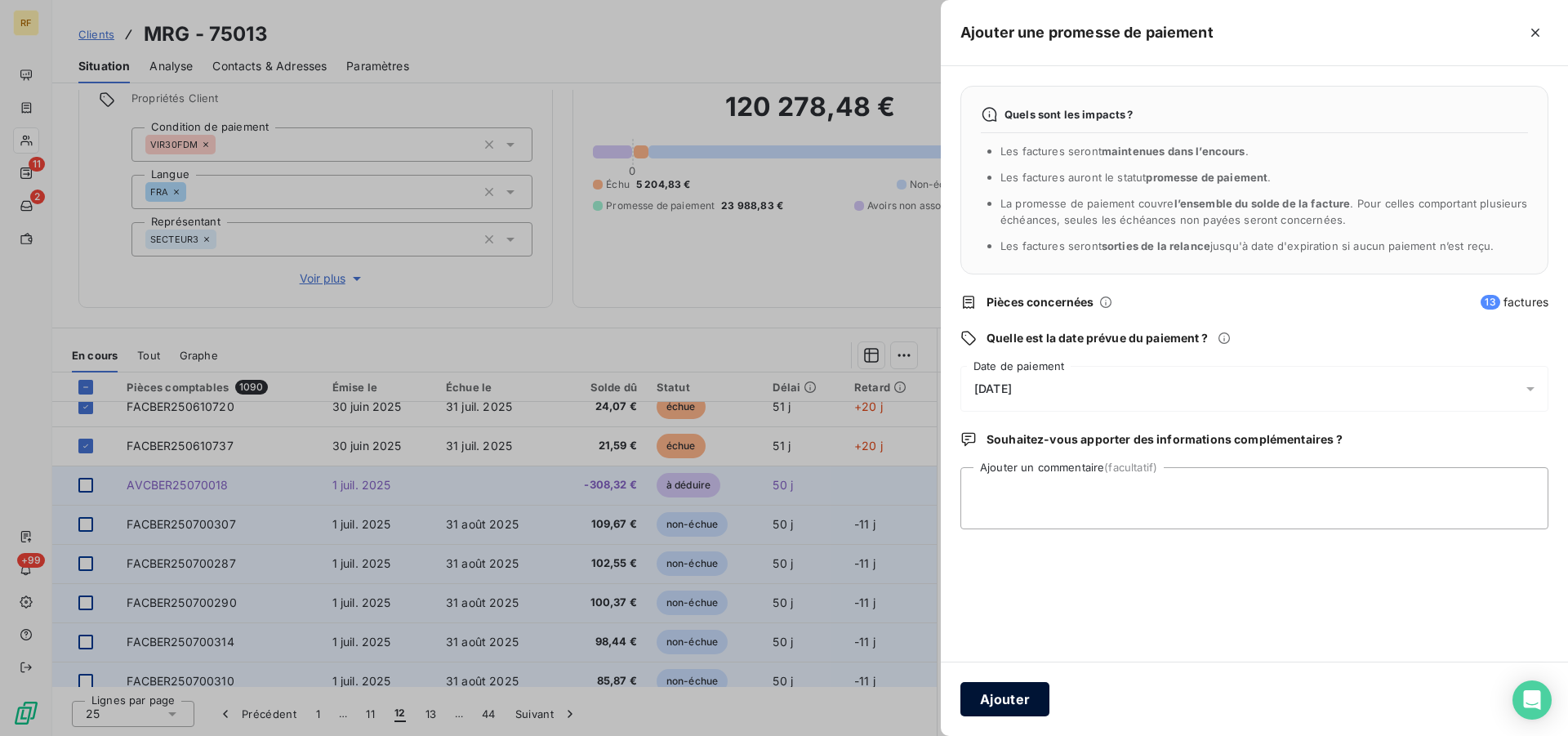
click at [1009, 699] on button "Ajouter" at bounding box center [1005, 699] width 89 height 35
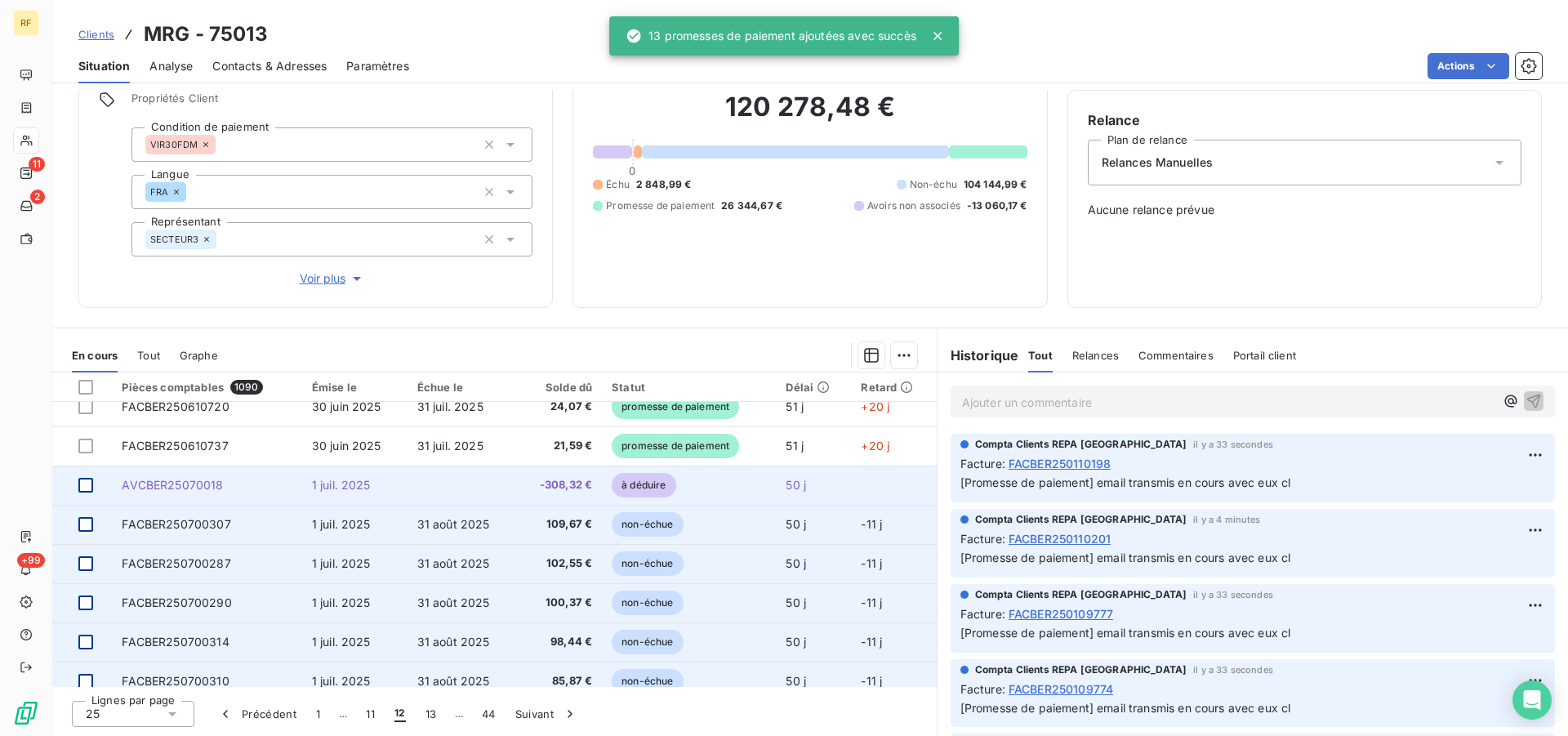
scroll to position [0, 0]
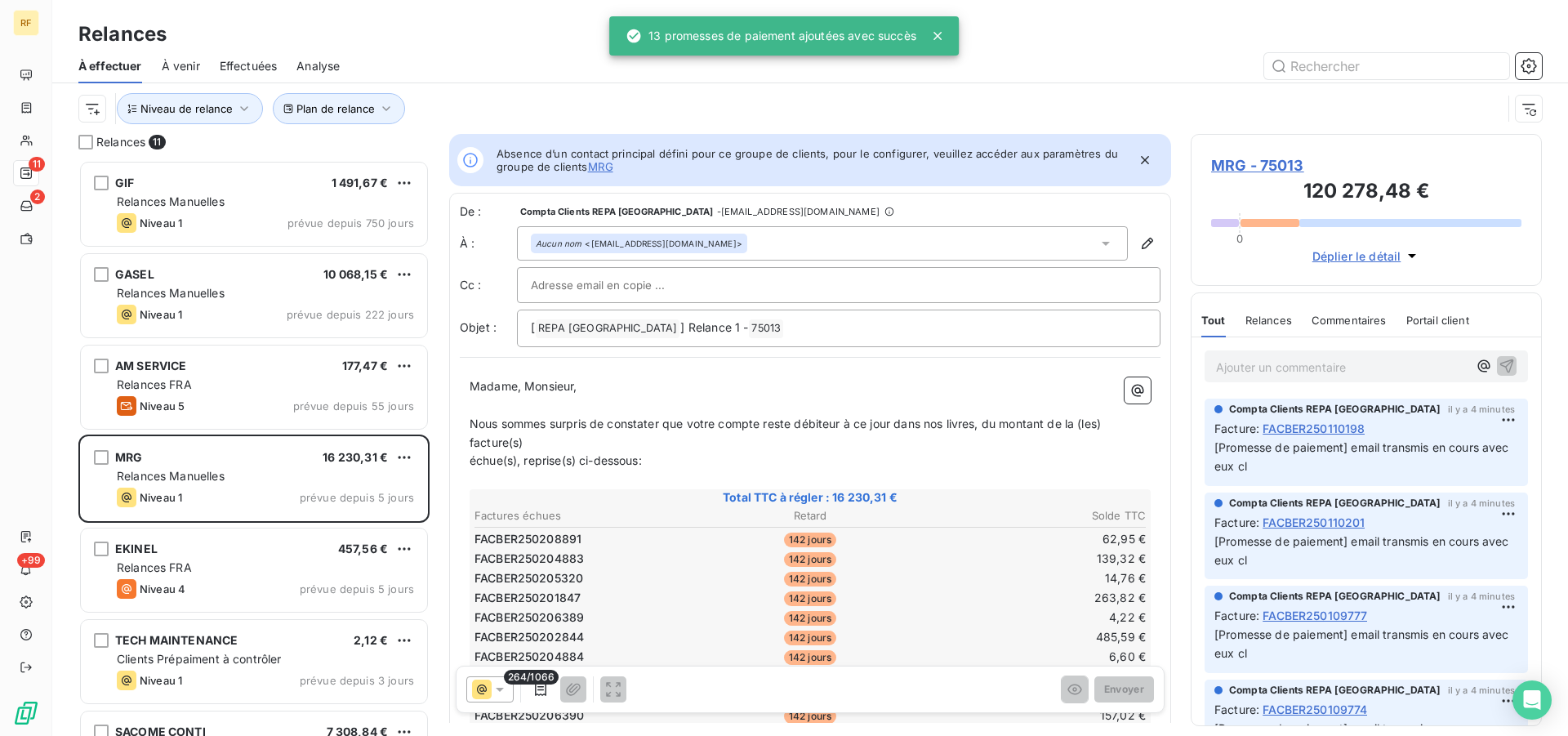
scroll to position [562, 337]
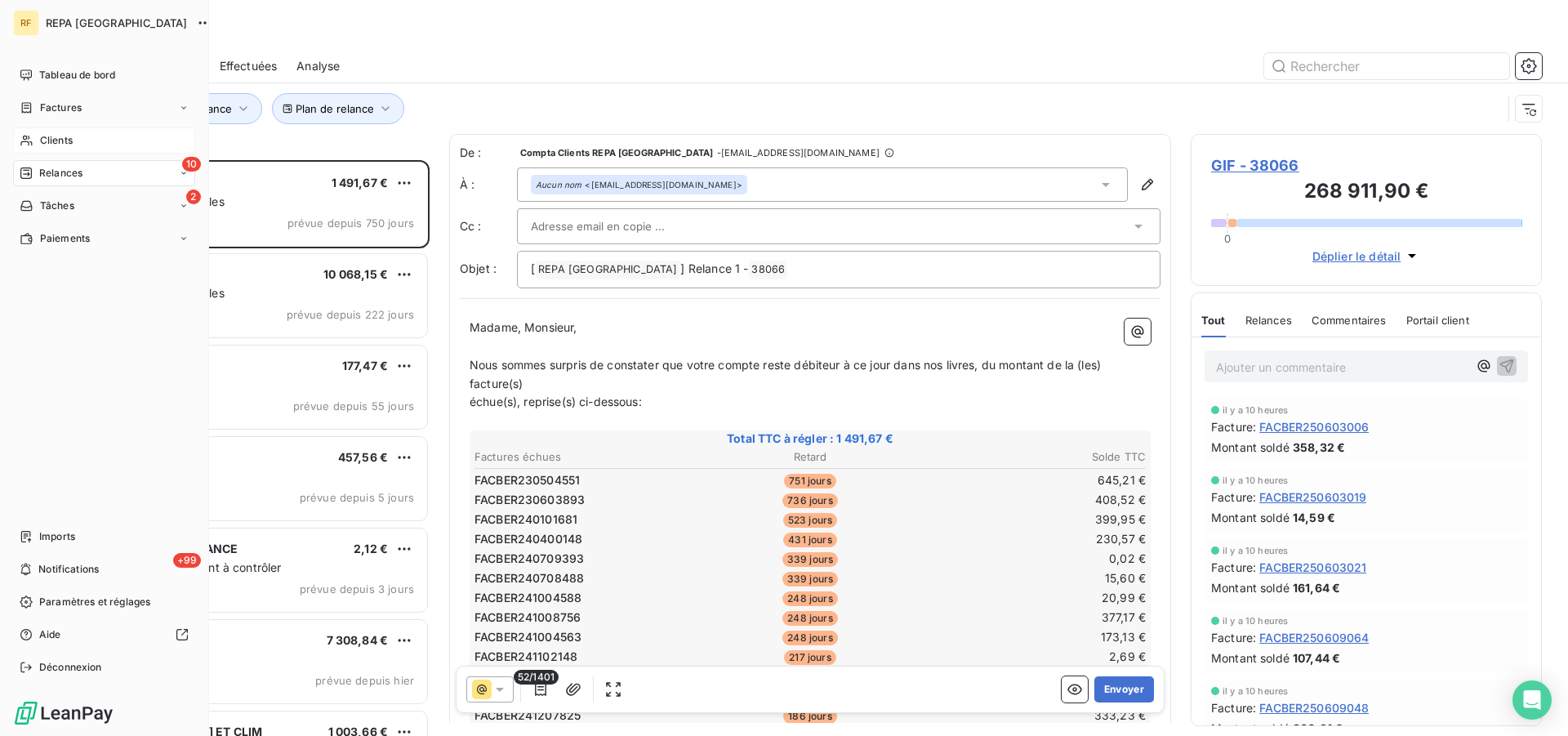
click at [51, 144] on span "Clients" at bounding box center [56, 140] width 33 height 15
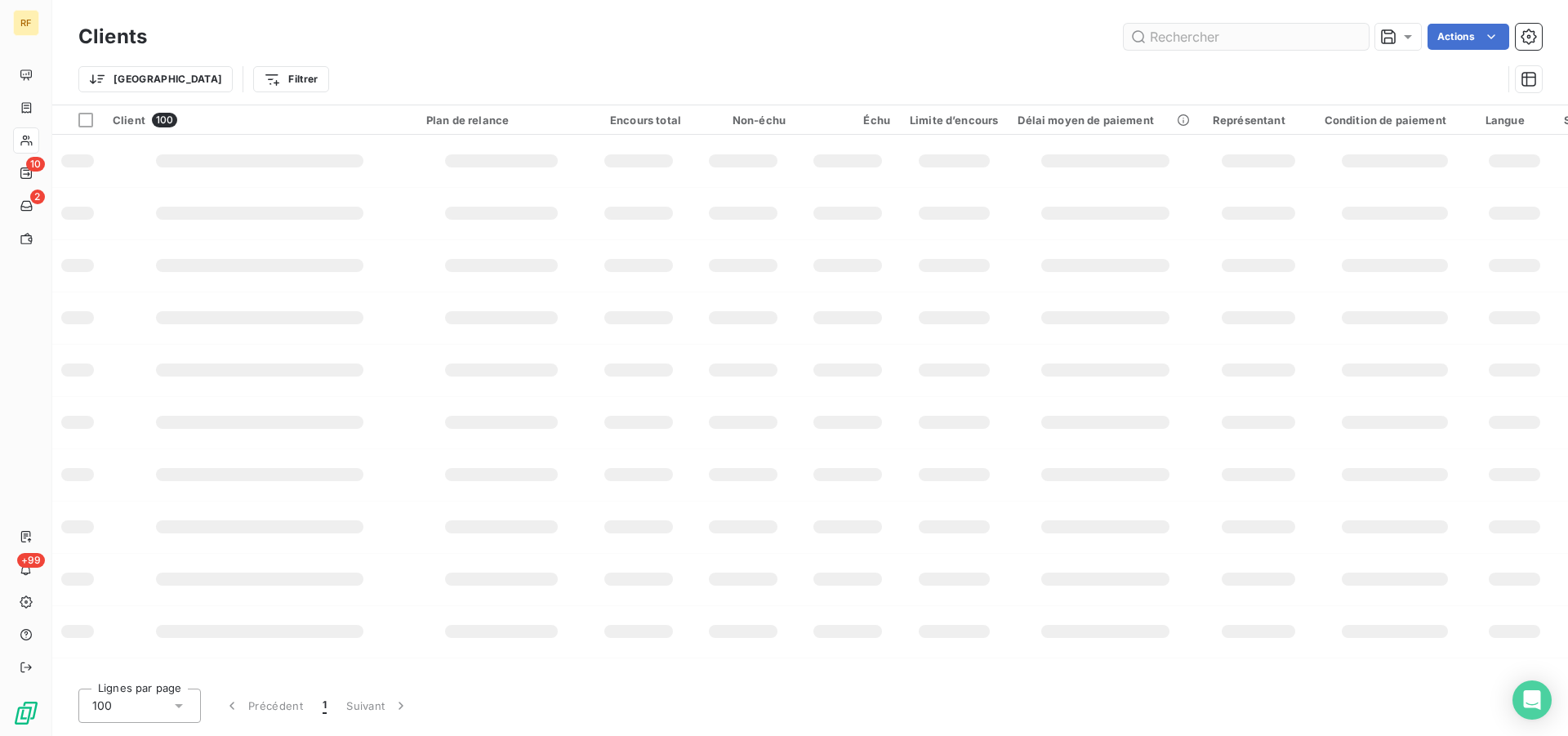
click at [1304, 35] on input "text" at bounding box center [1246, 36] width 245 height 26
type input "990777"
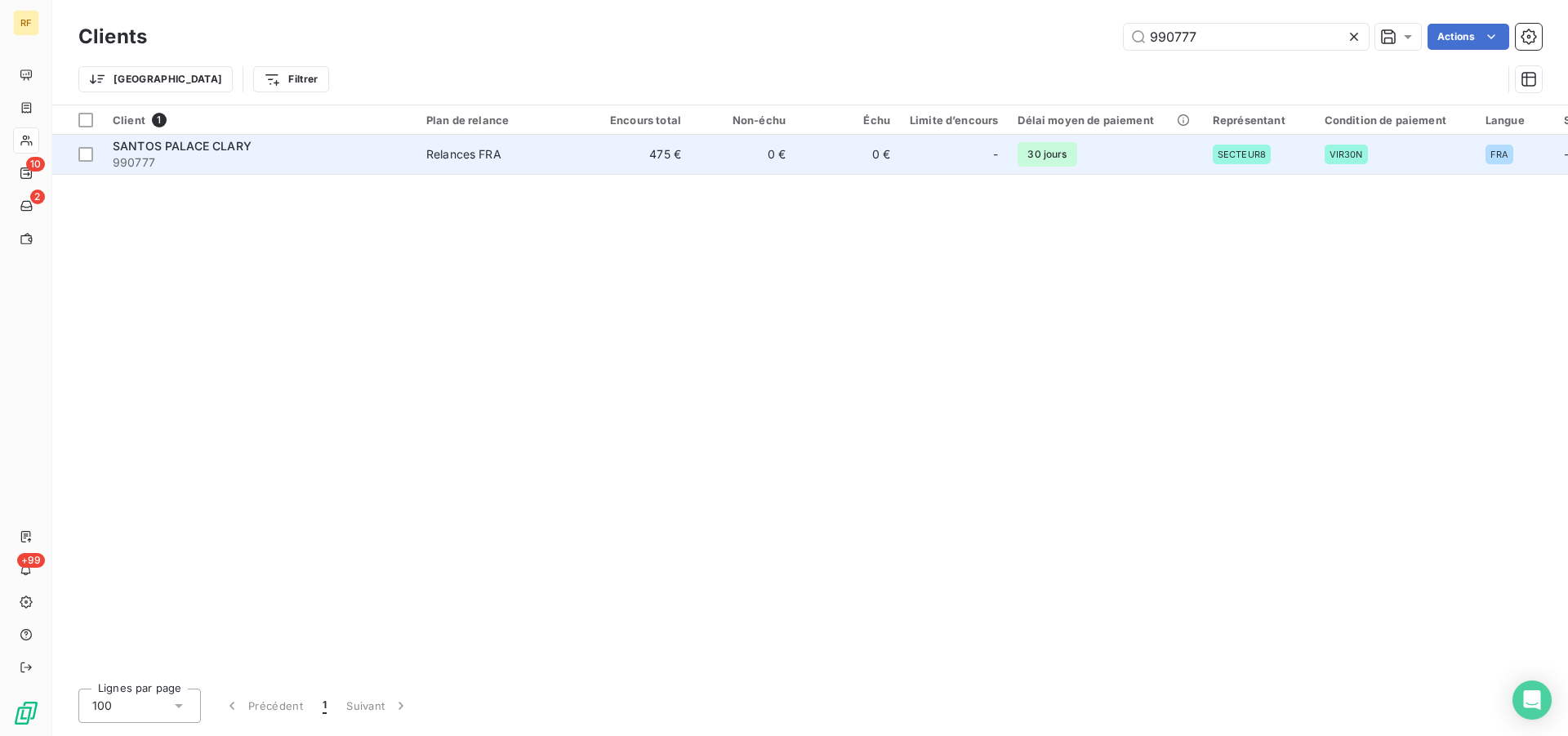
click at [501, 158] on div "Relances FRA" at bounding box center [463, 154] width 75 height 16
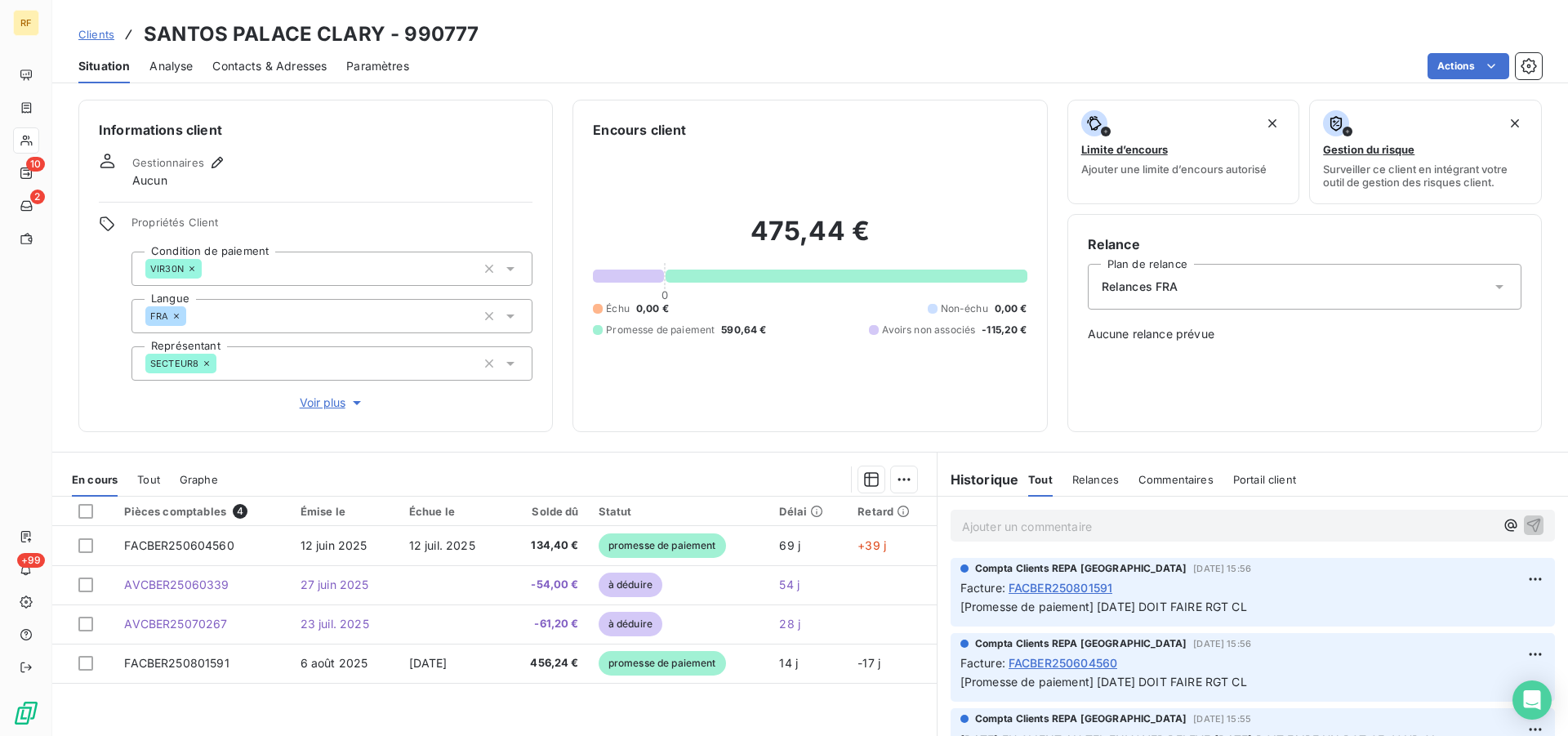
click at [312, 66] on span "Contacts & Adresses" at bounding box center [269, 66] width 114 height 16
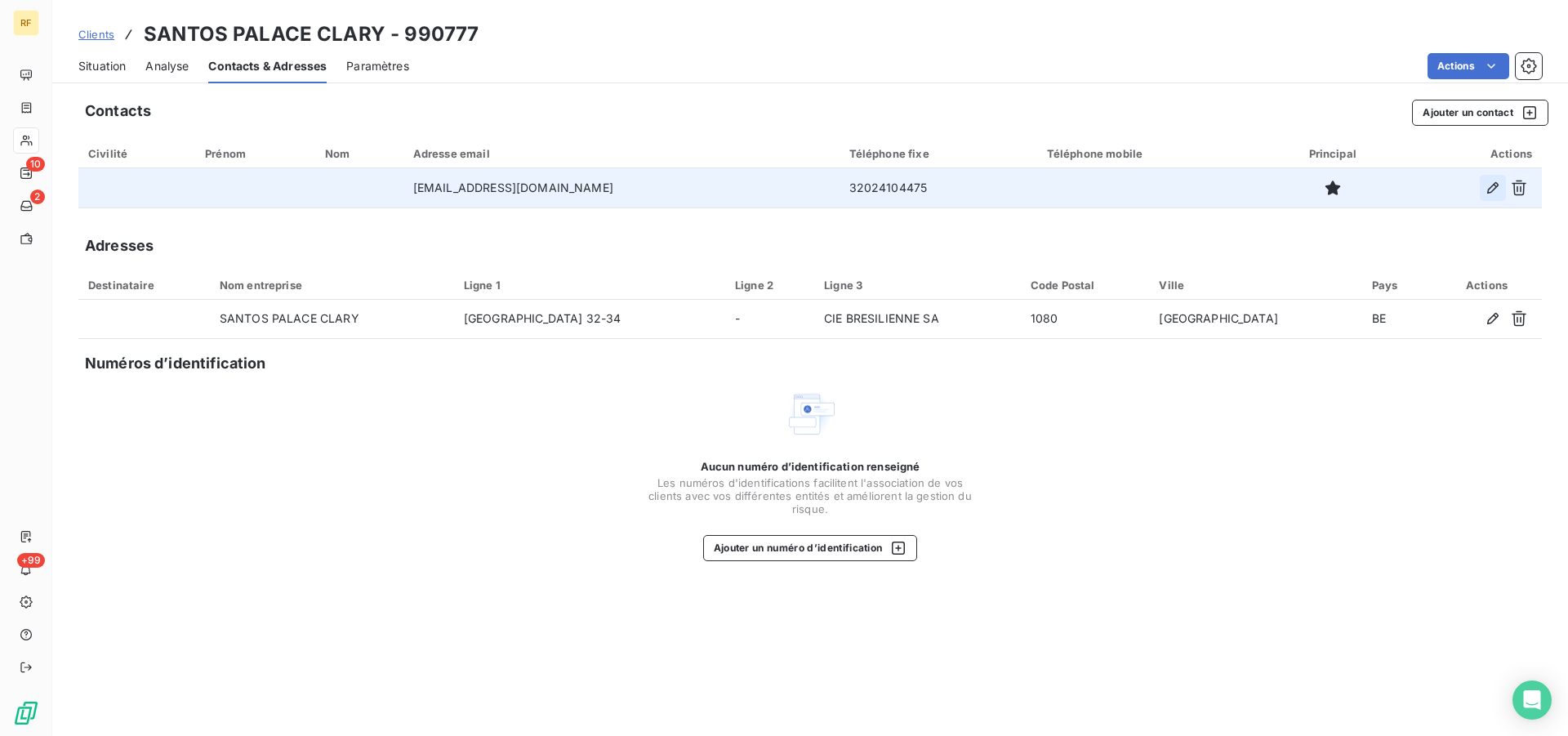
click at [1501, 189] on button "button" at bounding box center [1492, 187] width 26 height 26
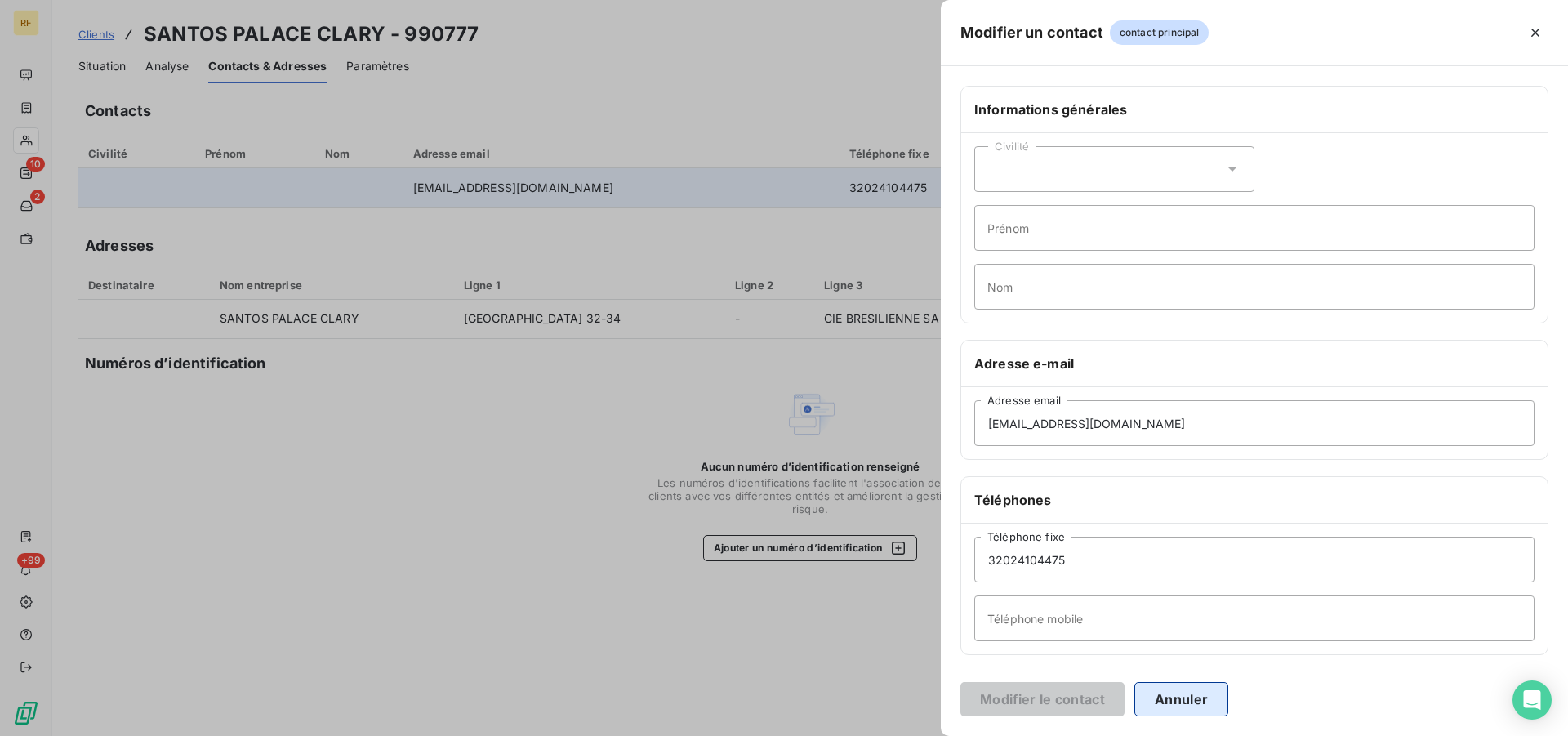
click at [1177, 704] on button "Annuler" at bounding box center [1181, 699] width 94 height 35
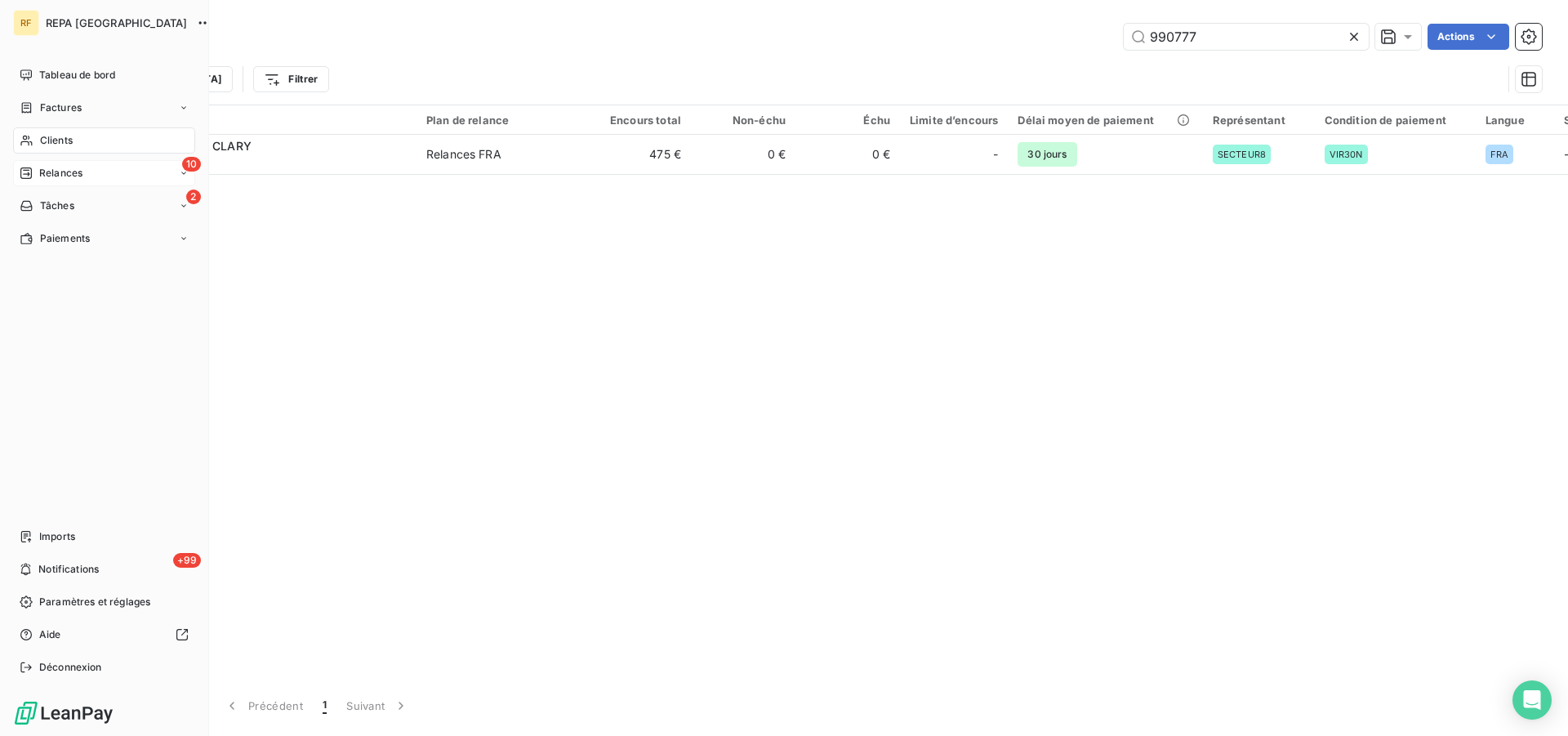
click at [51, 178] on span "Relances" at bounding box center [60, 173] width 43 height 15
